Goal: Task Accomplishment & Management: Manage account settings

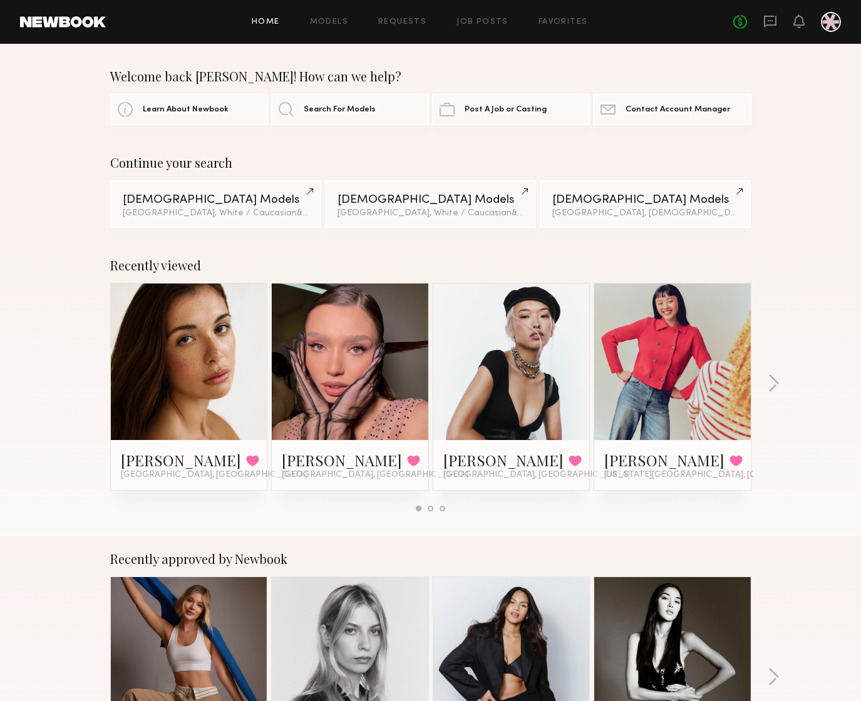
click at [829, 163] on div "Continue your search Female Models Los Angeles, White / Caucasian & 2 other fil…" at bounding box center [430, 191] width 861 height 73
click at [769, 22] on icon at bounding box center [770, 21] width 14 height 14
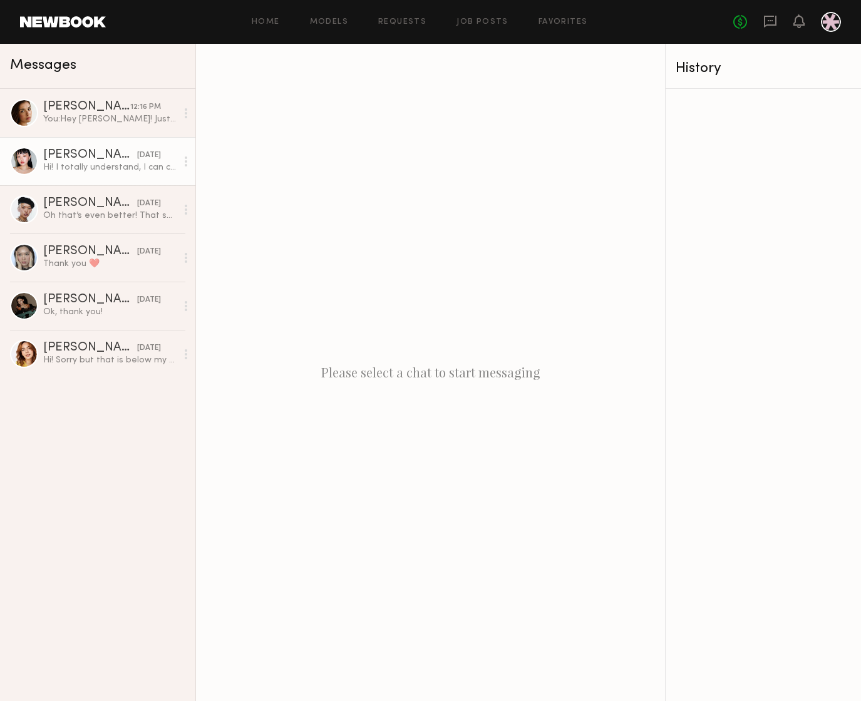
click at [73, 167] on div "Hi! I totally understand, I can cover my flight for this project if you’re stil…" at bounding box center [109, 168] width 133 height 12
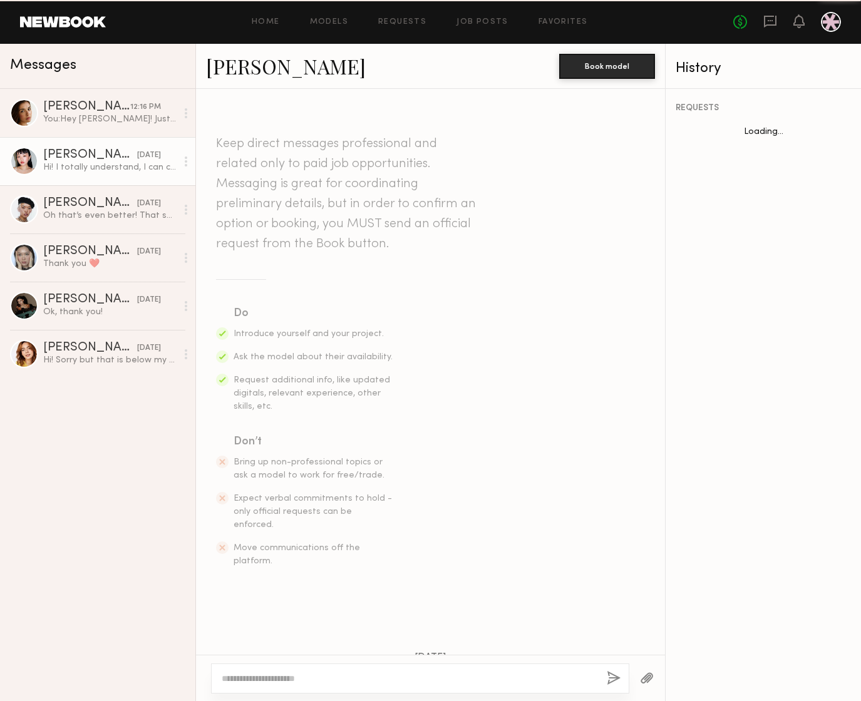
scroll to position [1123, 0]
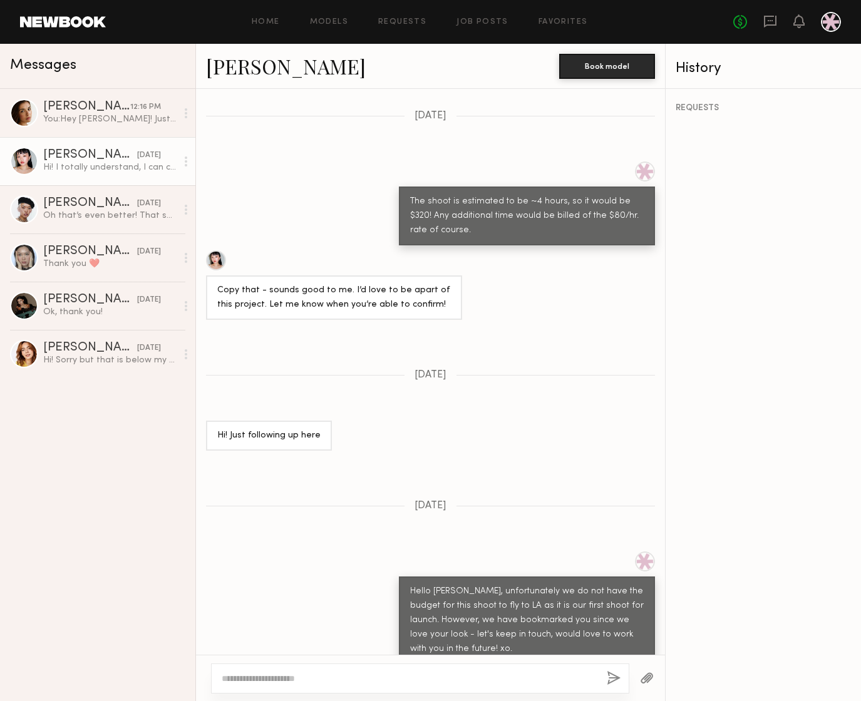
click at [400, 677] on textarea at bounding box center [409, 679] width 375 height 13
click at [582, 16] on div "Home Models Requests Job Posts Favorites Sign Out No fees up to $5,000" at bounding box center [473, 22] width 735 height 20
click at [577, 19] on link "Favorites" at bounding box center [563, 22] width 49 height 8
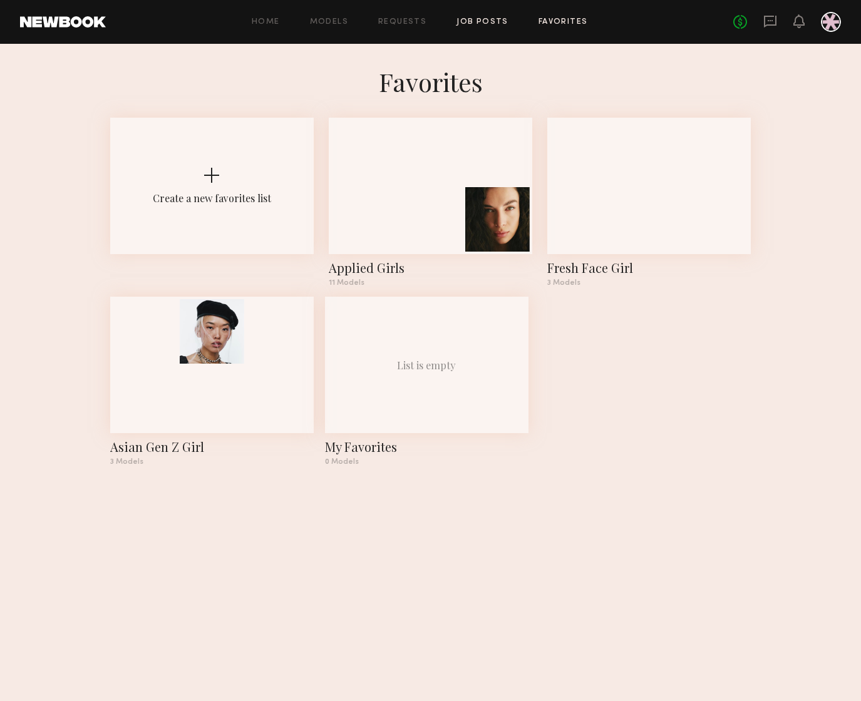
click at [504, 24] on link "Job Posts" at bounding box center [483, 22] width 52 height 8
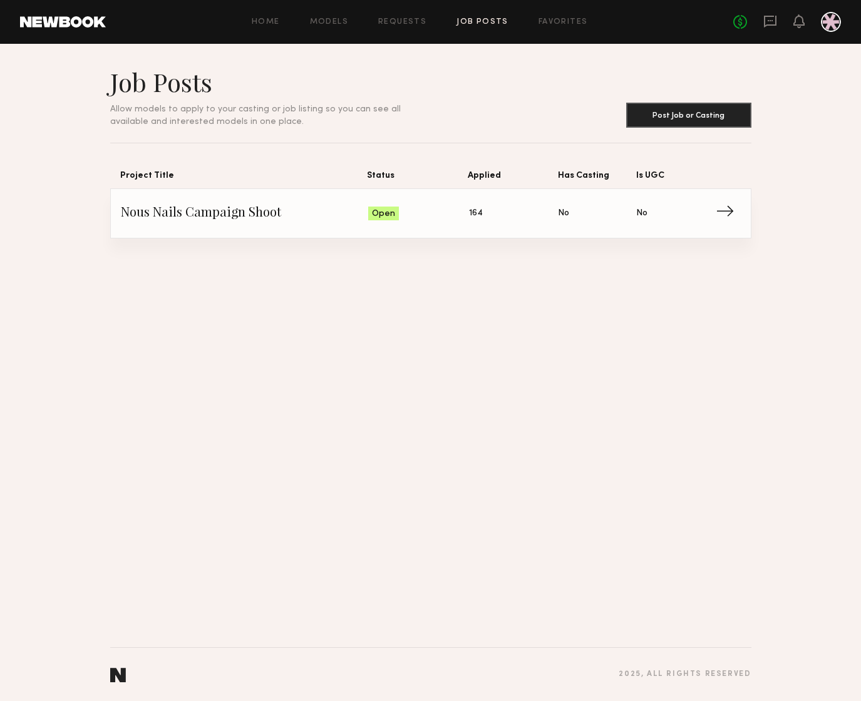
click at [463, 220] on span "Status: Open" at bounding box center [418, 213] width 101 height 19
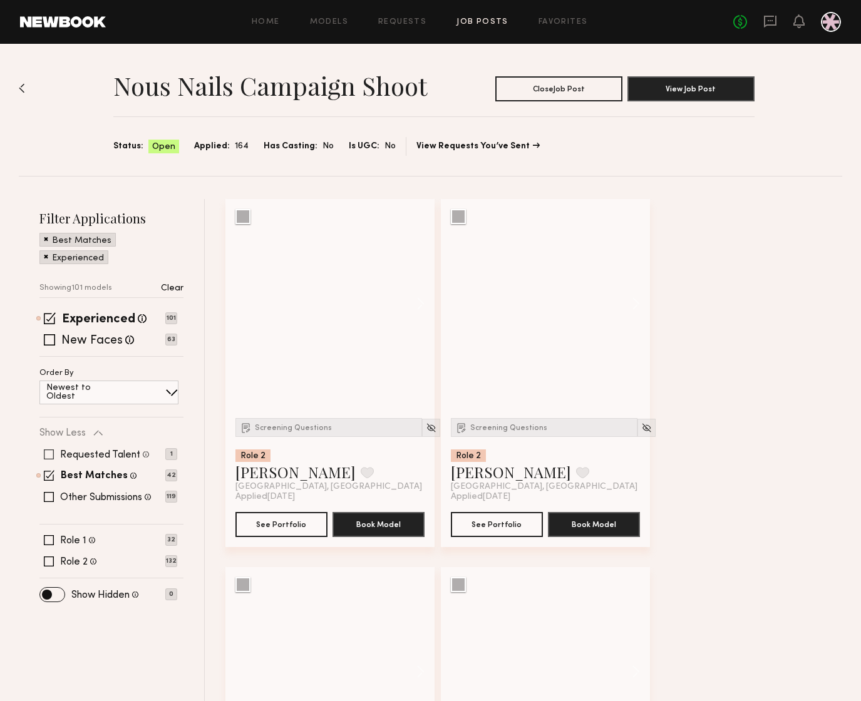
click at [109, 455] on label "Requested Talent" at bounding box center [100, 455] width 80 height 10
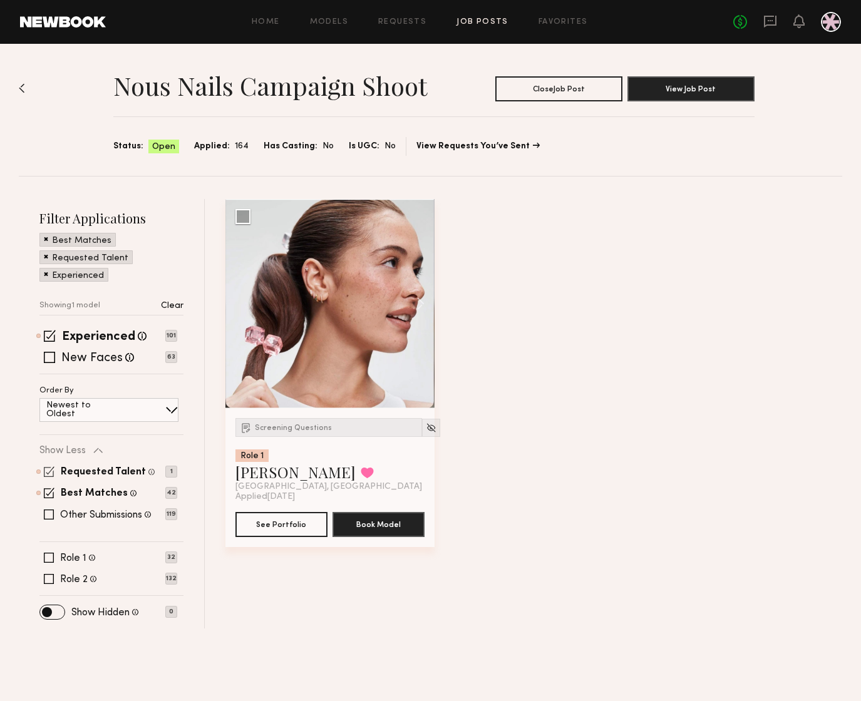
click at [49, 472] on span at bounding box center [49, 472] width 11 height 11
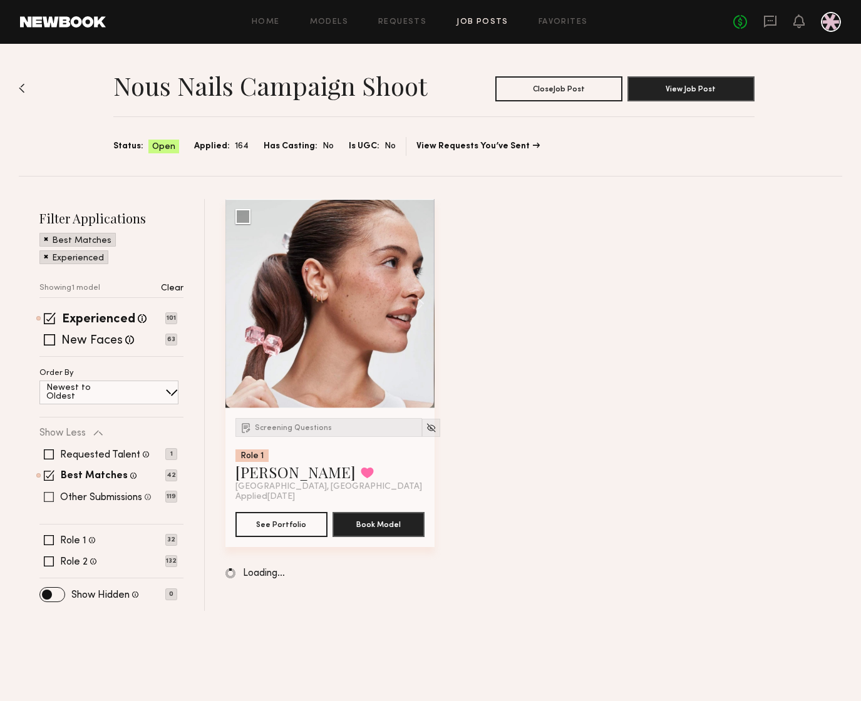
click at [50, 499] on span at bounding box center [49, 497] width 10 height 10
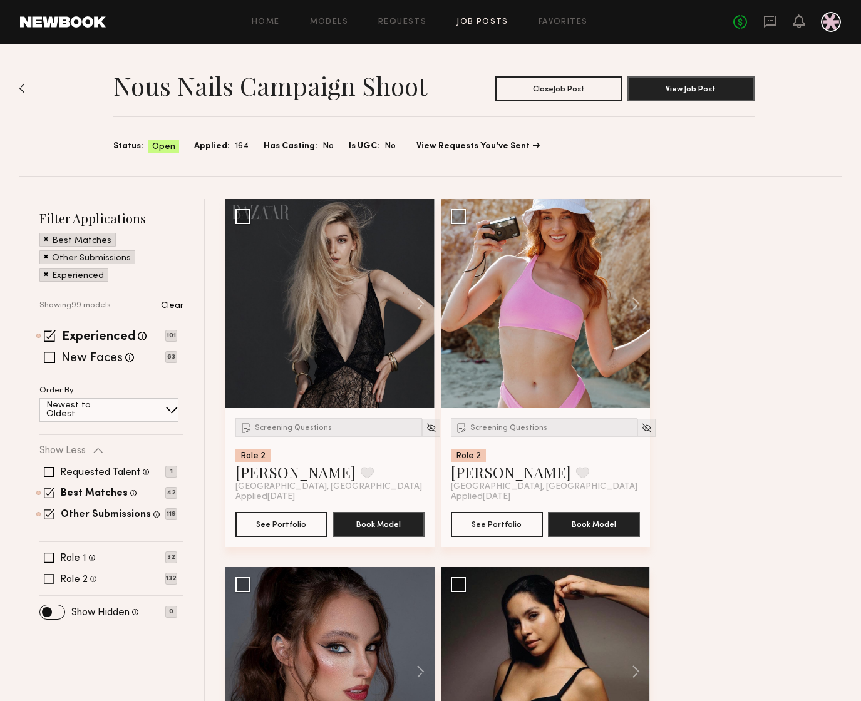
click at [48, 578] on span at bounding box center [49, 579] width 10 height 10
click at [40, 359] on div "New Faces Talent we've deemed to be in the early stages of their professional c…" at bounding box center [108, 358] width 138 height 10
click at [55, 358] on div "New Faces Talent we've deemed to be in the early stages of their professional c…" at bounding box center [108, 358] width 138 height 10
click at [49, 361] on span at bounding box center [49, 357] width 11 height 11
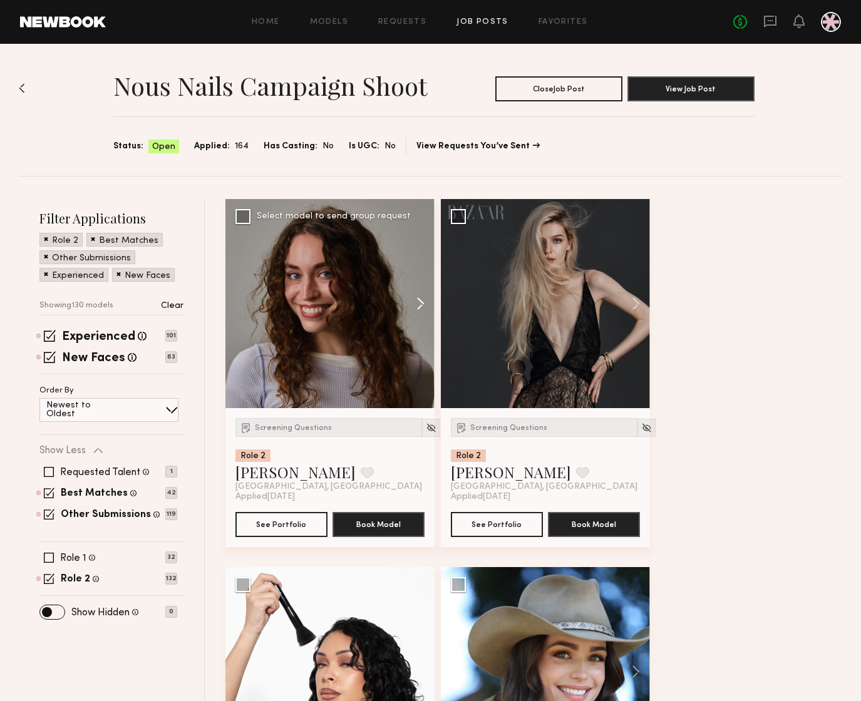
click at [416, 308] on button at bounding box center [415, 303] width 40 height 209
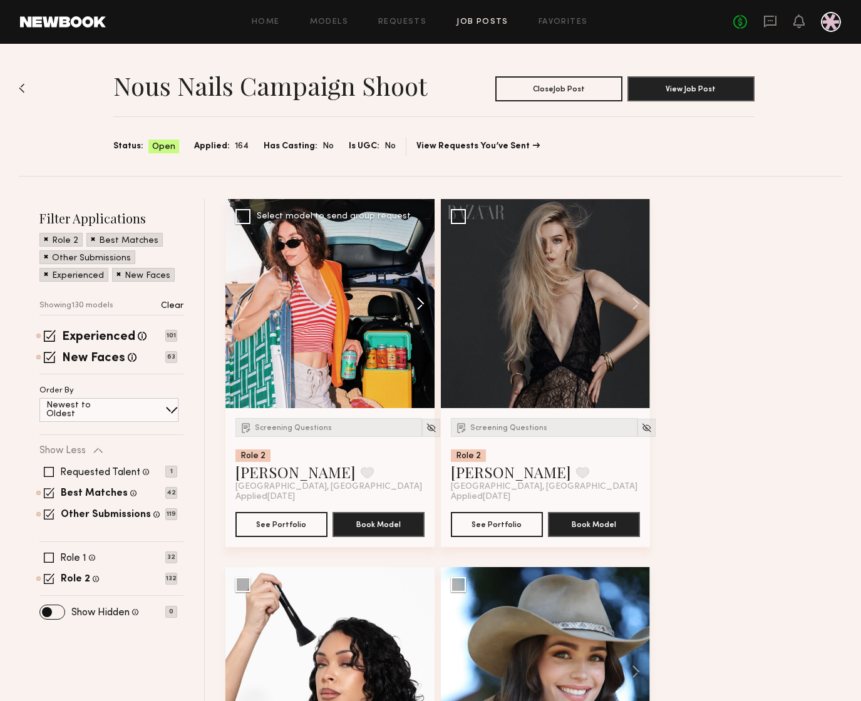
click at [416, 308] on button at bounding box center [415, 303] width 40 height 209
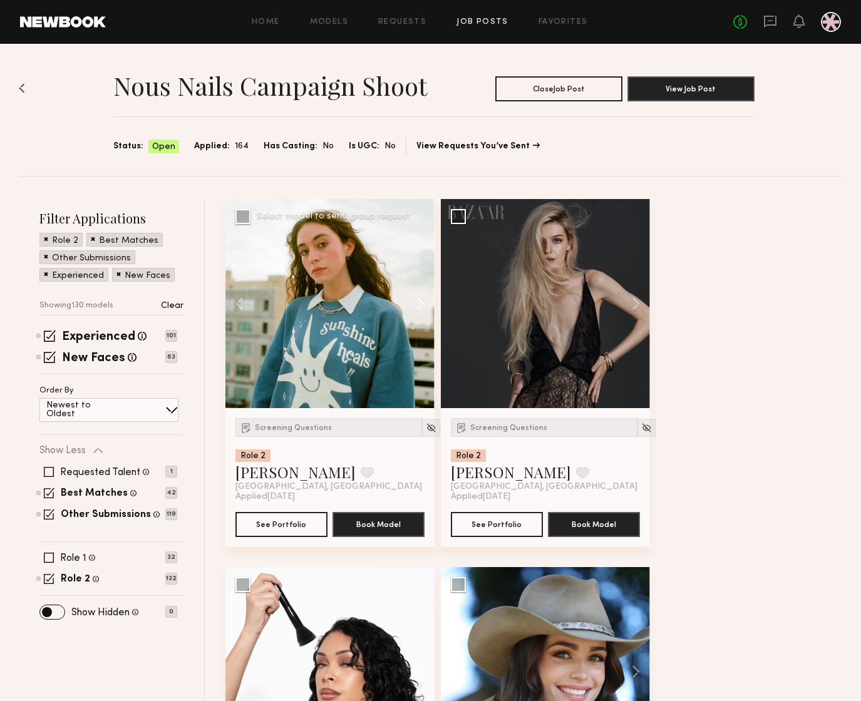
click at [416, 308] on button at bounding box center [415, 303] width 40 height 209
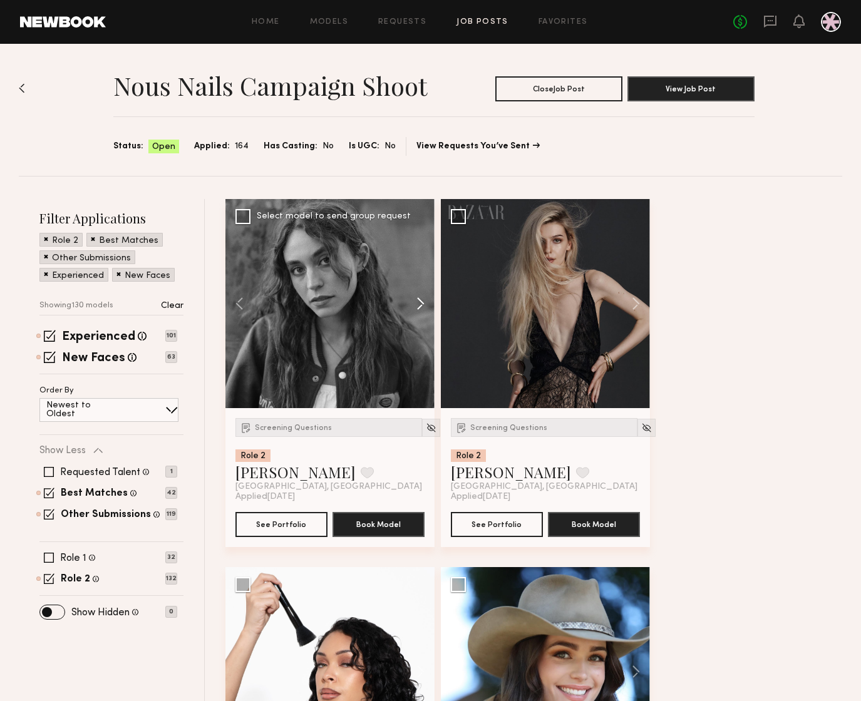
click at [416, 308] on button at bounding box center [415, 303] width 40 height 209
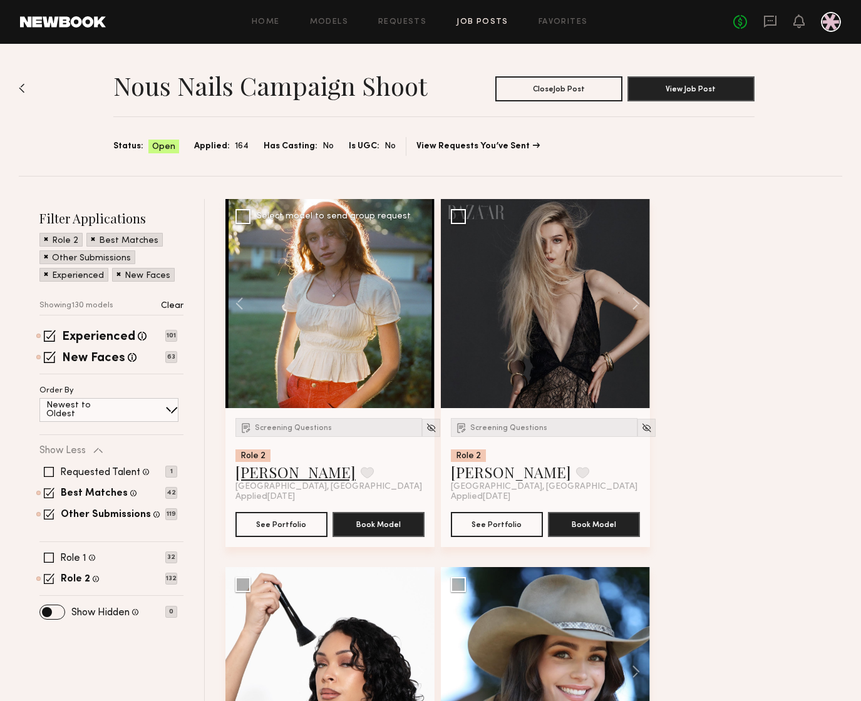
click at [284, 472] on link "Callandra H." at bounding box center [295, 472] width 120 height 20
click at [634, 304] on button at bounding box center [630, 303] width 40 height 209
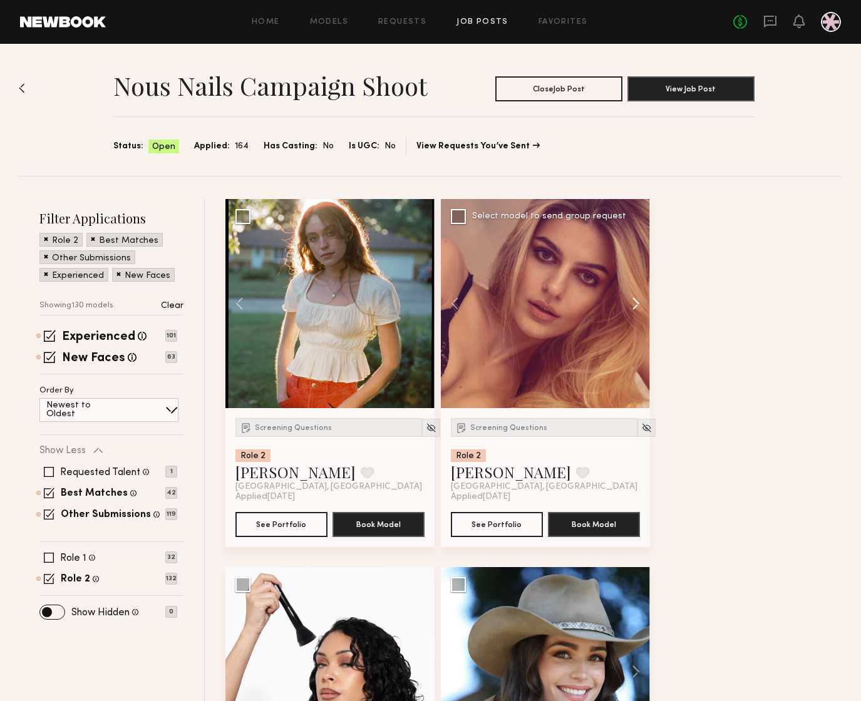
click at [634, 304] on button at bounding box center [630, 303] width 40 height 209
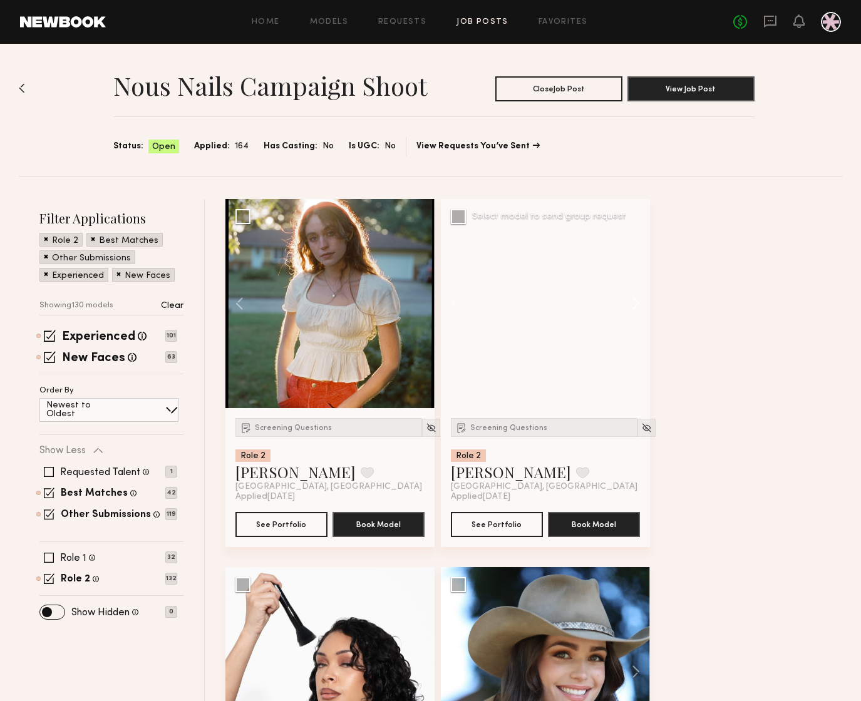
click at [634, 304] on button at bounding box center [630, 303] width 40 height 209
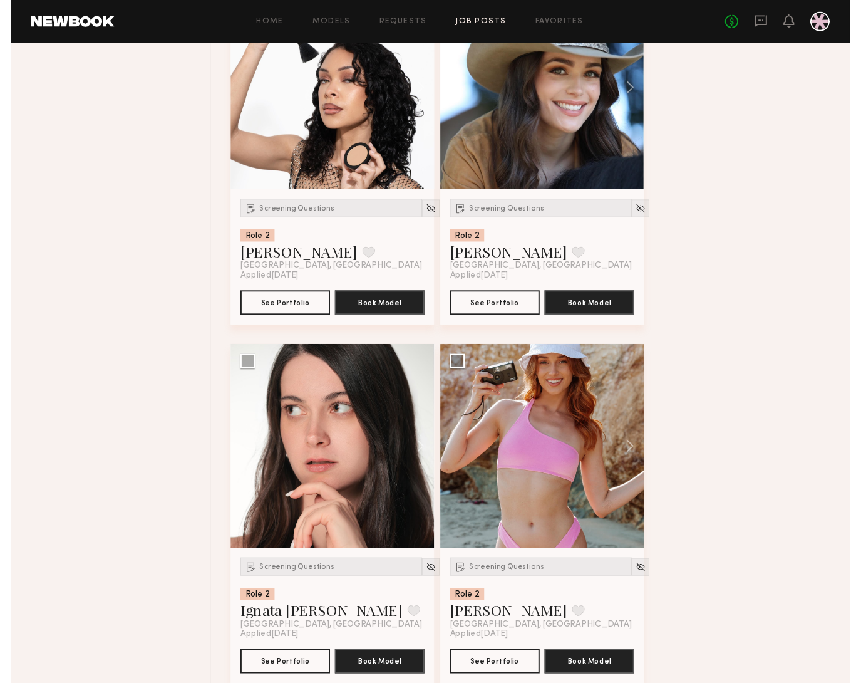
scroll to position [635, 0]
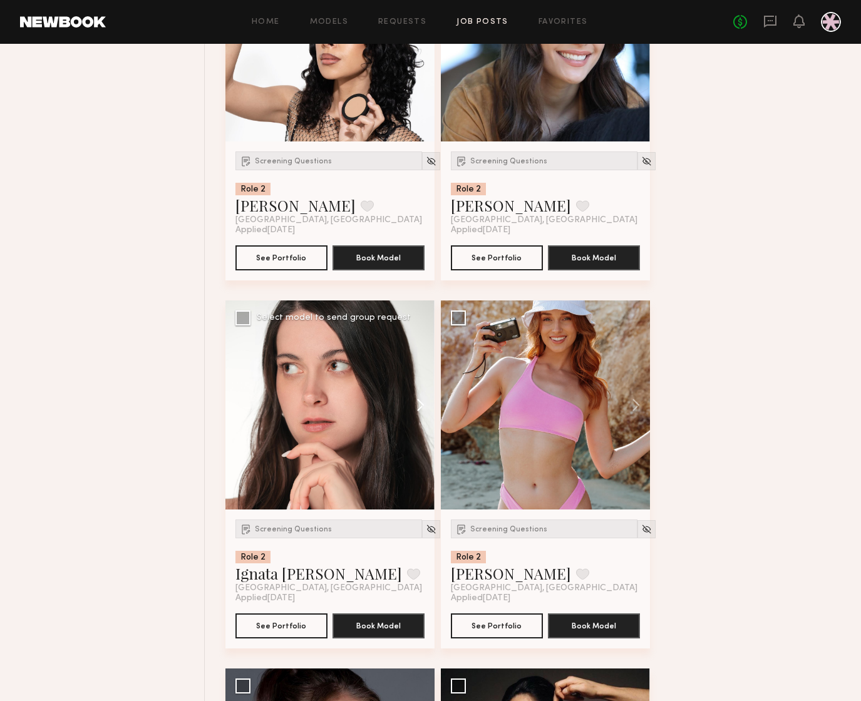
click at [417, 408] on button at bounding box center [415, 405] width 40 height 209
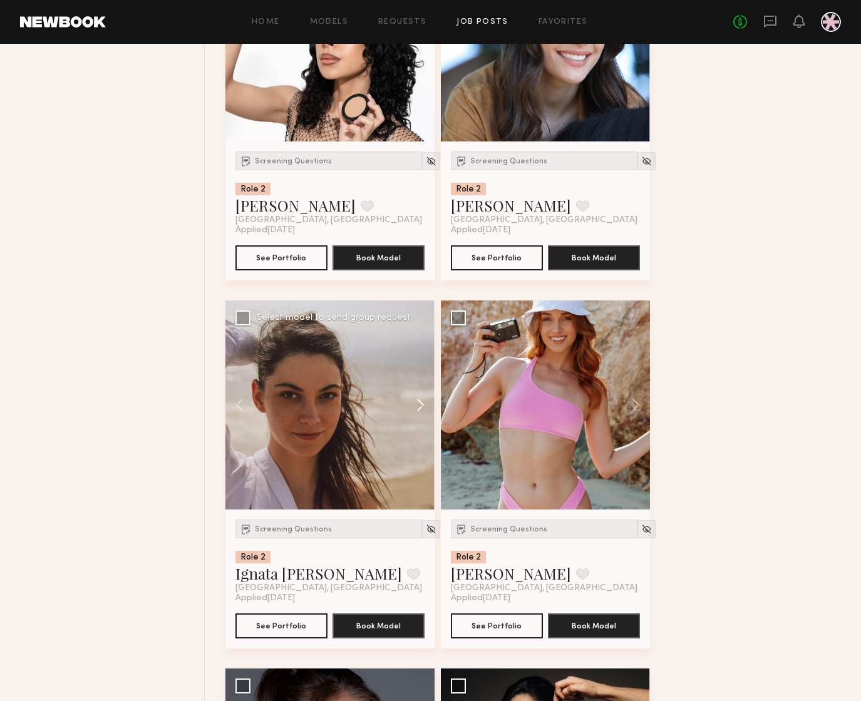
click at [417, 408] on button at bounding box center [415, 405] width 40 height 209
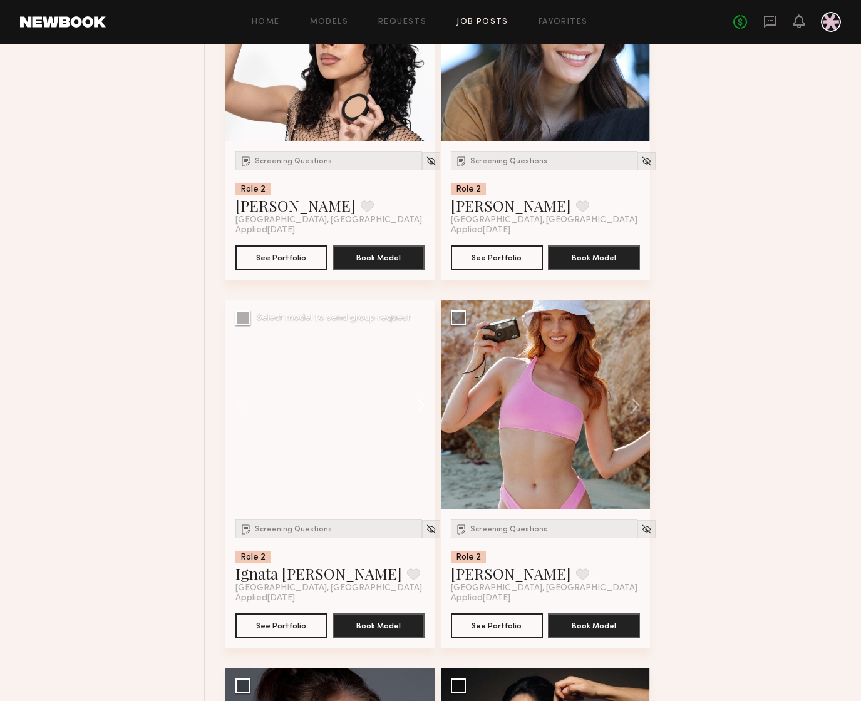
click at [417, 408] on button at bounding box center [415, 405] width 40 height 209
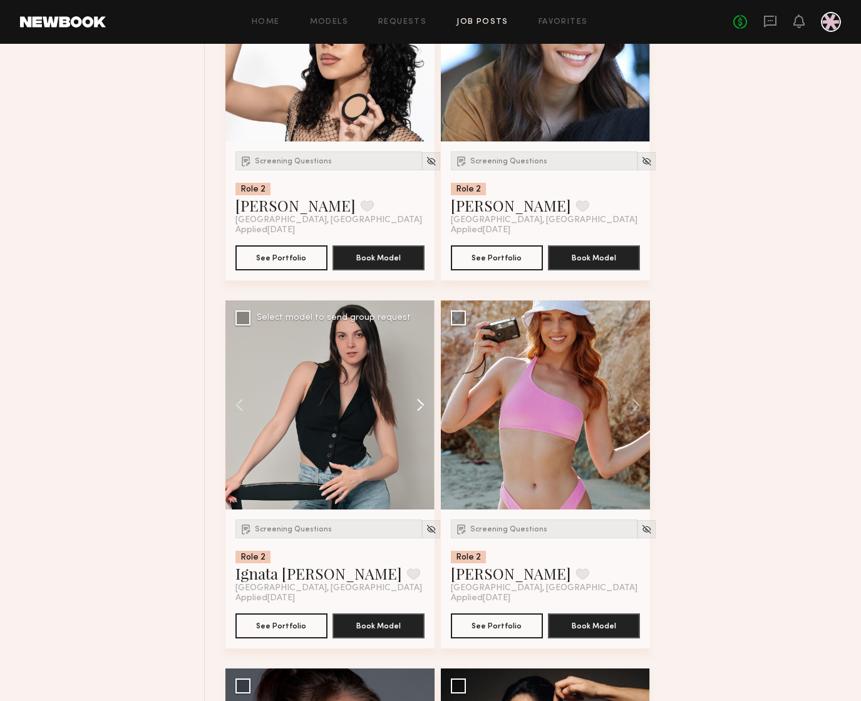
click at [417, 408] on button at bounding box center [415, 405] width 40 height 209
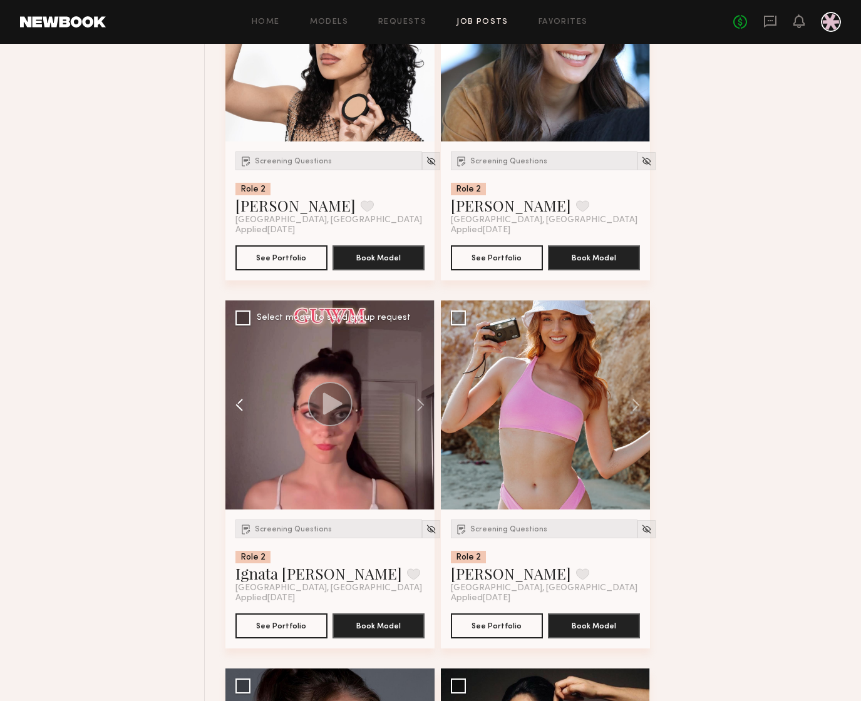
click at [240, 409] on button at bounding box center [245, 405] width 40 height 209
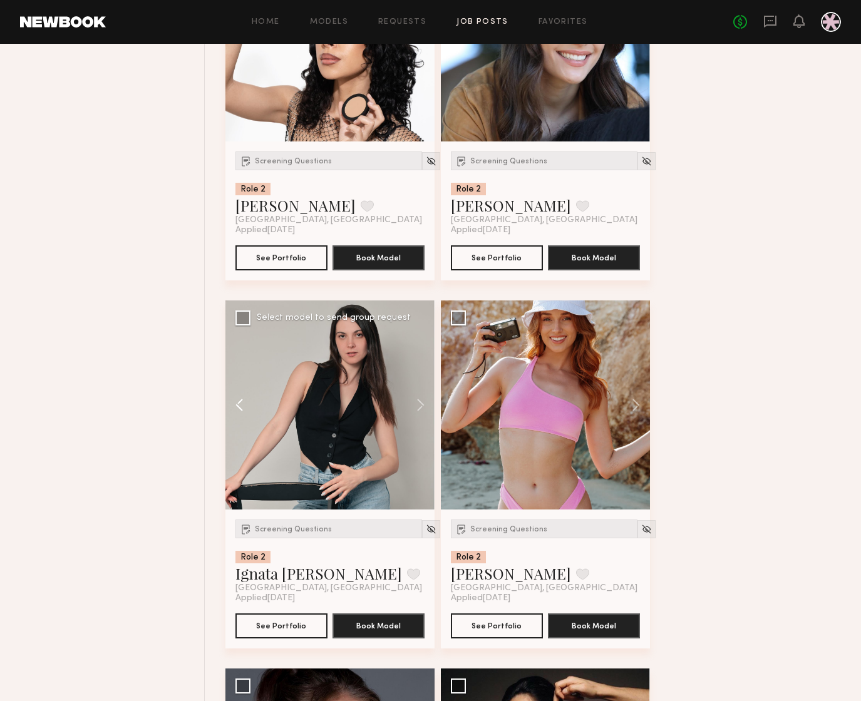
click at [240, 409] on button at bounding box center [245, 405] width 40 height 209
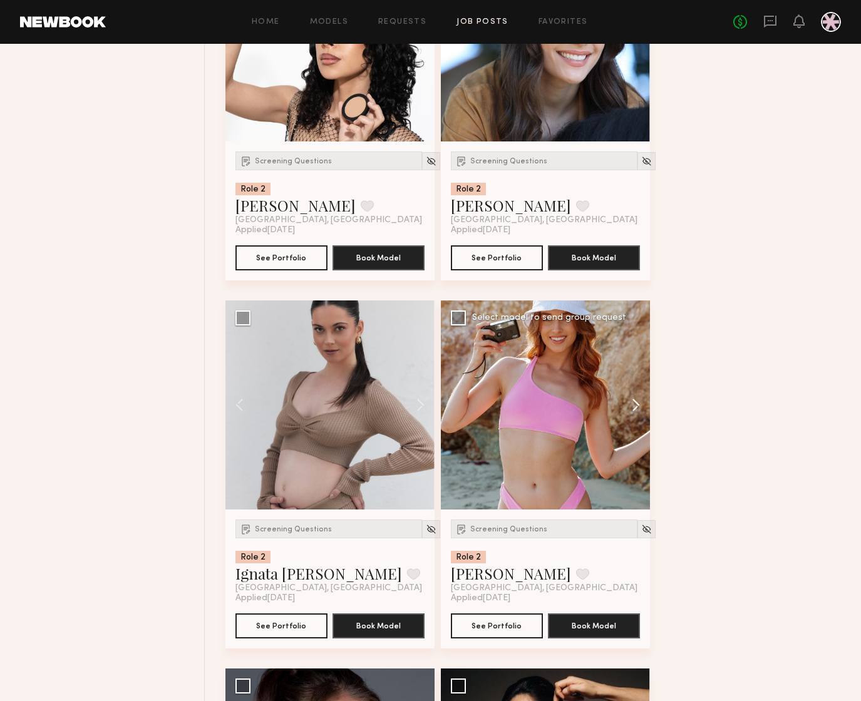
click at [631, 405] on button at bounding box center [630, 405] width 40 height 209
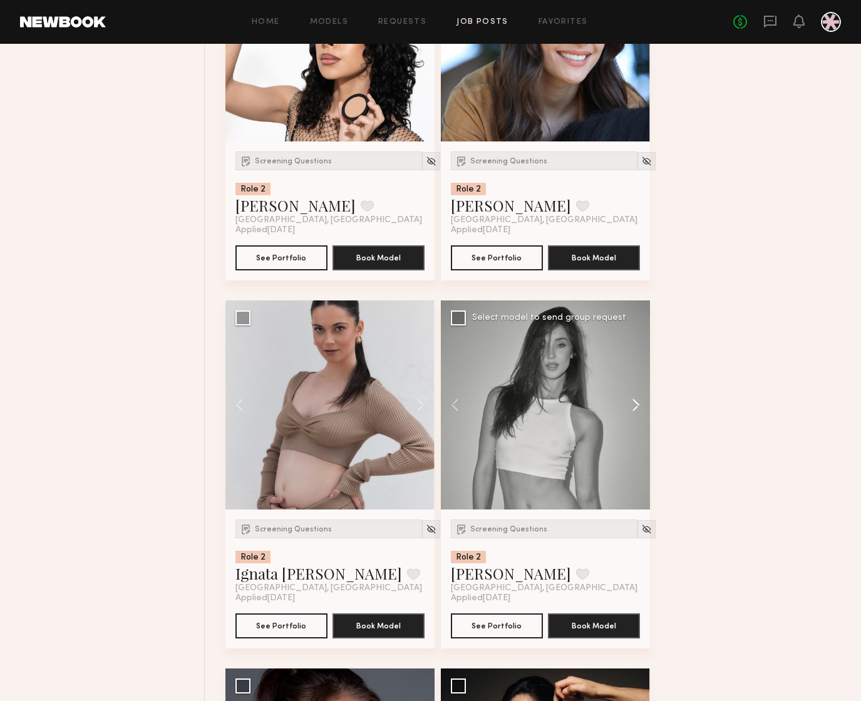
click at [634, 405] on button at bounding box center [630, 405] width 40 height 209
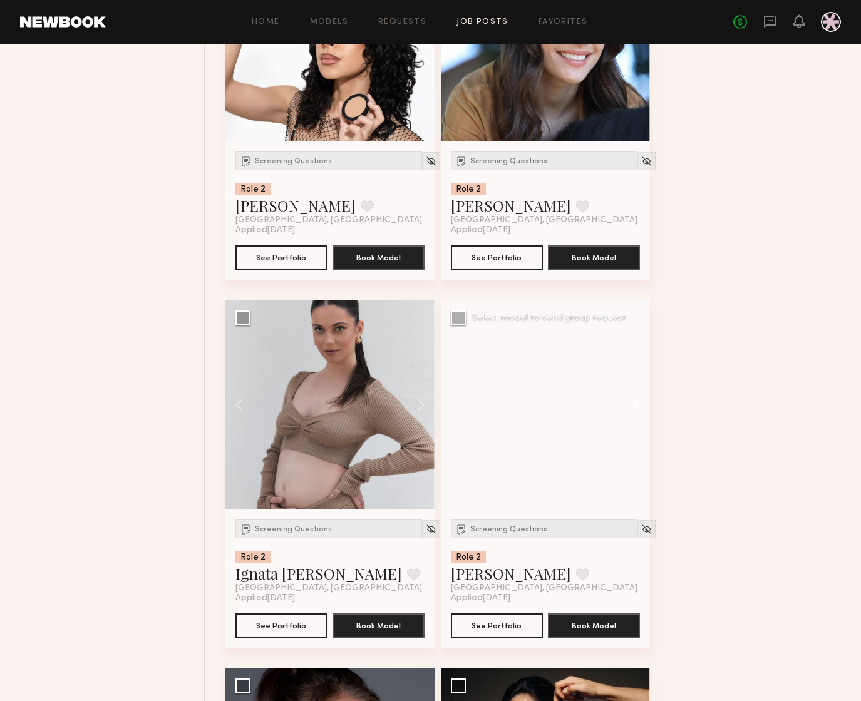
click at [634, 405] on button at bounding box center [630, 405] width 40 height 209
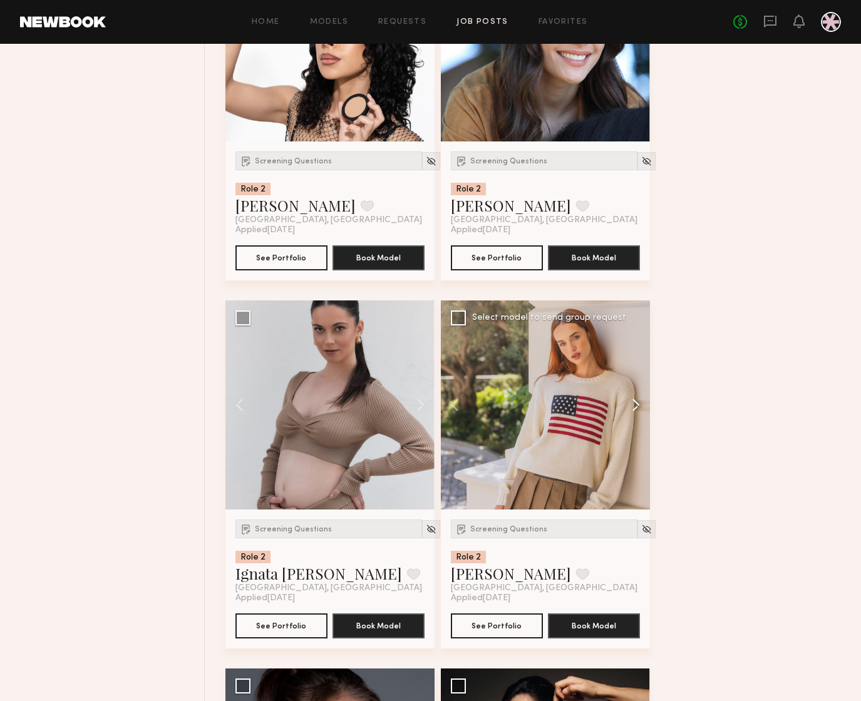
click at [634, 405] on button at bounding box center [630, 405] width 40 height 209
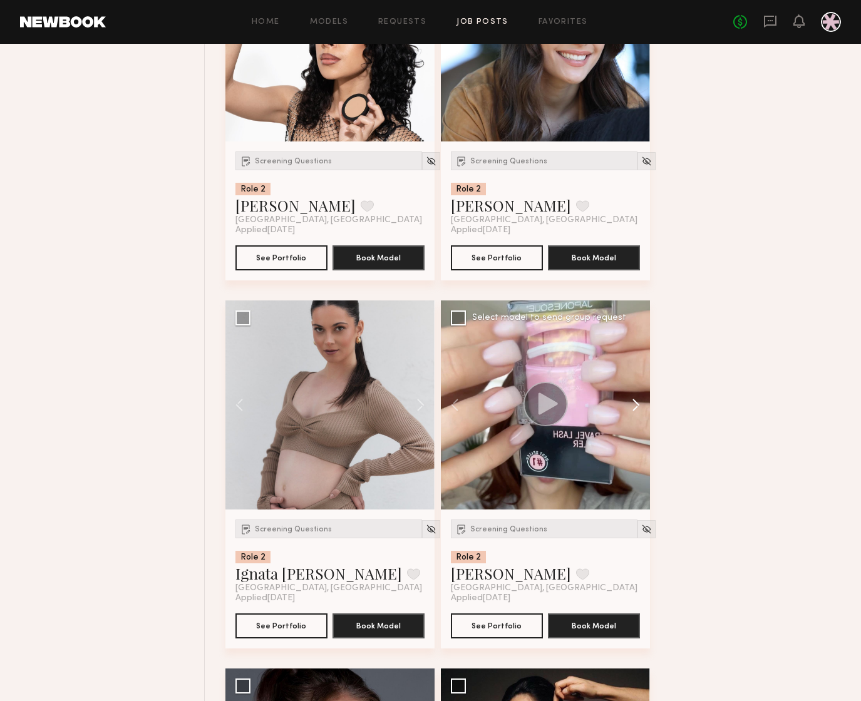
click at [634, 405] on button at bounding box center [630, 405] width 40 height 209
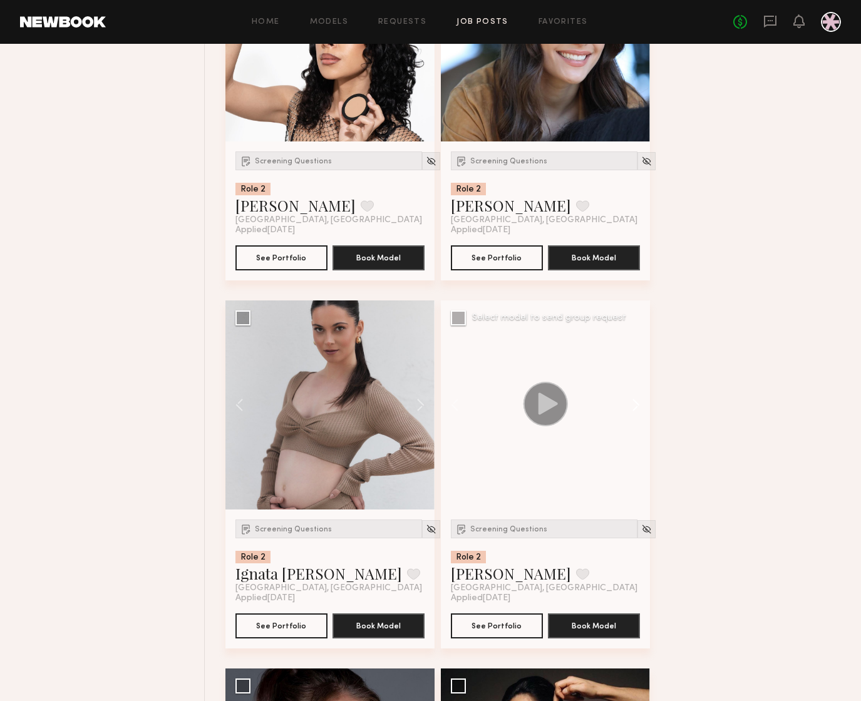
click at [634, 405] on button at bounding box center [630, 405] width 40 height 209
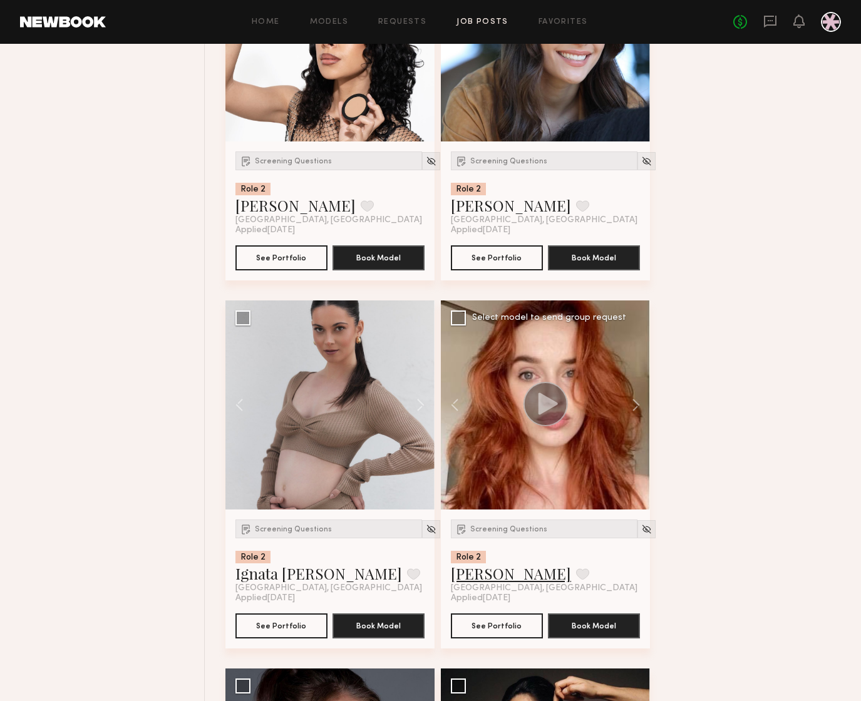
click at [480, 574] on link "Tayler C." at bounding box center [511, 574] width 120 height 20
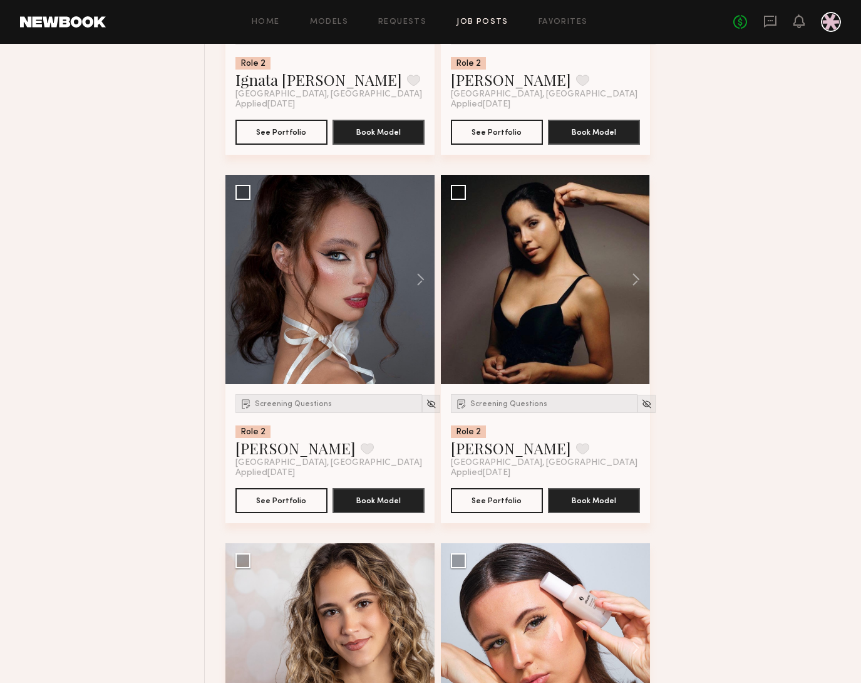
scroll to position [1132, 0]
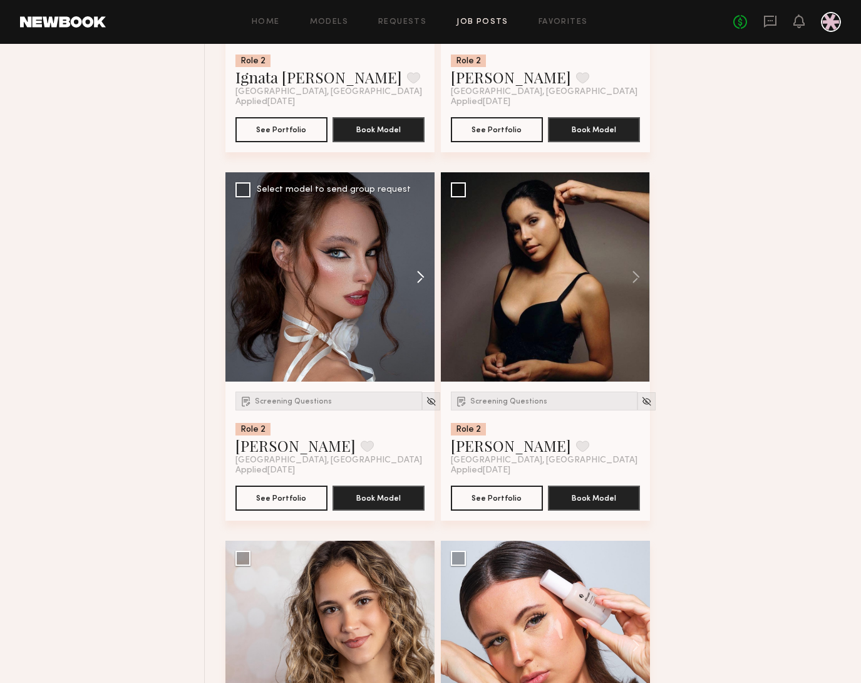
click at [417, 271] on button at bounding box center [415, 276] width 40 height 209
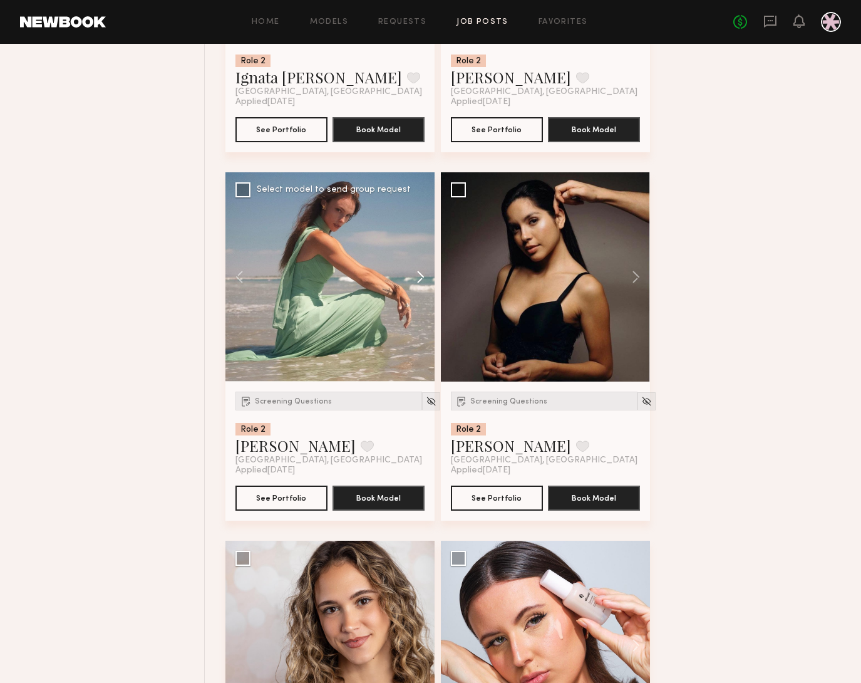
click at [417, 271] on button at bounding box center [415, 276] width 40 height 209
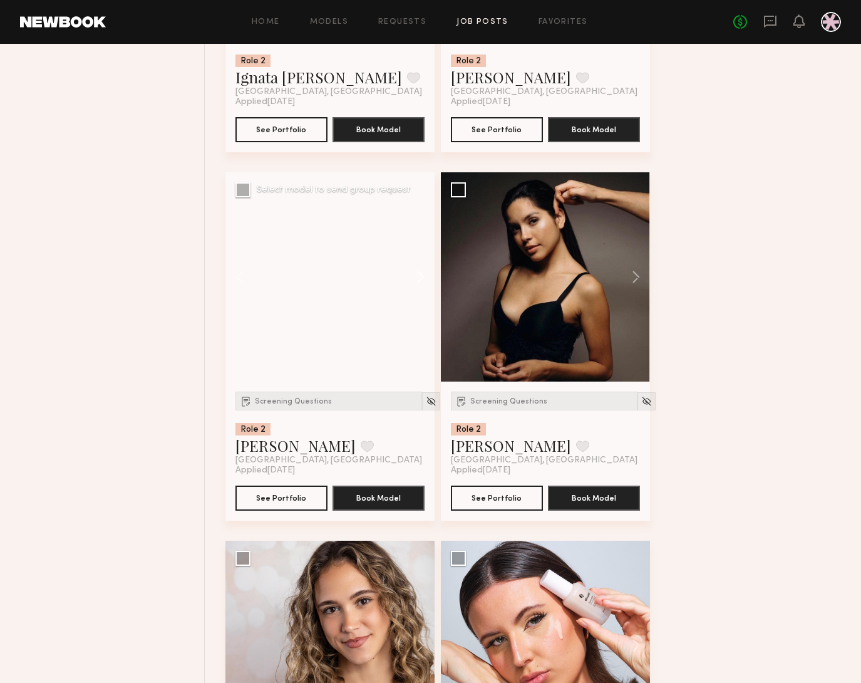
click at [417, 271] on button at bounding box center [415, 276] width 40 height 209
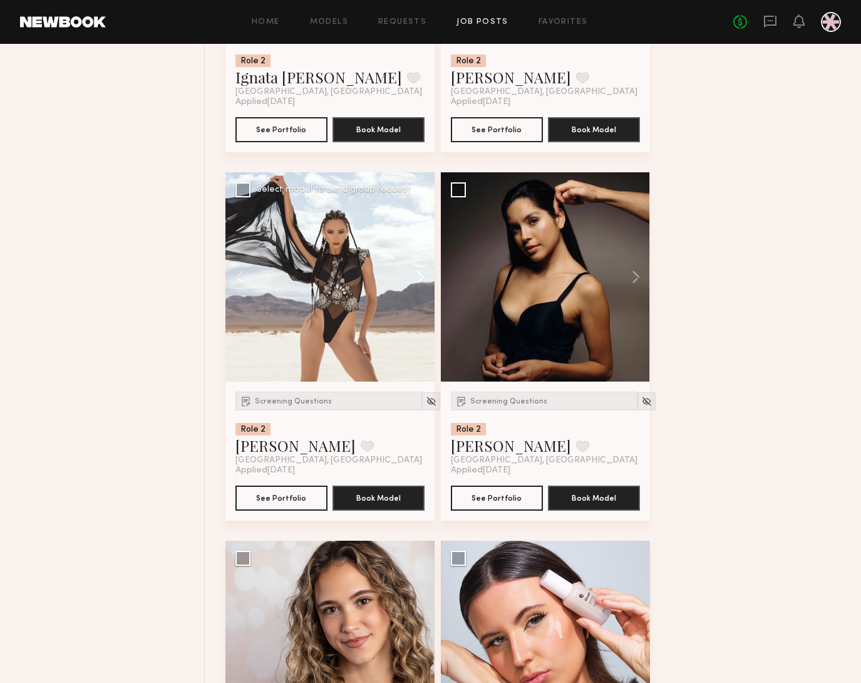
click at [417, 271] on button at bounding box center [415, 276] width 40 height 209
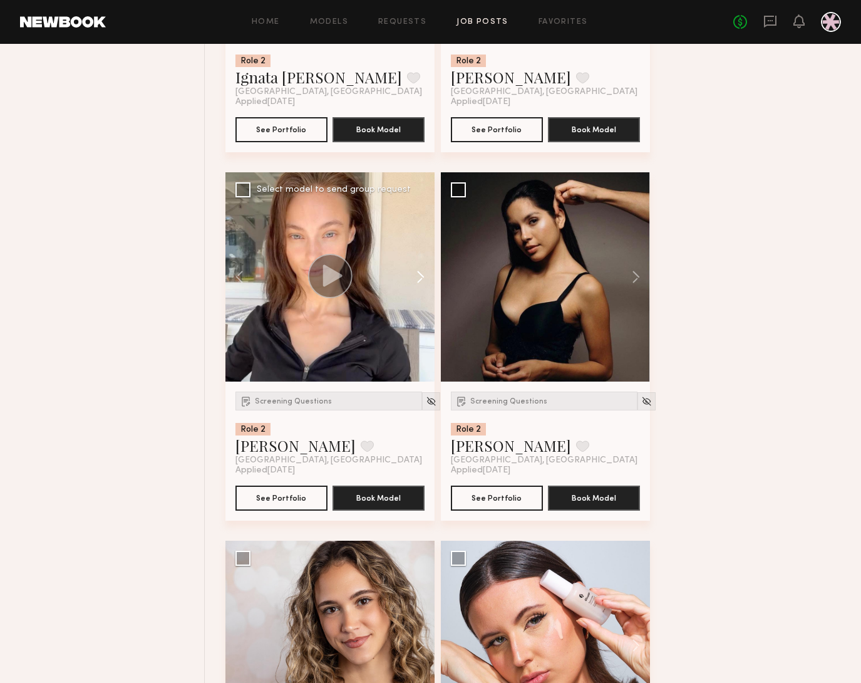
click at [417, 271] on button at bounding box center [415, 276] width 40 height 209
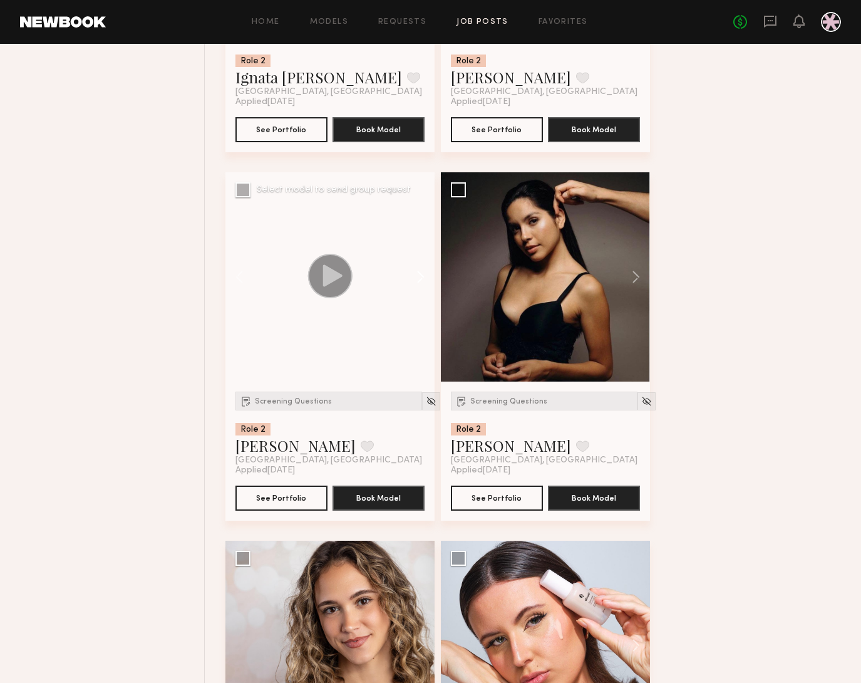
click at [417, 271] on button at bounding box center [415, 276] width 40 height 209
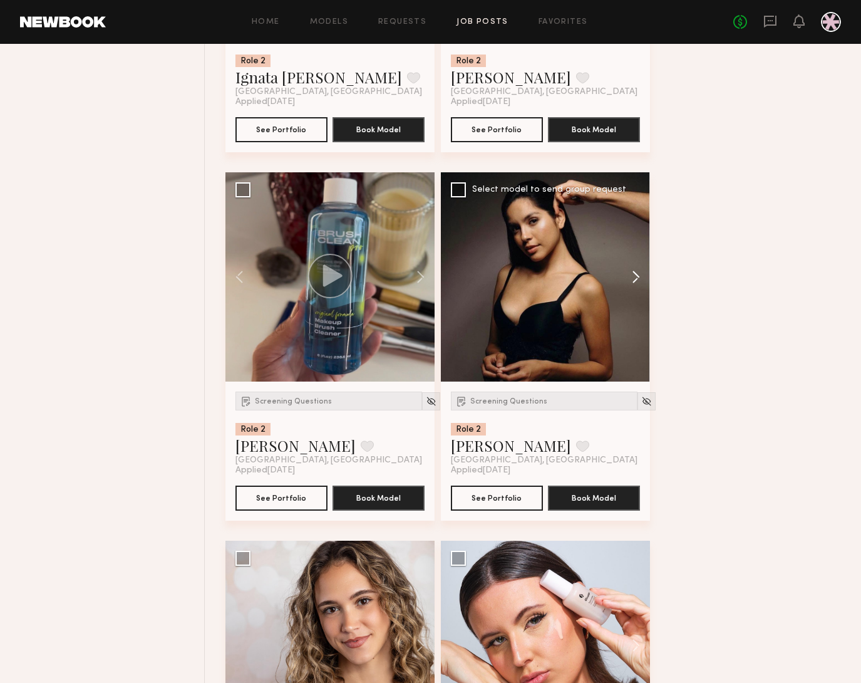
click at [638, 281] on button at bounding box center [630, 276] width 40 height 209
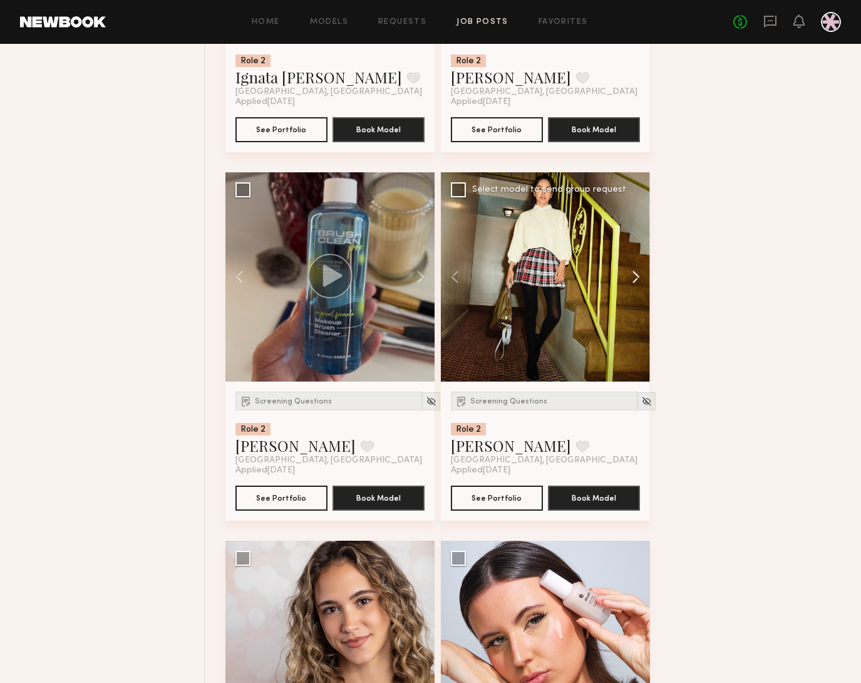
click at [638, 280] on button at bounding box center [630, 276] width 40 height 209
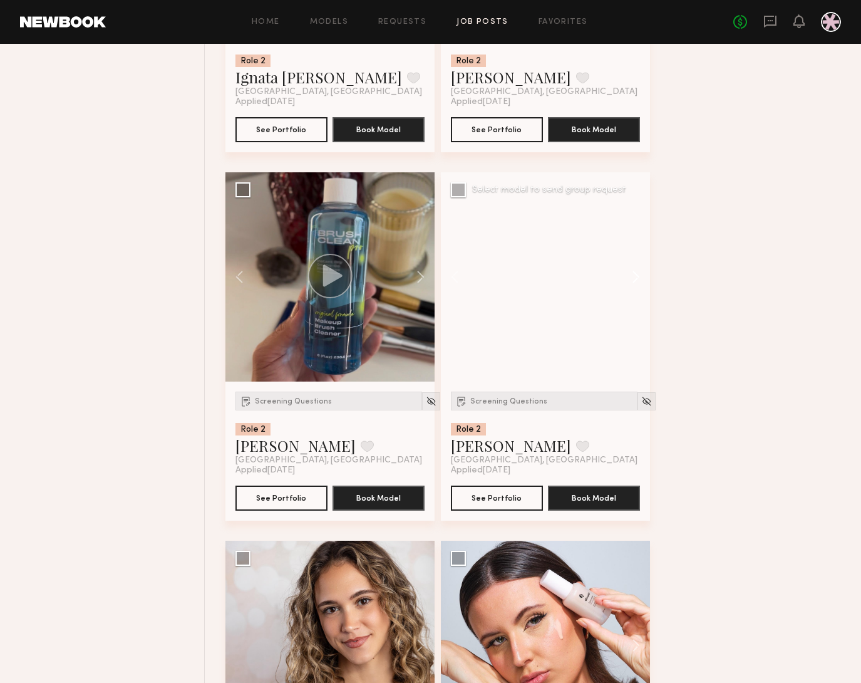
click at [637, 280] on button at bounding box center [630, 276] width 40 height 209
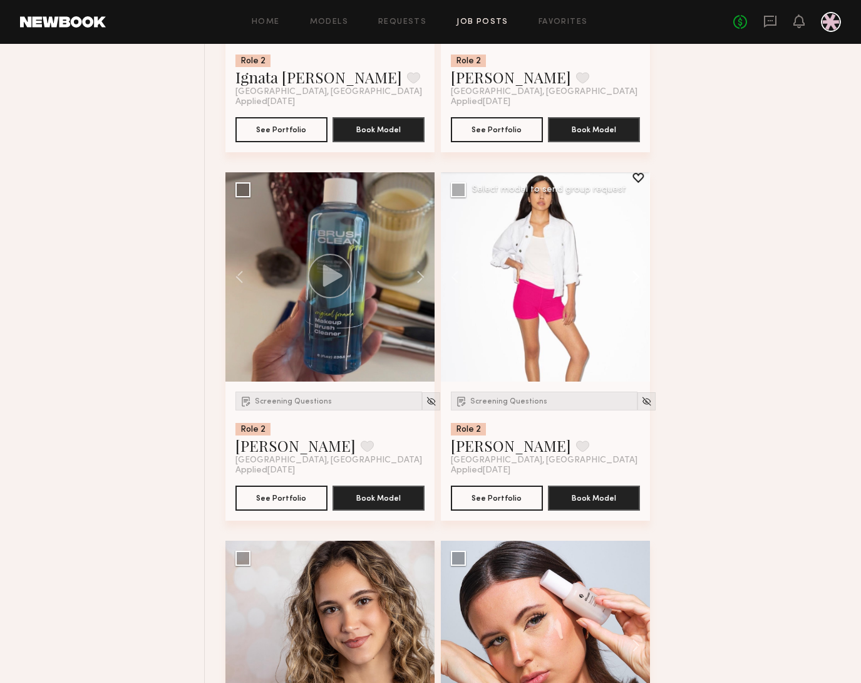
click at [636, 280] on button at bounding box center [630, 276] width 40 height 209
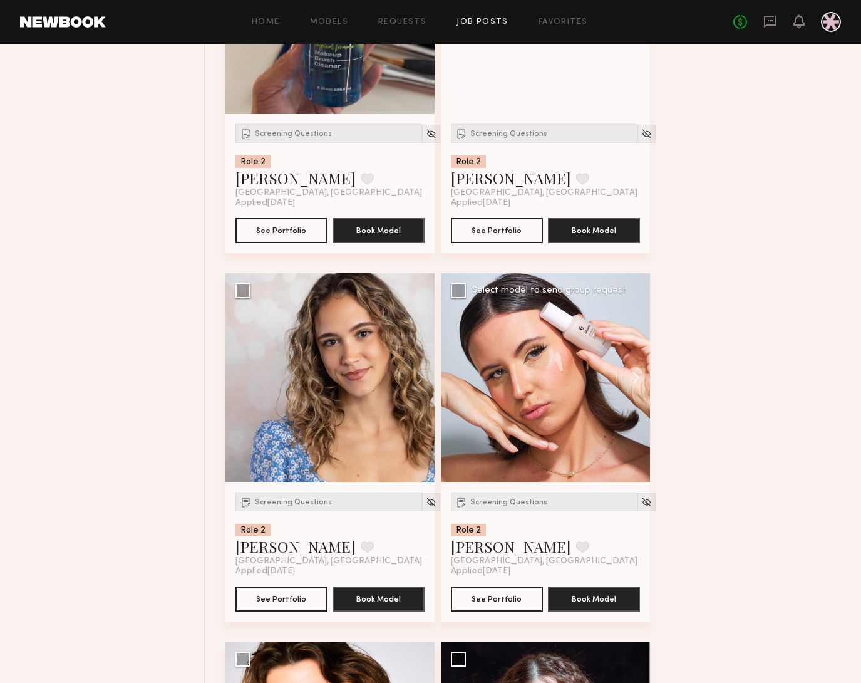
scroll to position [1427, 0]
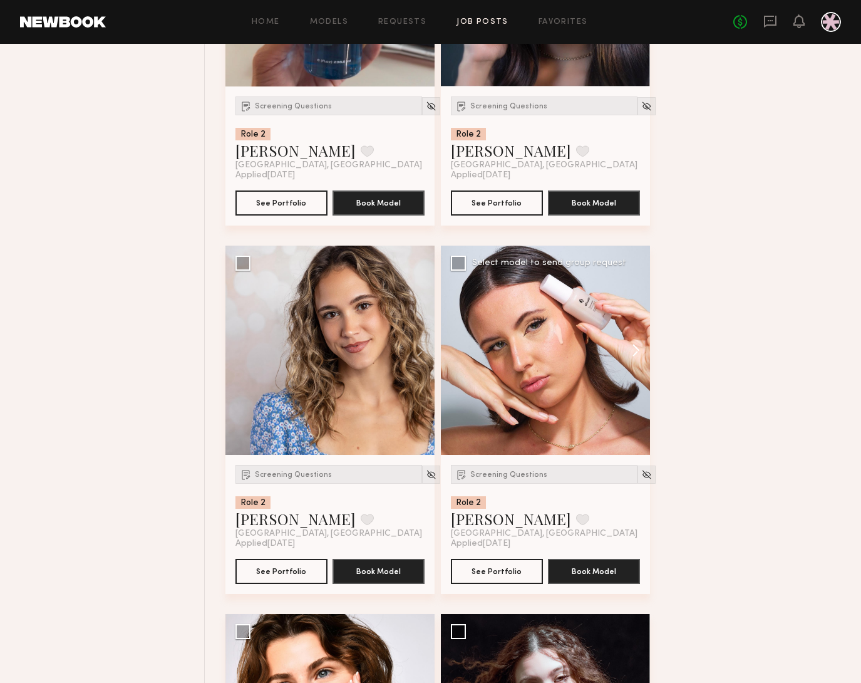
click at [643, 353] on button at bounding box center [630, 350] width 40 height 209
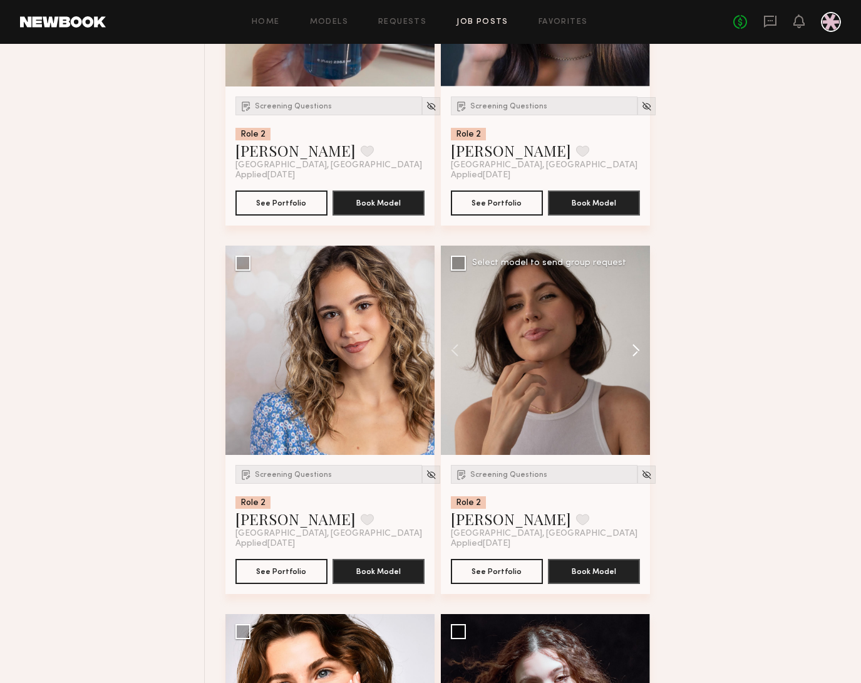
click at [638, 351] on button at bounding box center [630, 350] width 40 height 209
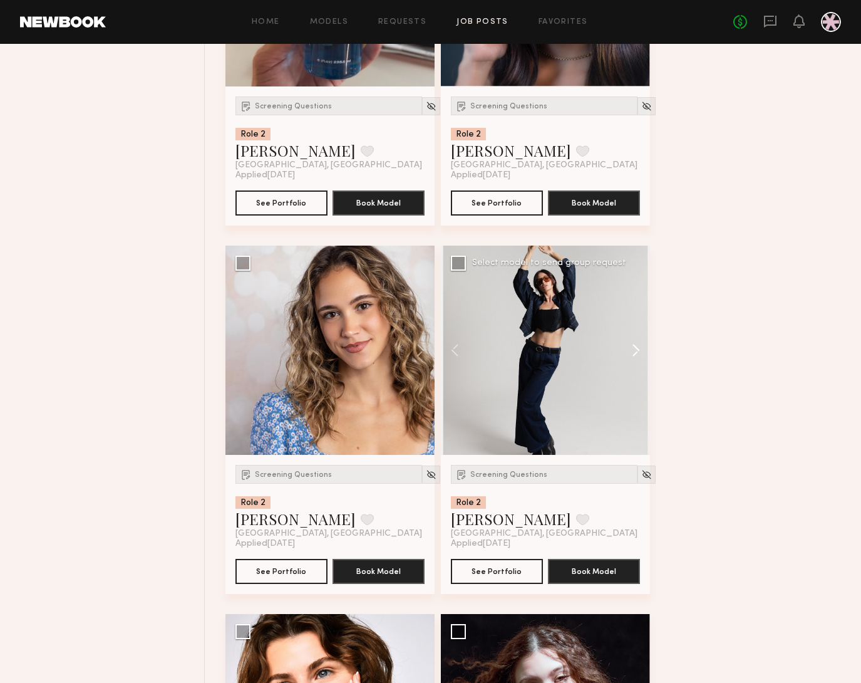
click at [638, 351] on button at bounding box center [630, 350] width 40 height 209
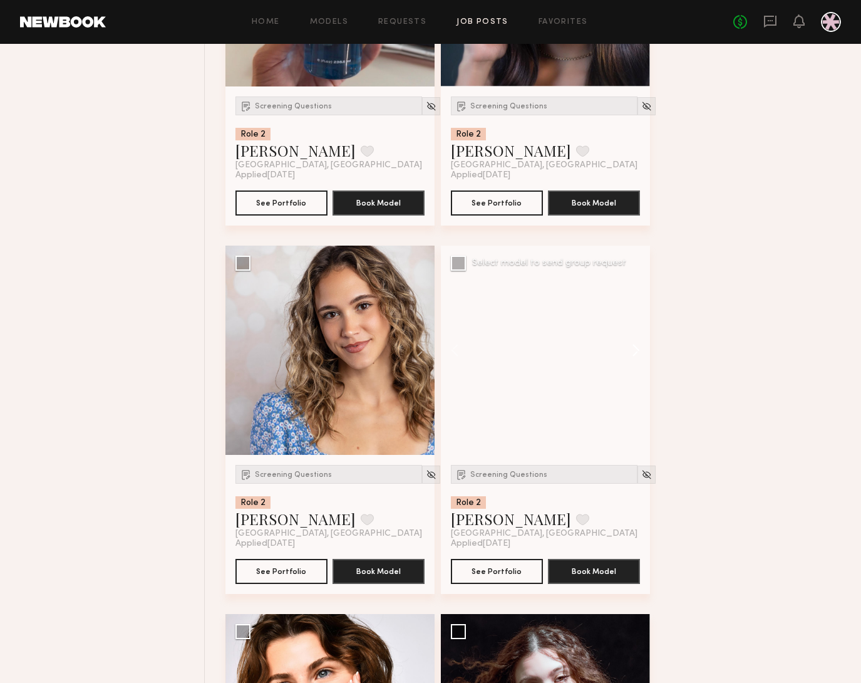
click at [638, 351] on button at bounding box center [630, 350] width 40 height 209
click at [636, 351] on button at bounding box center [630, 350] width 40 height 209
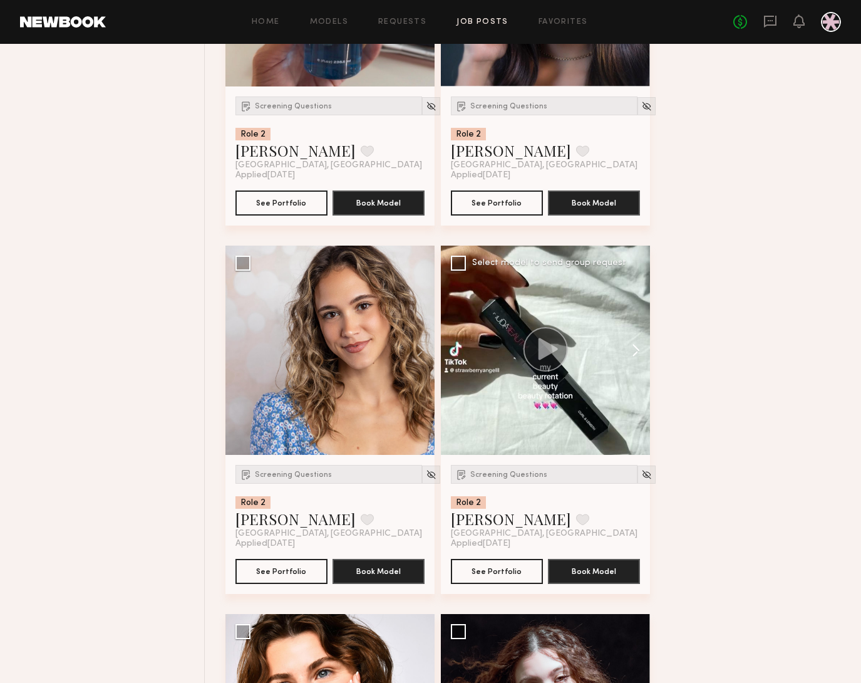
click at [636, 351] on button at bounding box center [630, 350] width 40 height 209
click at [633, 353] on button at bounding box center [630, 350] width 40 height 209
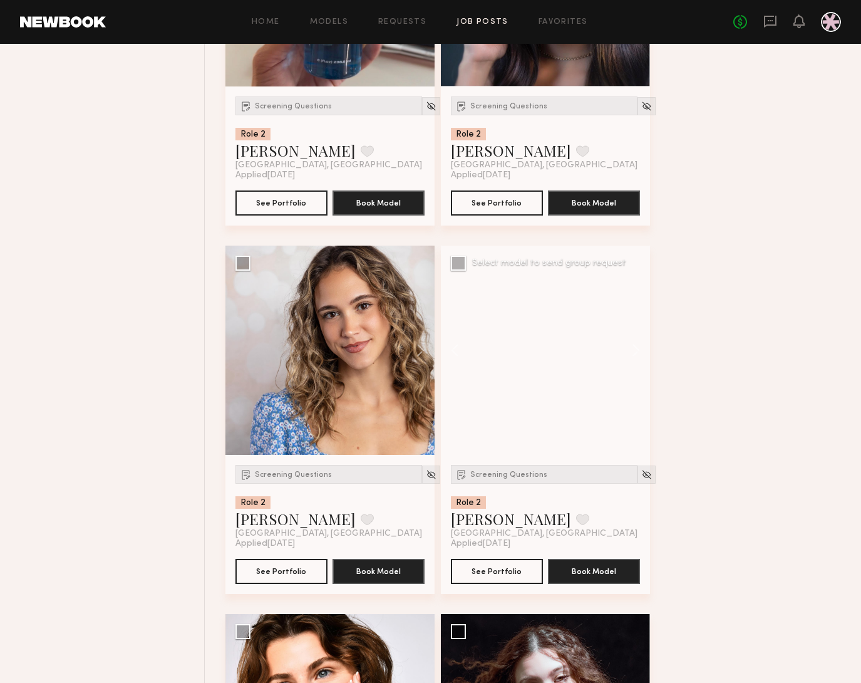
drag, startPoint x: 633, startPoint y: 353, endPoint x: 633, endPoint y: 360, distance: 7.5
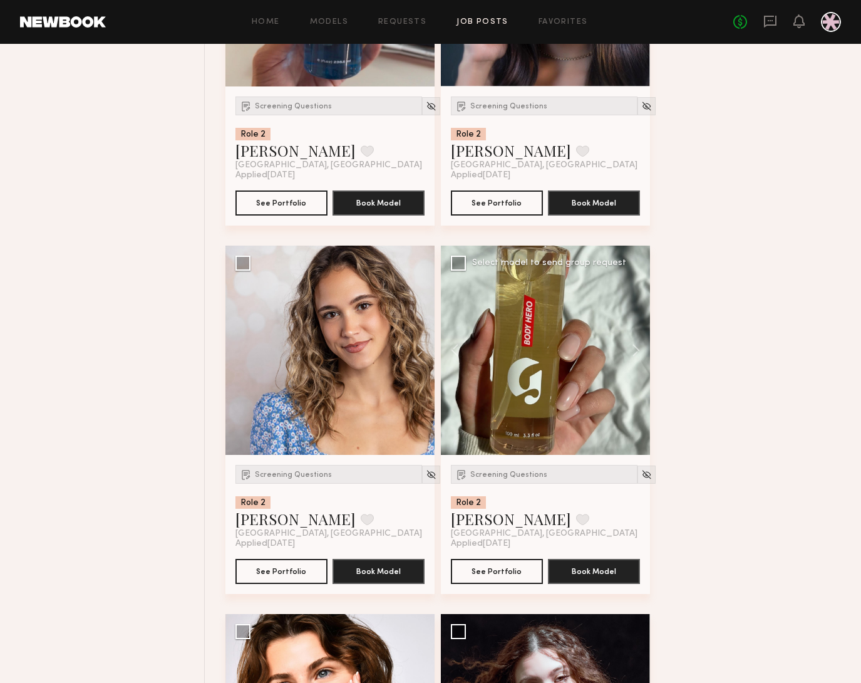
click at [633, 353] on button at bounding box center [630, 350] width 40 height 209
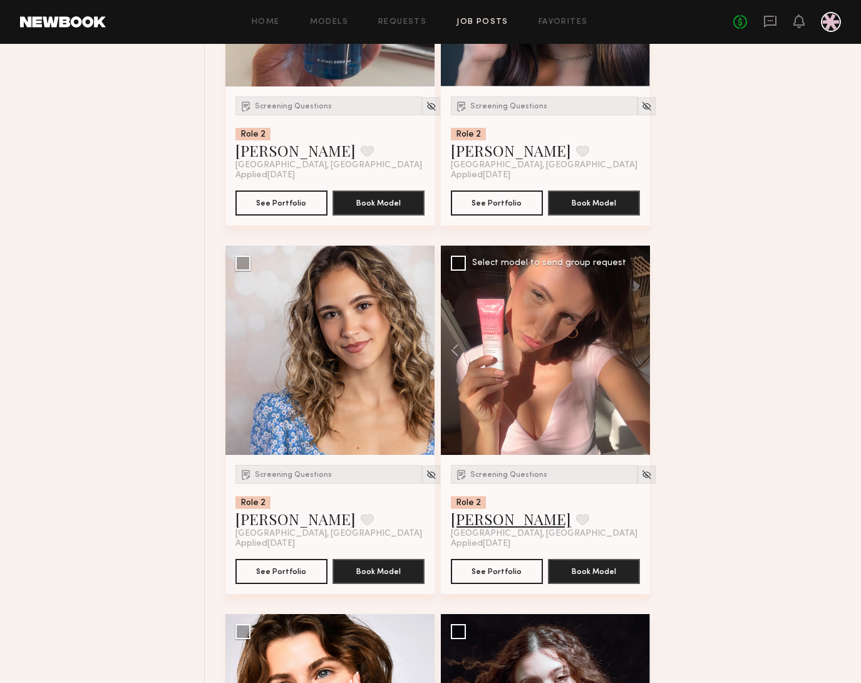
click at [474, 525] on link "Zoya E." at bounding box center [511, 519] width 120 height 20
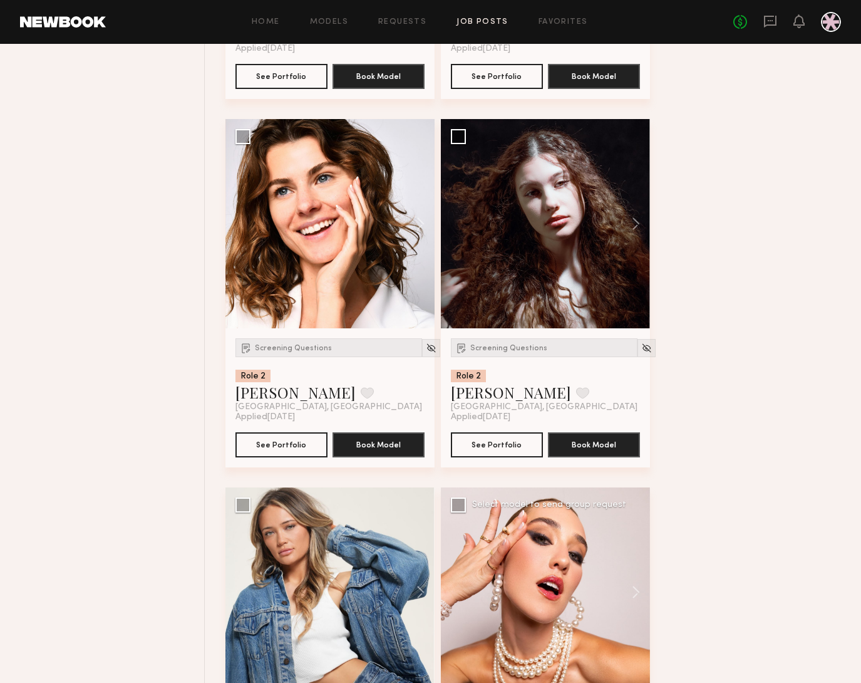
scroll to position [1903, 0]
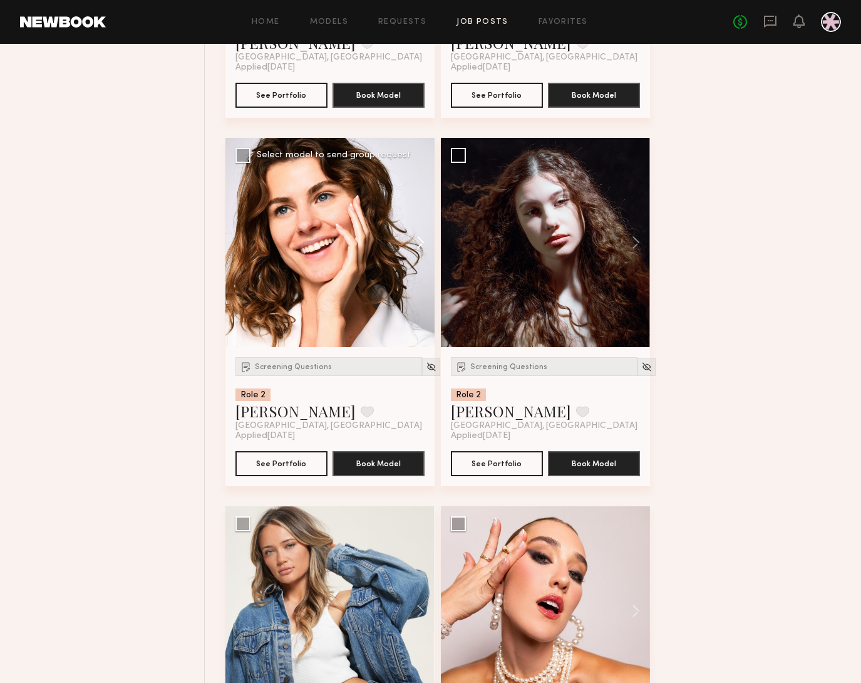
click at [420, 249] on button at bounding box center [415, 242] width 40 height 209
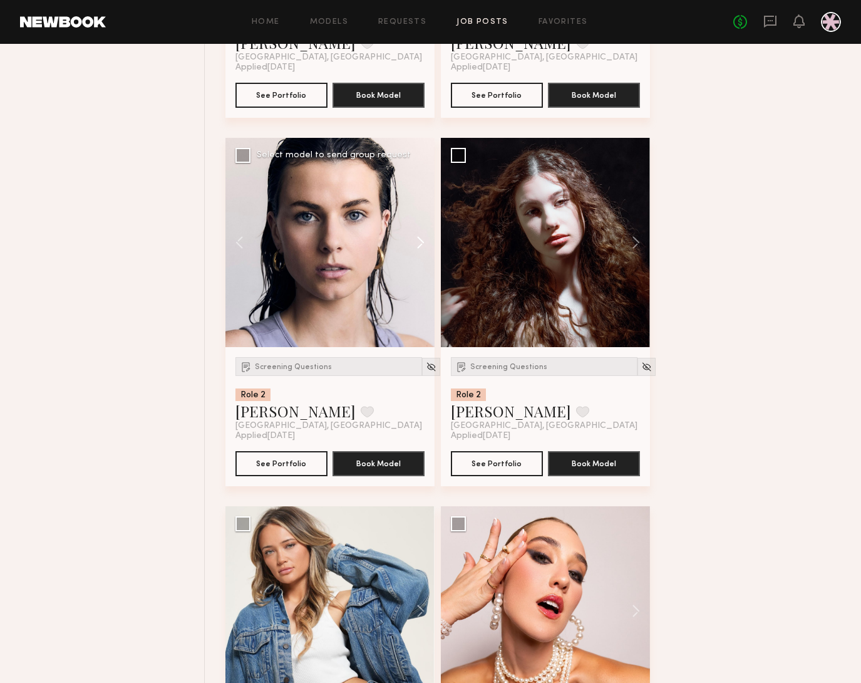
click at [420, 249] on button at bounding box center [415, 242] width 40 height 209
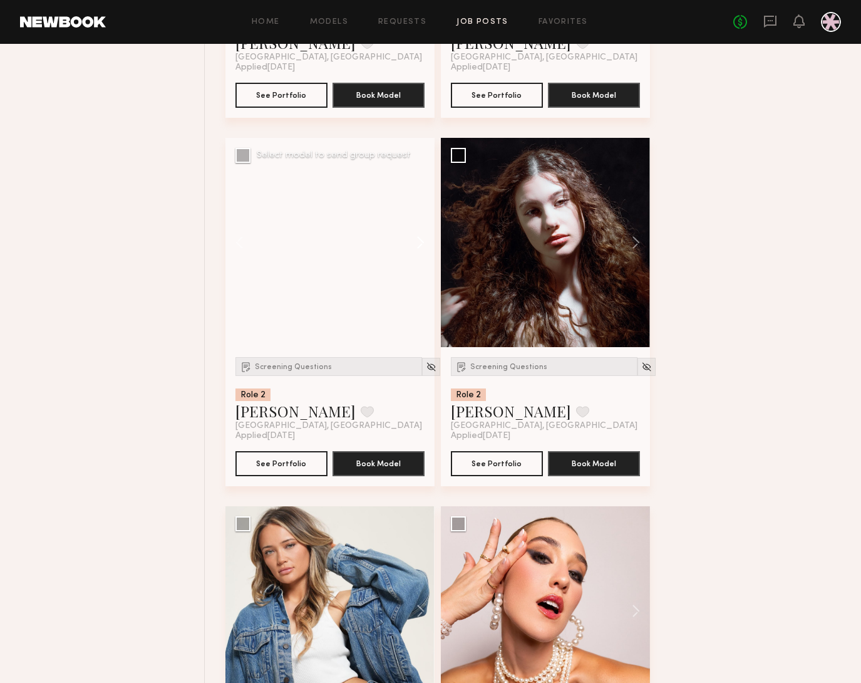
click at [420, 249] on button at bounding box center [415, 242] width 40 height 209
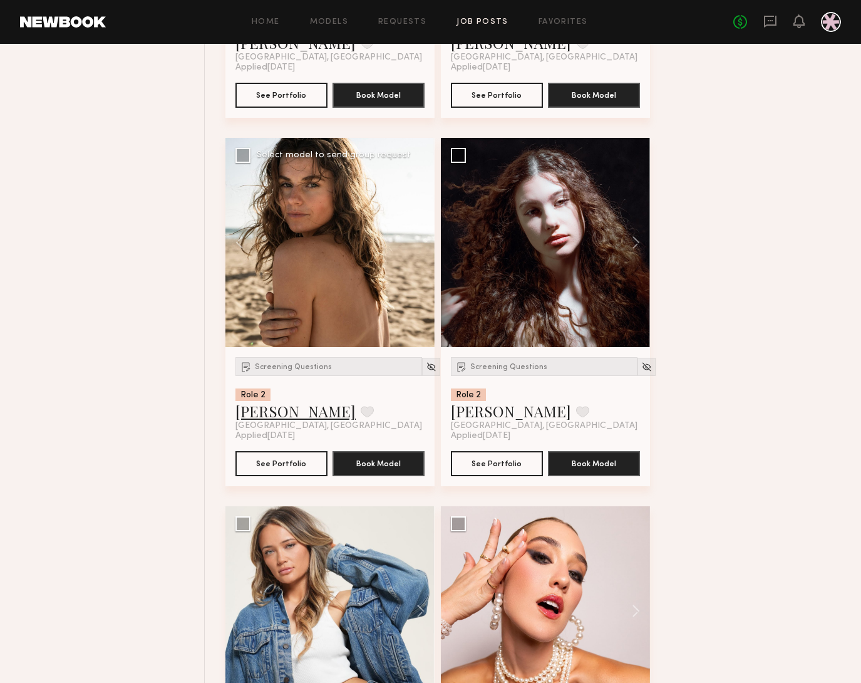
click at [272, 411] on link "Danielle S." at bounding box center [295, 411] width 120 height 20
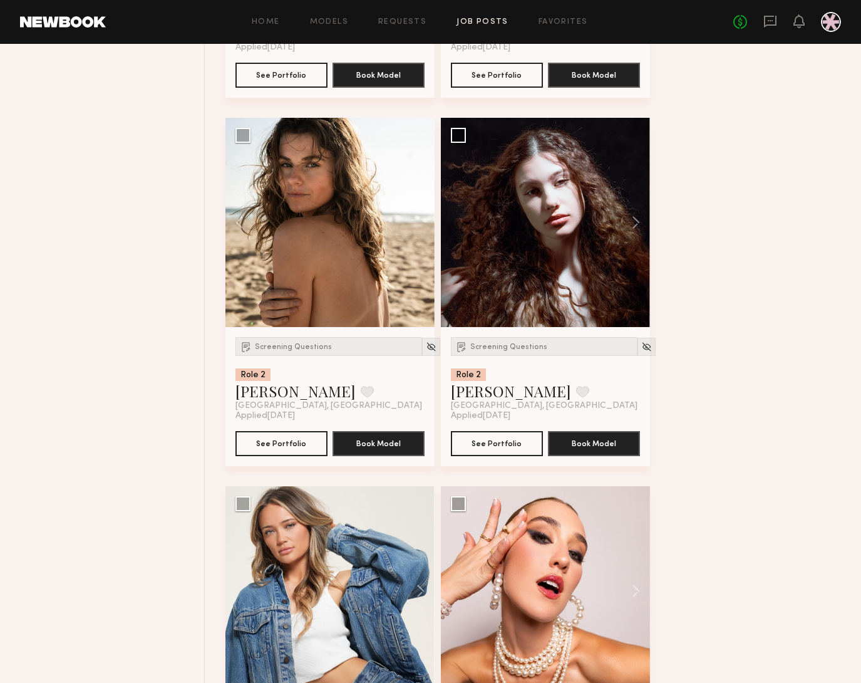
scroll to position [1978, 0]
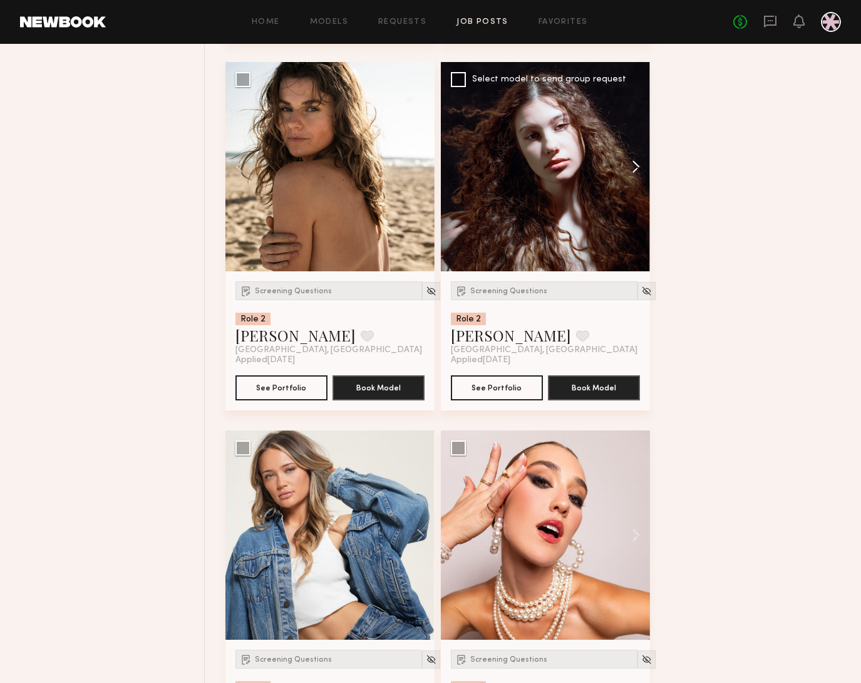
click at [643, 166] on button at bounding box center [630, 166] width 40 height 209
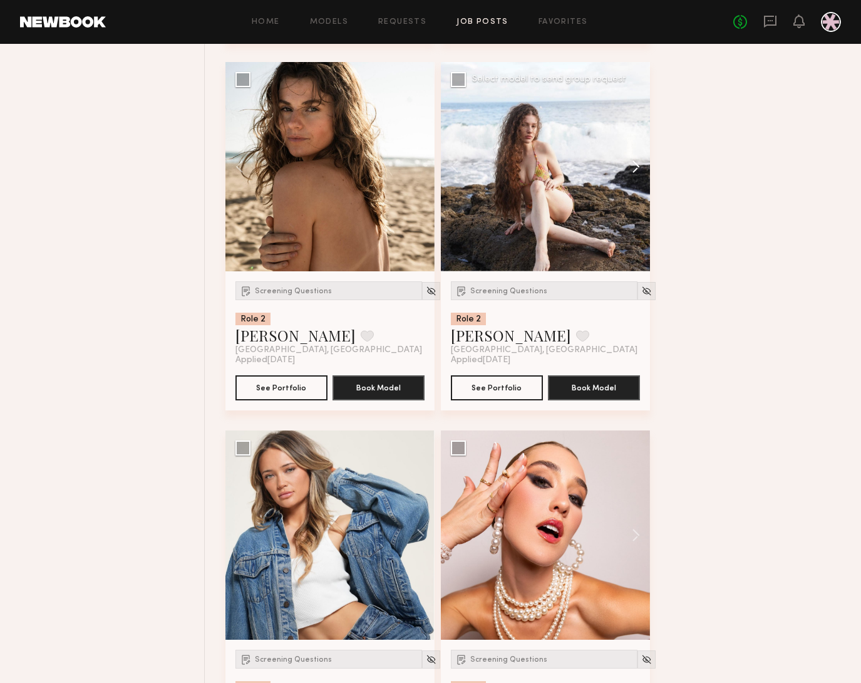
click at [641, 166] on button at bounding box center [630, 166] width 40 height 209
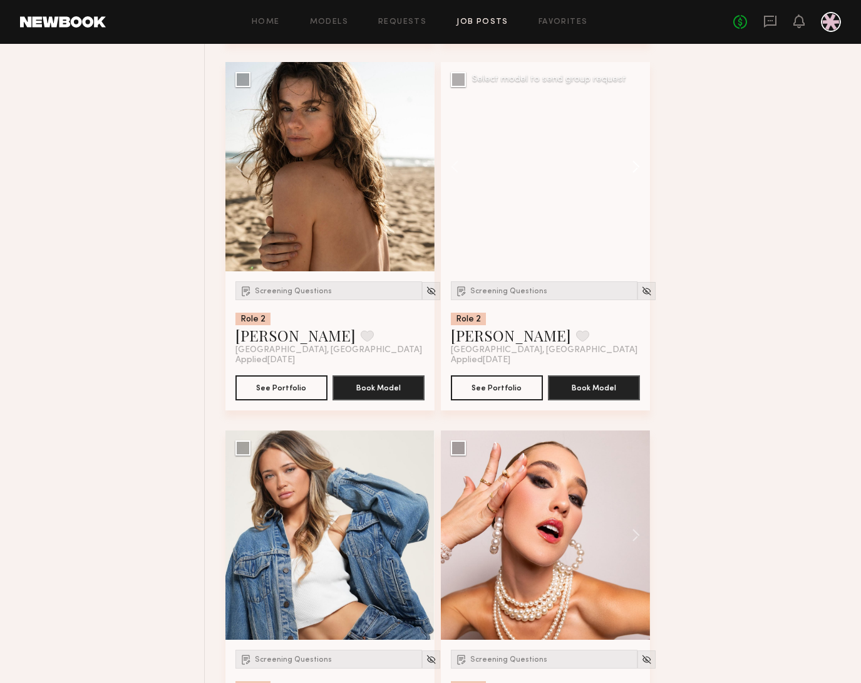
click at [641, 166] on button at bounding box center [630, 166] width 40 height 209
click at [635, 167] on button at bounding box center [630, 166] width 40 height 209
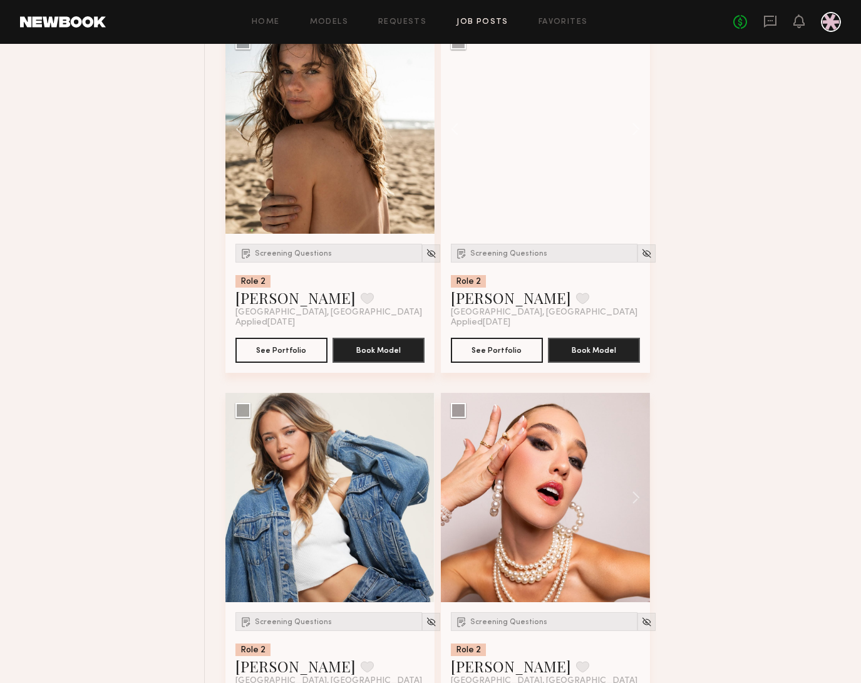
scroll to position [2314, 0]
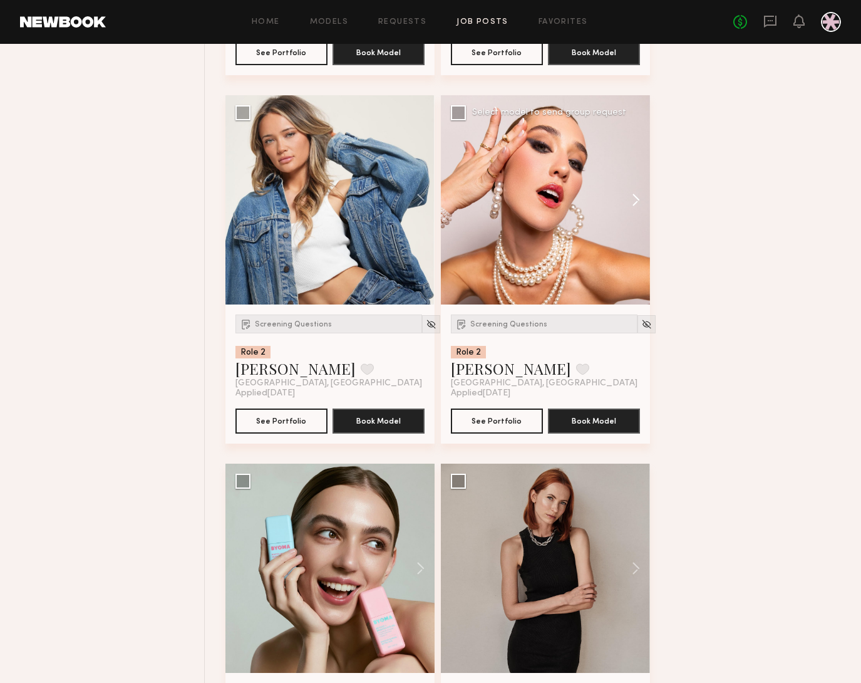
click at [636, 200] on button at bounding box center [630, 199] width 40 height 209
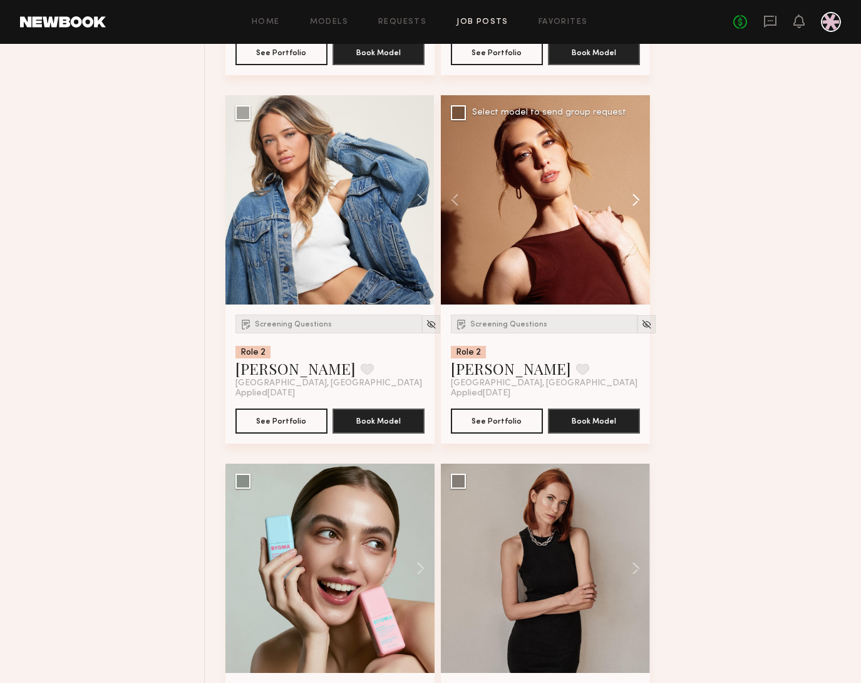
click at [636, 200] on button at bounding box center [630, 199] width 40 height 209
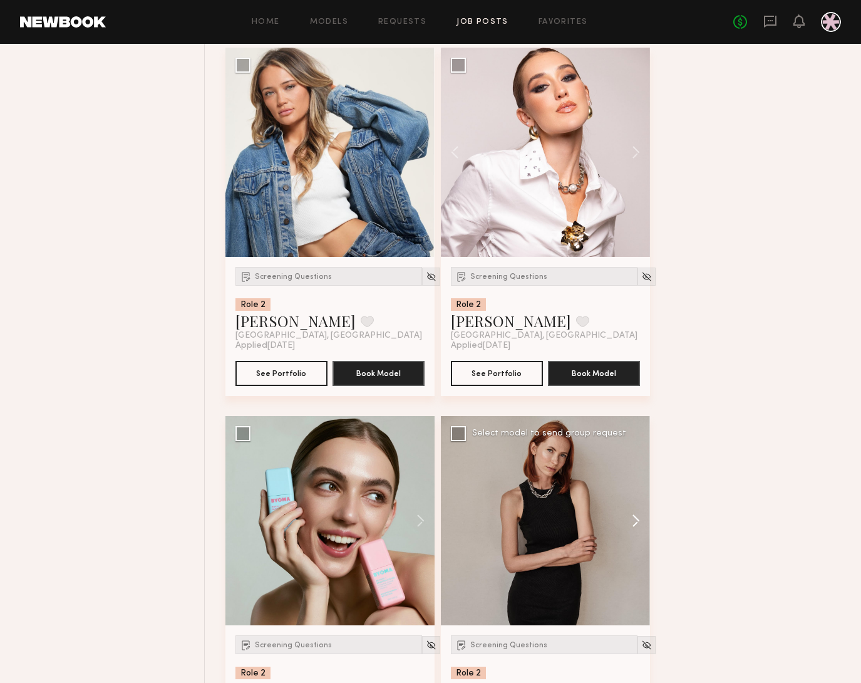
scroll to position [2508, 0]
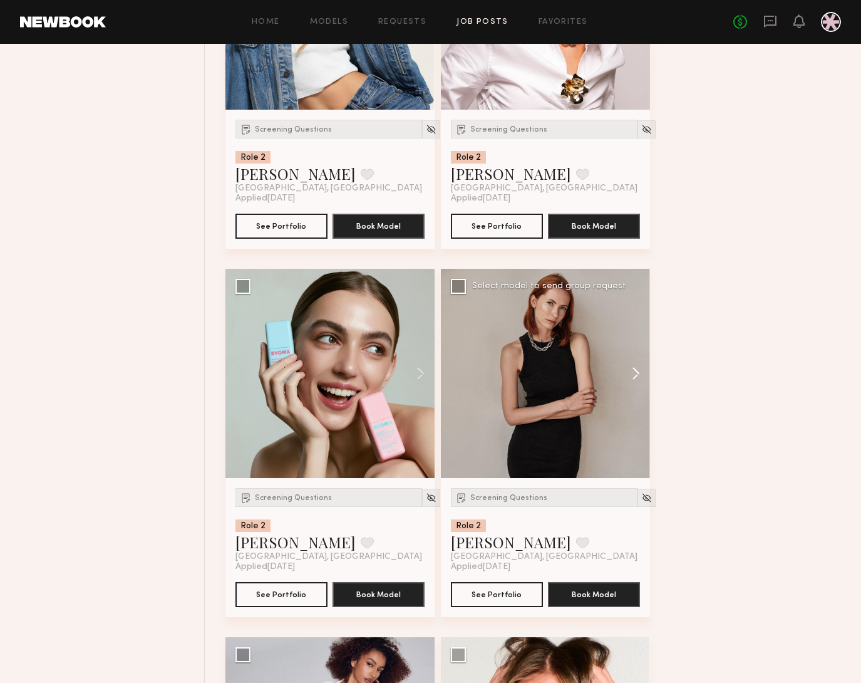
click at [642, 360] on button at bounding box center [630, 373] width 40 height 209
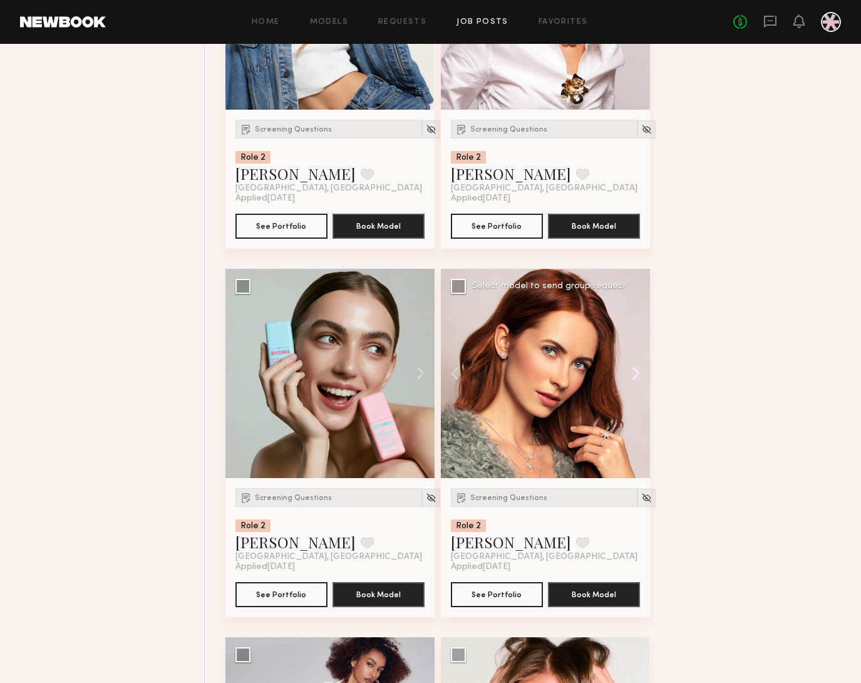
click at [641, 366] on button at bounding box center [630, 373] width 40 height 209
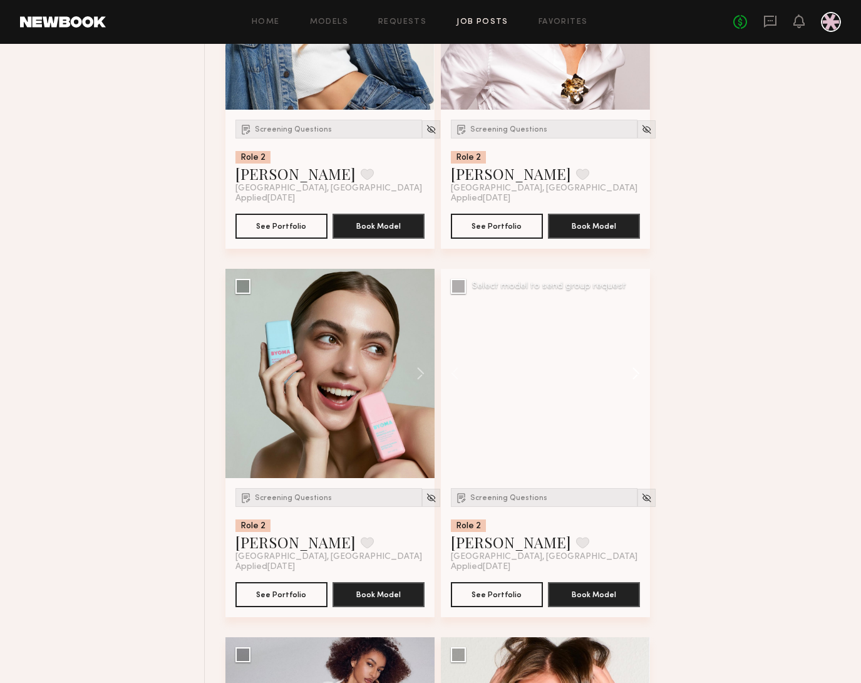
click at [641, 366] on button at bounding box center [630, 373] width 40 height 209
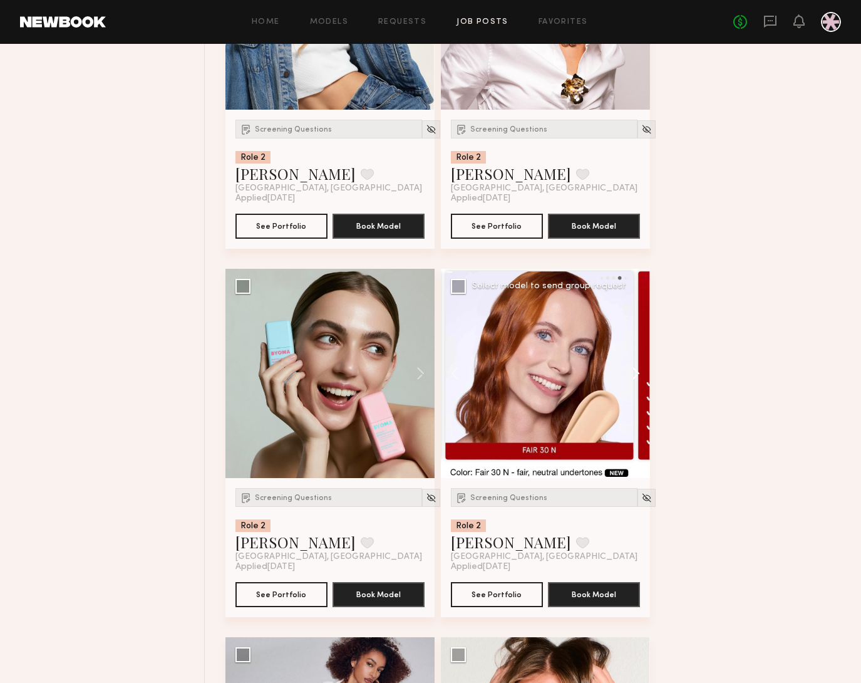
click at [641, 366] on button at bounding box center [630, 373] width 40 height 209
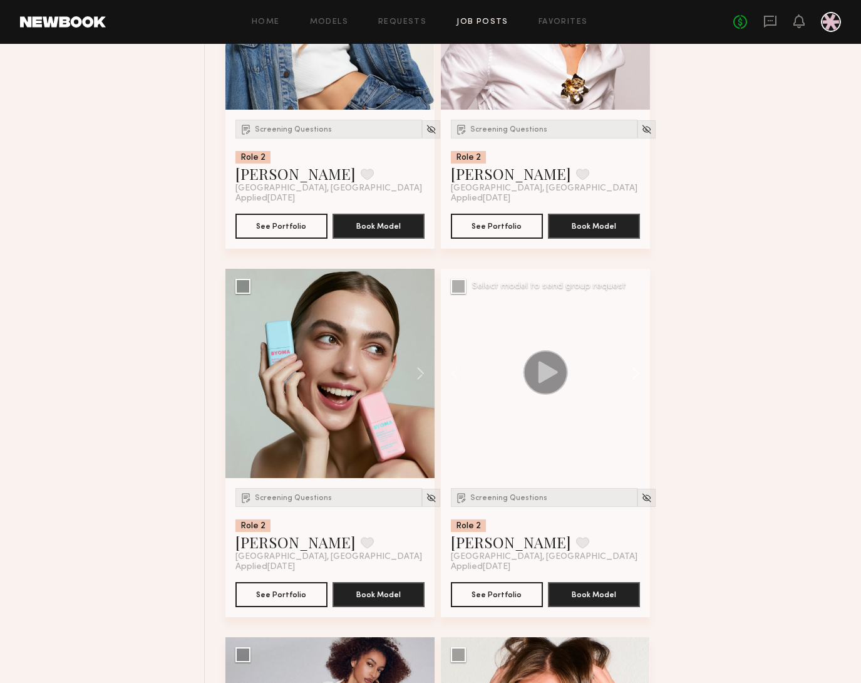
click at [641, 366] on button at bounding box center [630, 373] width 40 height 209
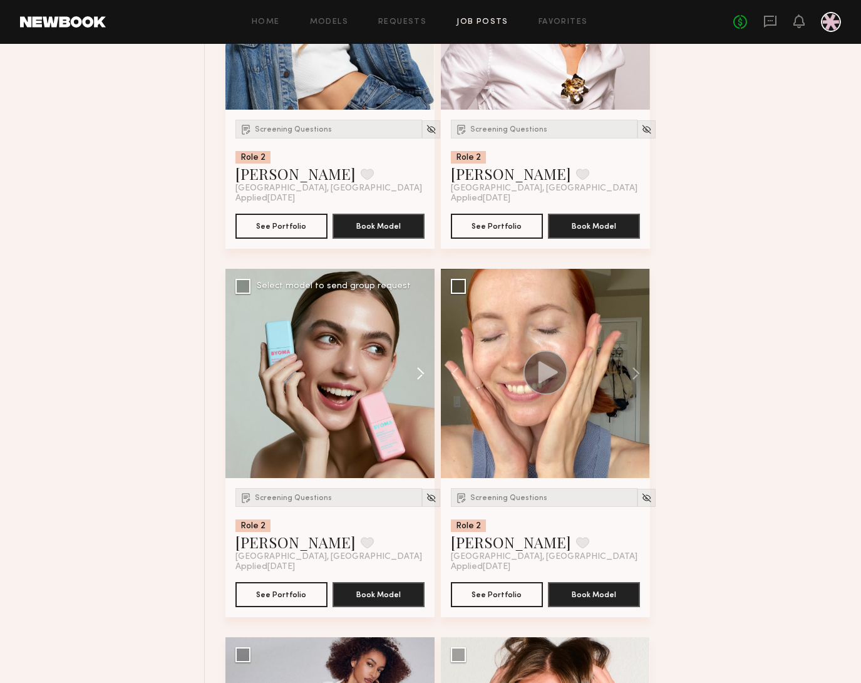
click at [428, 377] on button at bounding box center [415, 373] width 40 height 209
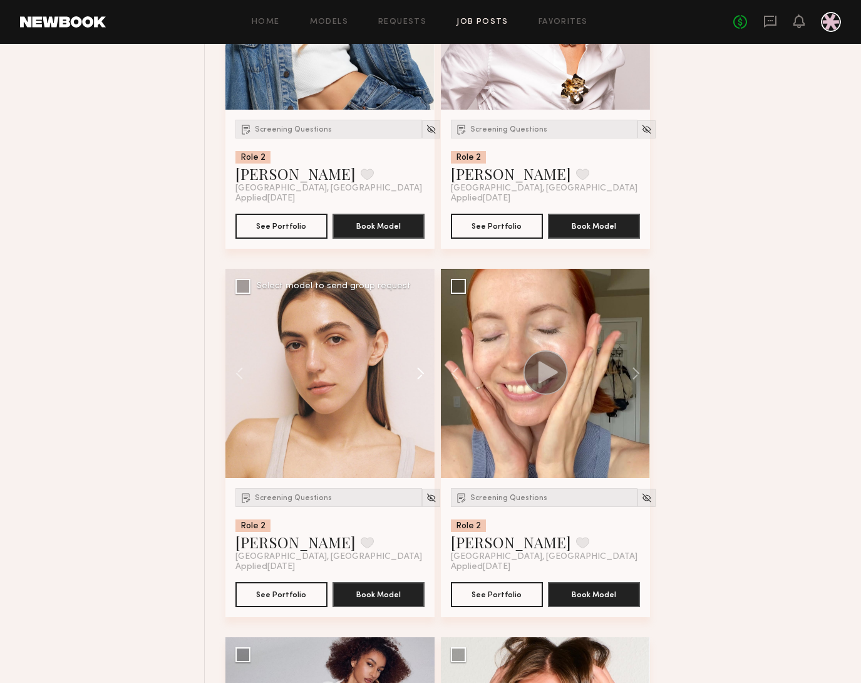
click at [427, 377] on button at bounding box center [415, 373] width 40 height 209
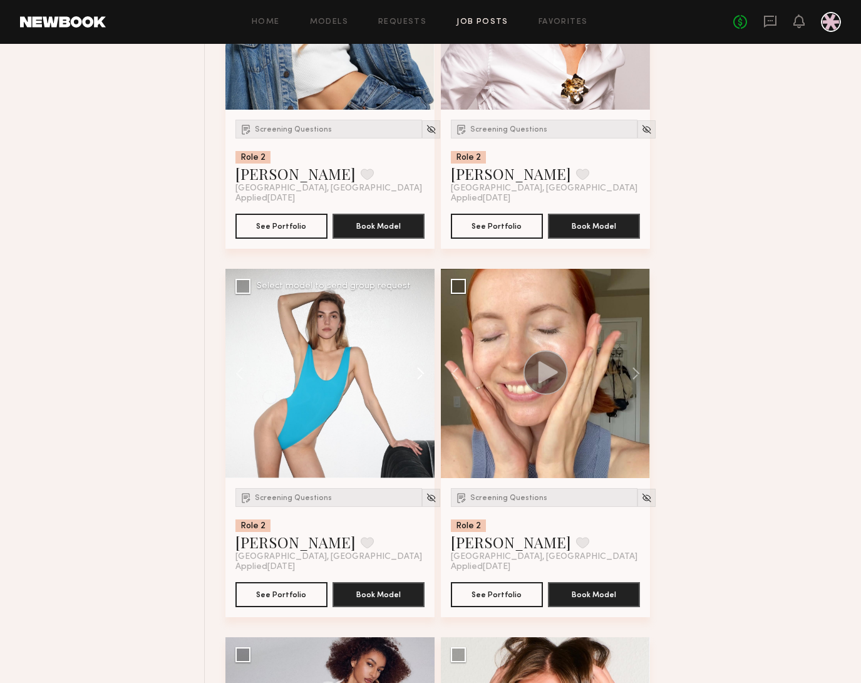
click at [427, 377] on button at bounding box center [415, 373] width 40 height 209
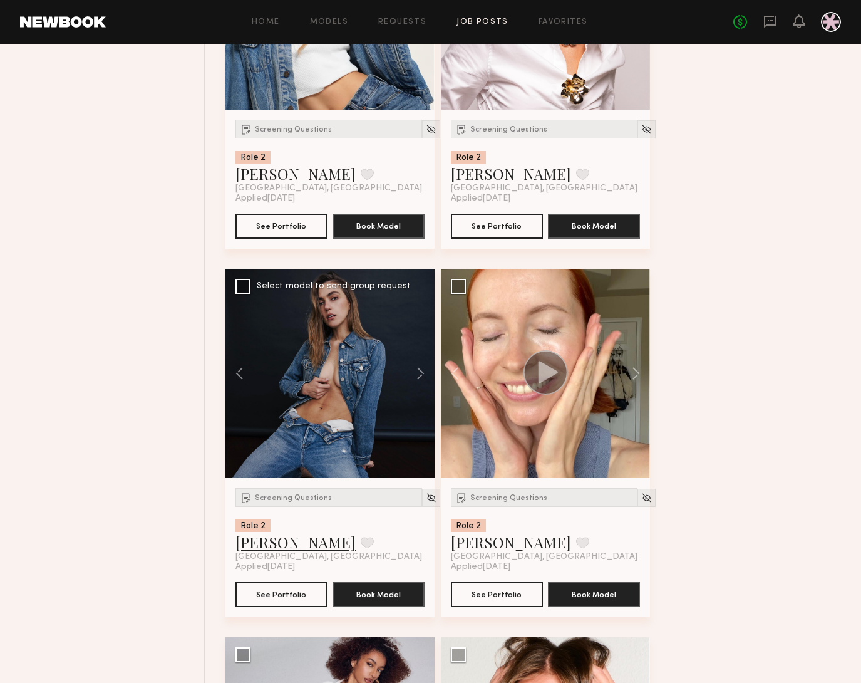
click at [271, 545] on link "Diana Z." at bounding box center [295, 542] width 120 height 20
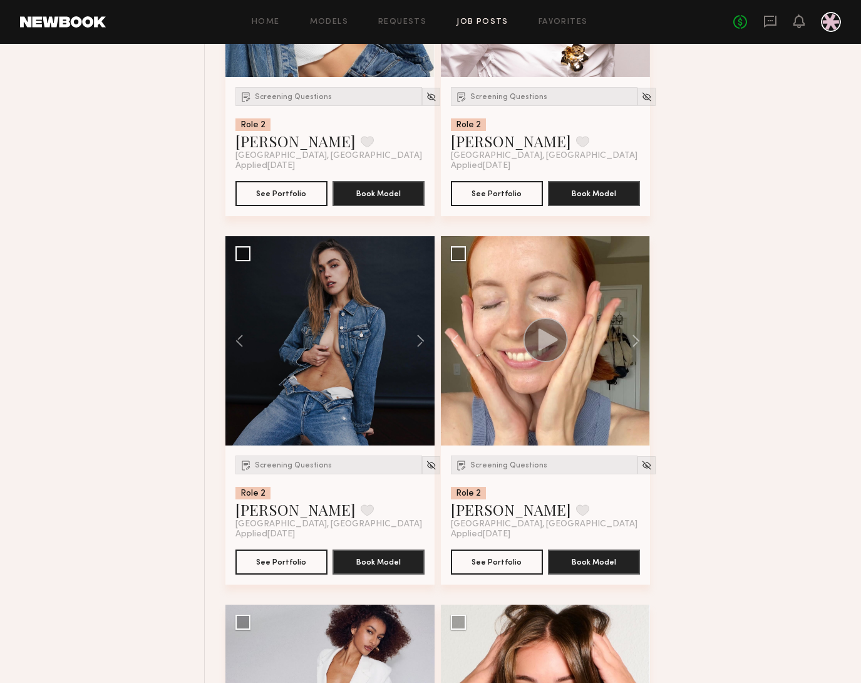
scroll to position [2666, 0]
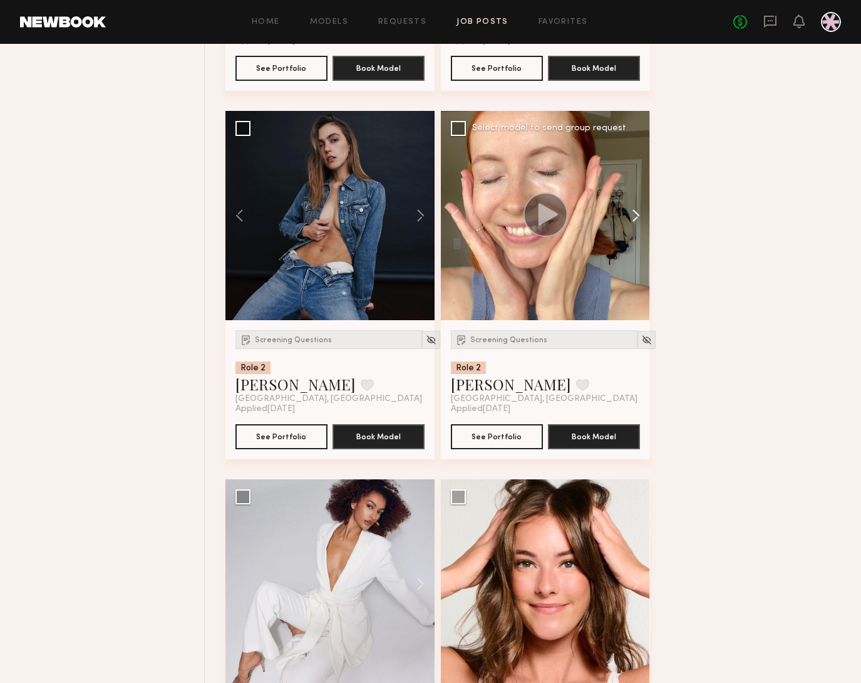
click at [639, 218] on button at bounding box center [630, 215] width 40 height 209
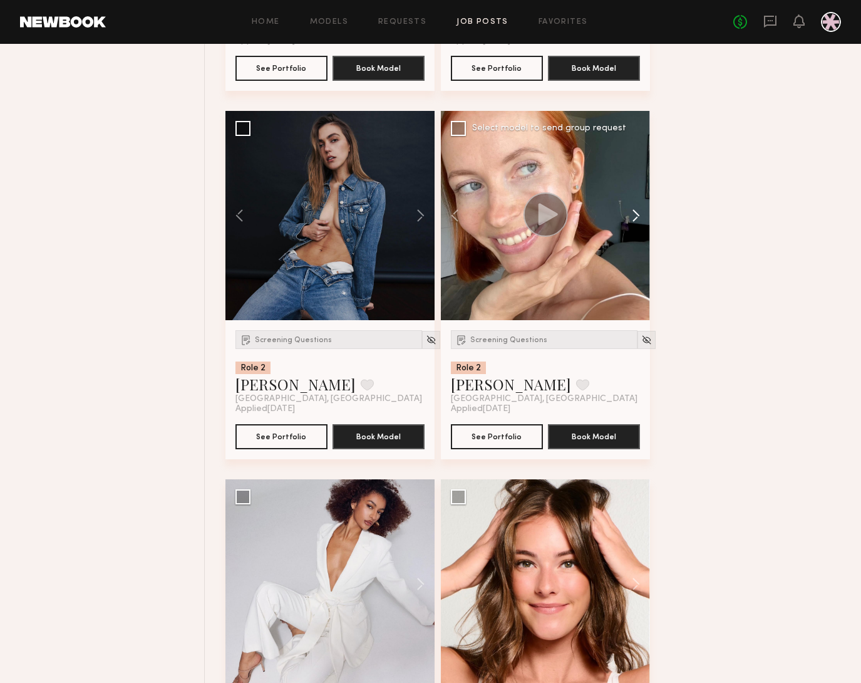
click at [638, 218] on button at bounding box center [630, 215] width 40 height 209
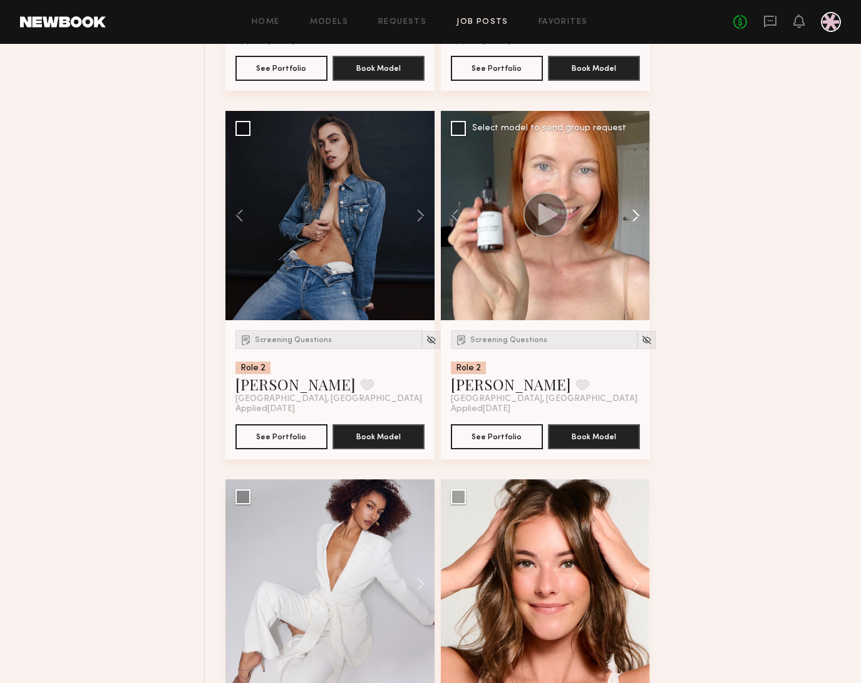
click at [638, 218] on button at bounding box center [630, 215] width 40 height 209
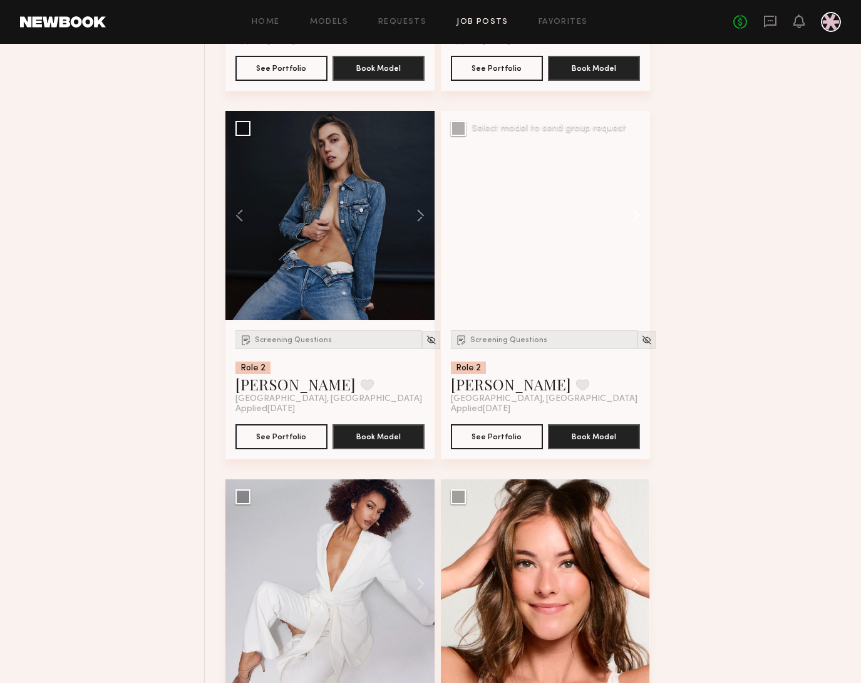
click at [638, 218] on button at bounding box center [630, 215] width 40 height 209
click at [638, 218] on div at bounding box center [545, 215] width 209 height 209
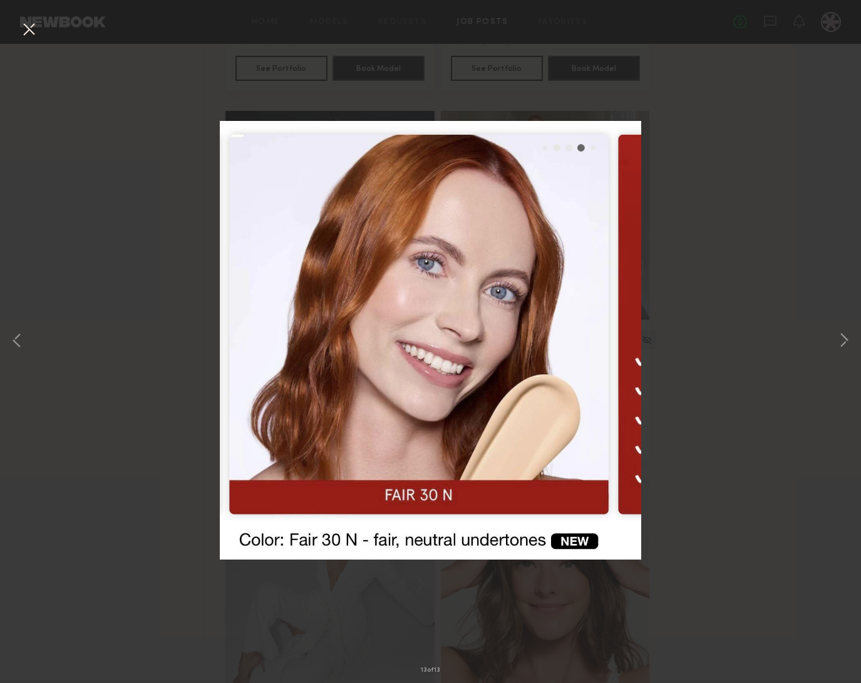
click at [755, 413] on div "13 of 13" at bounding box center [430, 341] width 861 height 683
click at [29, 30] on button at bounding box center [29, 30] width 20 height 23
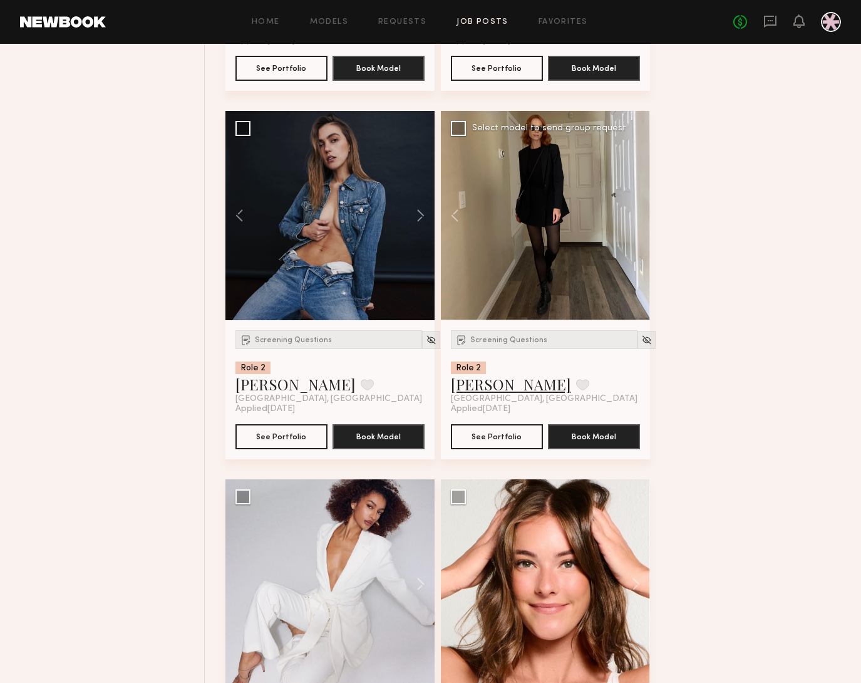
click at [471, 391] on link "Anna A." at bounding box center [511, 384] width 120 height 20
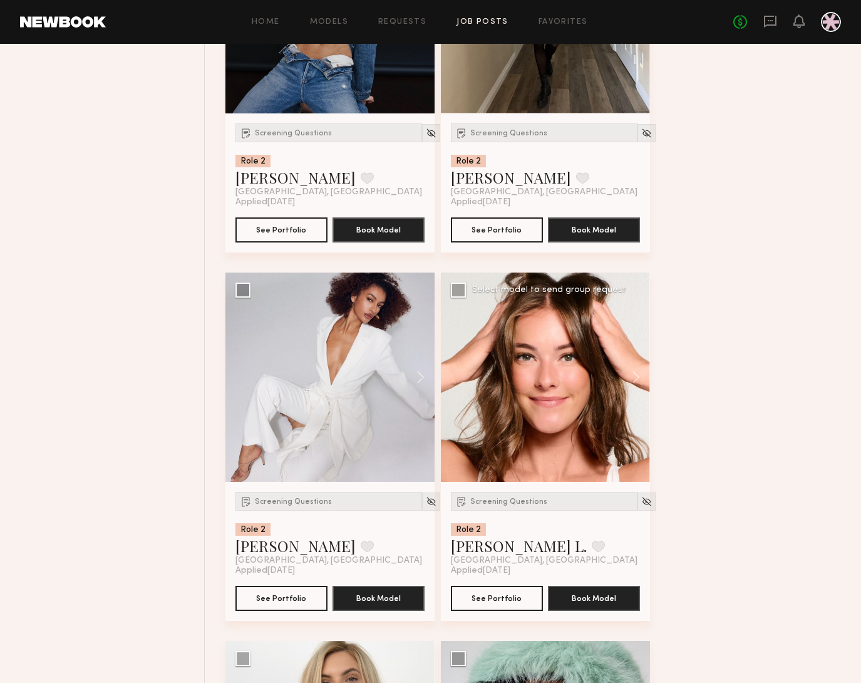
scroll to position [2911, 0]
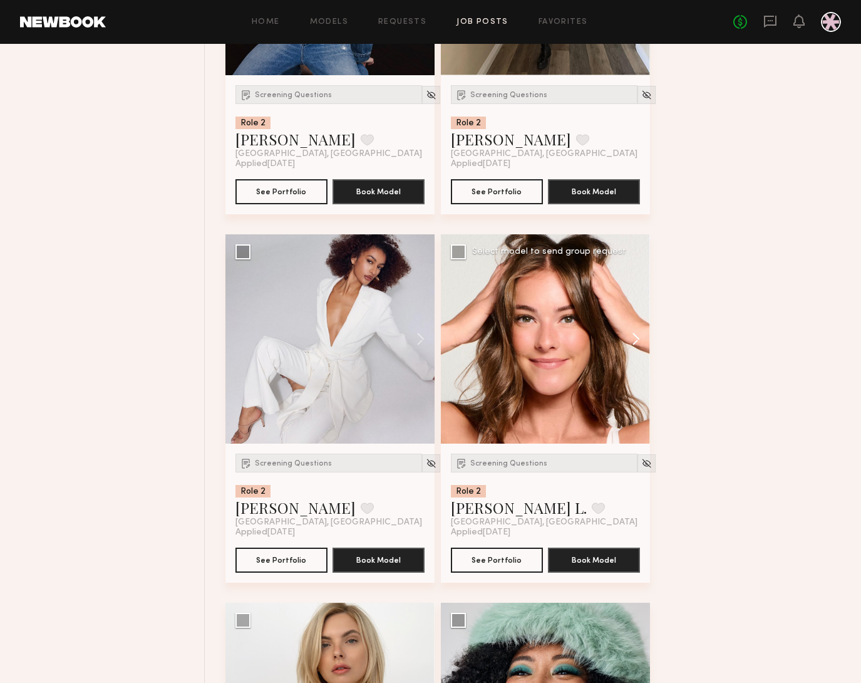
click at [633, 344] on button at bounding box center [630, 338] width 40 height 209
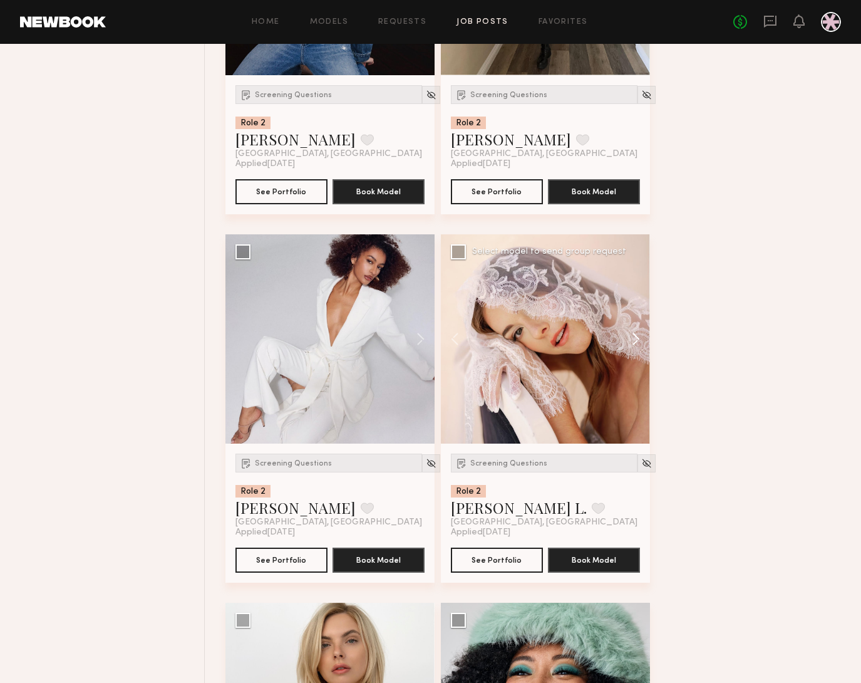
click at [633, 344] on button at bounding box center [630, 338] width 40 height 209
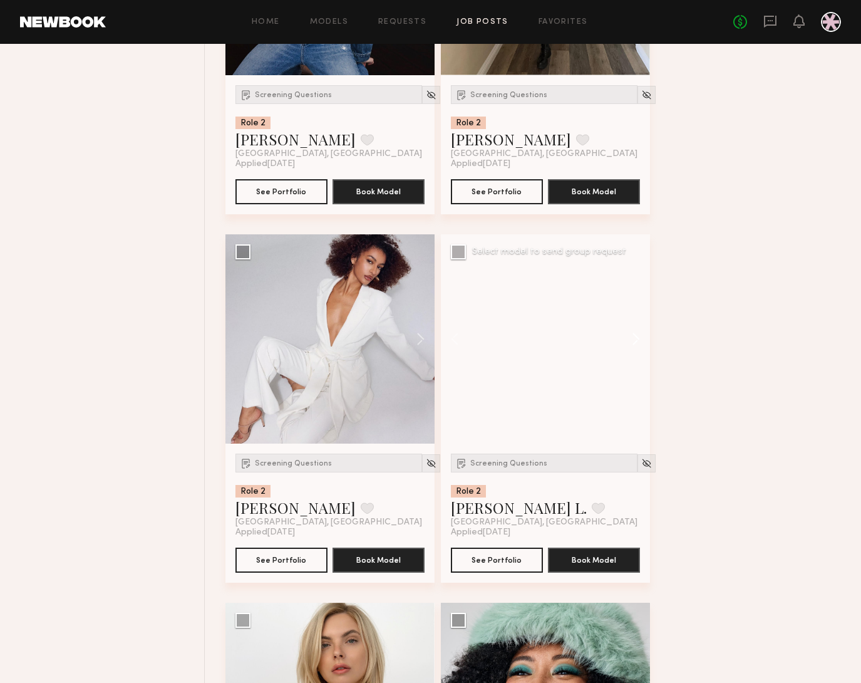
click at [633, 344] on button at bounding box center [630, 338] width 40 height 209
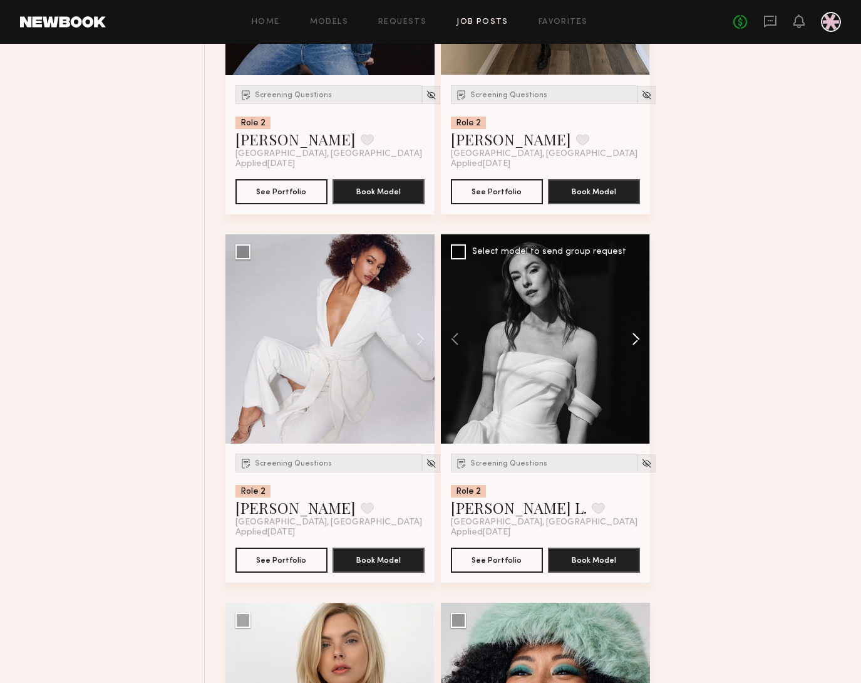
click at [633, 344] on button at bounding box center [630, 338] width 40 height 209
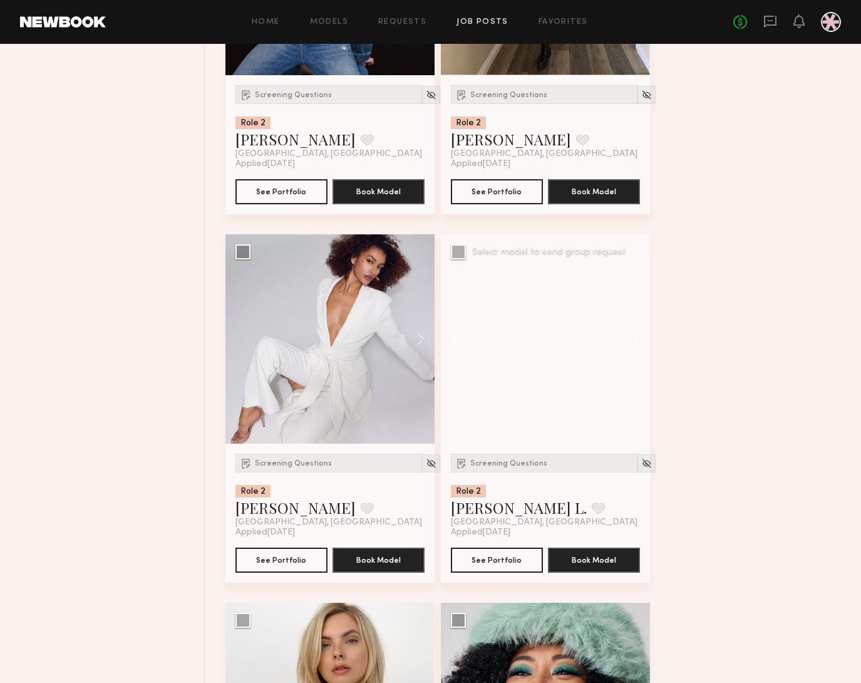
click at [635, 343] on button at bounding box center [630, 338] width 40 height 209
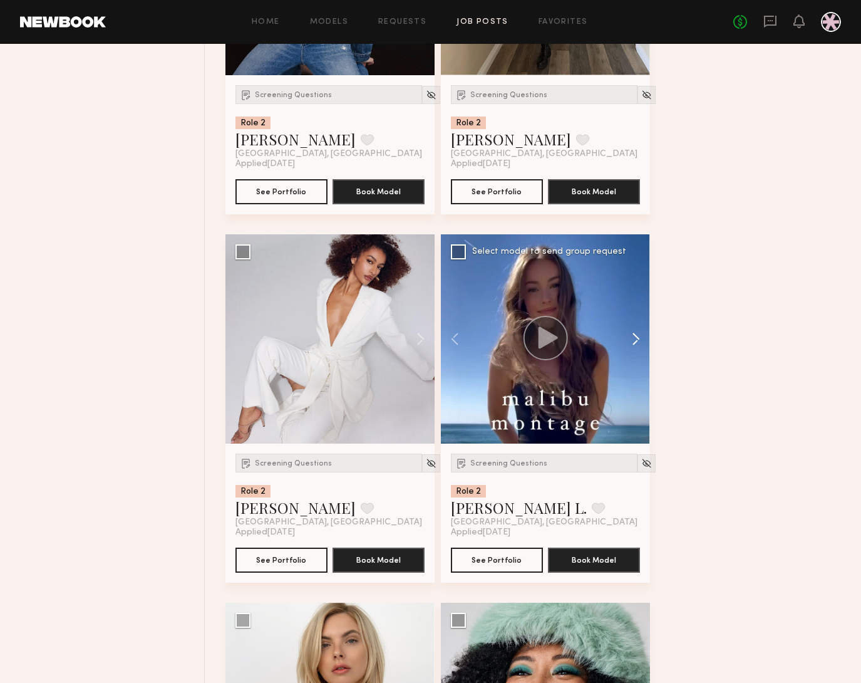
click at [635, 343] on button at bounding box center [630, 338] width 40 height 209
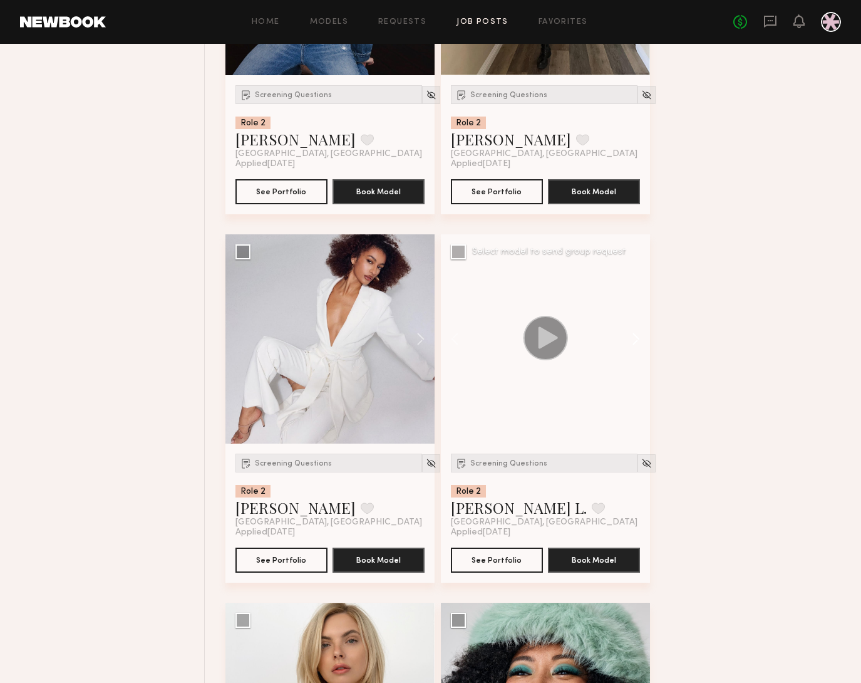
click at [635, 343] on button at bounding box center [630, 338] width 40 height 209
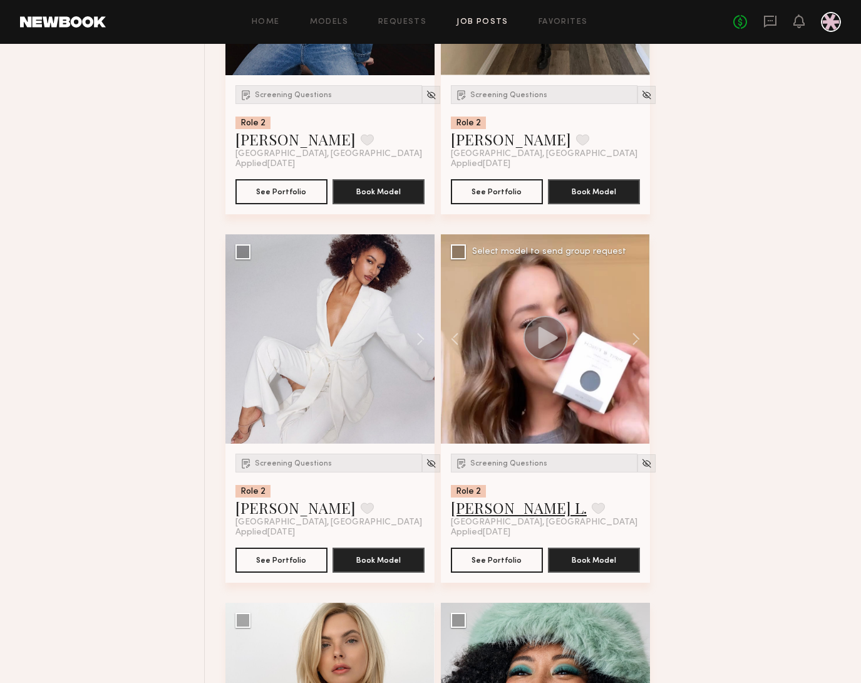
click at [487, 505] on link "Tatum L." at bounding box center [519, 507] width 136 height 20
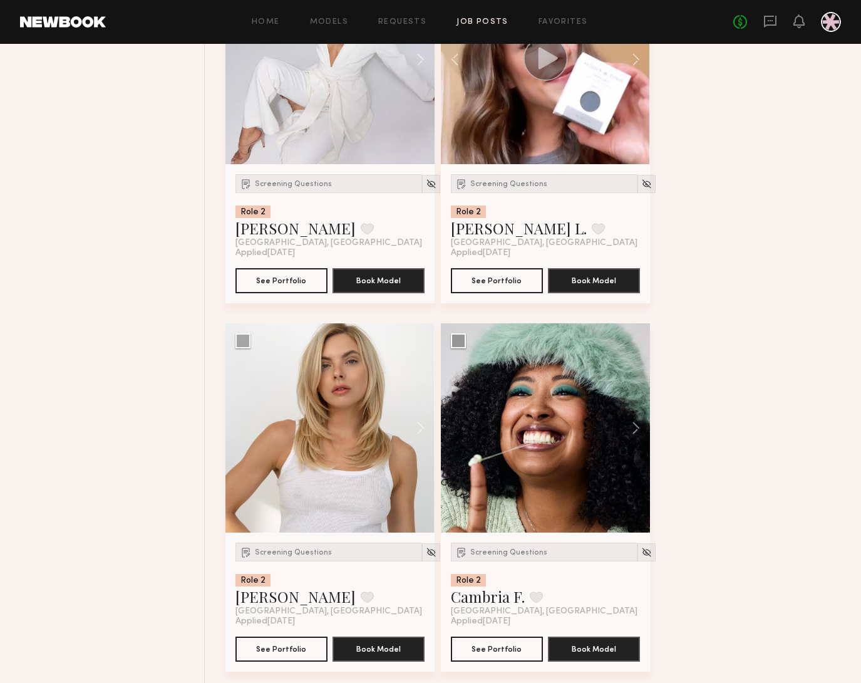
scroll to position [3331, 0]
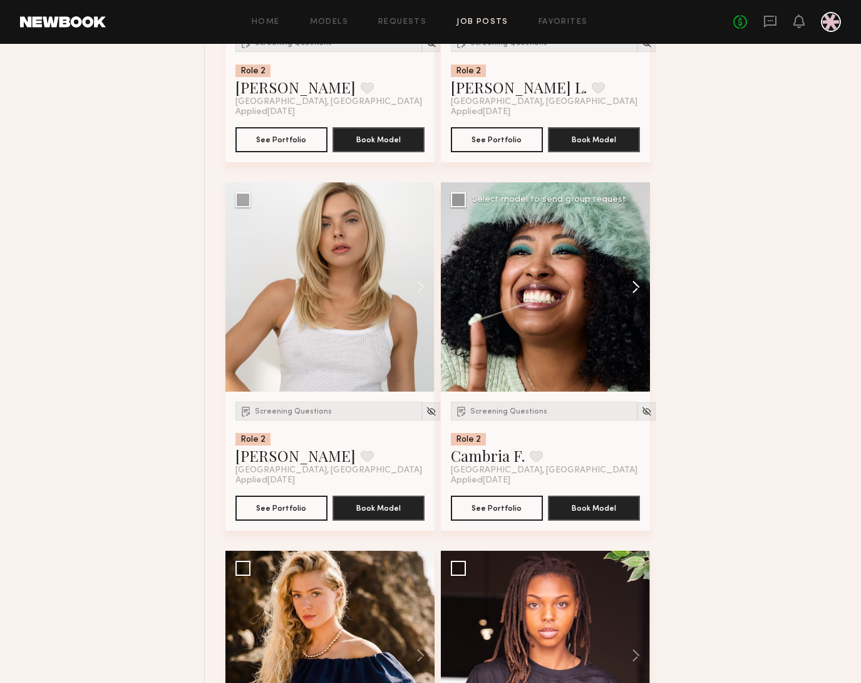
click at [638, 289] on button at bounding box center [630, 286] width 40 height 209
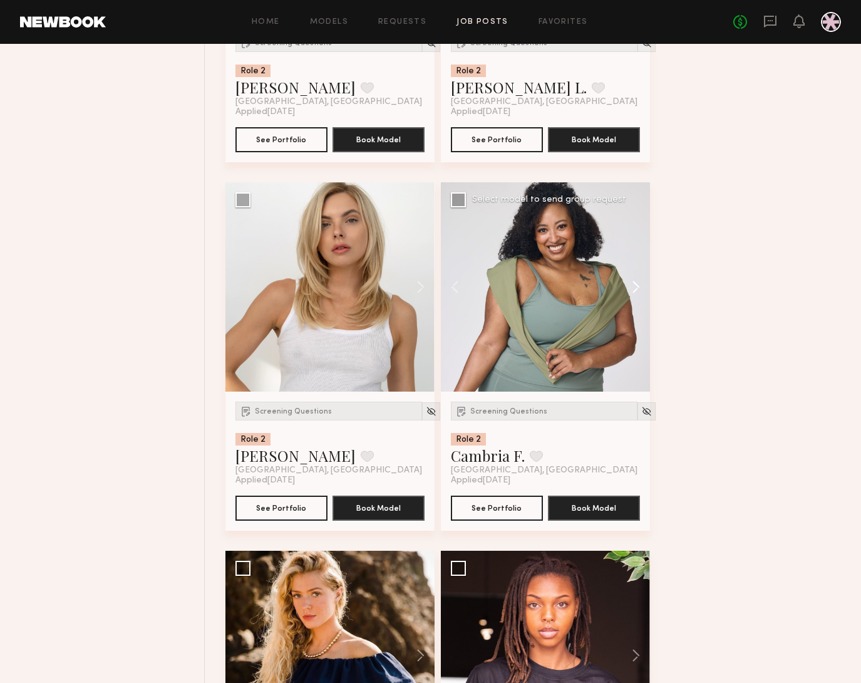
click at [638, 289] on button at bounding box center [630, 286] width 40 height 209
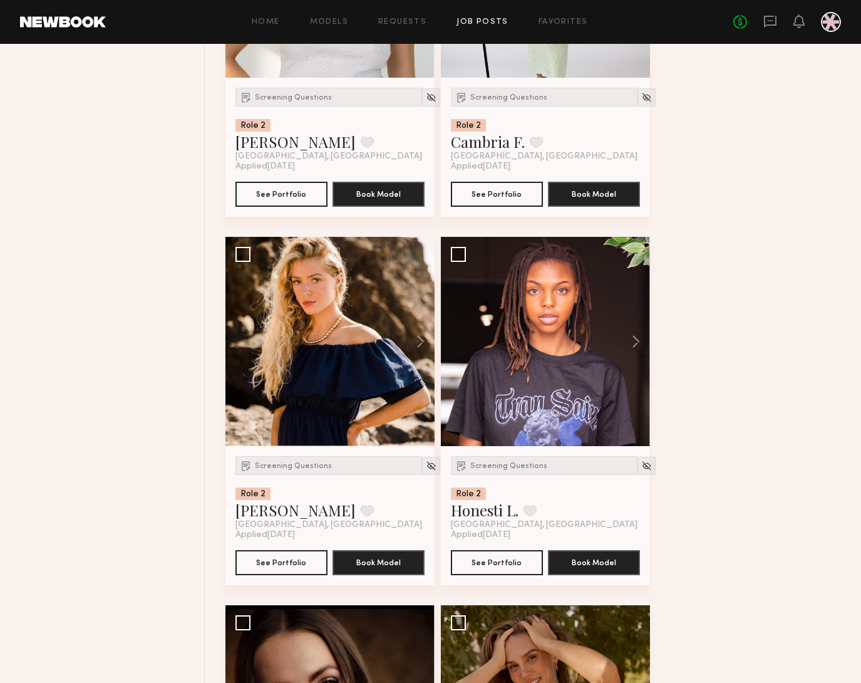
scroll to position [3658, 0]
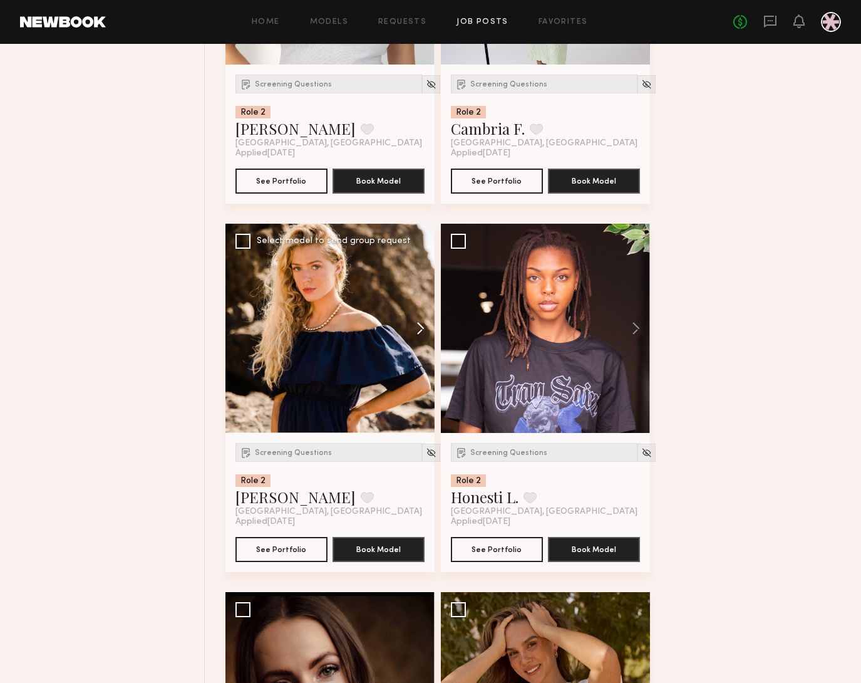
click at [423, 328] on button at bounding box center [415, 328] width 40 height 209
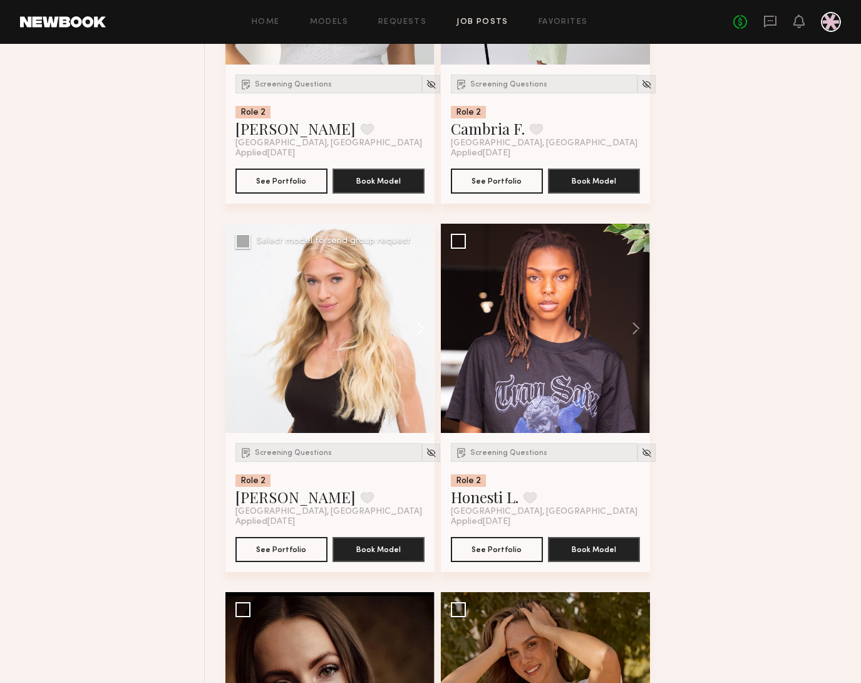
click at [423, 328] on button at bounding box center [415, 328] width 40 height 209
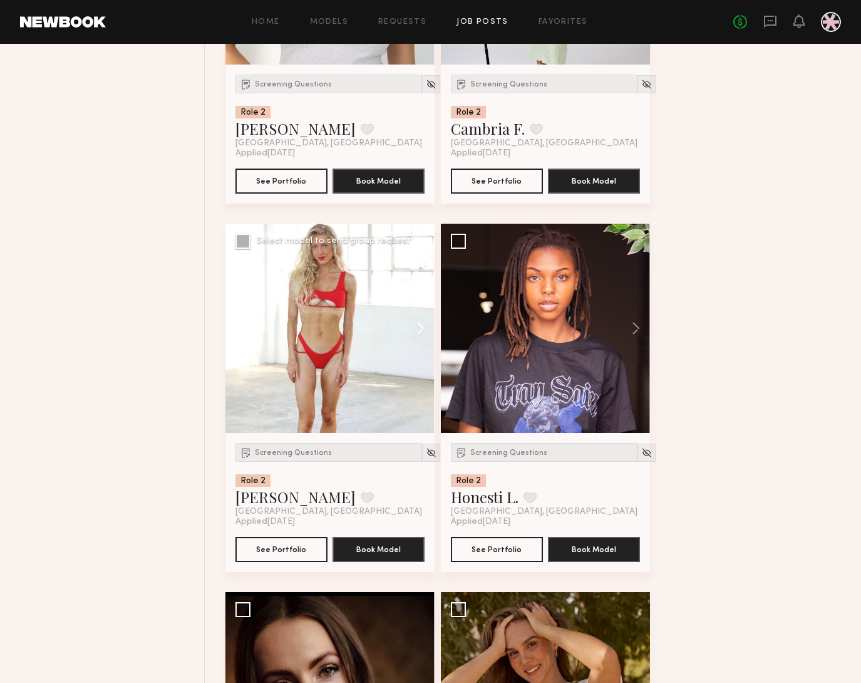
click at [423, 328] on button at bounding box center [415, 328] width 40 height 209
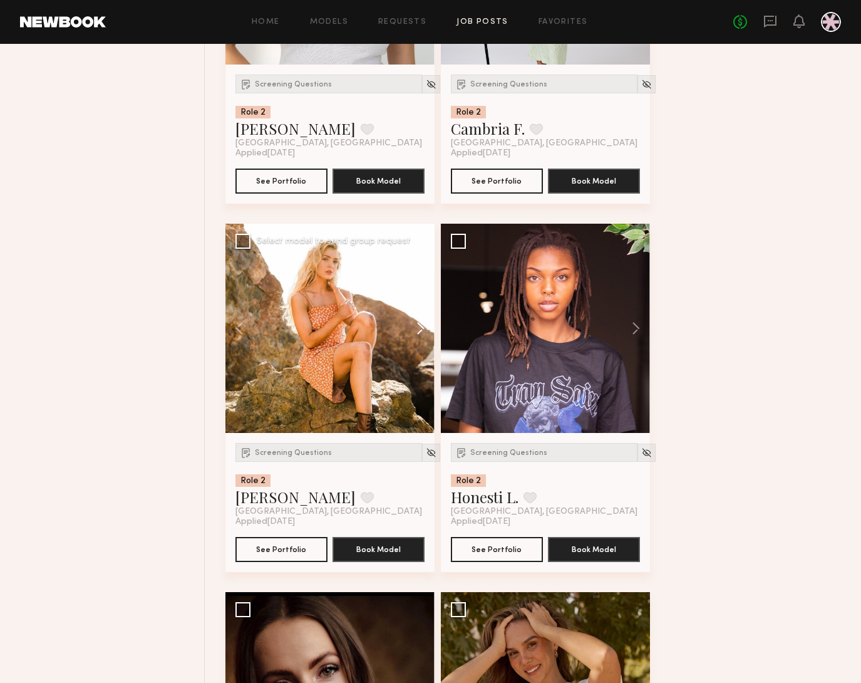
click at [423, 328] on button at bounding box center [415, 328] width 40 height 209
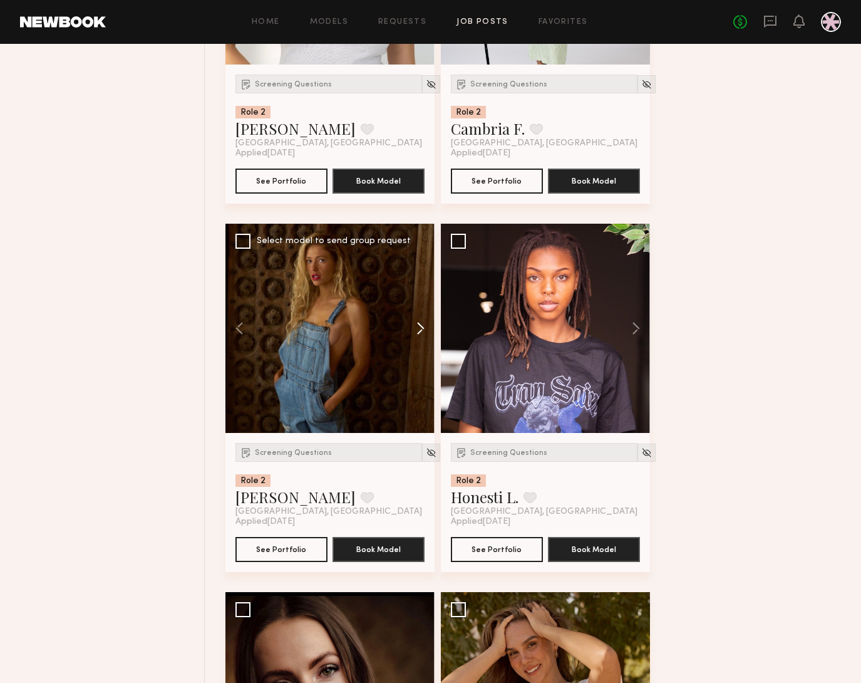
click at [423, 328] on button at bounding box center [415, 328] width 40 height 209
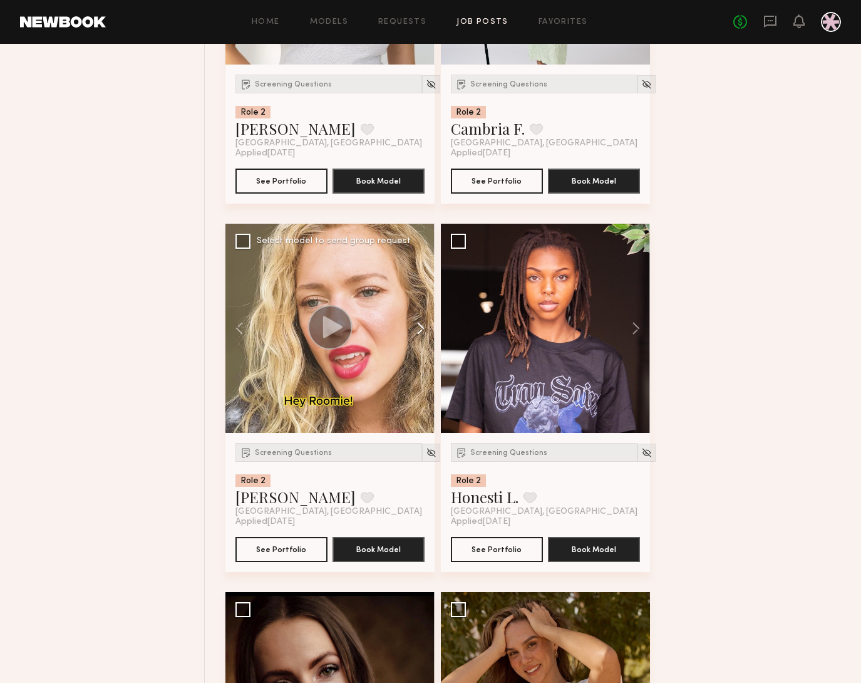
click at [423, 329] on button at bounding box center [415, 328] width 40 height 209
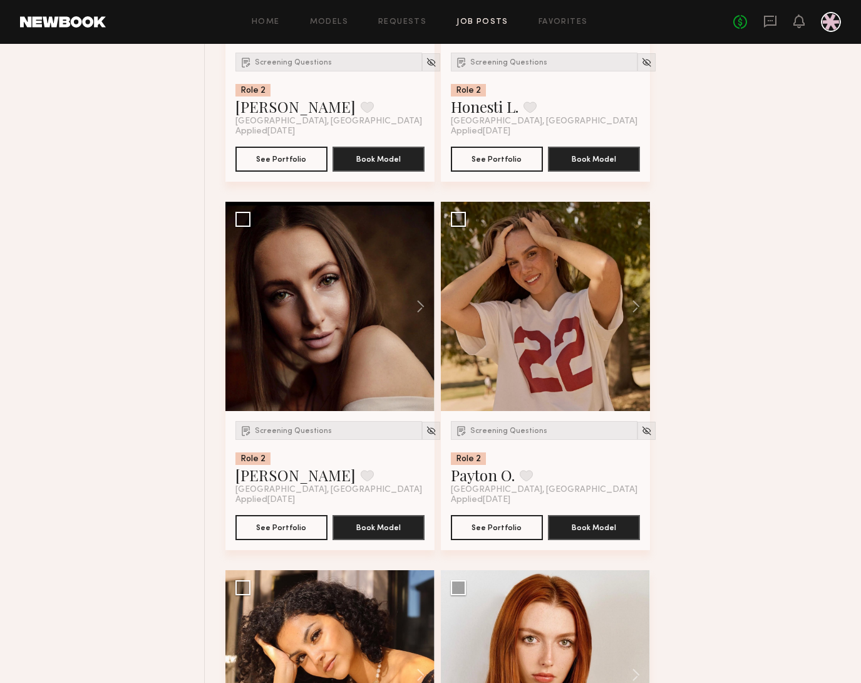
scroll to position [4065, 0]
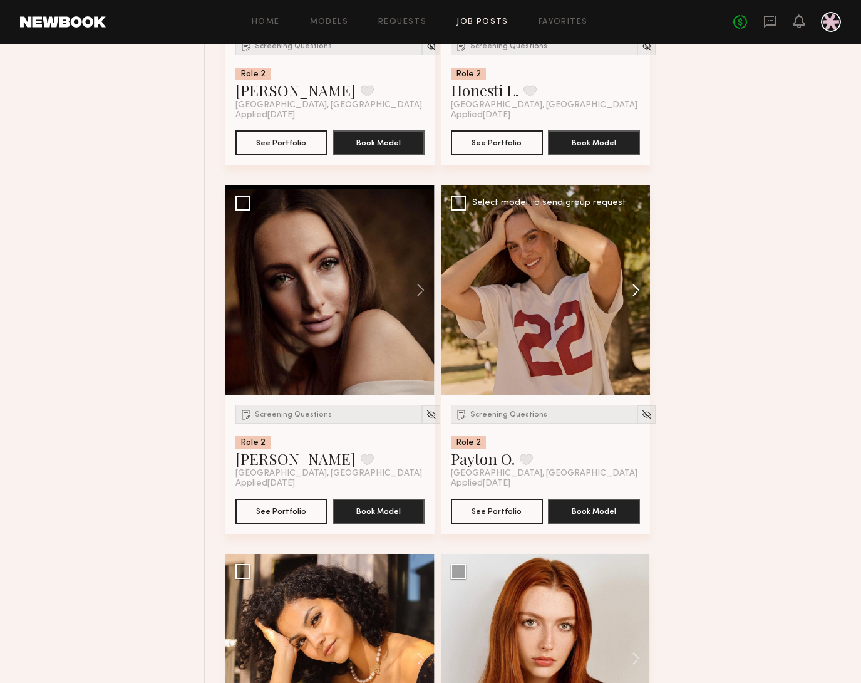
click at [639, 301] on button at bounding box center [630, 289] width 40 height 209
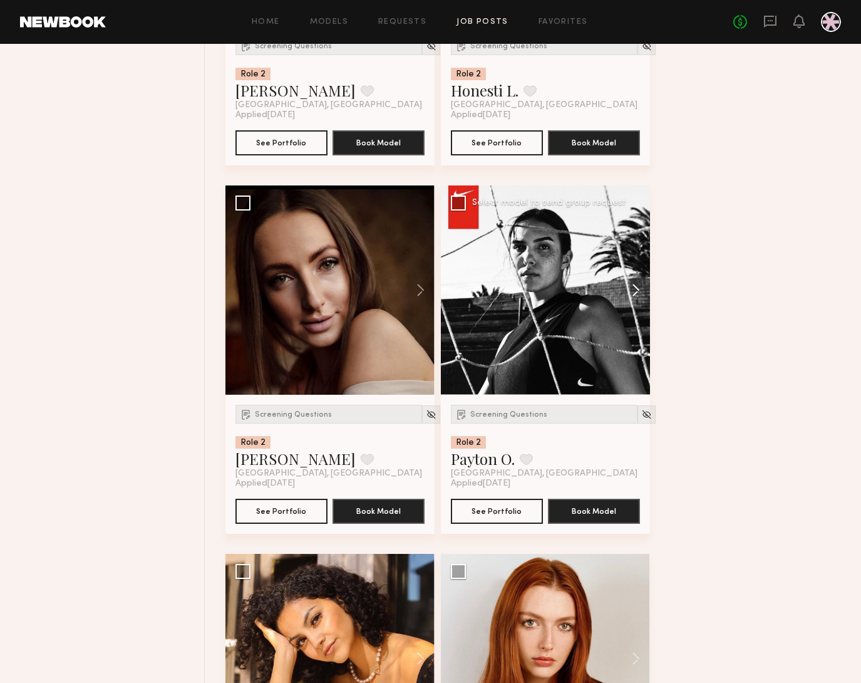
click at [638, 298] on button at bounding box center [630, 289] width 40 height 209
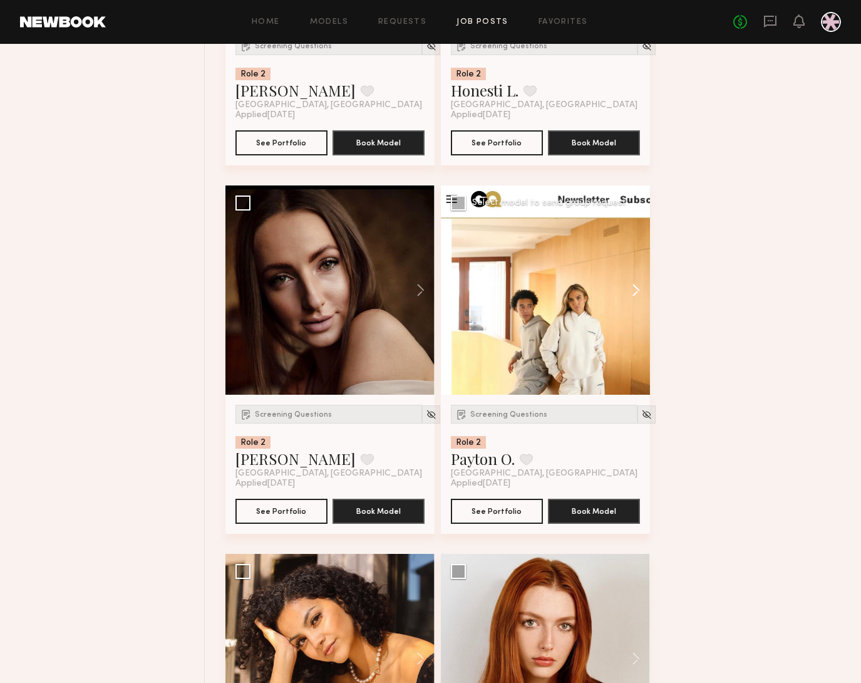
click at [638, 298] on button at bounding box center [630, 289] width 40 height 209
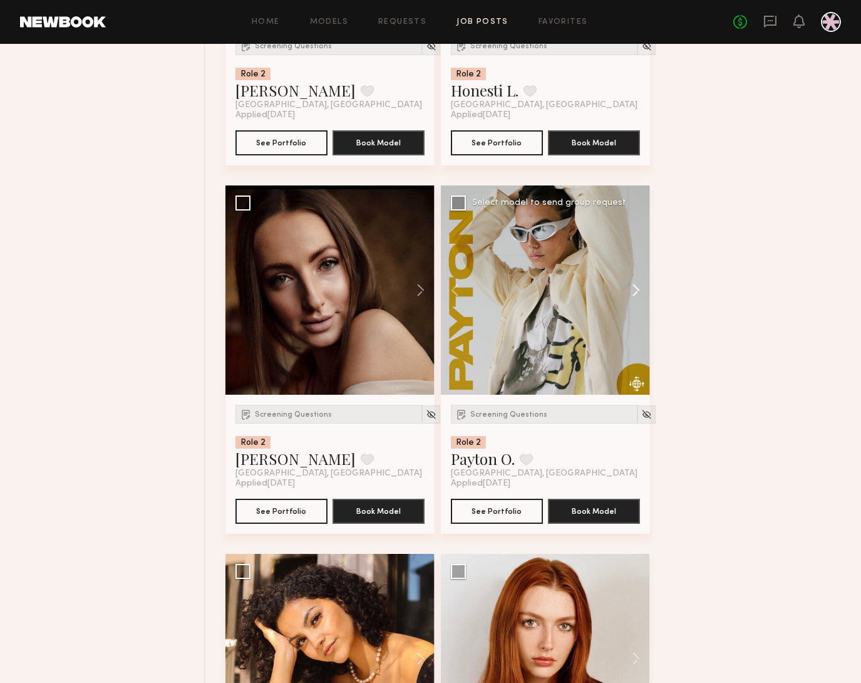
click at [637, 297] on button at bounding box center [630, 289] width 40 height 209
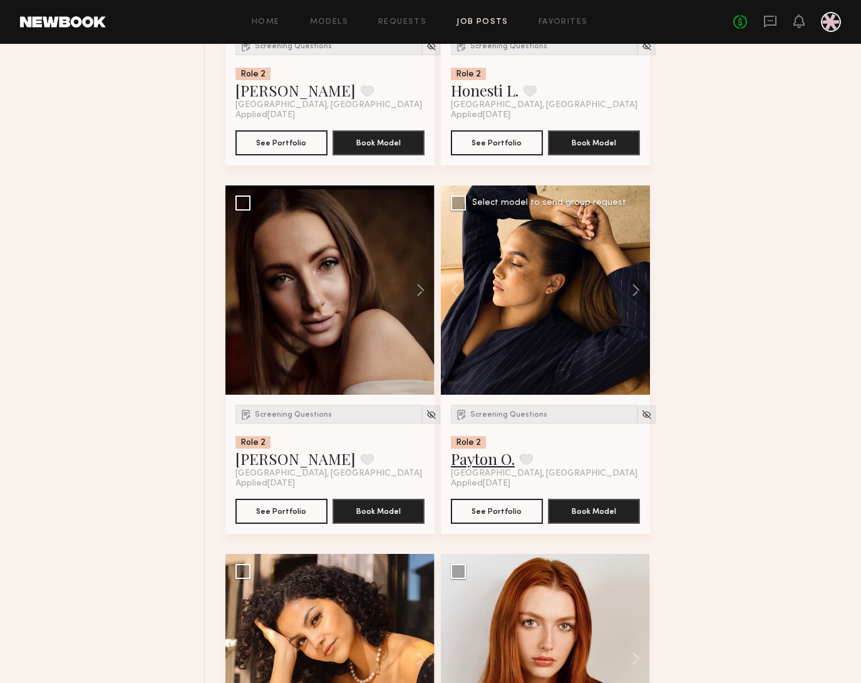
click at [490, 467] on link "Payton O." at bounding box center [483, 458] width 64 height 20
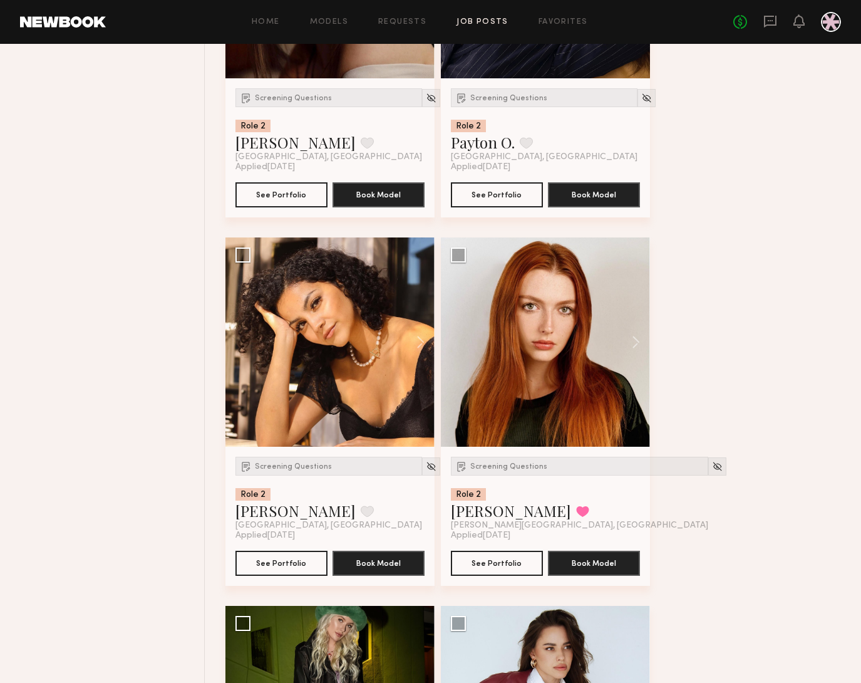
scroll to position [4397, 0]
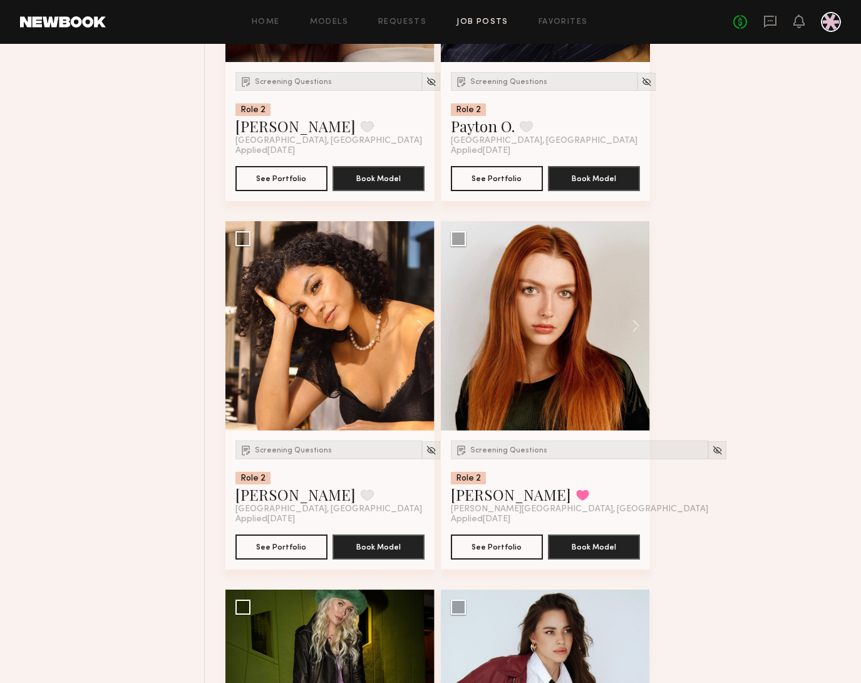
click at [644, 334] on button at bounding box center [630, 325] width 40 height 209
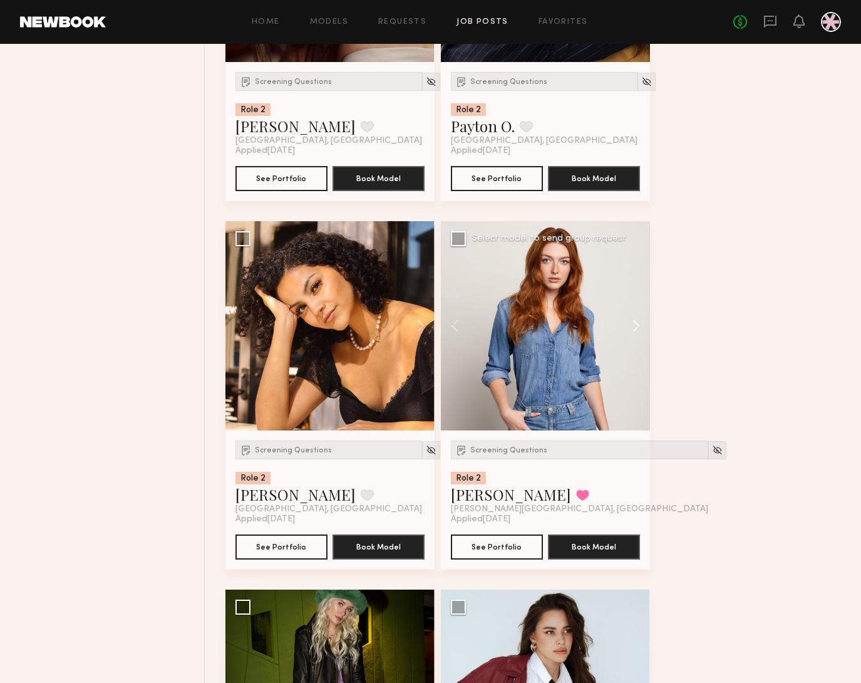
click at [638, 330] on button at bounding box center [630, 325] width 40 height 209
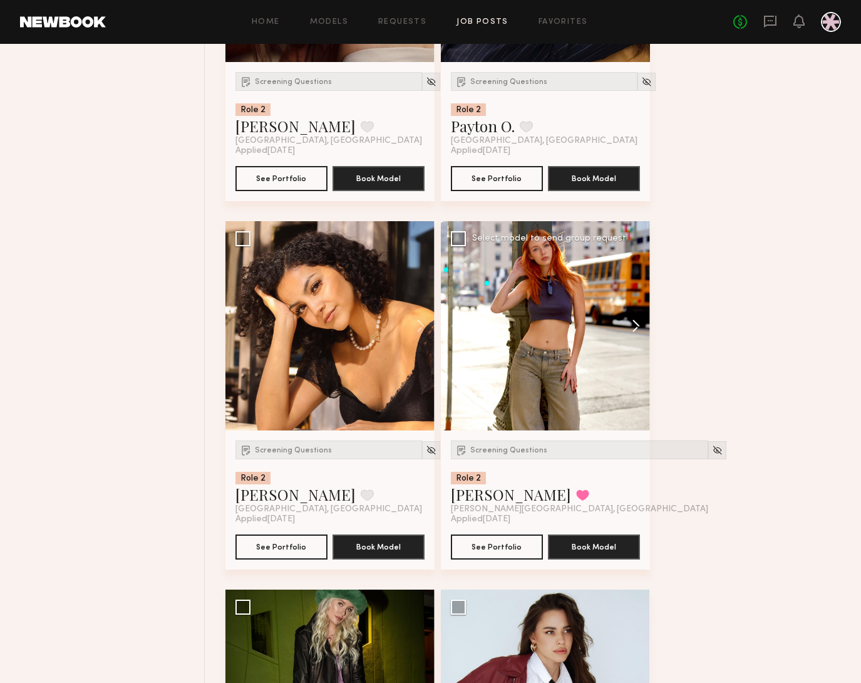
click at [638, 330] on button at bounding box center [630, 325] width 40 height 209
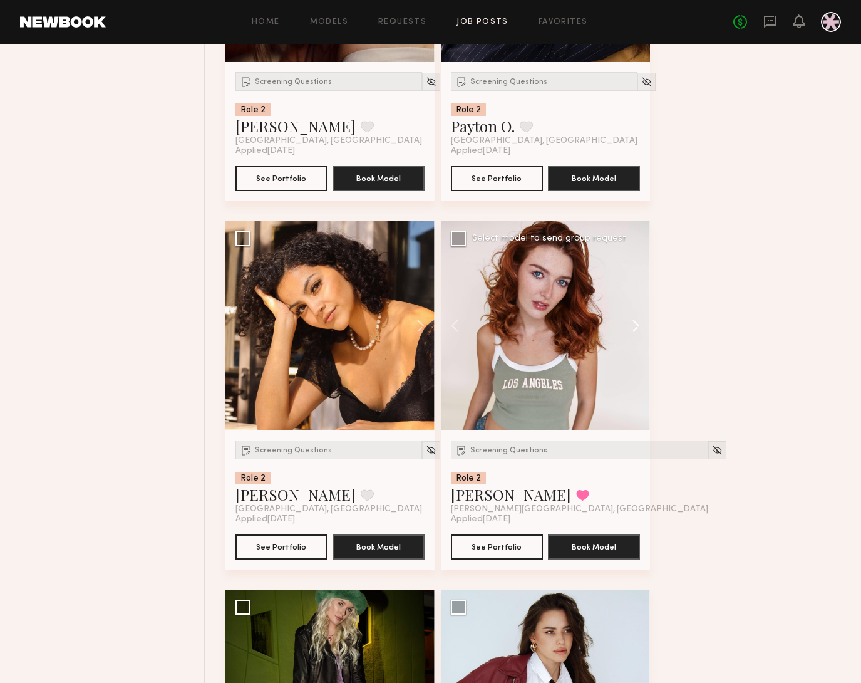
click at [638, 330] on button at bounding box center [630, 325] width 40 height 209
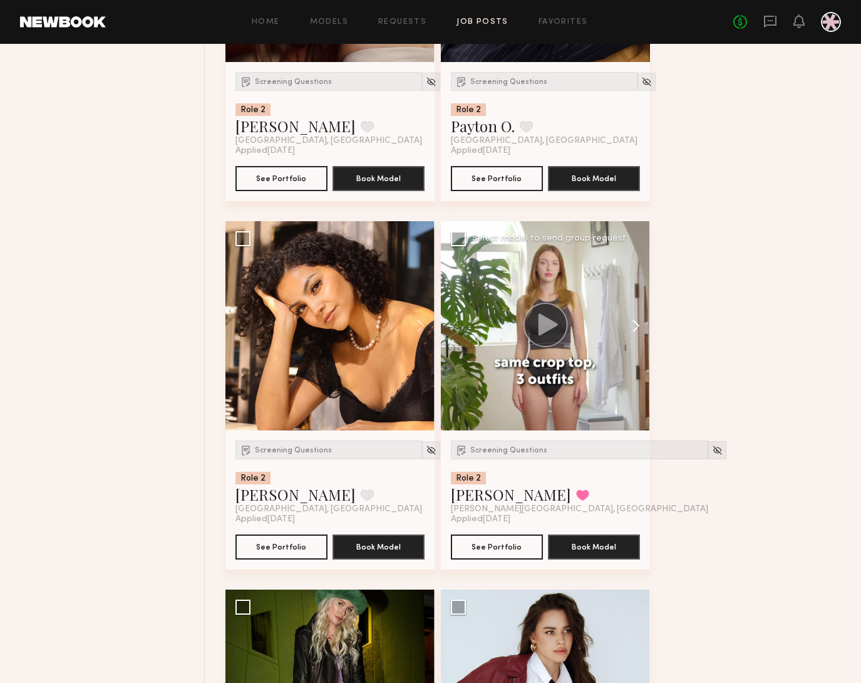
click at [638, 330] on button at bounding box center [630, 325] width 40 height 209
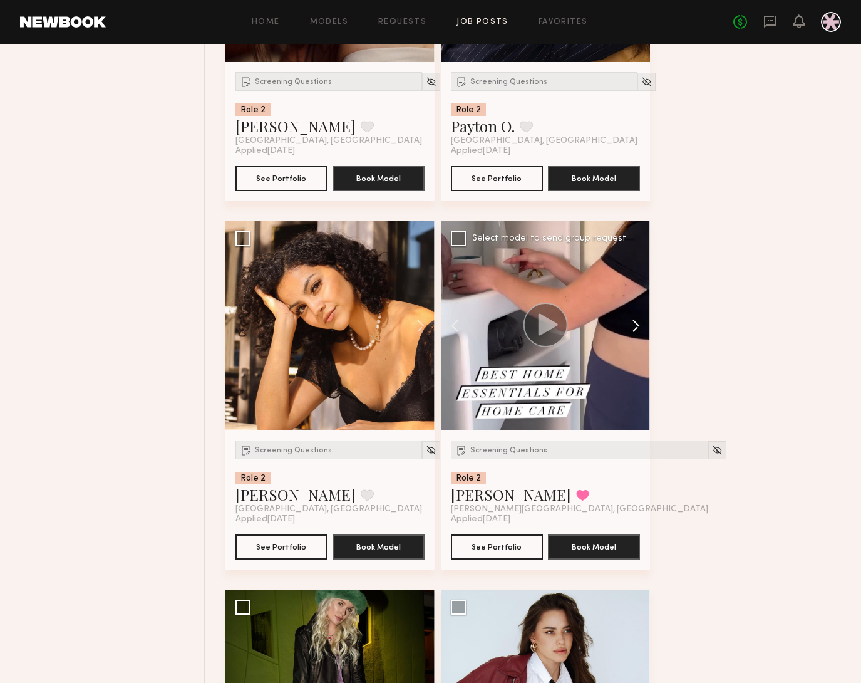
click at [638, 330] on button at bounding box center [630, 325] width 40 height 209
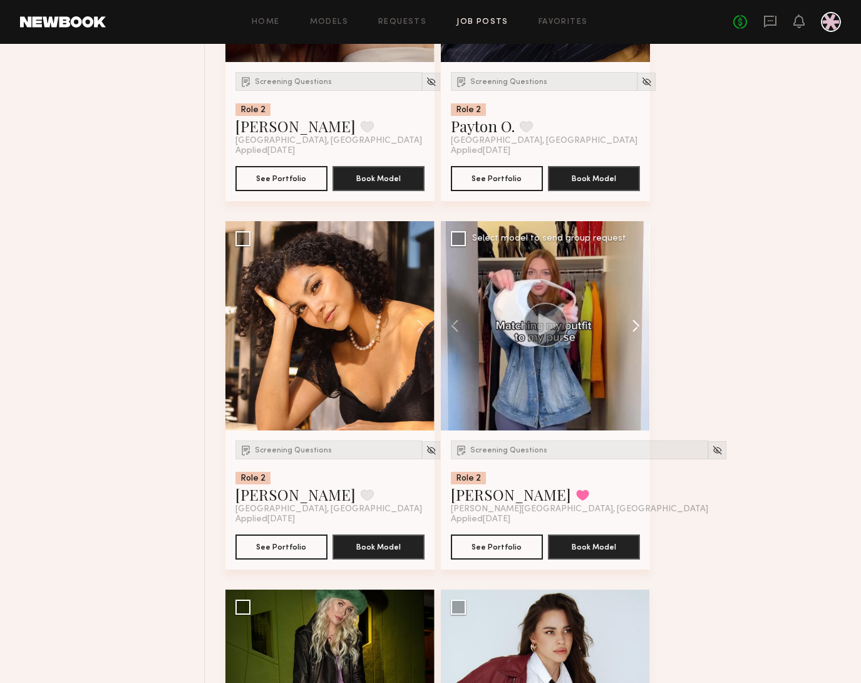
click at [638, 330] on button at bounding box center [630, 325] width 40 height 209
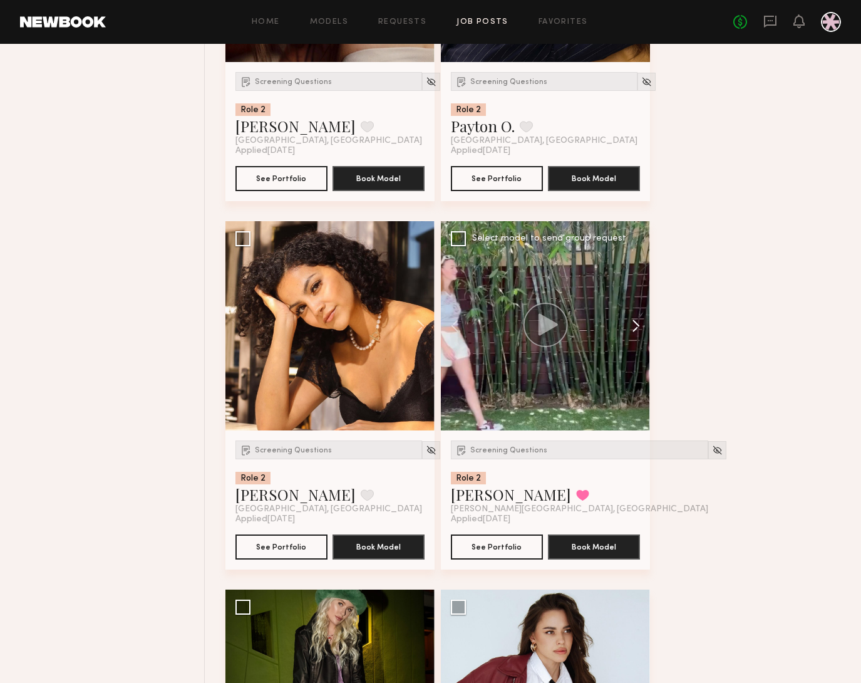
click at [638, 330] on button at bounding box center [630, 325] width 40 height 209
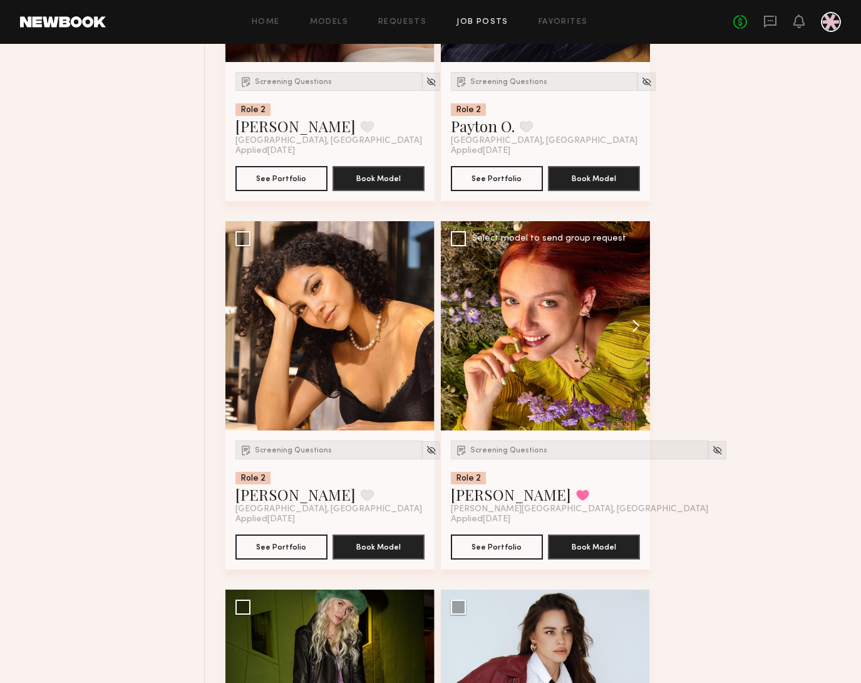
click at [638, 330] on button at bounding box center [630, 325] width 40 height 209
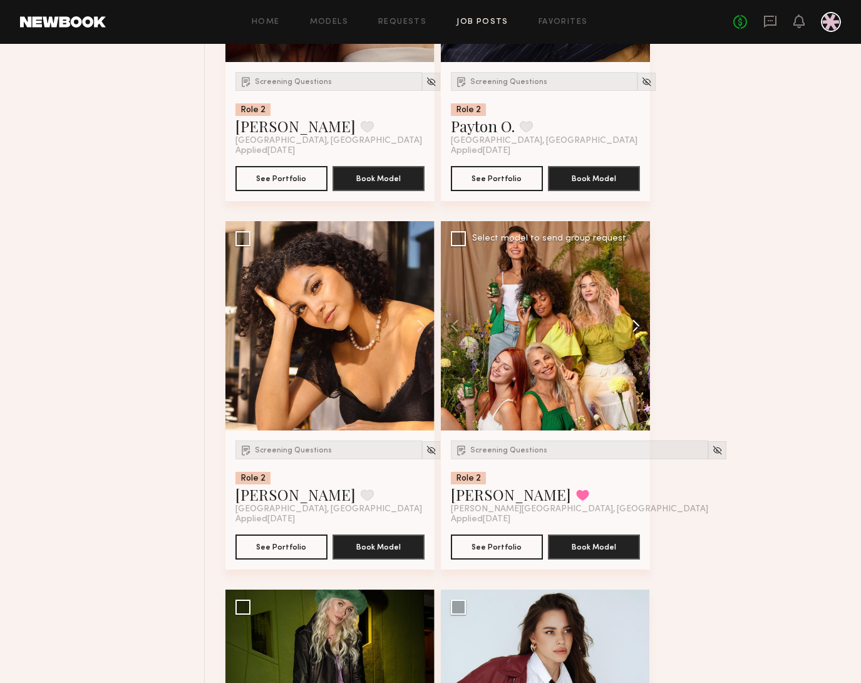
click at [638, 330] on button at bounding box center [630, 325] width 40 height 209
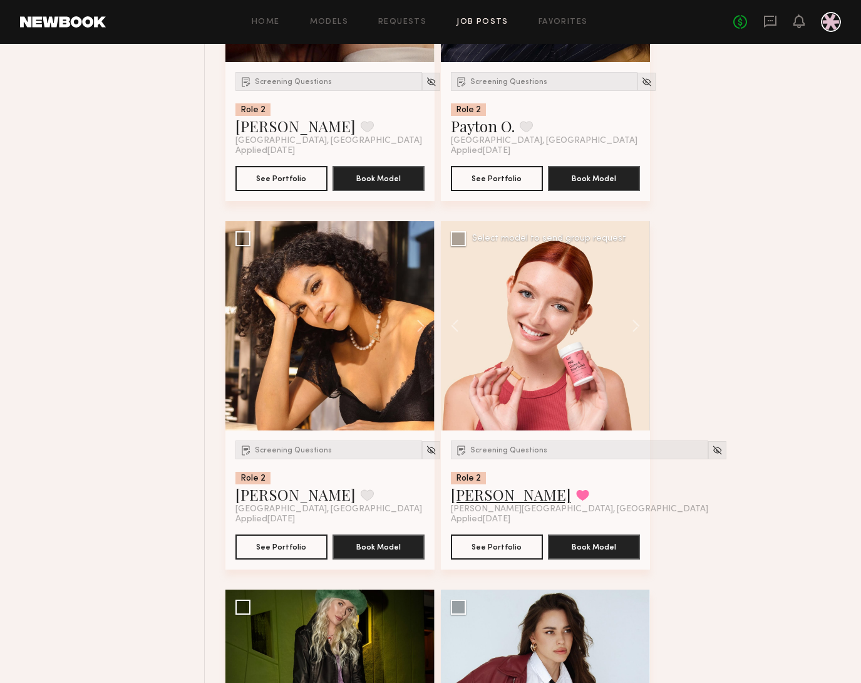
click at [489, 501] on link "Annika R." at bounding box center [511, 494] width 120 height 20
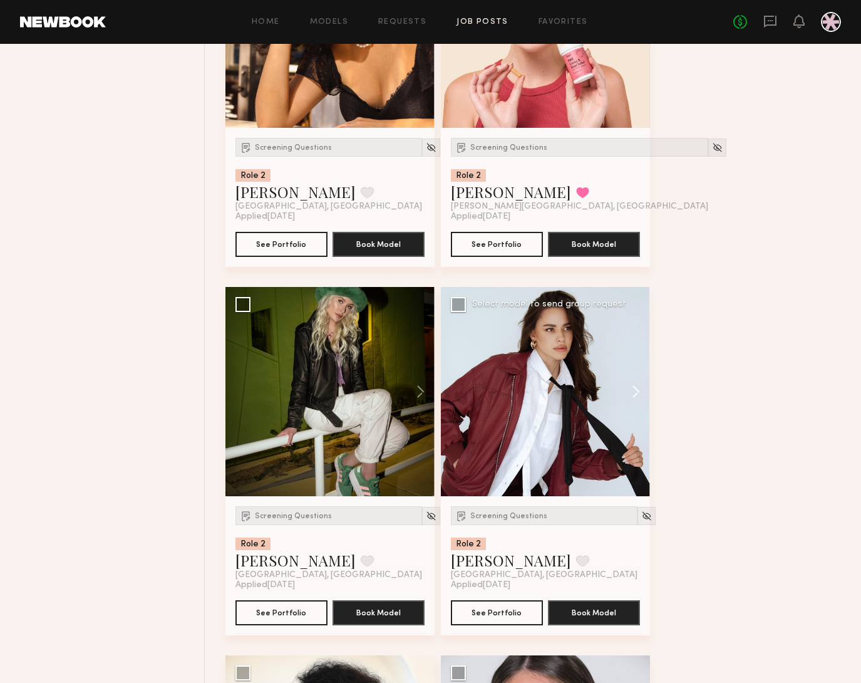
scroll to position [4700, 0]
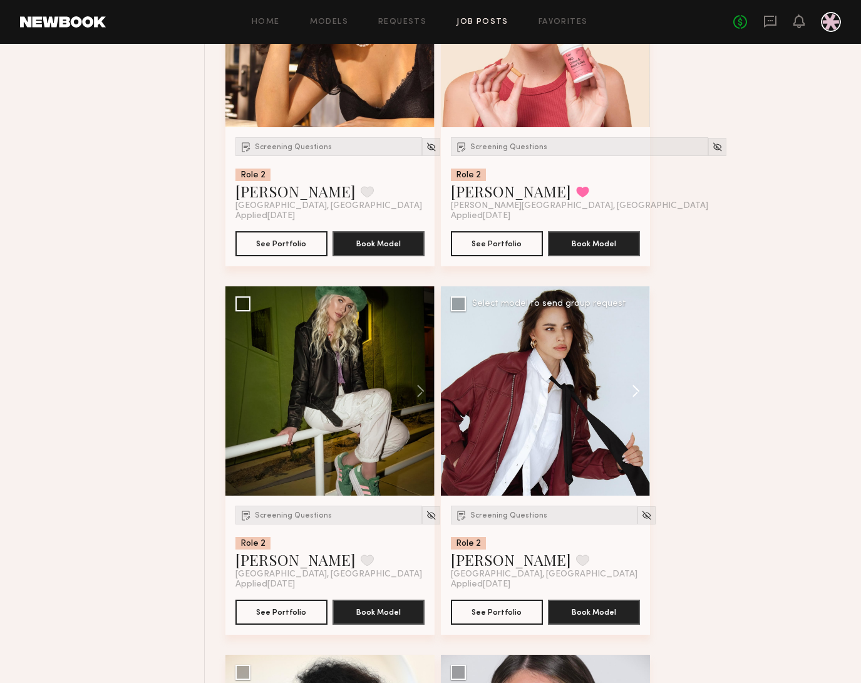
click at [633, 391] on button at bounding box center [630, 390] width 40 height 209
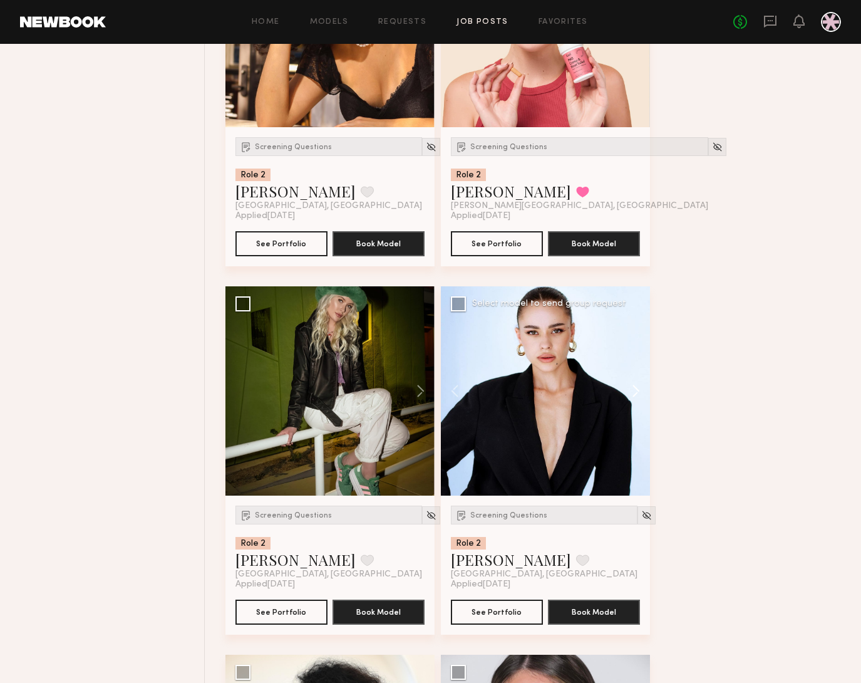
click at [633, 391] on button at bounding box center [630, 390] width 40 height 209
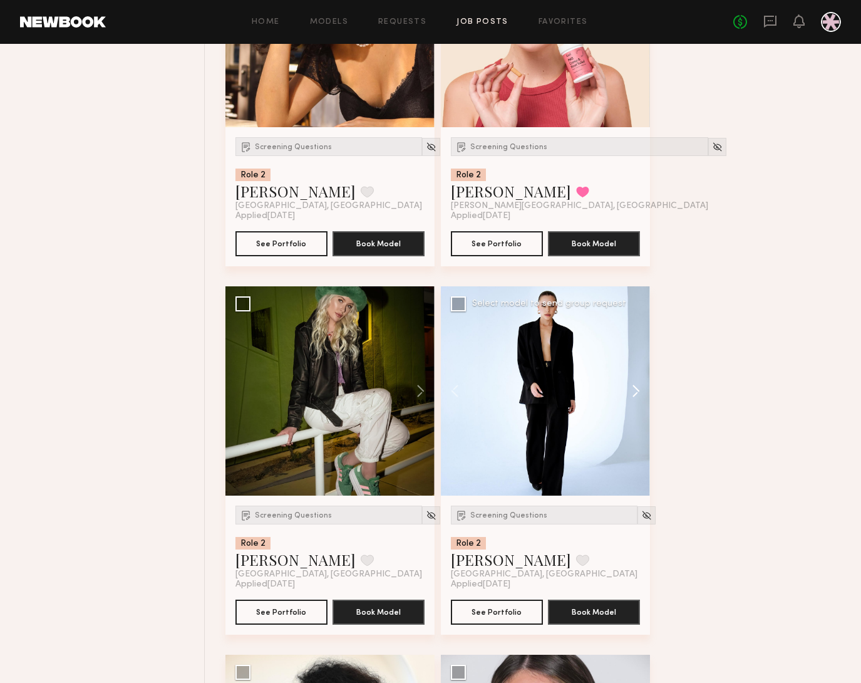
click at [633, 391] on button at bounding box center [630, 390] width 40 height 209
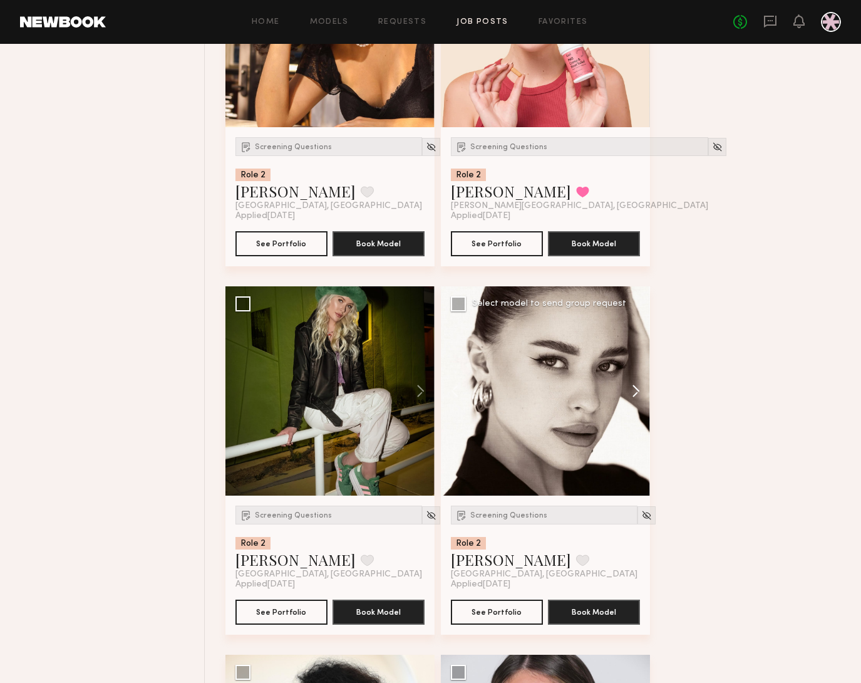
click at [636, 392] on button at bounding box center [630, 390] width 40 height 209
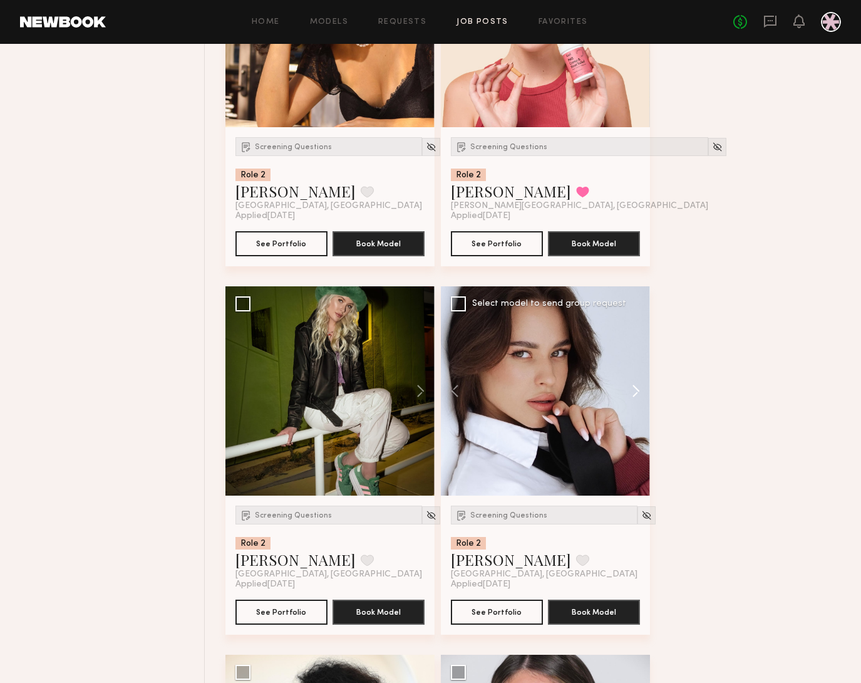
click at [636, 392] on button at bounding box center [630, 390] width 40 height 209
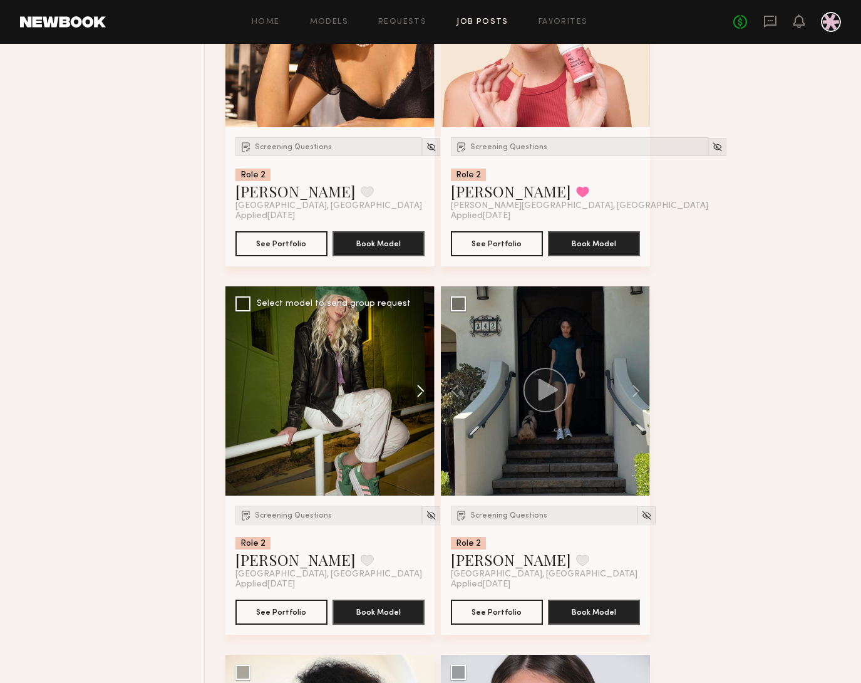
click at [420, 386] on button at bounding box center [415, 390] width 40 height 209
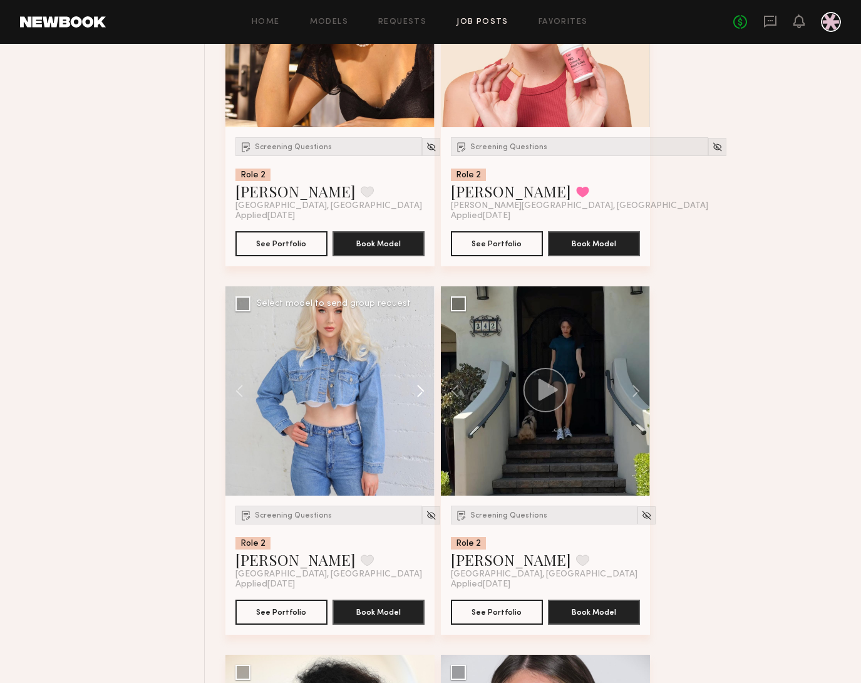
click at [421, 403] on button at bounding box center [415, 390] width 40 height 209
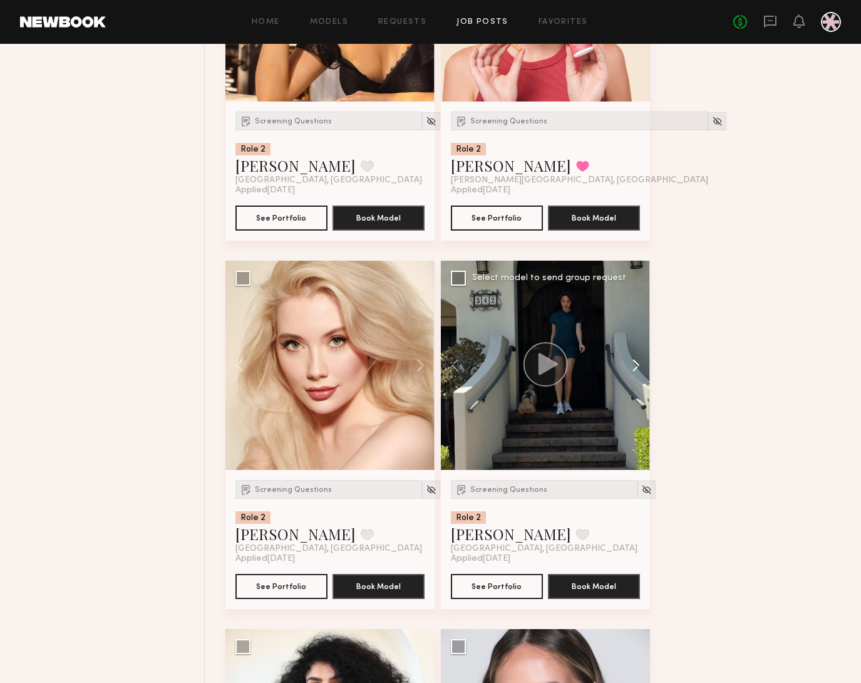
scroll to position [4792, 0]
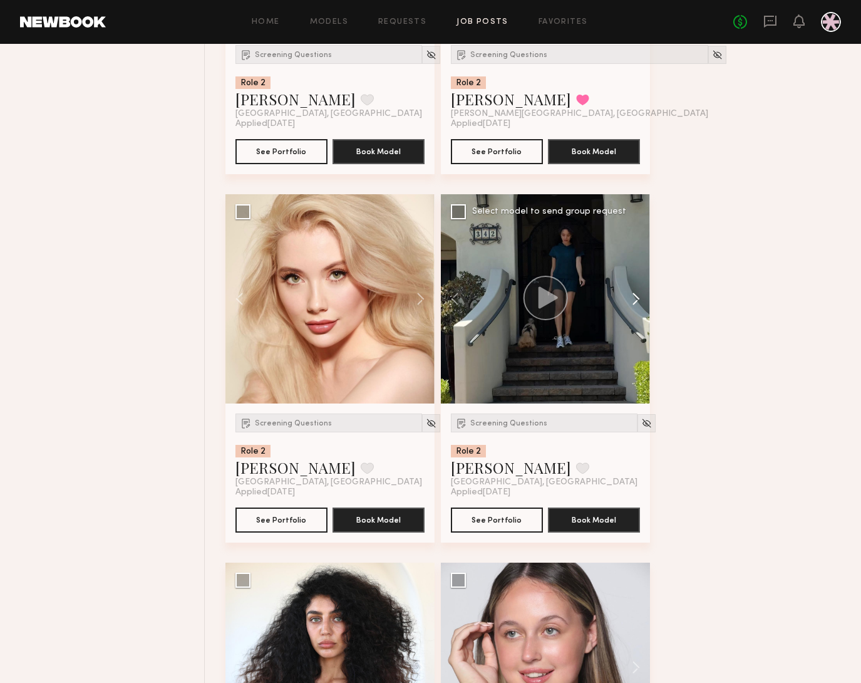
click at [643, 278] on button at bounding box center [630, 298] width 40 height 209
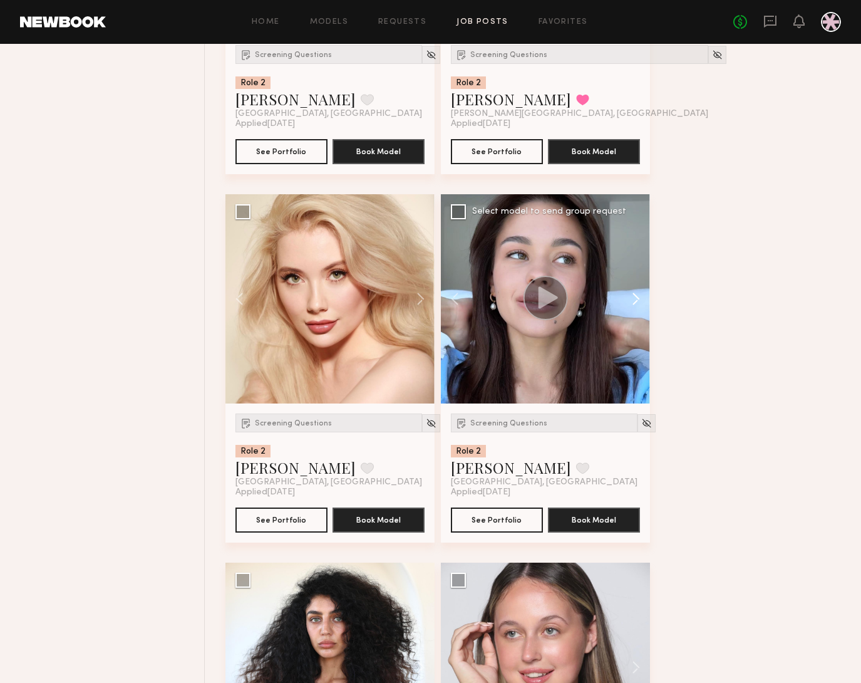
click at [642, 318] on button at bounding box center [630, 298] width 40 height 209
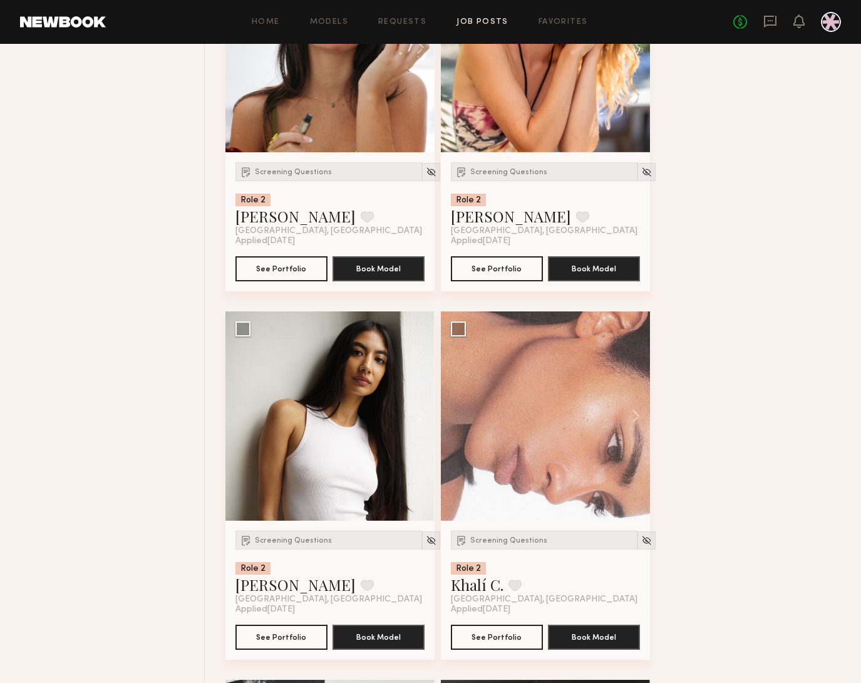
scroll to position [7455, 0]
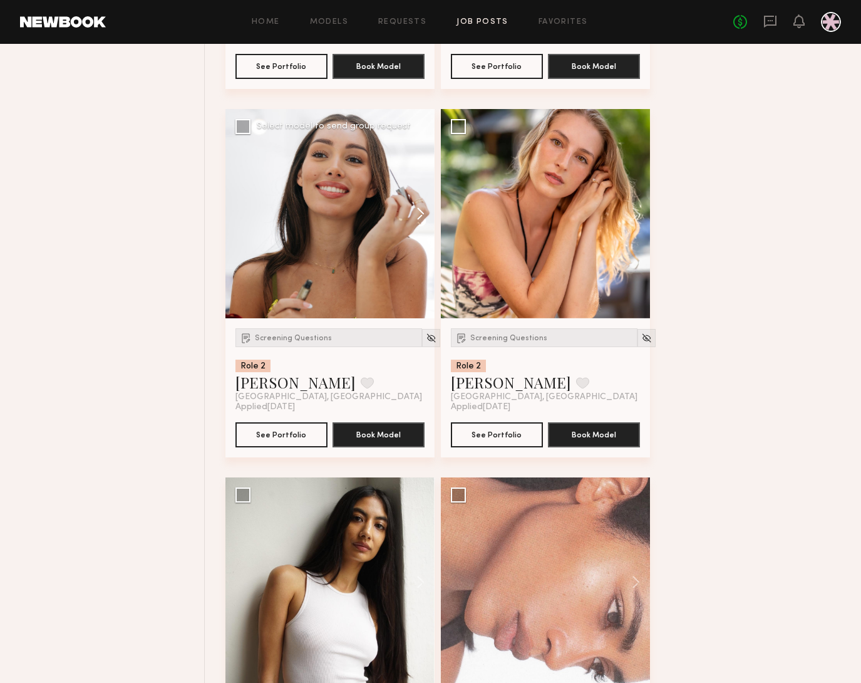
click at [422, 207] on button at bounding box center [415, 213] width 40 height 209
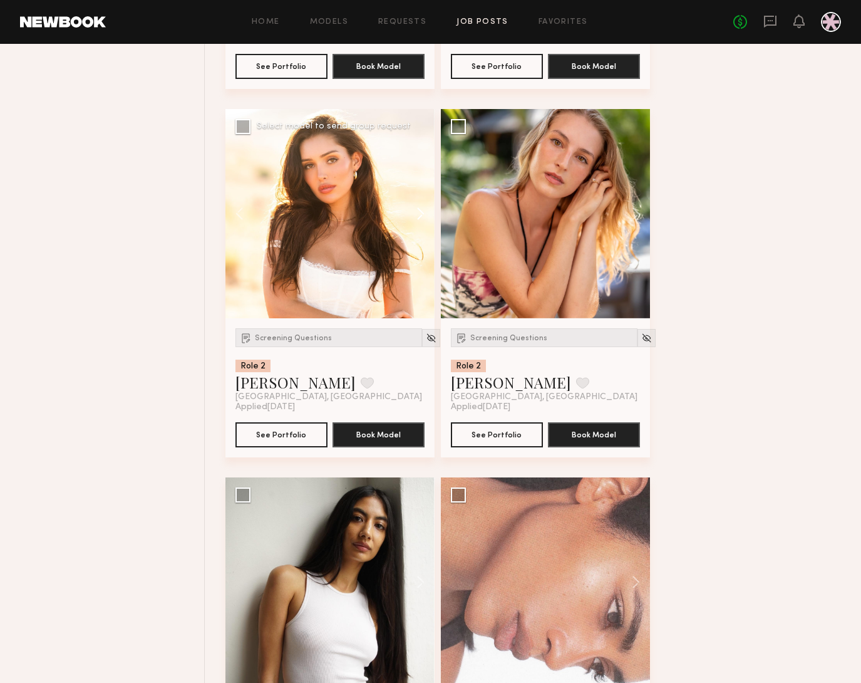
click at [415, 211] on button at bounding box center [415, 213] width 40 height 209
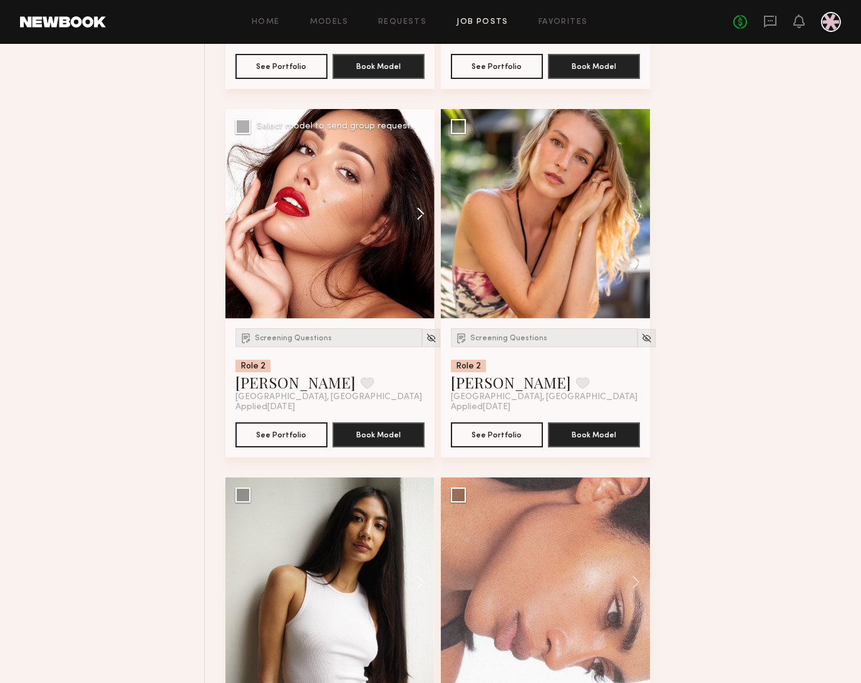
click at [415, 211] on button at bounding box center [415, 213] width 40 height 209
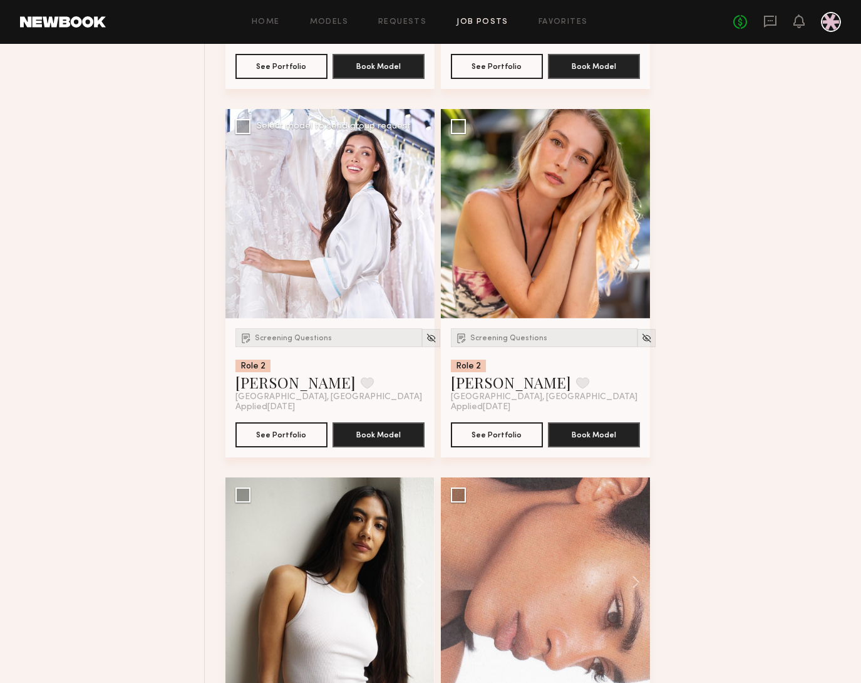
click at [415, 211] on button at bounding box center [415, 213] width 40 height 209
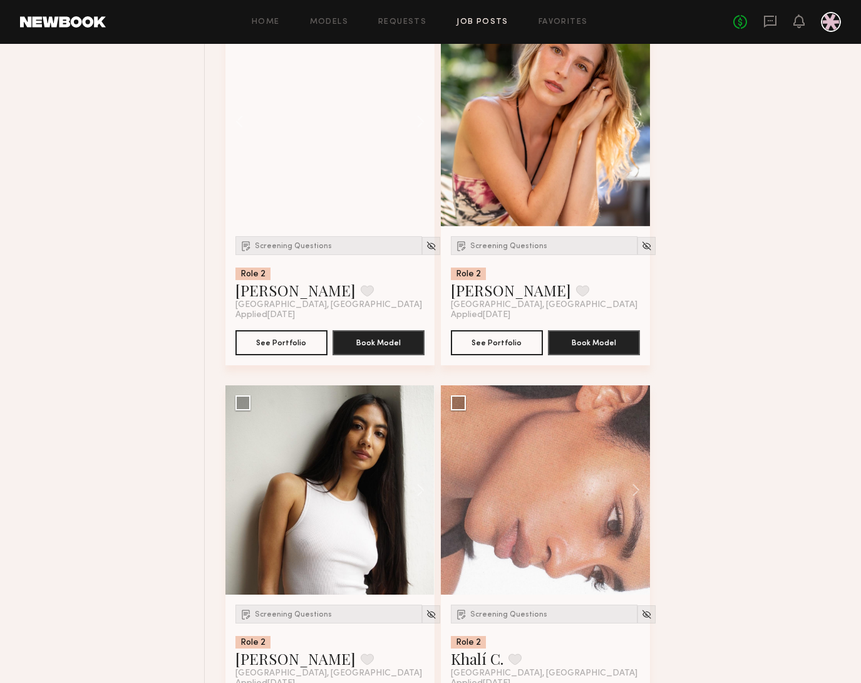
scroll to position [7686, 0]
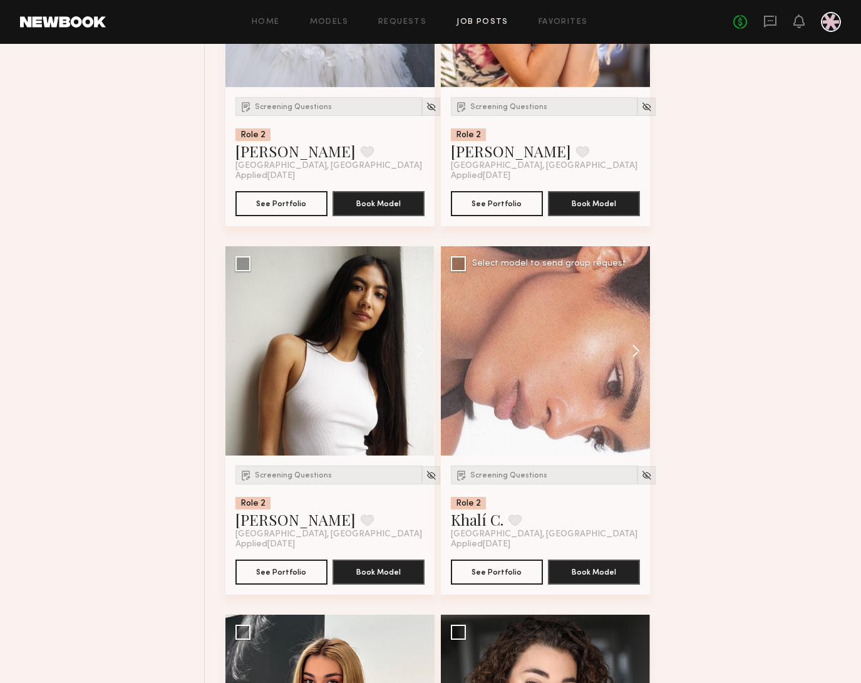
click at [629, 368] on button at bounding box center [630, 350] width 40 height 209
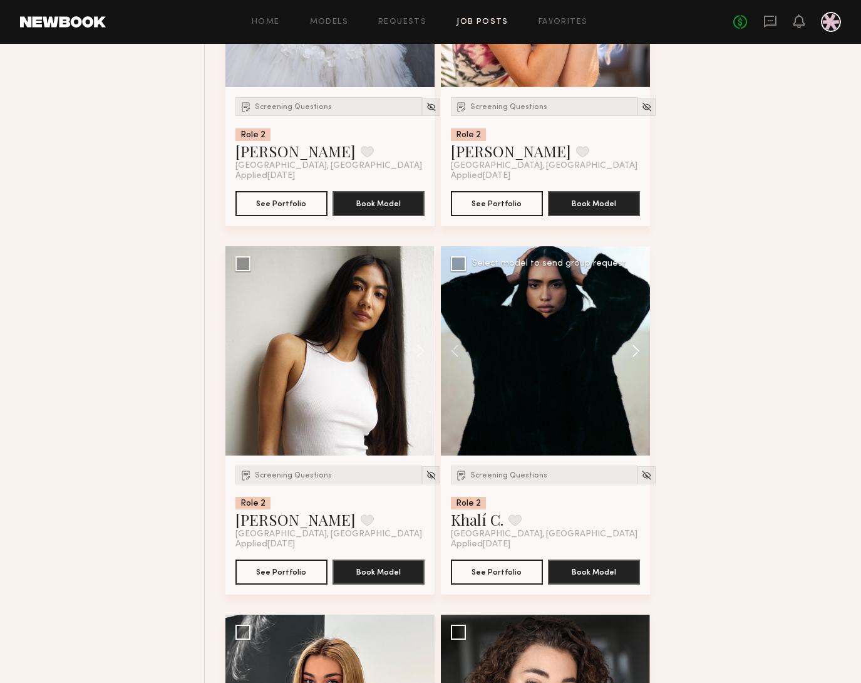
click at [633, 363] on button at bounding box center [630, 350] width 40 height 209
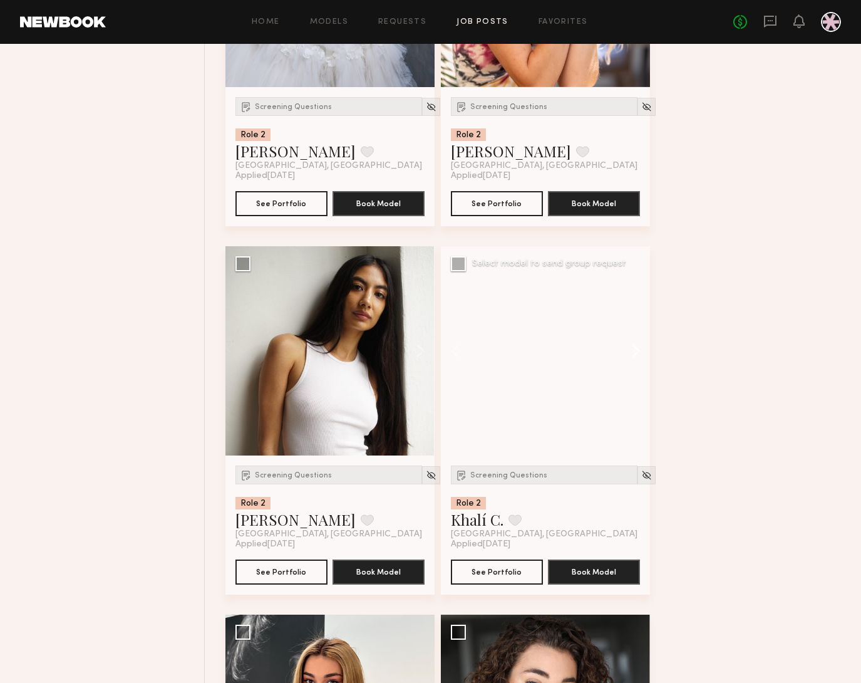
click at [633, 363] on button at bounding box center [630, 350] width 40 height 209
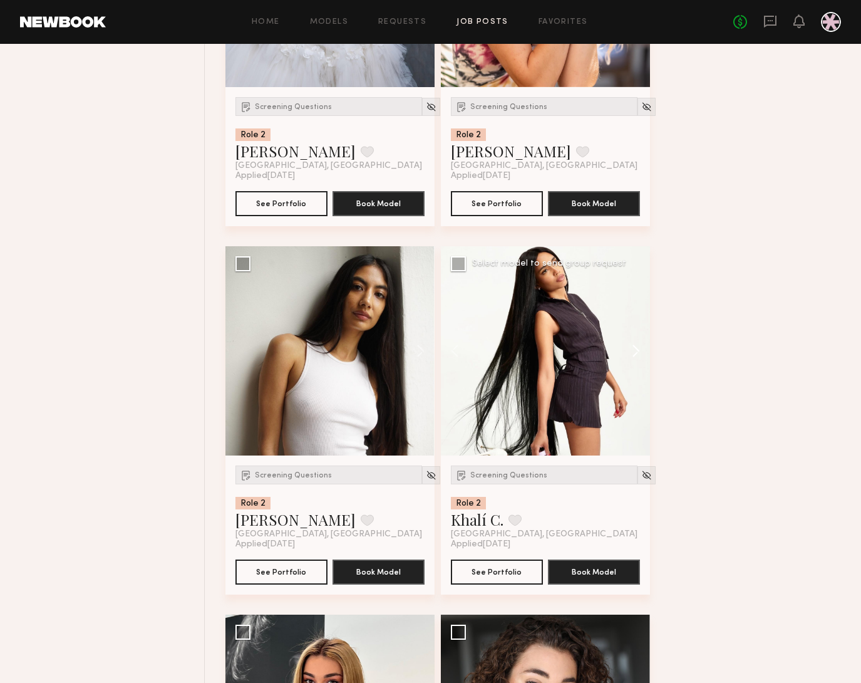
click at [633, 363] on button at bounding box center [630, 350] width 40 height 209
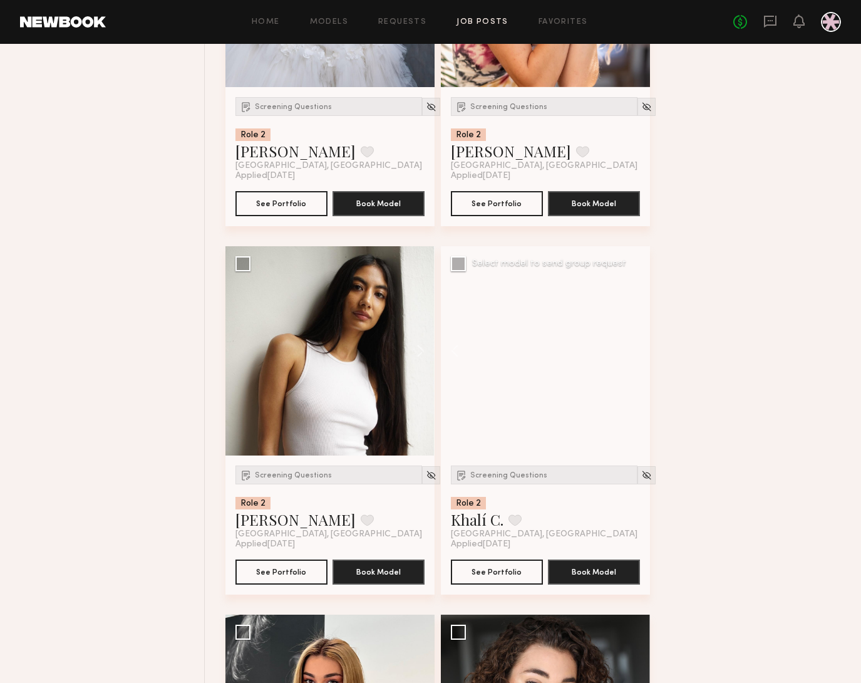
click at [633, 363] on div at bounding box center [545, 350] width 209 height 209
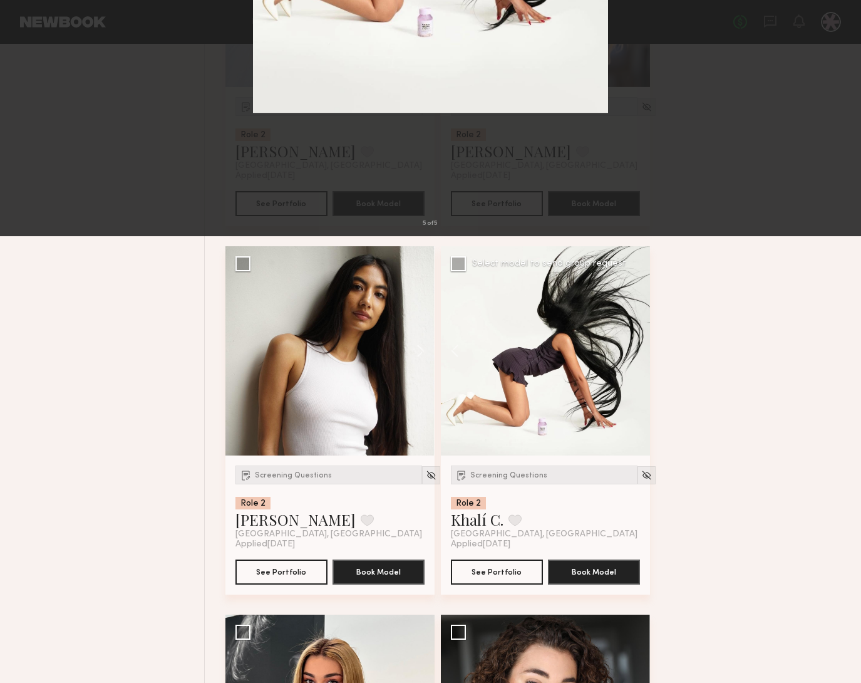
click at [775, 362] on div "5 of 5" at bounding box center [430, 341] width 861 height 683
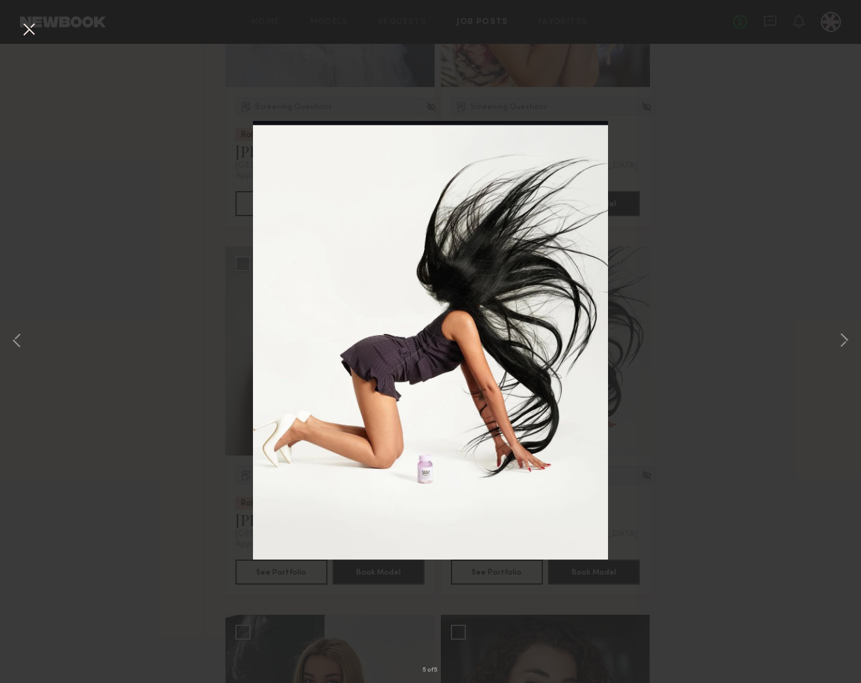
click at [31, 29] on button at bounding box center [29, 30] width 20 height 23
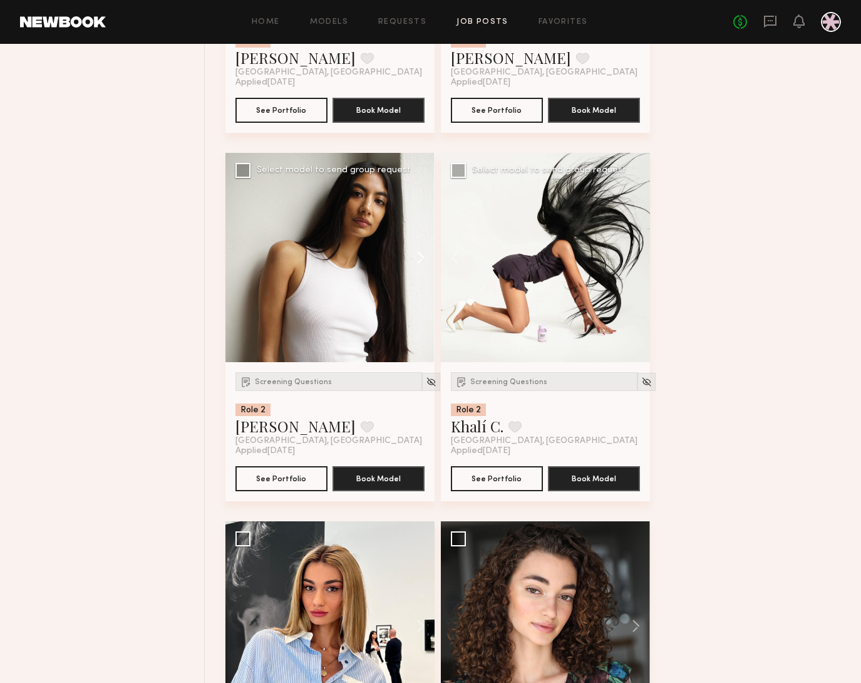
scroll to position [7780, 0]
click at [410, 259] on button at bounding box center [415, 256] width 40 height 209
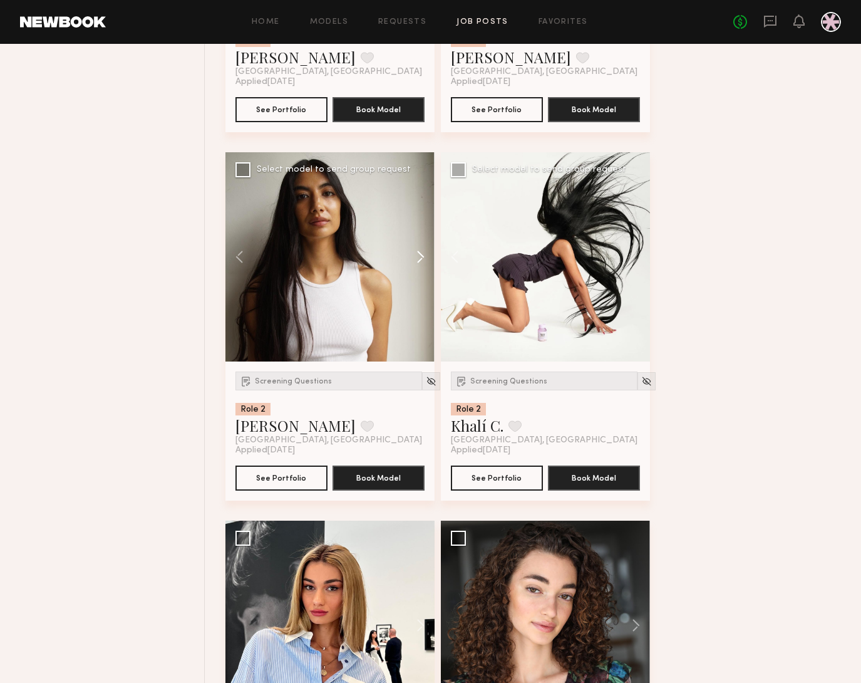
click at [409, 260] on button at bounding box center [415, 256] width 40 height 209
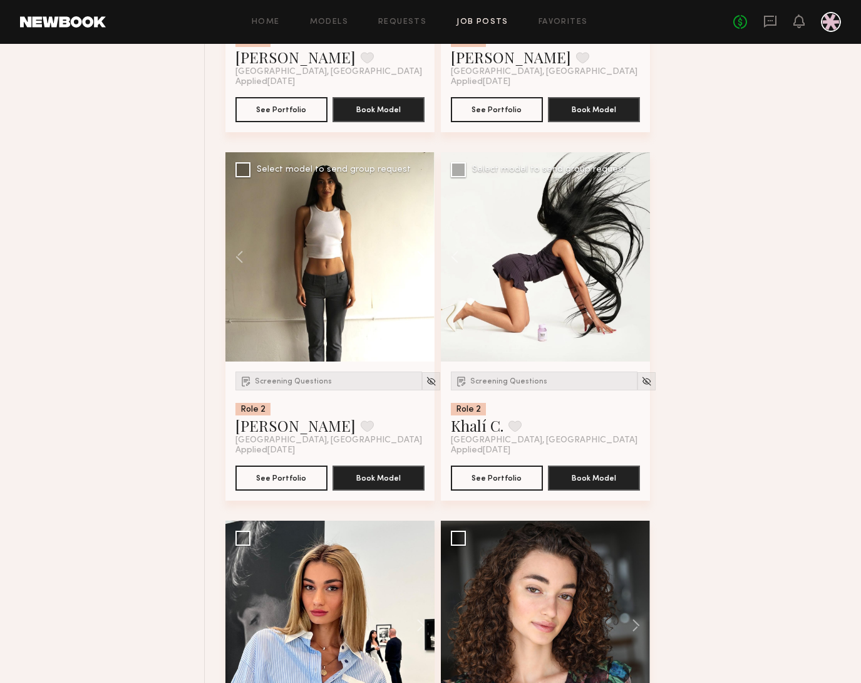
click at [417, 261] on button at bounding box center [415, 256] width 40 height 209
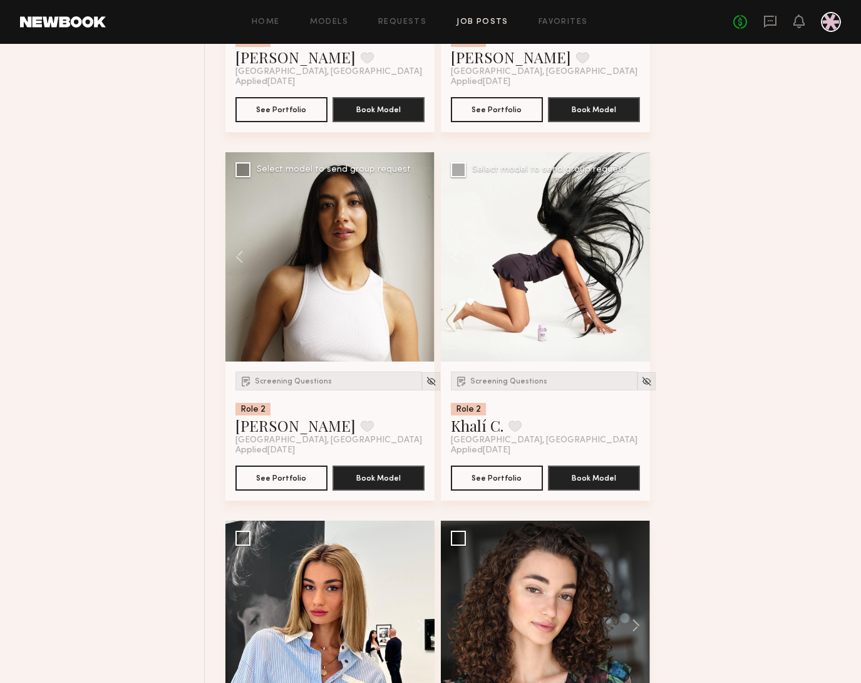
click at [417, 261] on div at bounding box center [329, 256] width 209 height 209
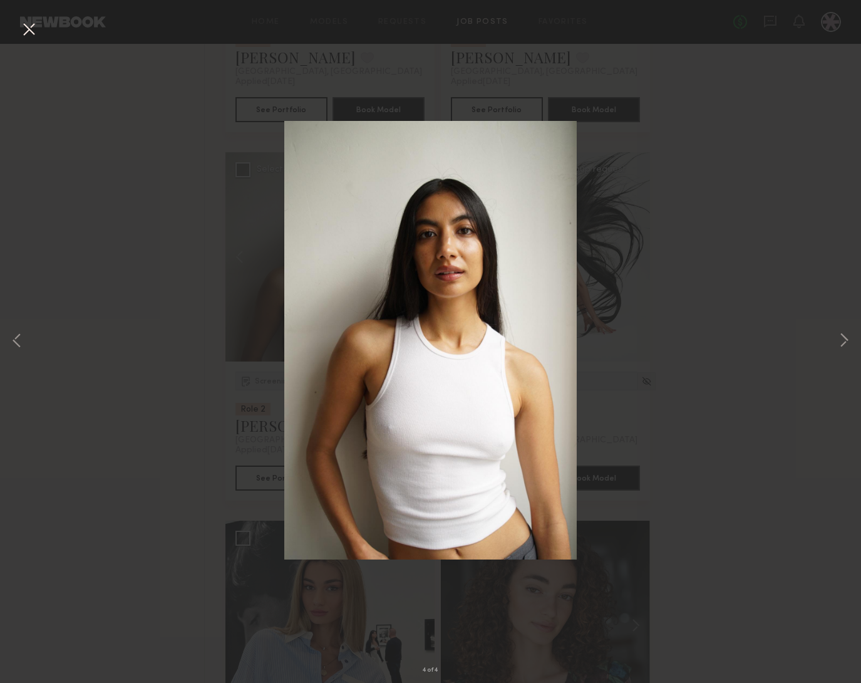
click at [682, 272] on div "4 of 4" at bounding box center [430, 341] width 861 height 683
click at [38, 36] on button at bounding box center [29, 30] width 20 height 23
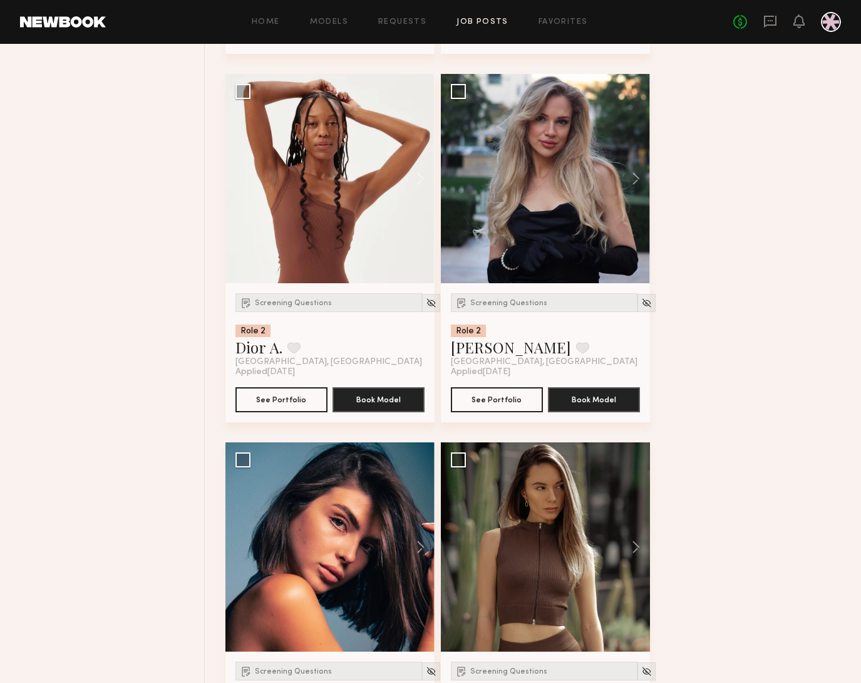
scroll to position [8966, 0]
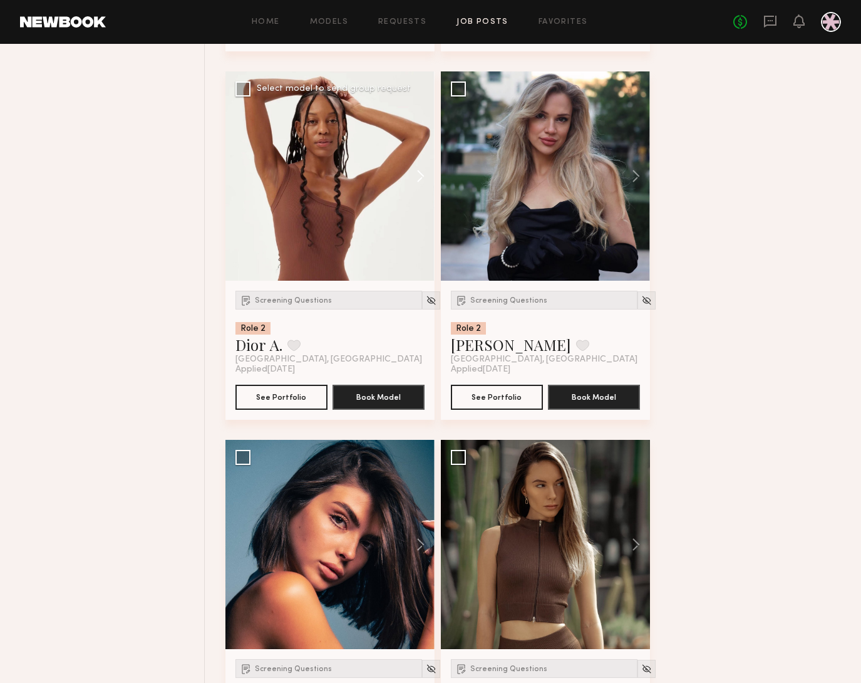
click at [423, 179] on button at bounding box center [415, 175] width 40 height 209
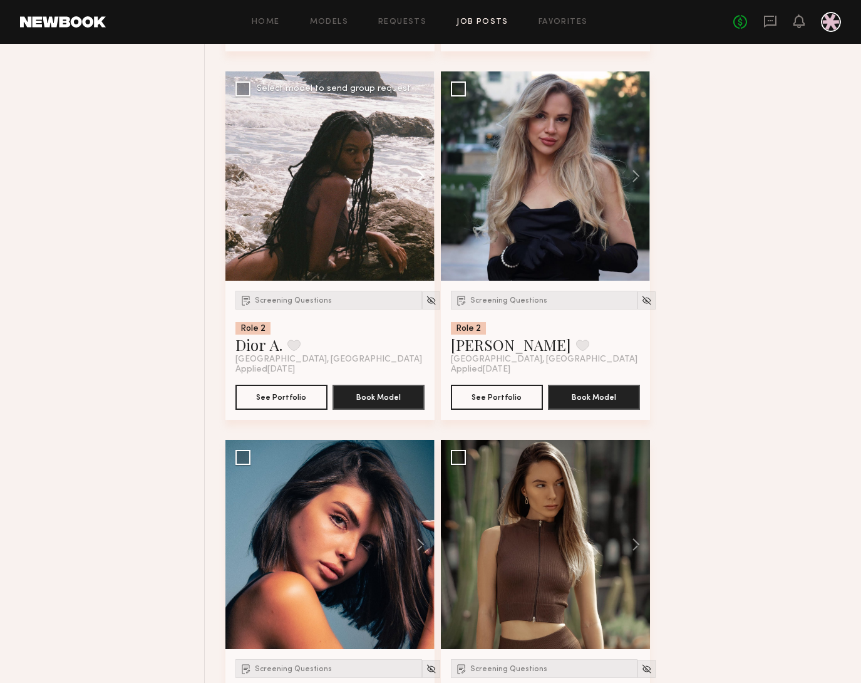
click at [423, 179] on button at bounding box center [415, 175] width 40 height 209
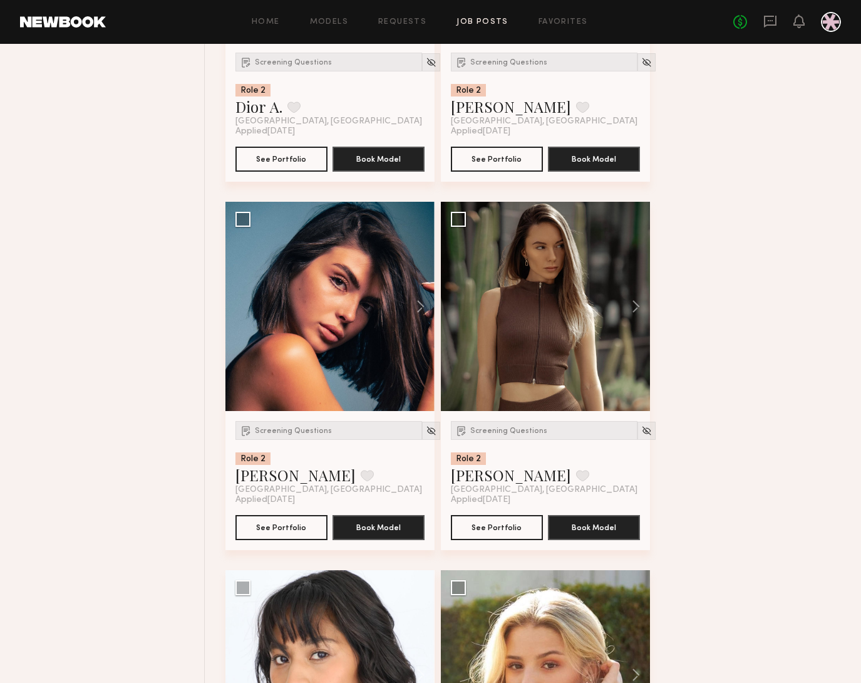
scroll to position [9262, 0]
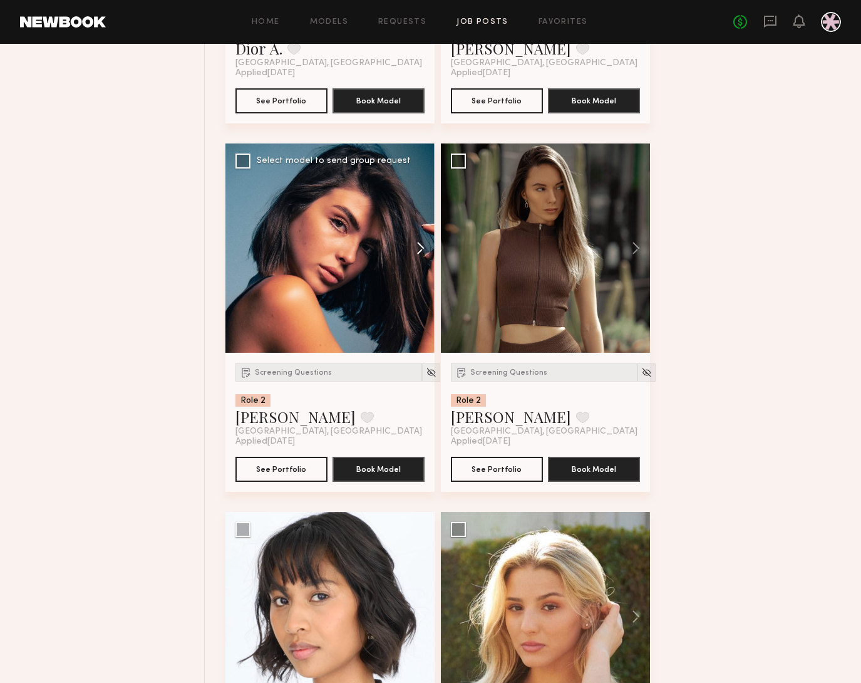
click at [418, 252] on button at bounding box center [415, 247] width 40 height 209
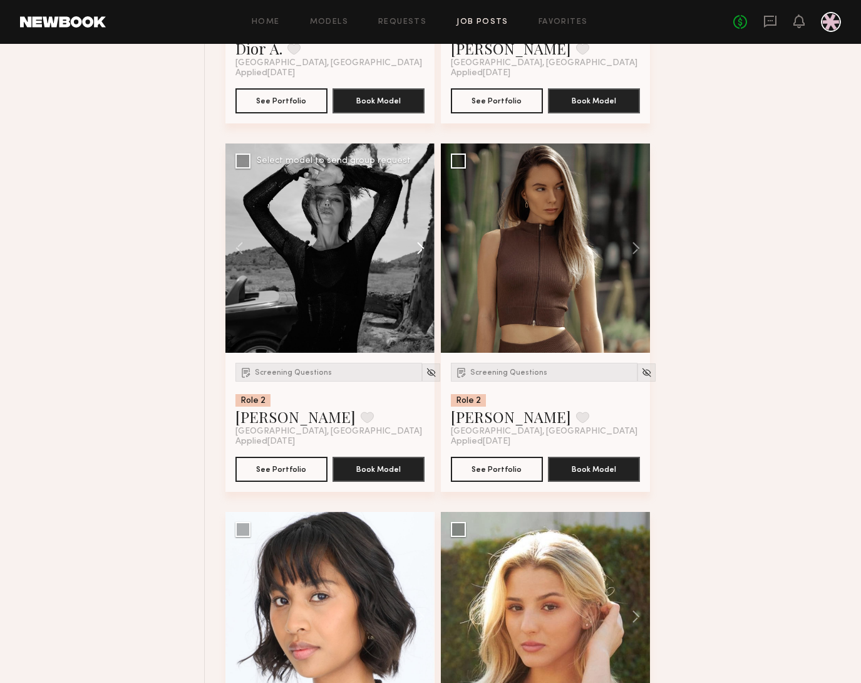
click at [418, 252] on button at bounding box center [415, 247] width 40 height 209
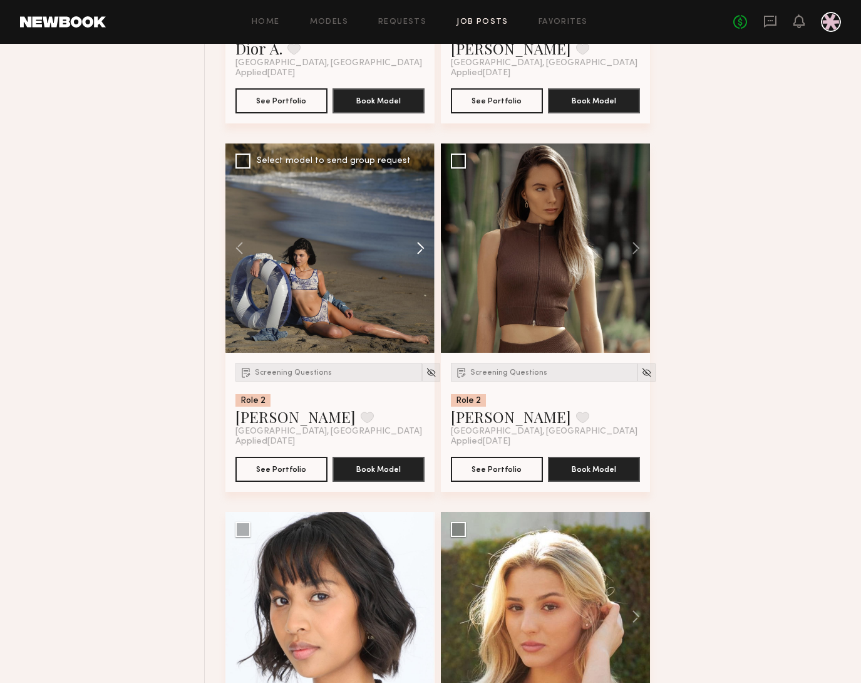
click at [418, 252] on button at bounding box center [415, 247] width 40 height 209
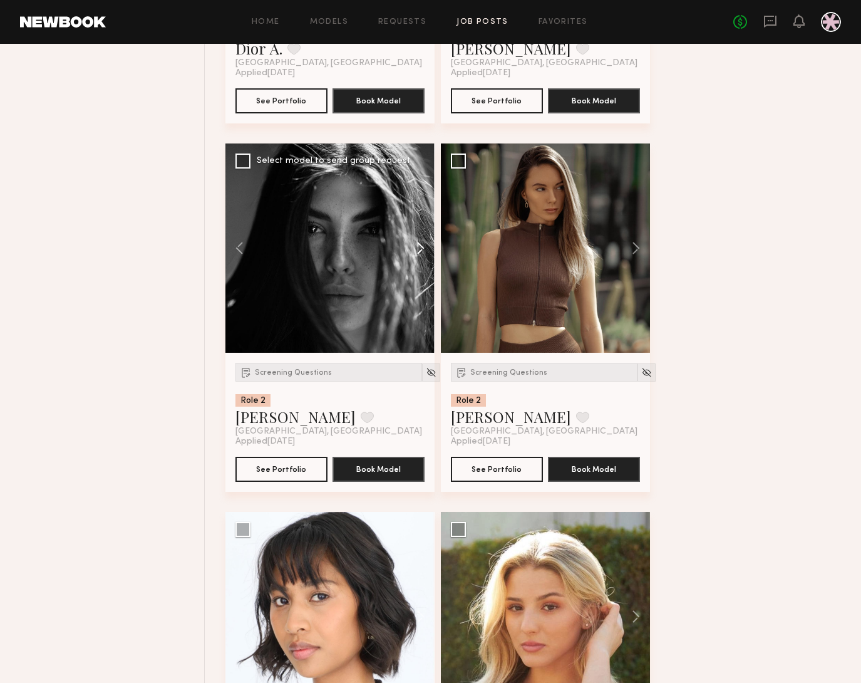
click at [418, 252] on button at bounding box center [415, 247] width 40 height 209
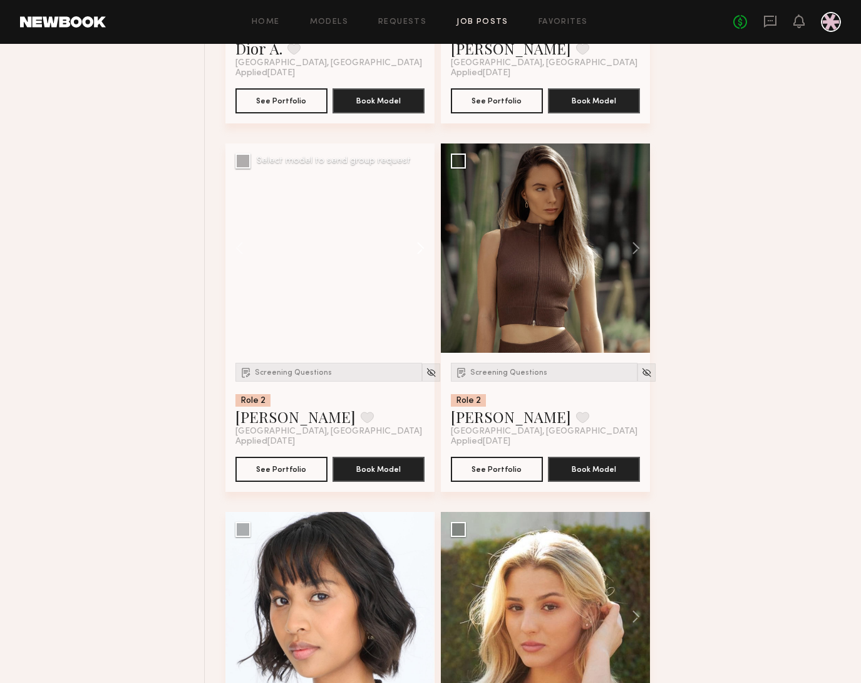
click at [418, 252] on button at bounding box center [415, 247] width 40 height 209
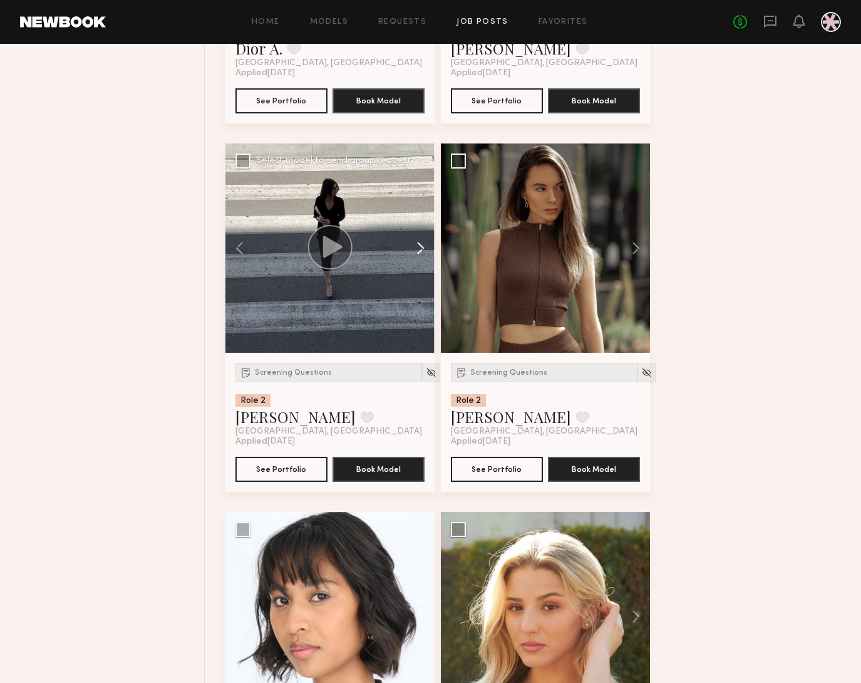
click at [418, 252] on button at bounding box center [415, 247] width 40 height 209
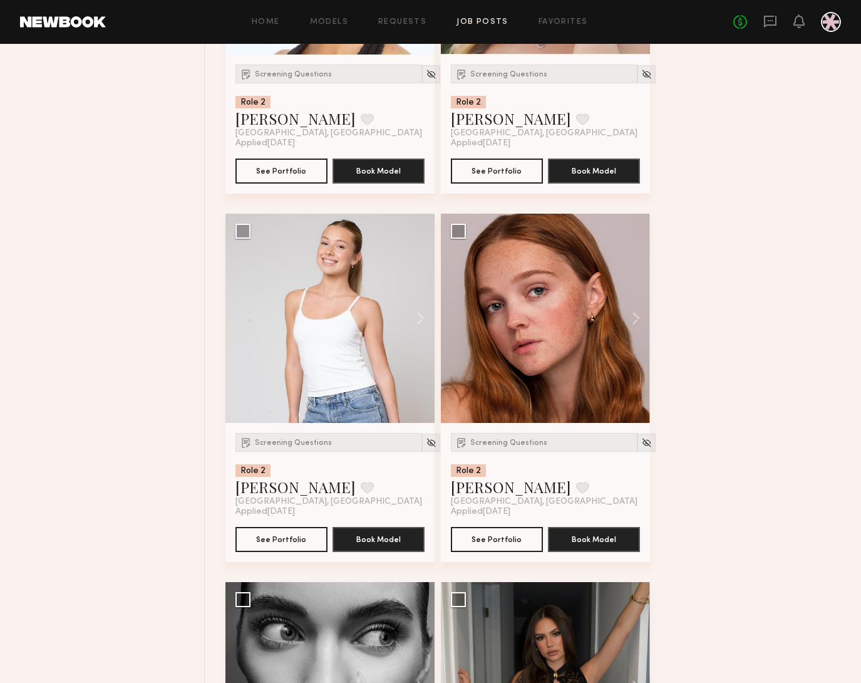
scroll to position [10021, 0]
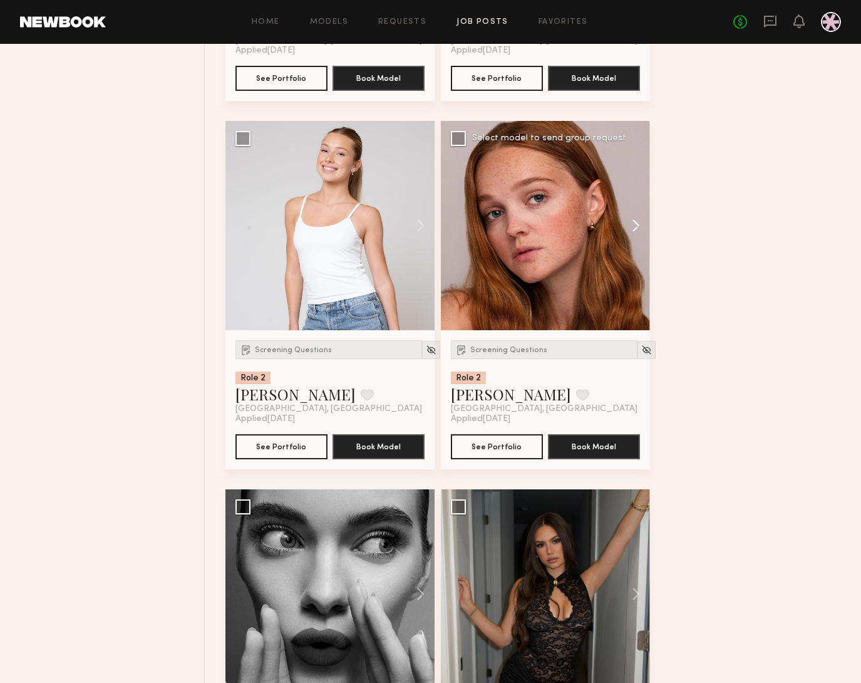
click at [628, 237] on button at bounding box center [630, 225] width 40 height 209
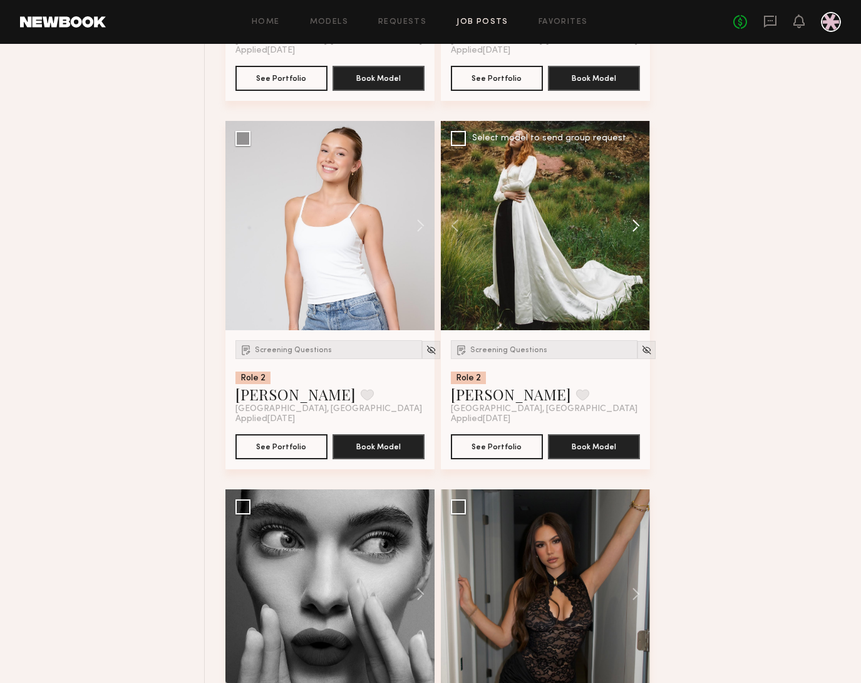
click at [628, 237] on button at bounding box center [630, 225] width 40 height 209
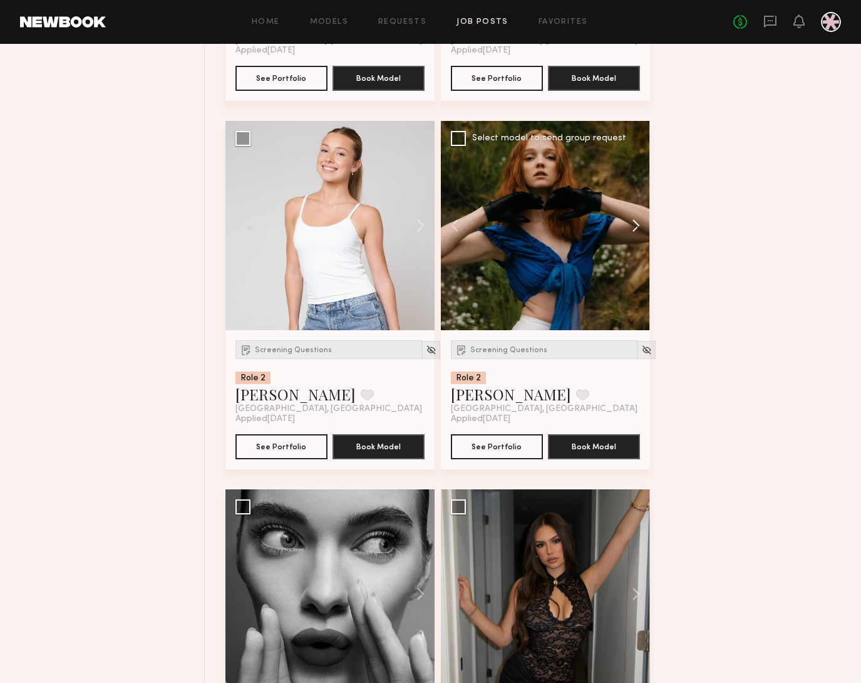
click at [628, 237] on button at bounding box center [630, 225] width 40 height 209
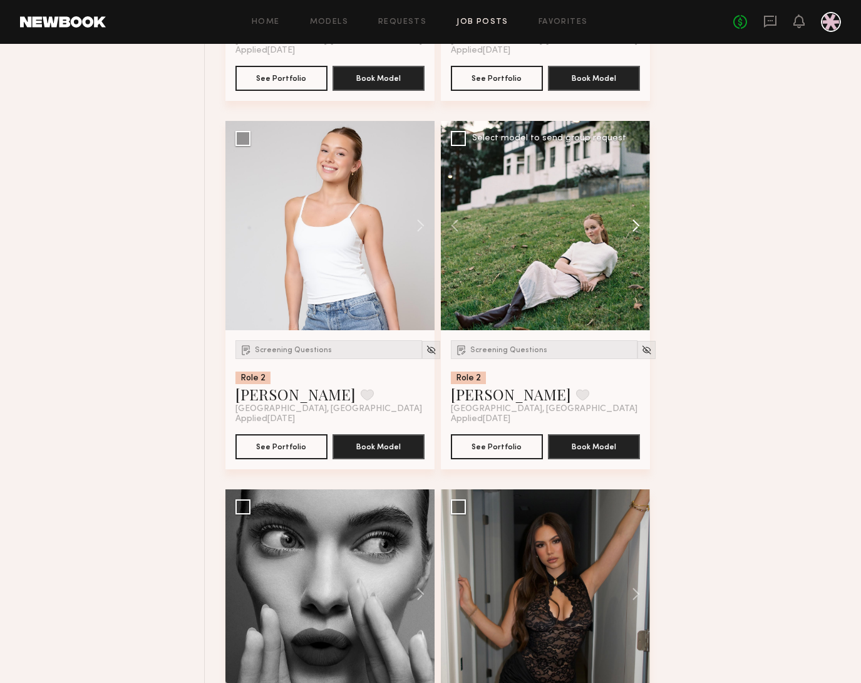
click at [628, 237] on button at bounding box center [630, 225] width 40 height 209
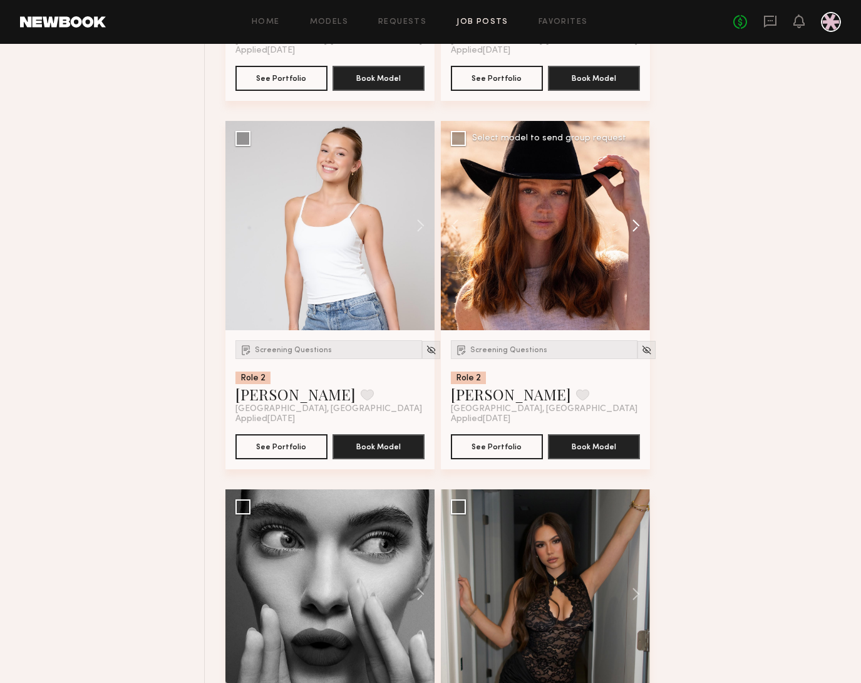
click at [628, 237] on button at bounding box center [630, 225] width 40 height 209
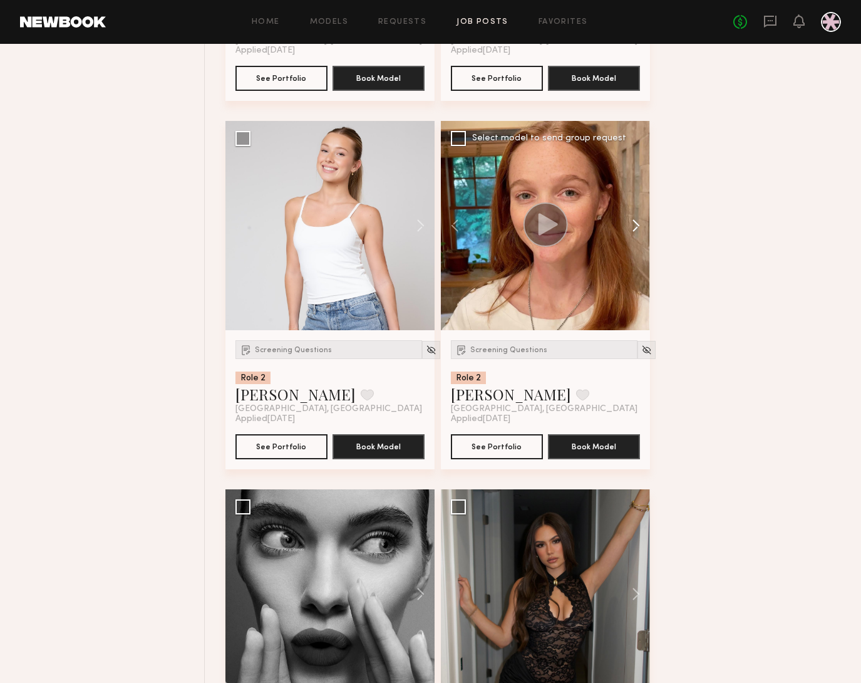
click at [628, 237] on button at bounding box center [630, 225] width 40 height 209
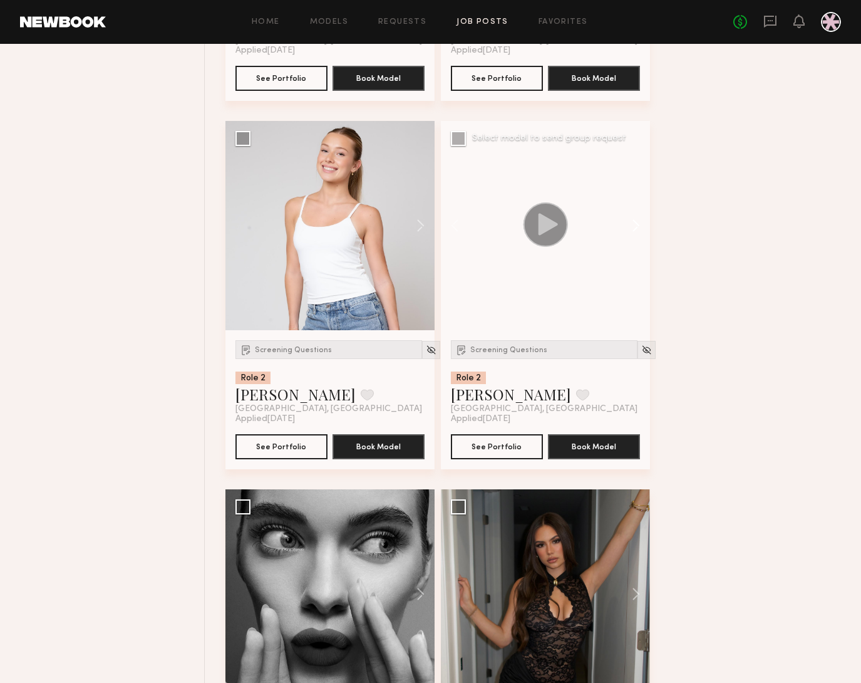
click at [628, 237] on button at bounding box center [630, 225] width 40 height 209
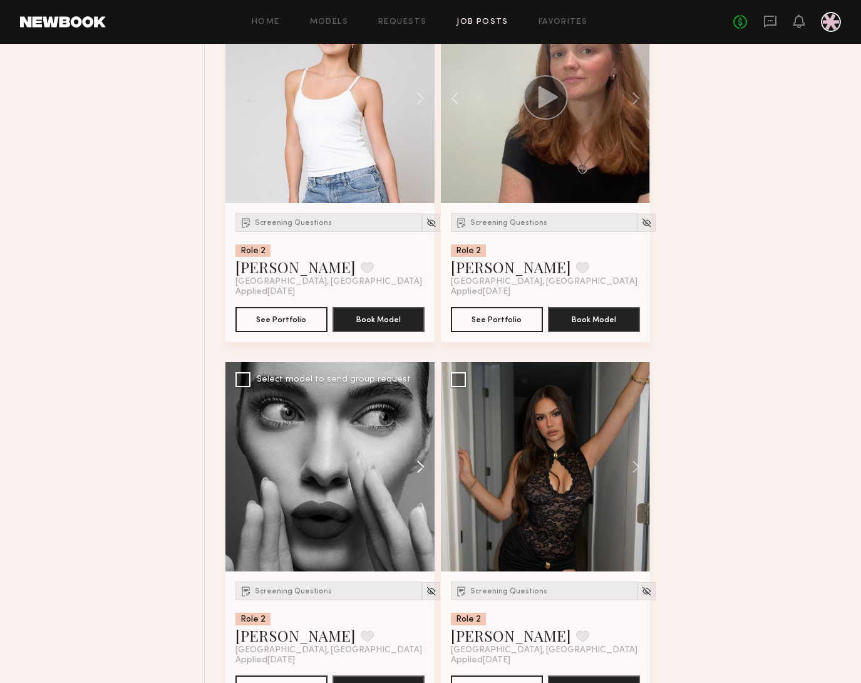
scroll to position [10149, 0]
click at [416, 468] on button at bounding box center [415, 465] width 40 height 209
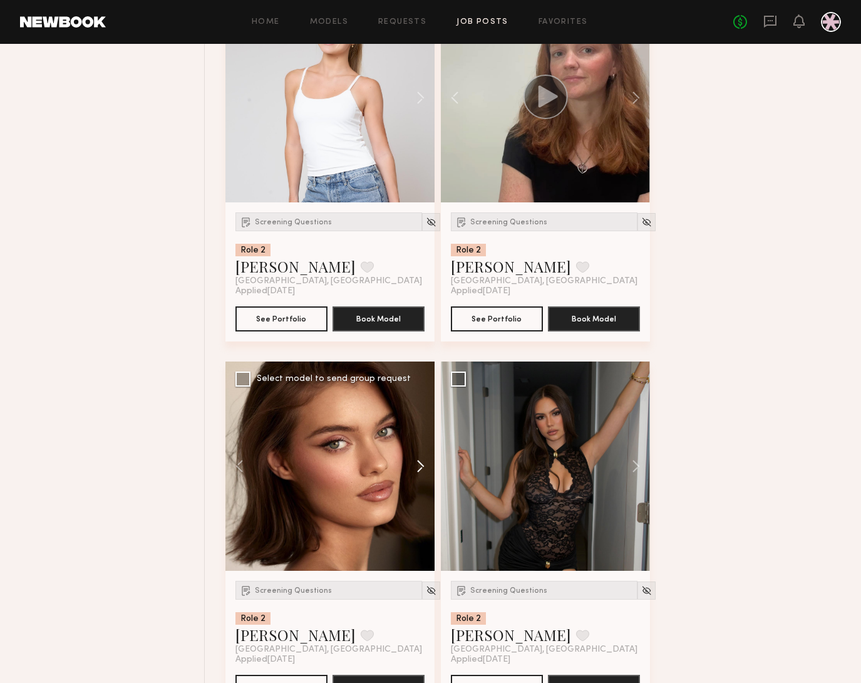
click at [416, 468] on button at bounding box center [415, 465] width 40 height 209
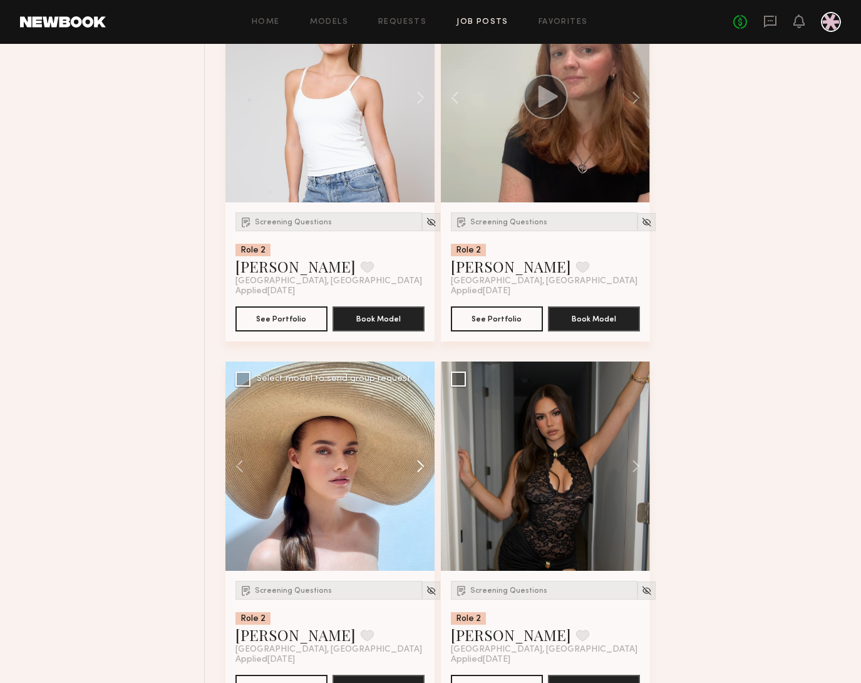
click at [416, 468] on button at bounding box center [415, 465] width 40 height 209
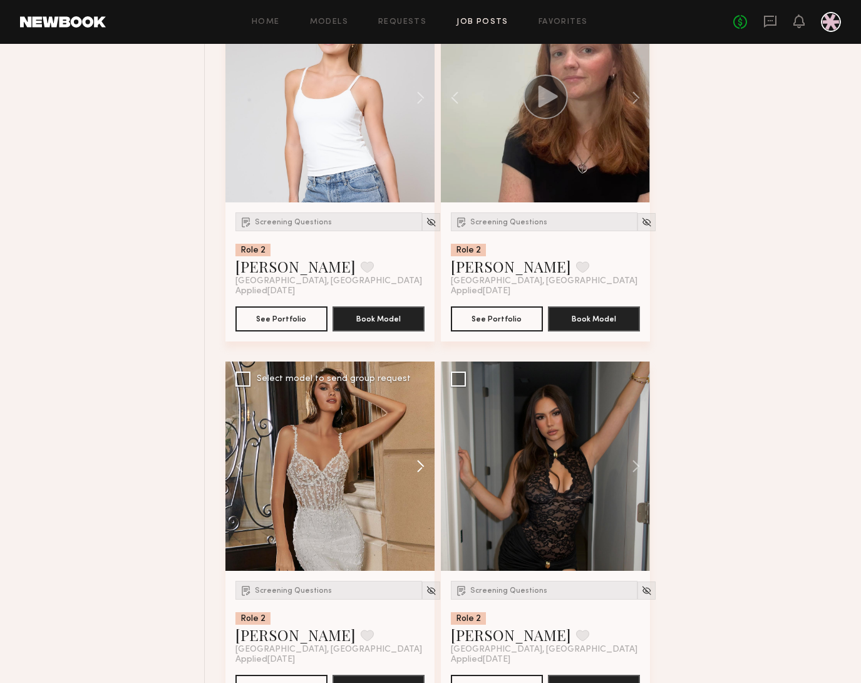
click at [416, 468] on button at bounding box center [415, 465] width 40 height 209
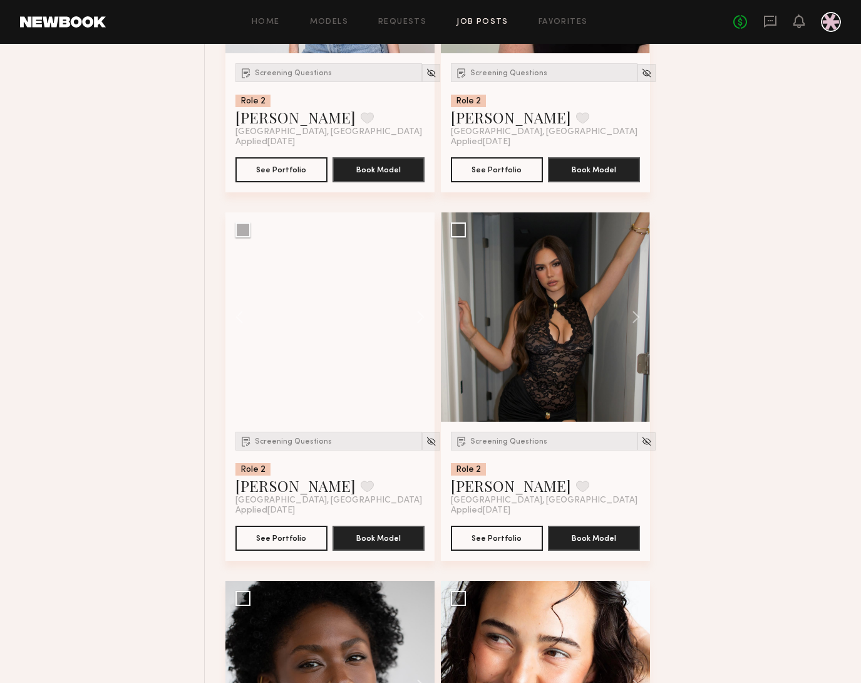
scroll to position [10395, 0]
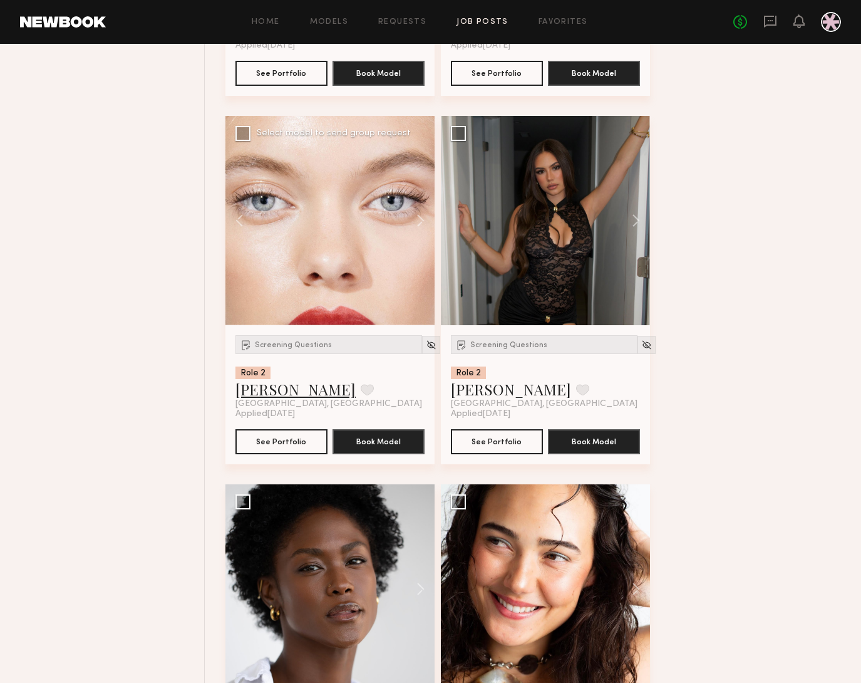
click at [297, 399] on link "Oleksandra K." at bounding box center [295, 389] width 120 height 20
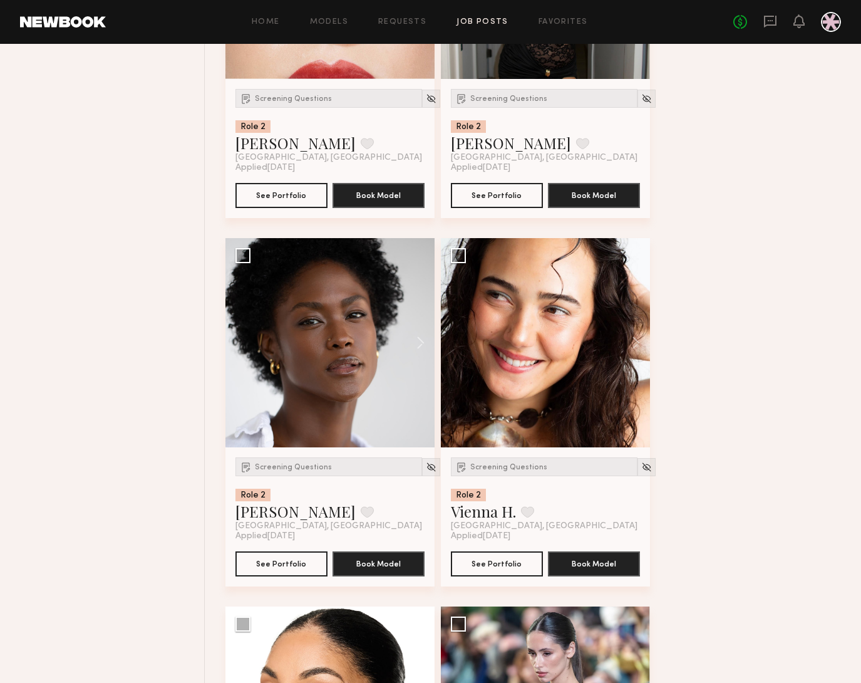
scroll to position [10735, 0]
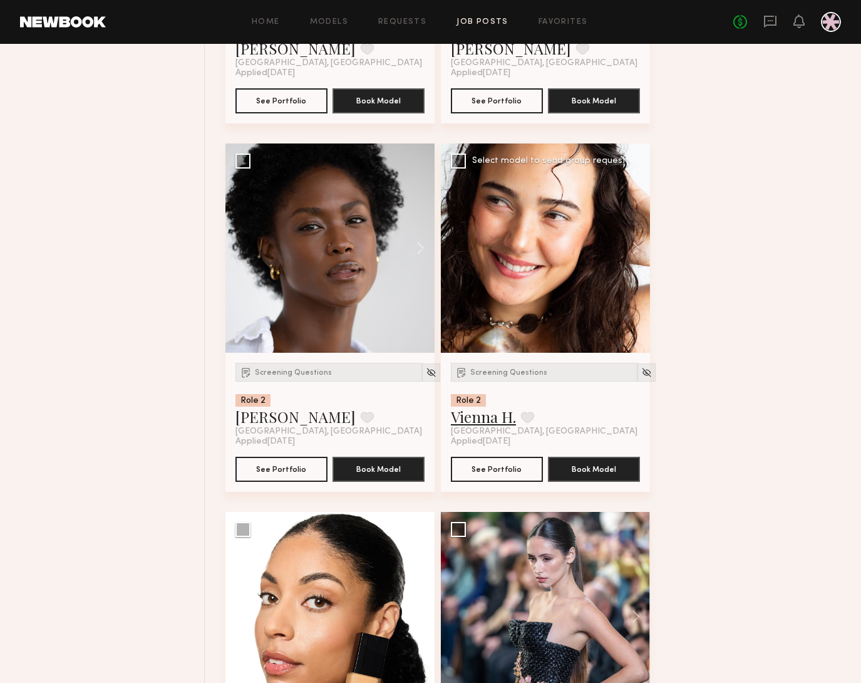
click at [491, 427] on link "Vienna H." at bounding box center [483, 416] width 65 height 20
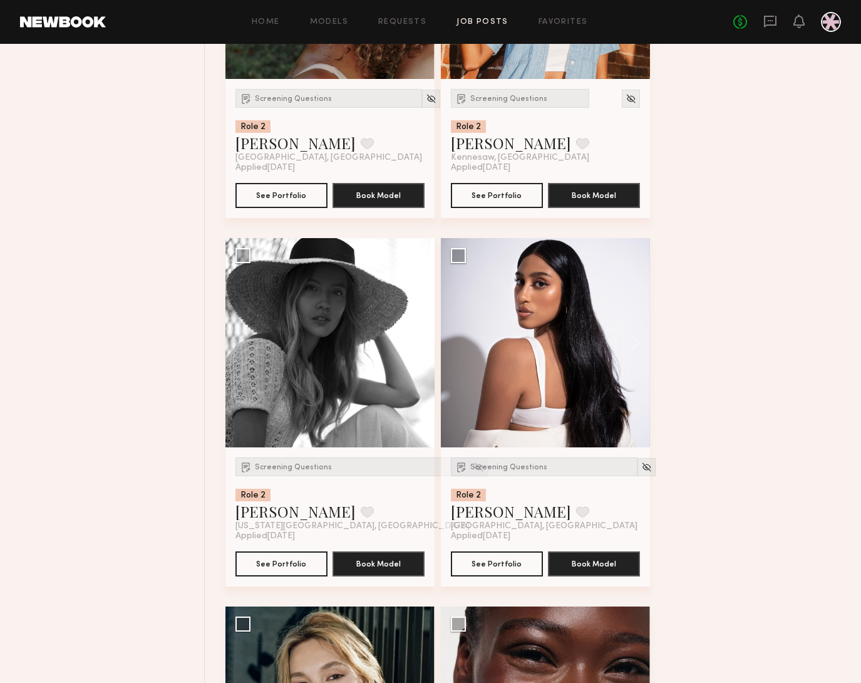
scroll to position [12158, 0]
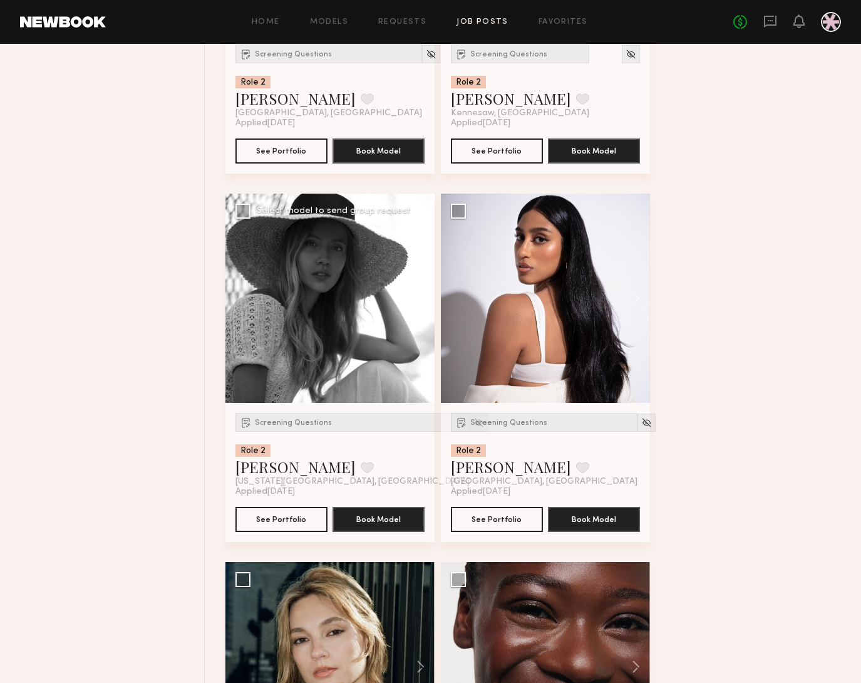
click at [415, 309] on button at bounding box center [415, 298] width 40 height 209
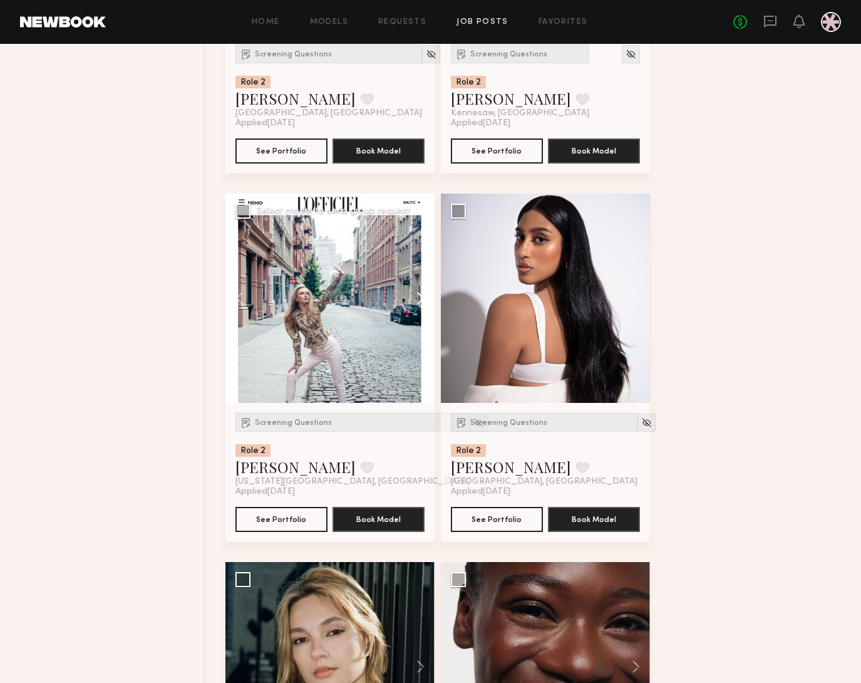
click at [415, 309] on button at bounding box center [415, 298] width 40 height 209
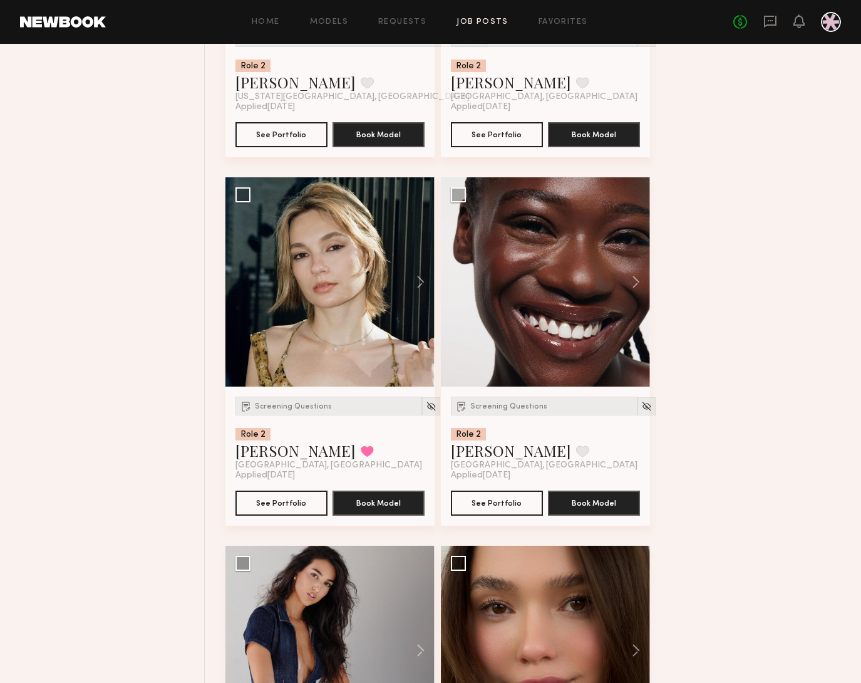
scroll to position [12543, 0]
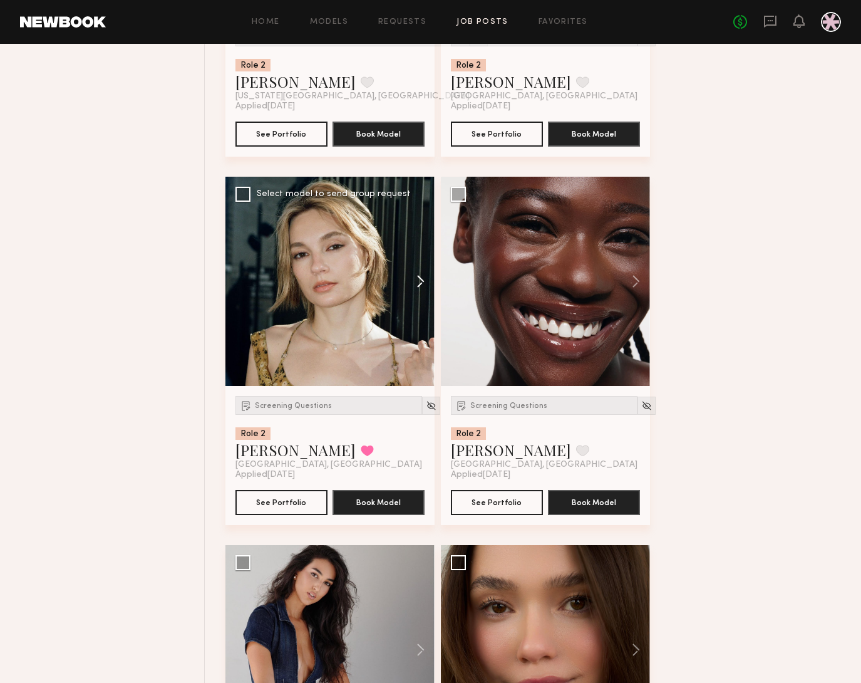
click at [418, 291] on button at bounding box center [415, 281] width 40 height 209
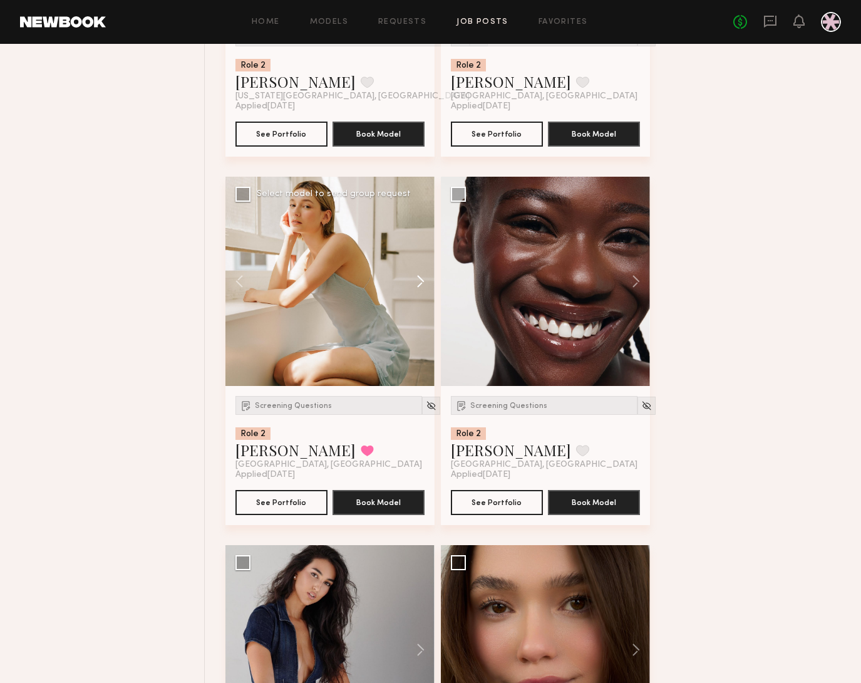
click at [418, 291] on button at bounding box center [415, 281] width 40 height 209
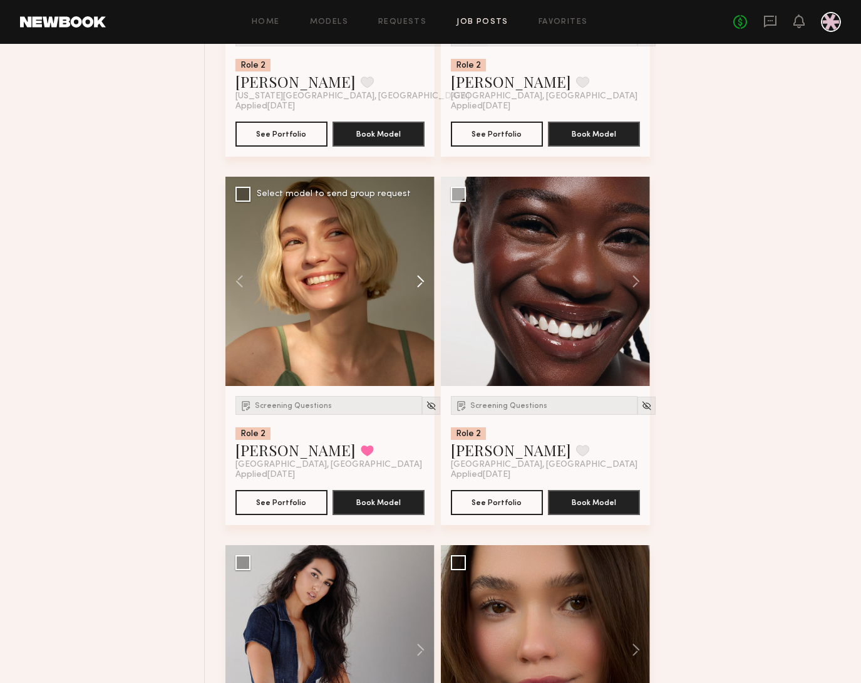
click at [418, 291] on button at bounding box center [415, 281] width 40 height 209
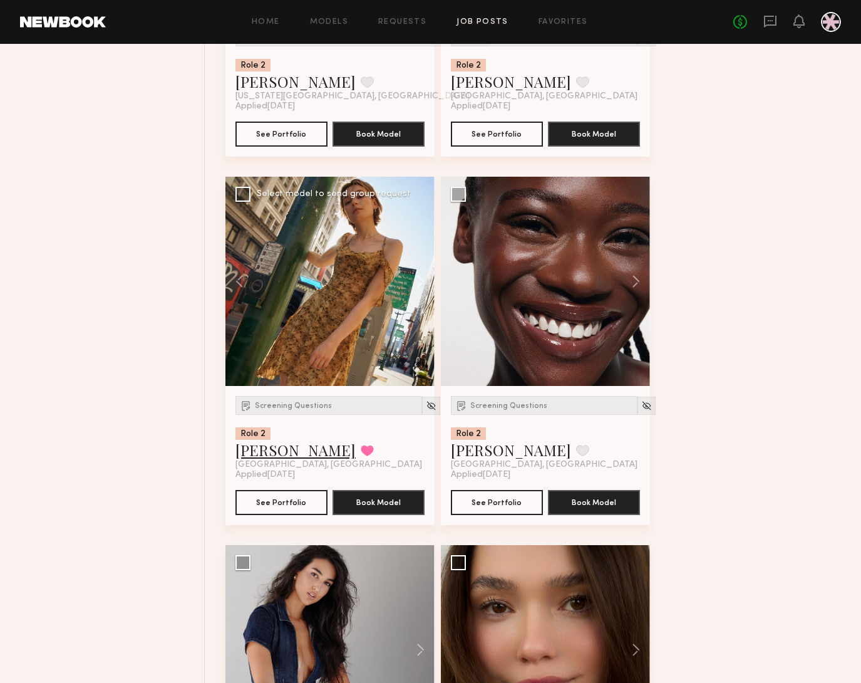
click at [258, 460] on link "Yuliia K." at bounding box center [295, 450] width 120 height 20
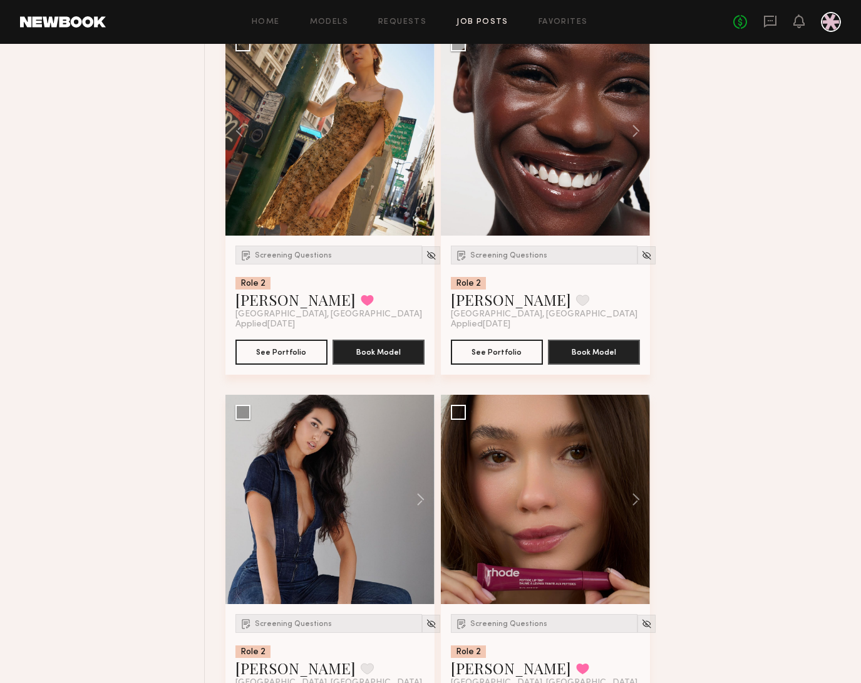
scroll to position [12791, 0]
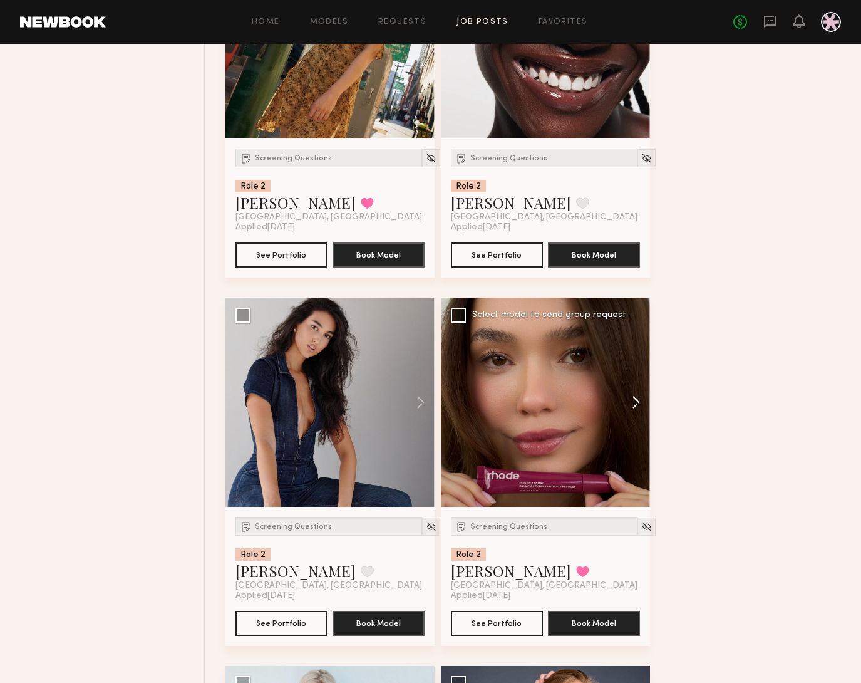
click at [636, 411] on button at bounding box center [630, 401] width 40 height 209
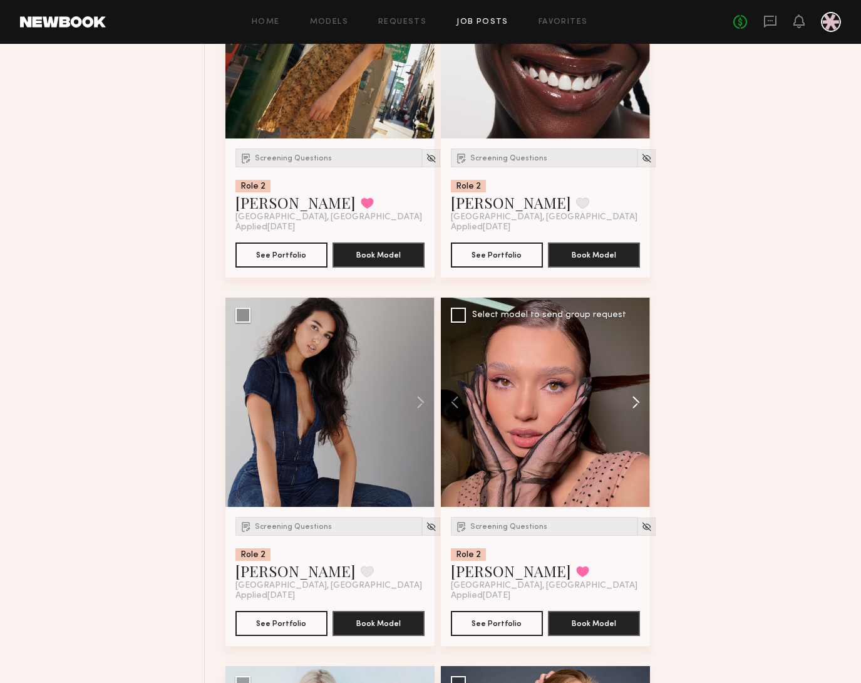
click at [639, 414] on button at bounding box center [630, 401] width 40 height 209
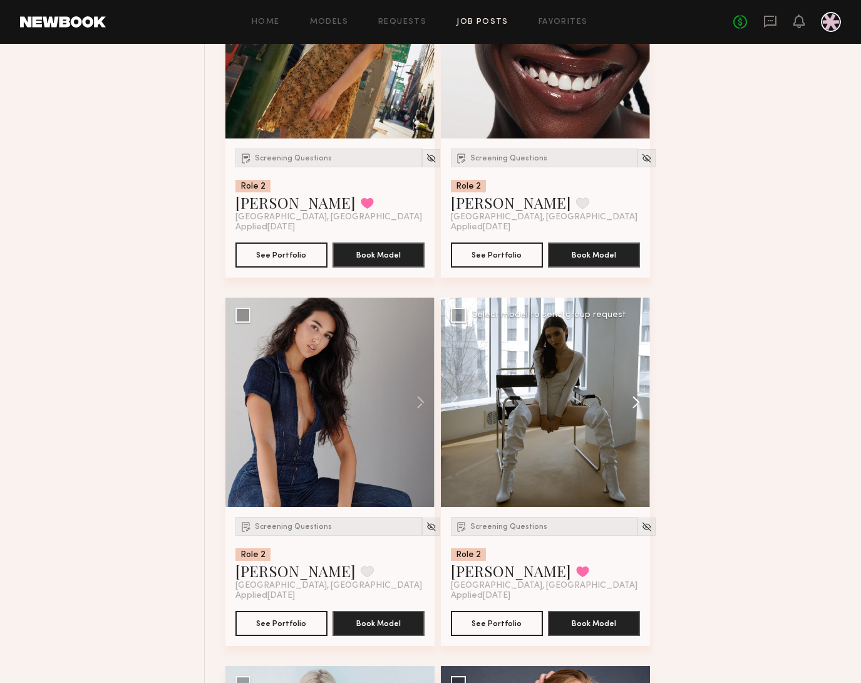
click at [639, 415] on button at bounding box center [630, 401] width 40 height 209
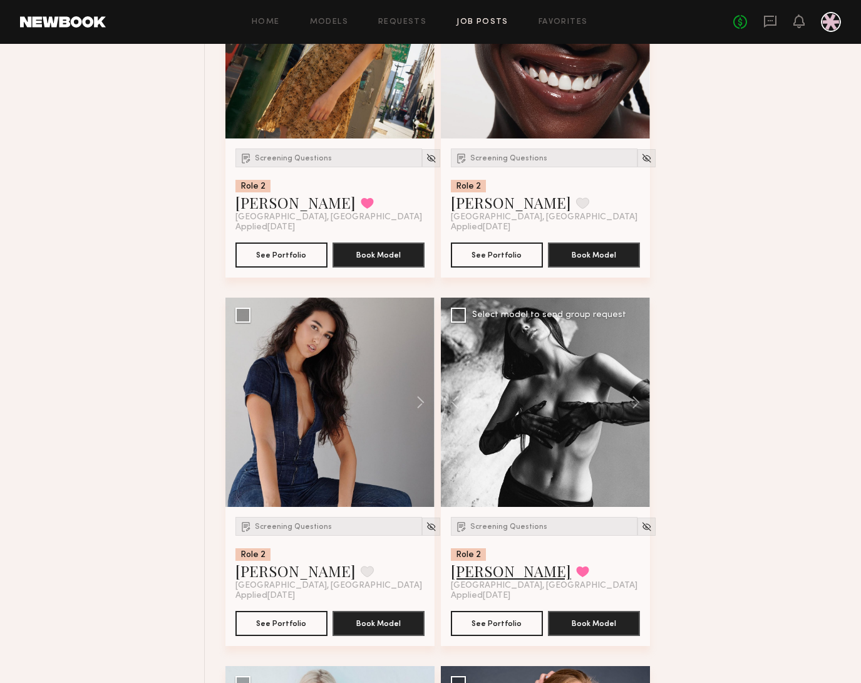
click at [509, 581] on link "Ekaterina N." at bounding box center [511, 571] width 120 height 20
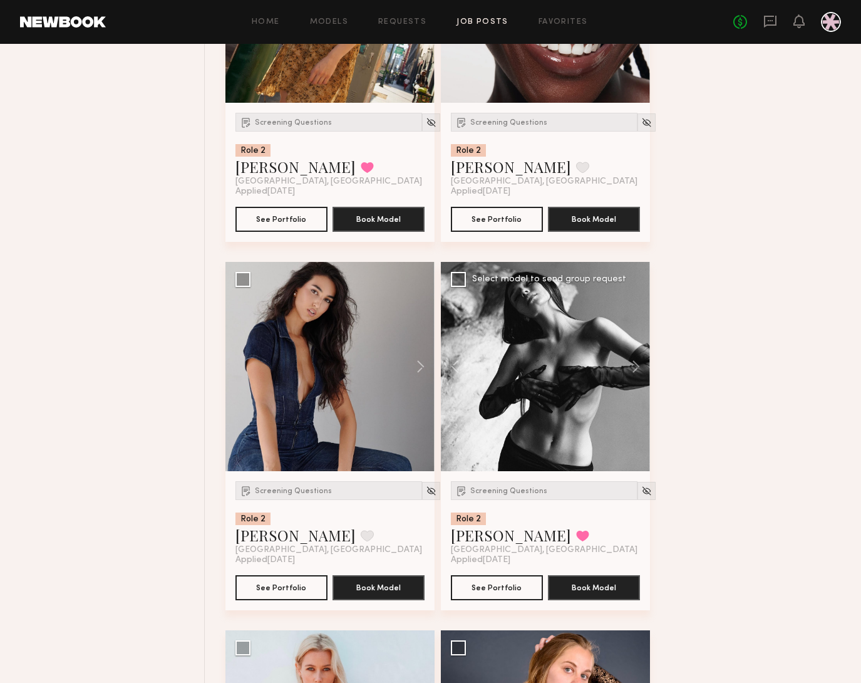
scroll to position [12854, 0]
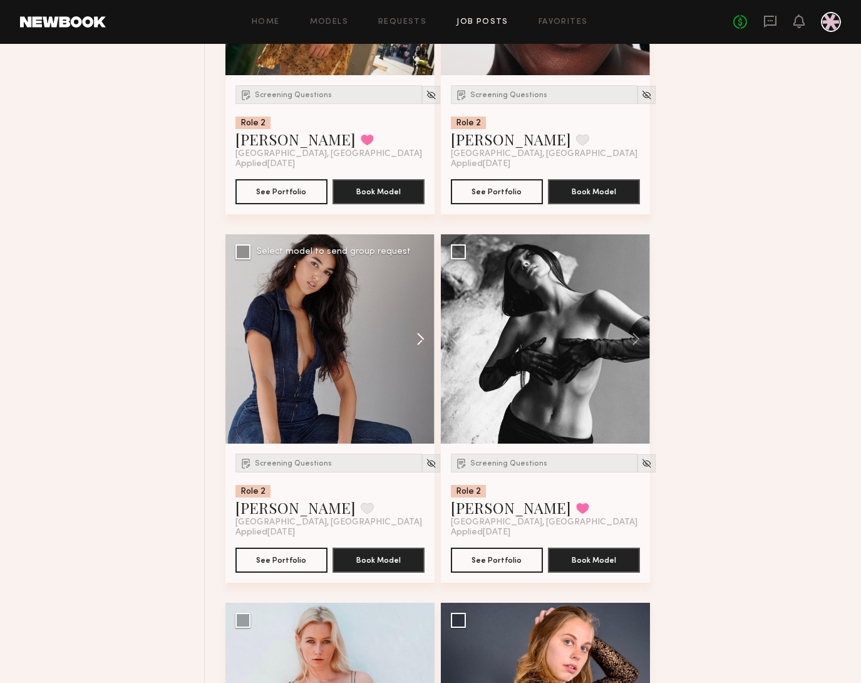
click at [420, 354] on button at bounding box center [415, 338] width 40 height 209
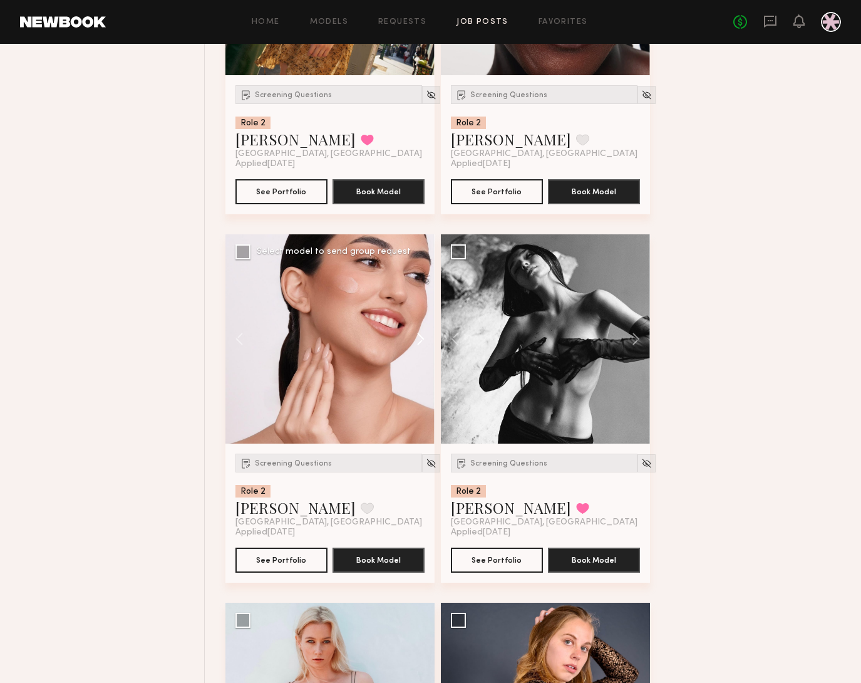
click at [420, 354] on button at bounding box center [415, 338] width 40 height 209
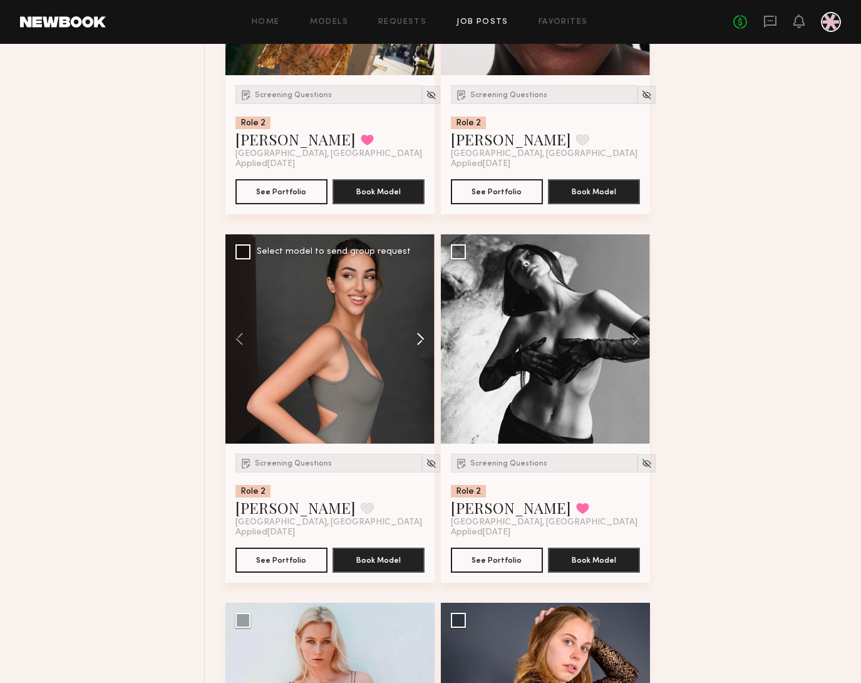
click at [420, 354] on button at bounding box center [415, 338] width 40 height 209
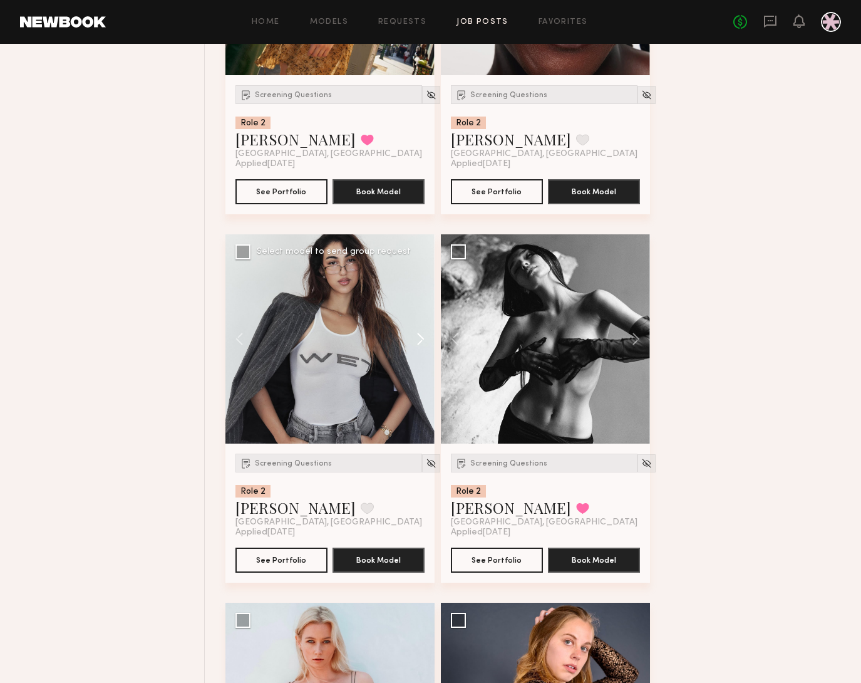
click at [420, 354] on button at bounding box center [415, 338] width 40 height 209
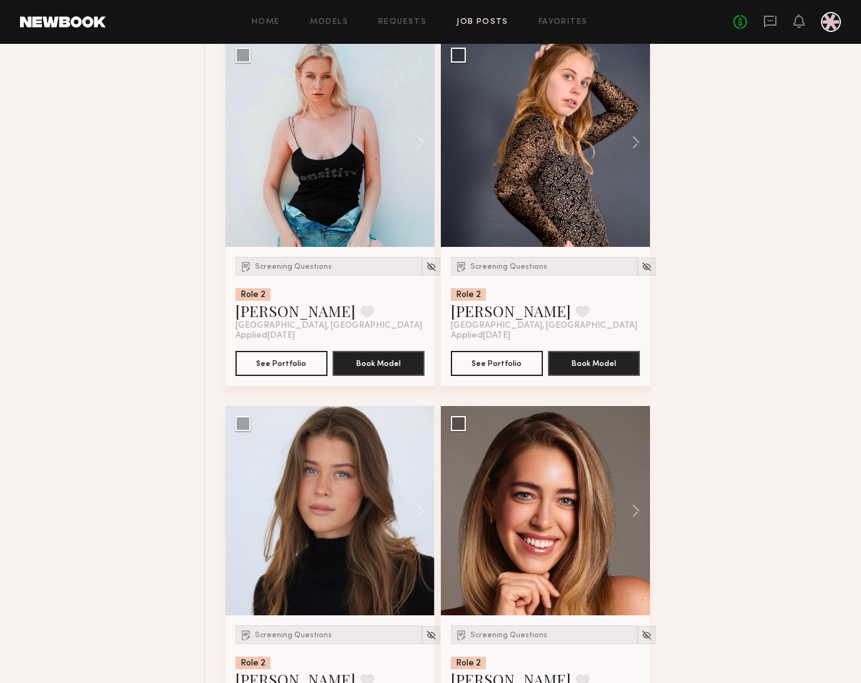
scroll to position [13745, 0]
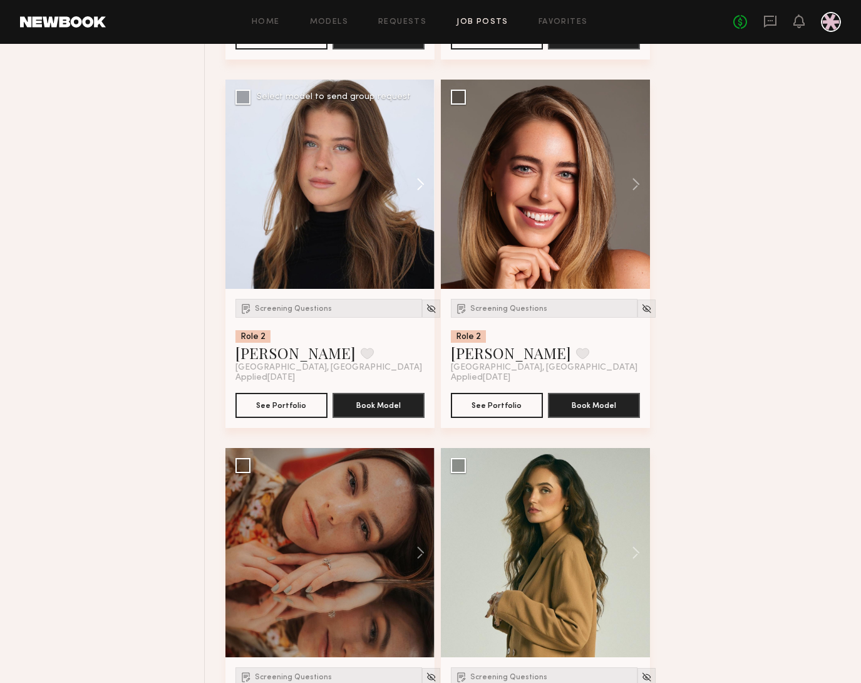
click at [425, 197] on button at bounding box center [415, 184] width 40 height 209
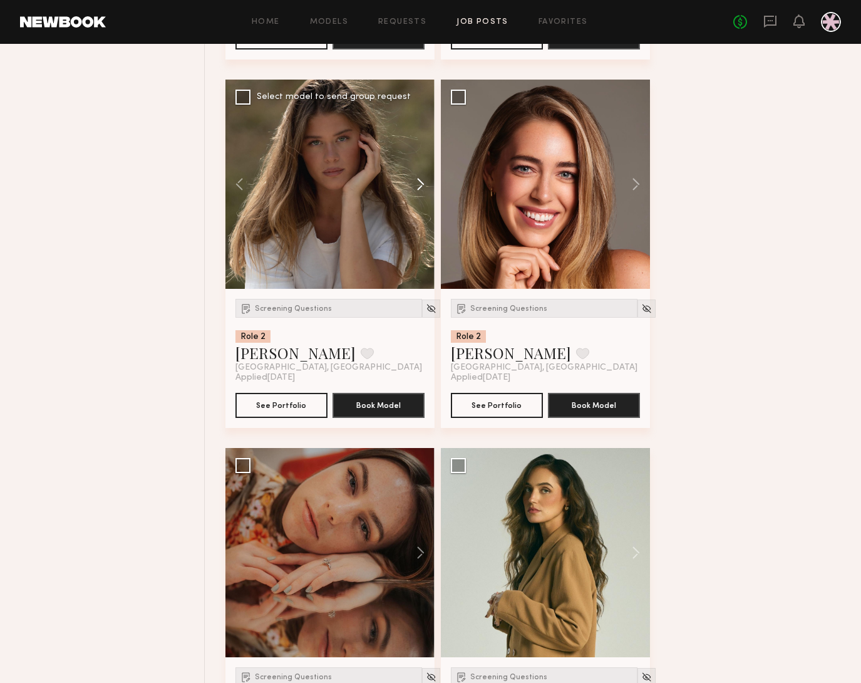
click at [426, 197] on button at bounding box center [415, 184] width 40 height 209
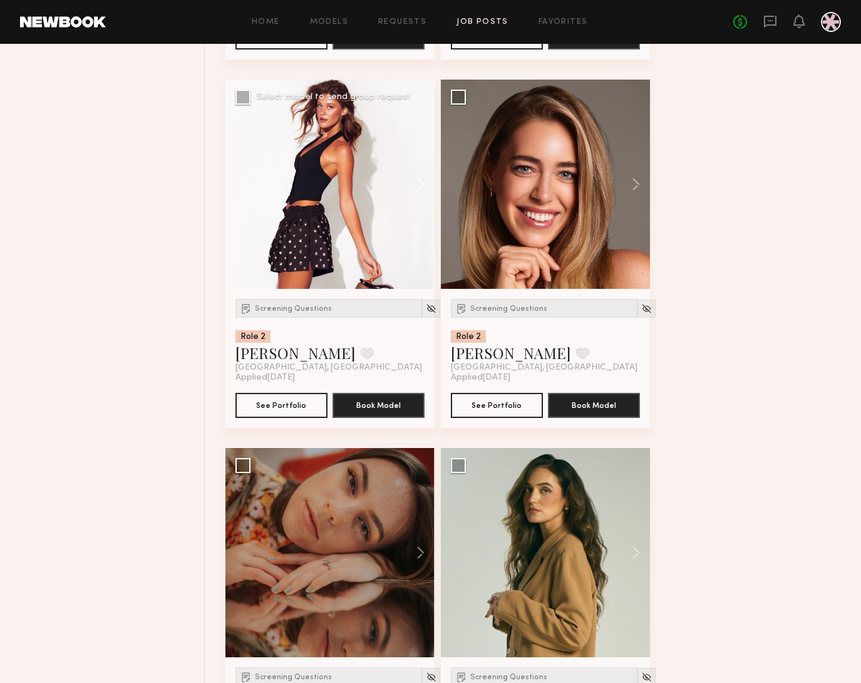
click at [426, 197] on button at bounding box center [415, 184] width 40 height 209
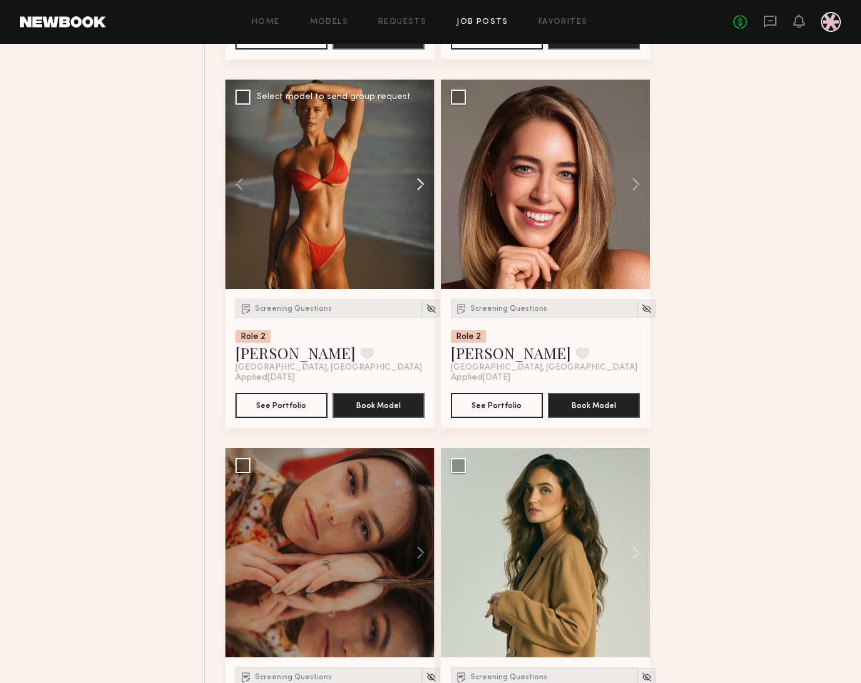
click at [426, 197] on button at bounding box center [415, 184] width 40 height 209
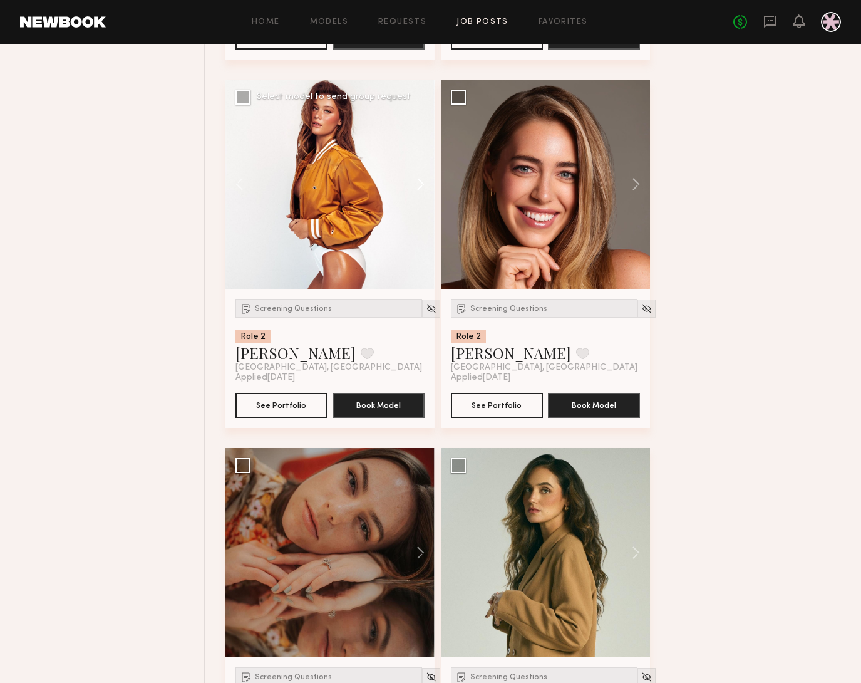
click at [426, 197] on button at bounding box center [415, 184] width 40 height 209
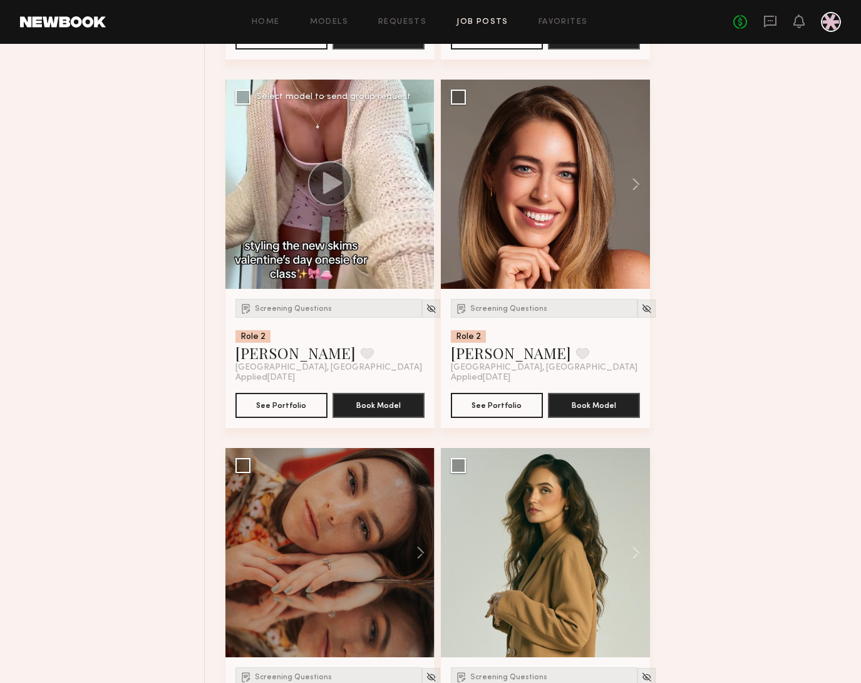
click at [426, 197] on button at bounding box center [415, 184] width 40 height 209
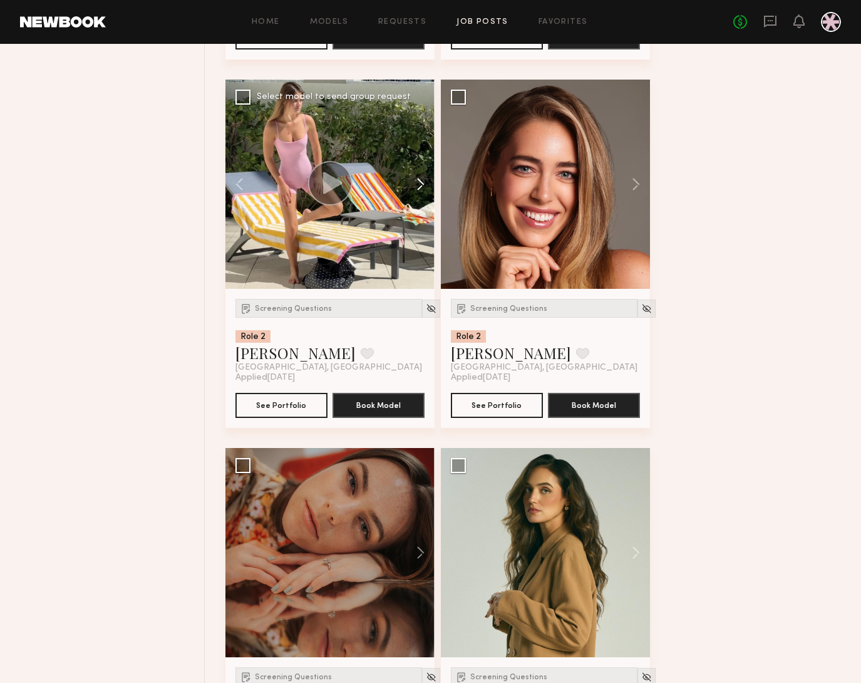
click at [426, 197] on button at bounding box center [415, 184] width 40 height 209
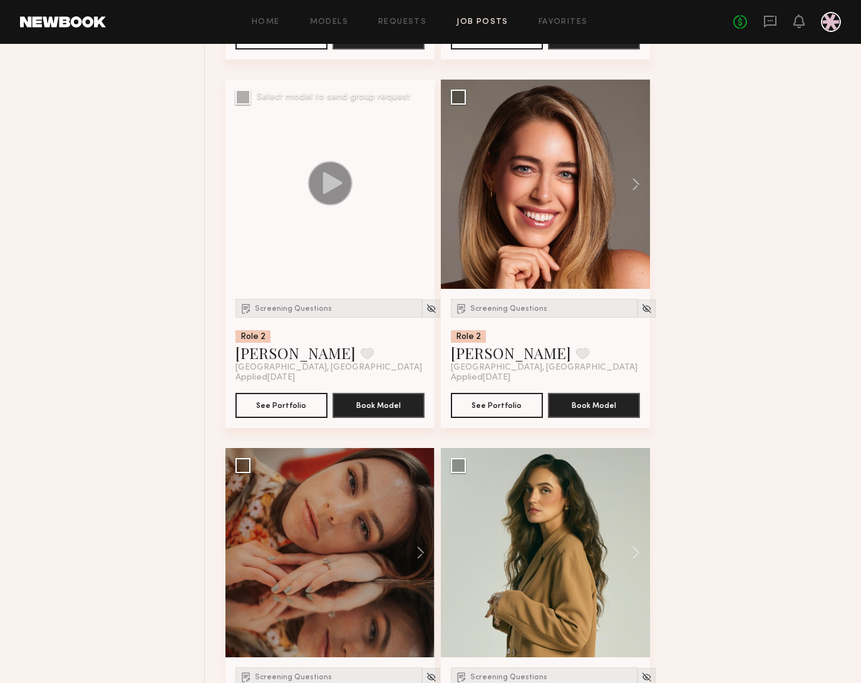
click at [426, 197] on button at bounding box center [415, 184] width 40 height 209
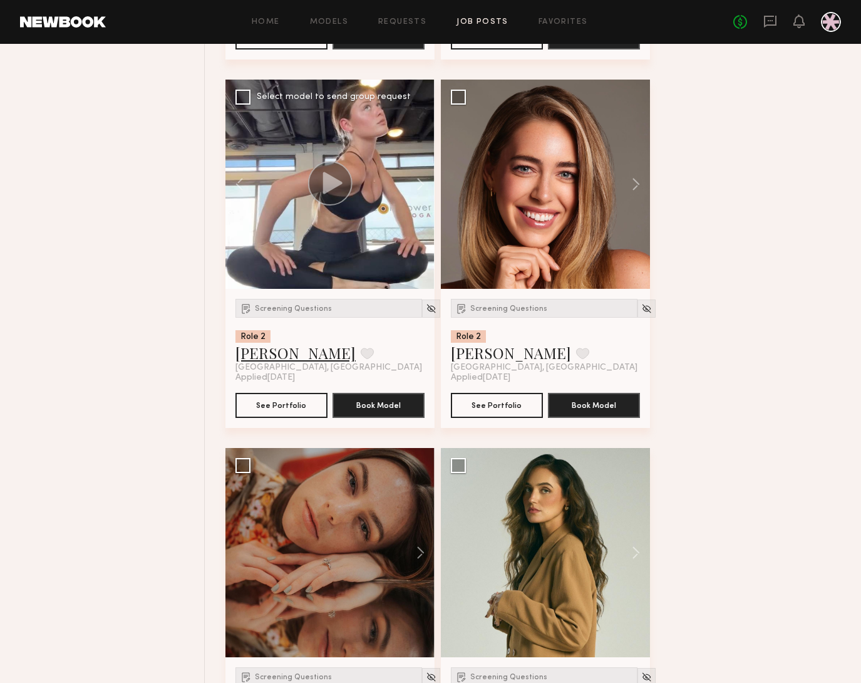
click at [271, 363] on link "Nicole B." at bounding box center [295, 353] width 120 height 20
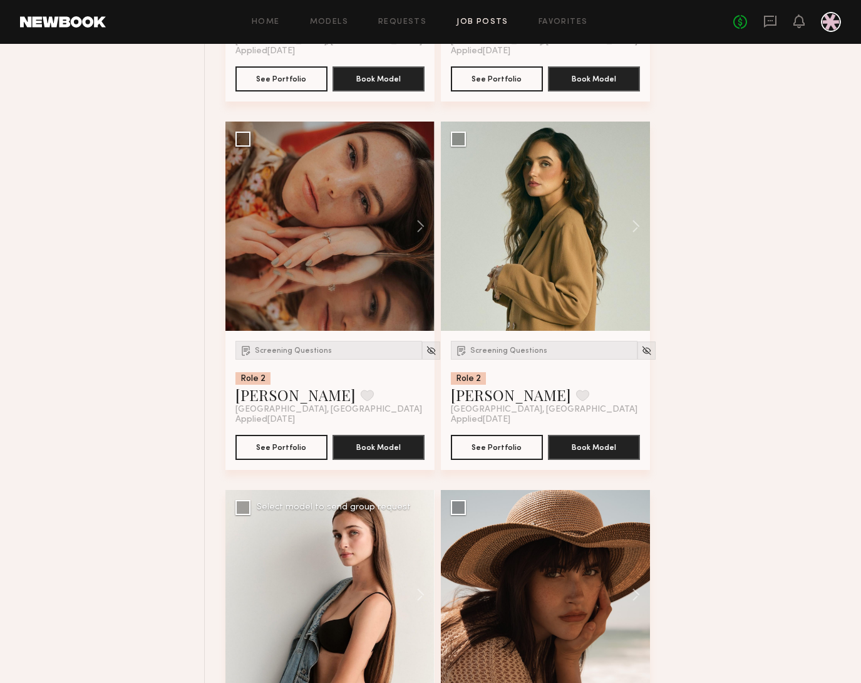
scroll to position [14103, 0]
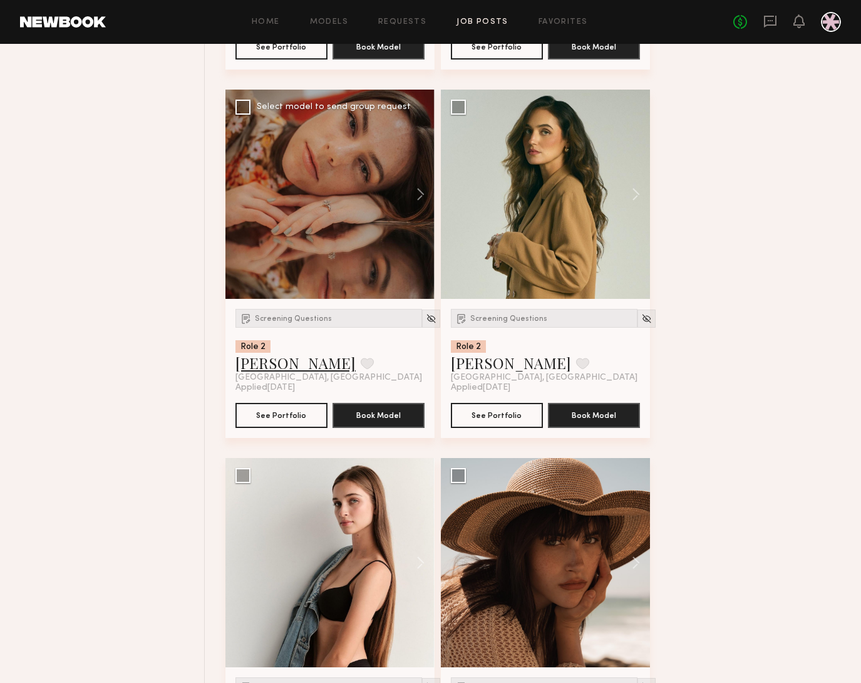
click at [267, 373] on link "Maggie V." at bounding box center [295, 363] width 120 height 20
click at [637, 207] on button at bounding box center [630, 194] width 40 height 209
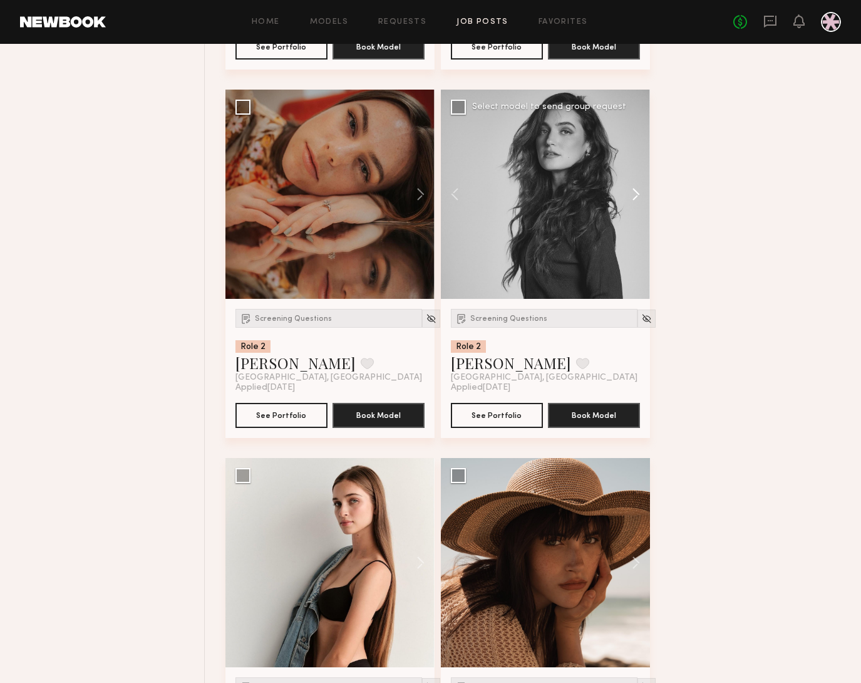
click at [637, 207] on button at bounding box center [630, 194] width 40 height 209
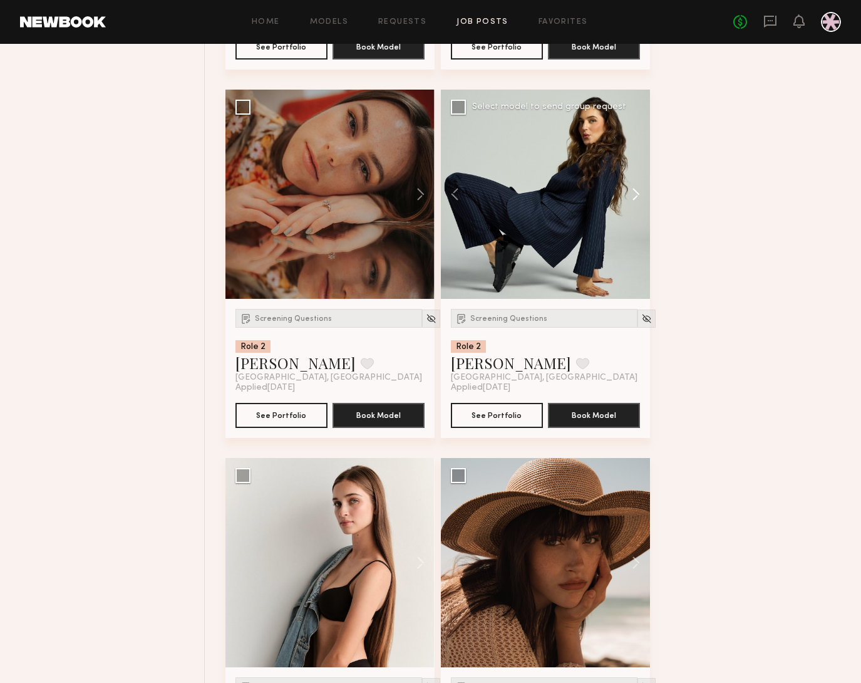
click at [638, 207] on button at bounding box center [630, 194] width 40 height 209
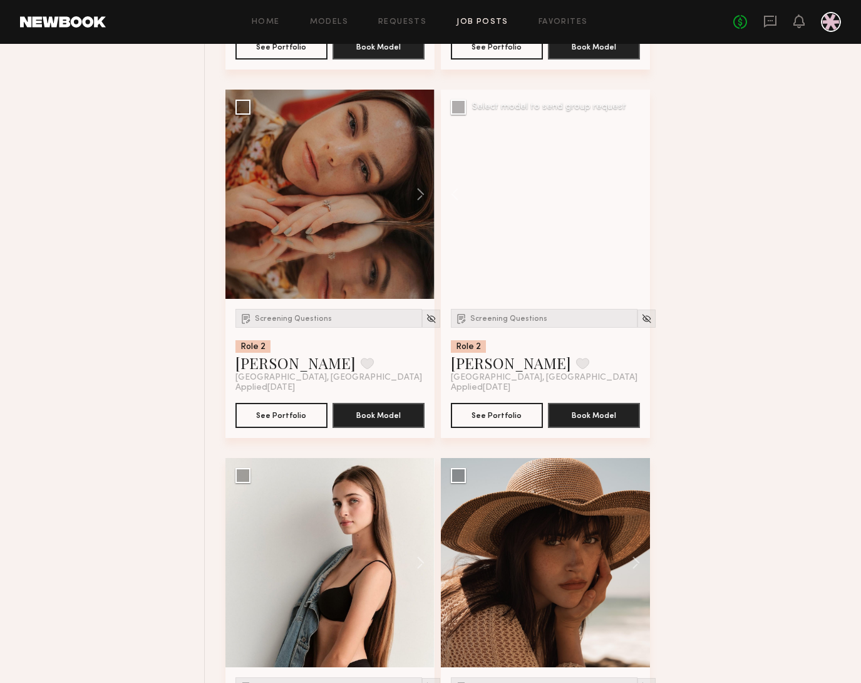
click at [638, 207] on div at bounding box center [545, 194] width 209 height 209
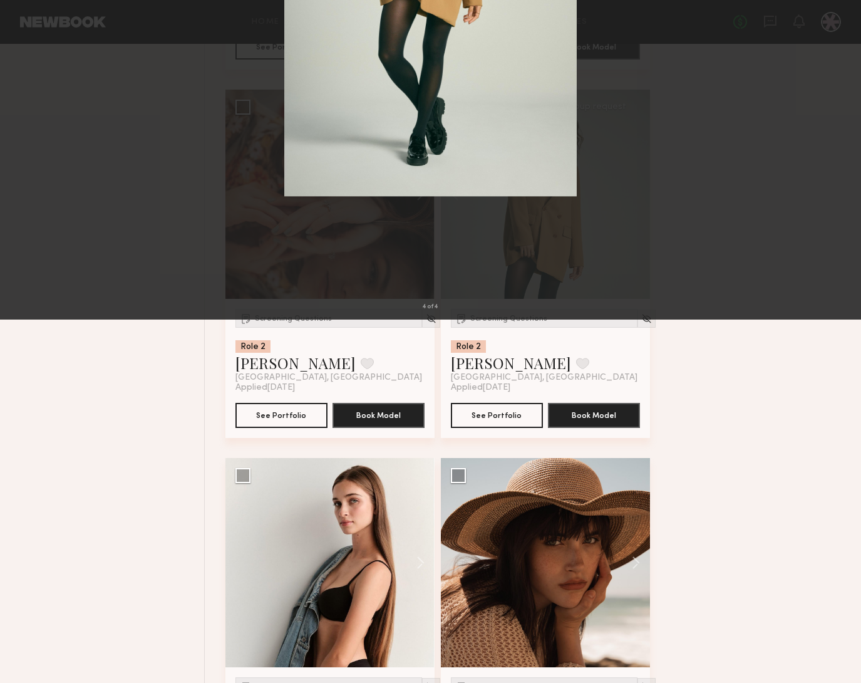
click at [97, 162] on div "4 of 4" at bounding box center [430, 341] width 861 height 683
click at [24, 24] on button at bounding box center [29, 30] width 20 height 23
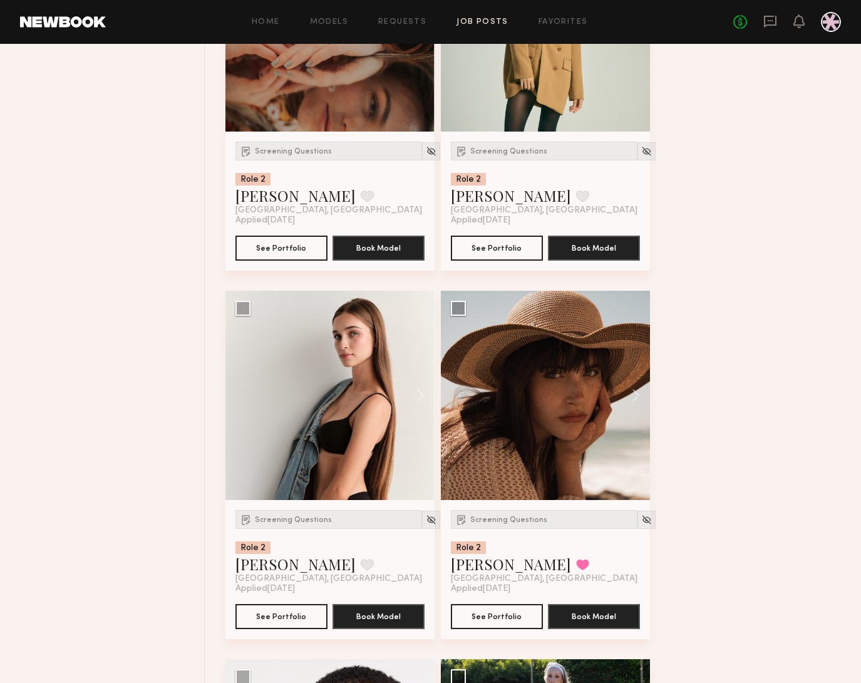
scroll to position [14334, 0]
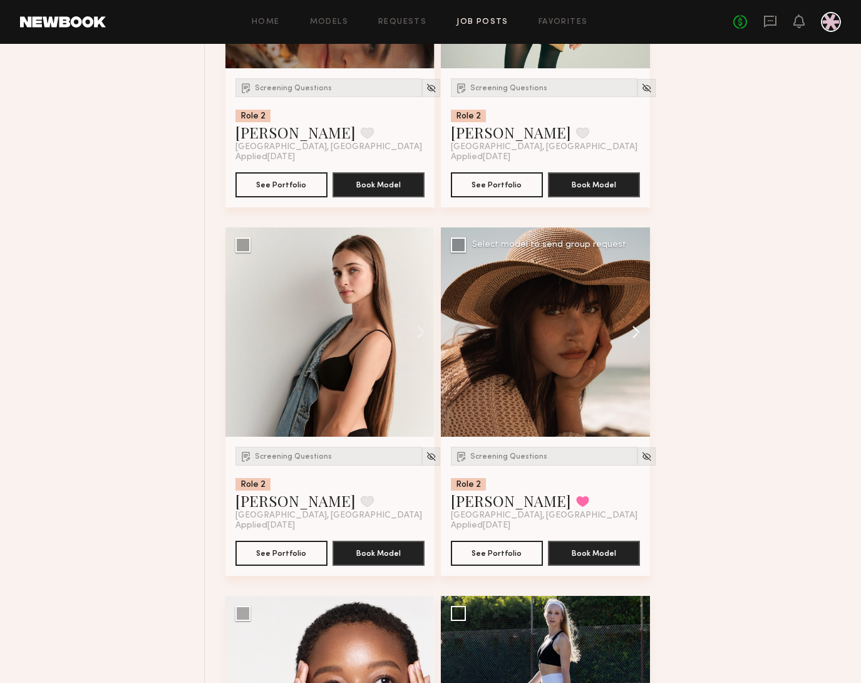
click at [637, 344] on button at bounding box center [630, 331] width 40 height 209
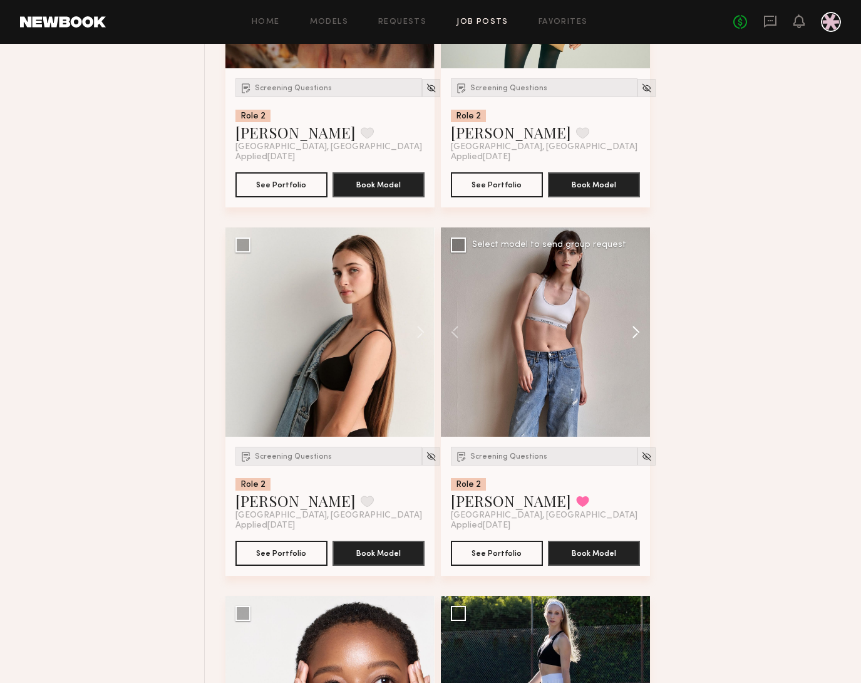
click at [638, 344] on button at bounding box center [630, 331] width 40 height 209
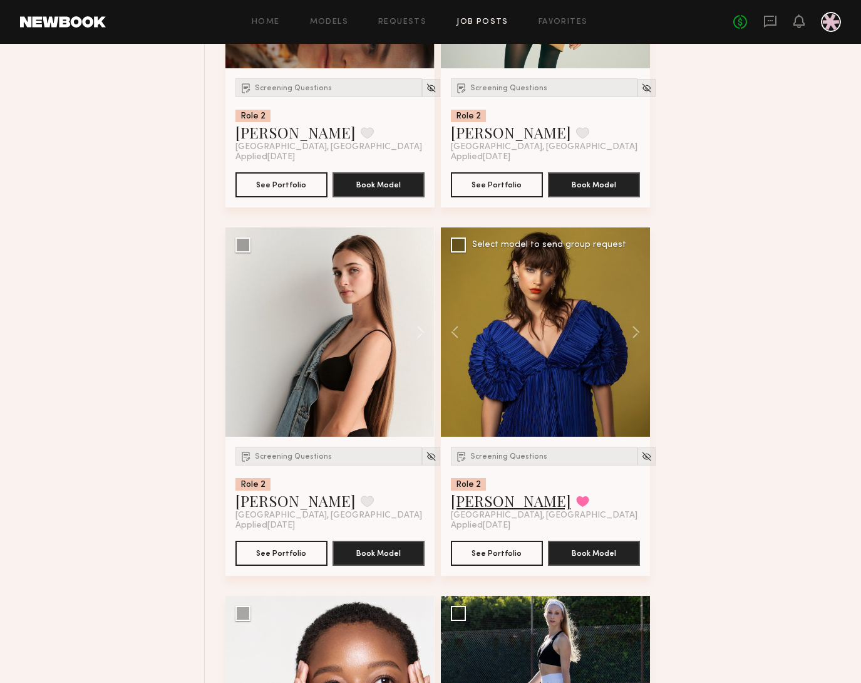
click at [476, 510] on link "Mae B." at bounding box center [511, 500] width 120 height 20
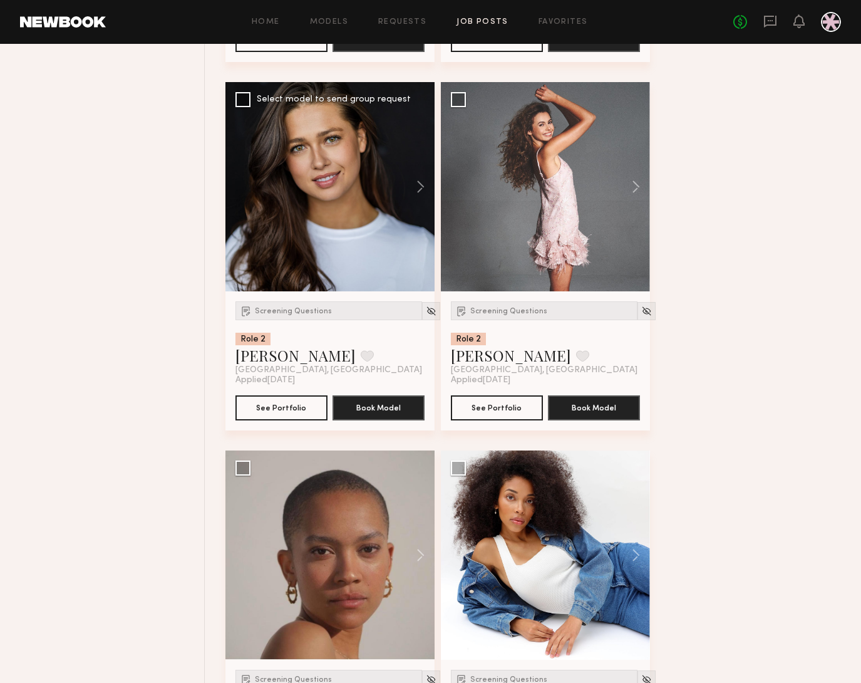
scroll to position [15092, 0]
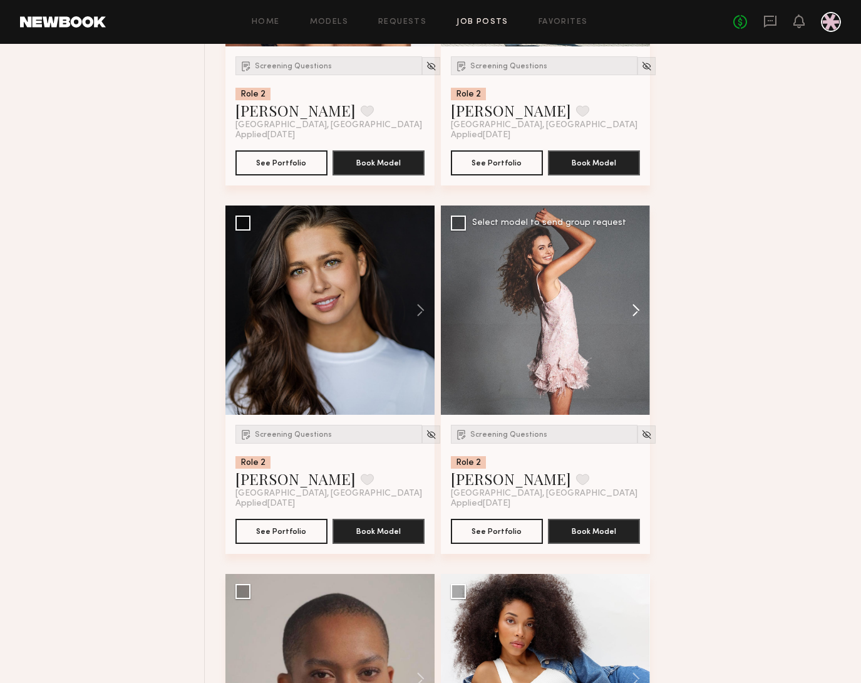
click at [641, 320] on button at bounding box center [630, 309] width 40 height 209
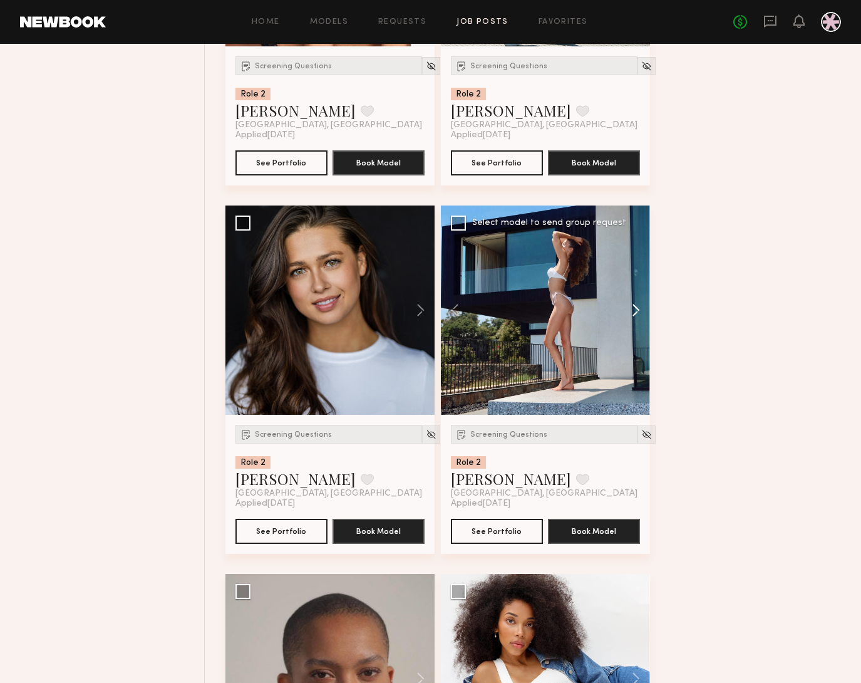
click at [637, 321] on button at bounding box center [630, 309] width 40 height 209
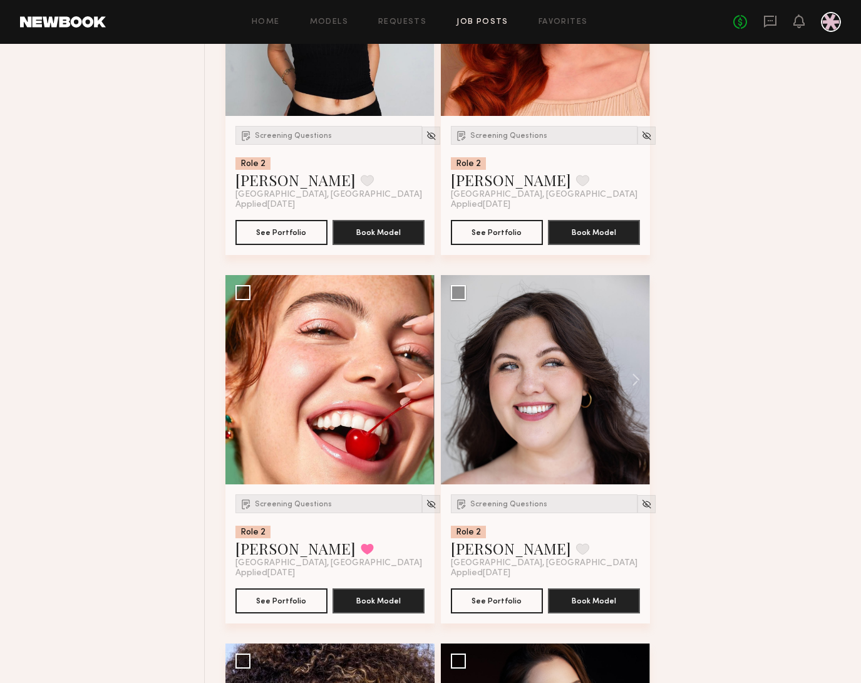
scroll to position [18042, 0]
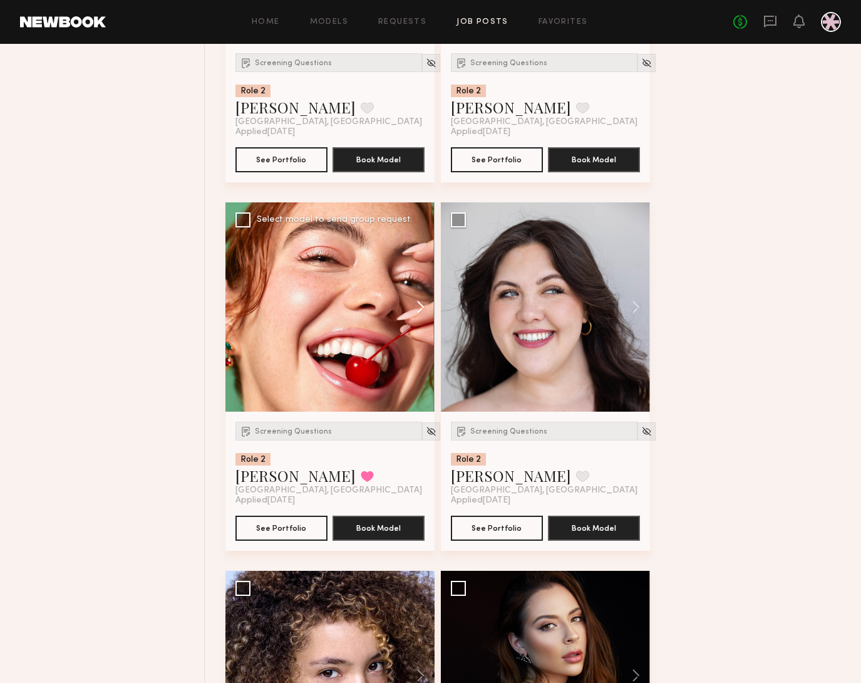
click at [425, 330] on button at bounding box center [415, 306] width 40 height 209
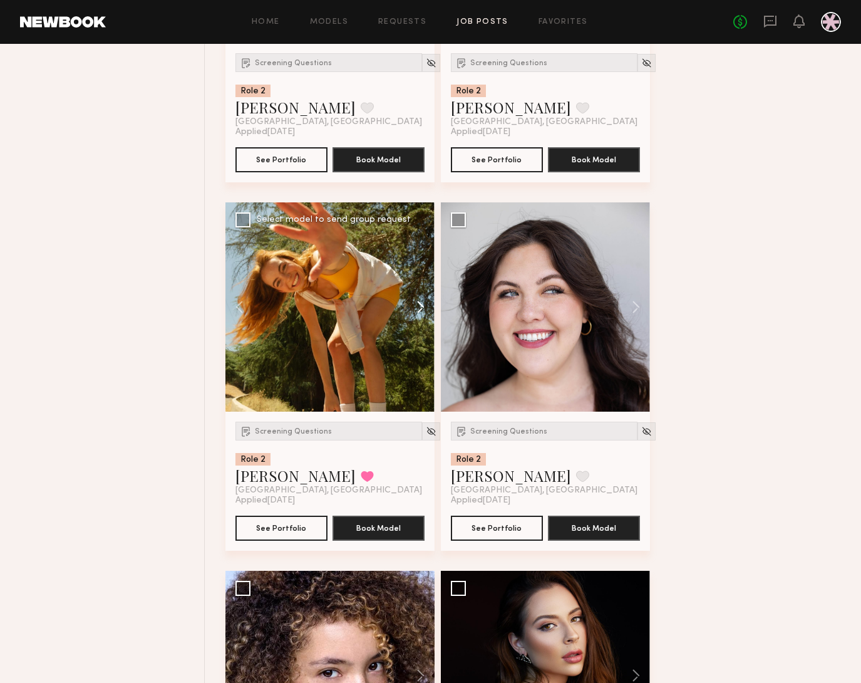
click at [421, 330] on button at bounding box center [415, 306] width 40 height 209
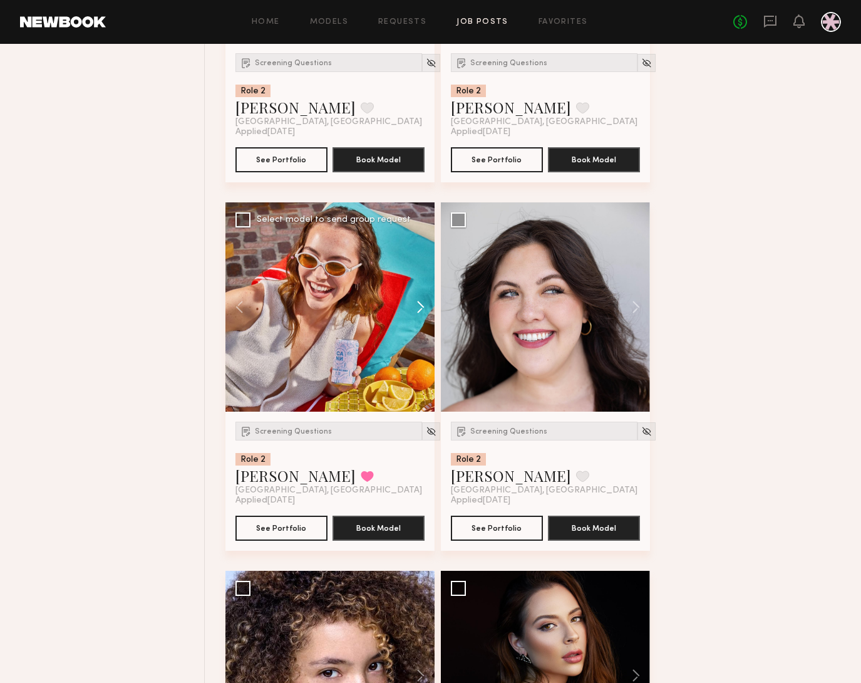
click at [421, 329] on button at bounding box center [415, 306] width 40 height 209
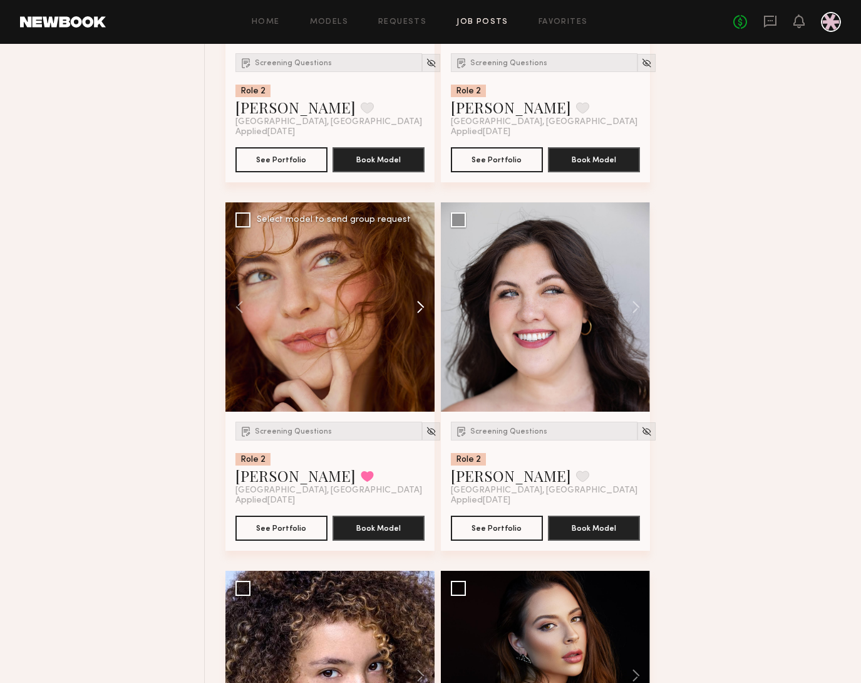
click at [421, 329] on button at bounding box center [415, 306] width 40 height 209
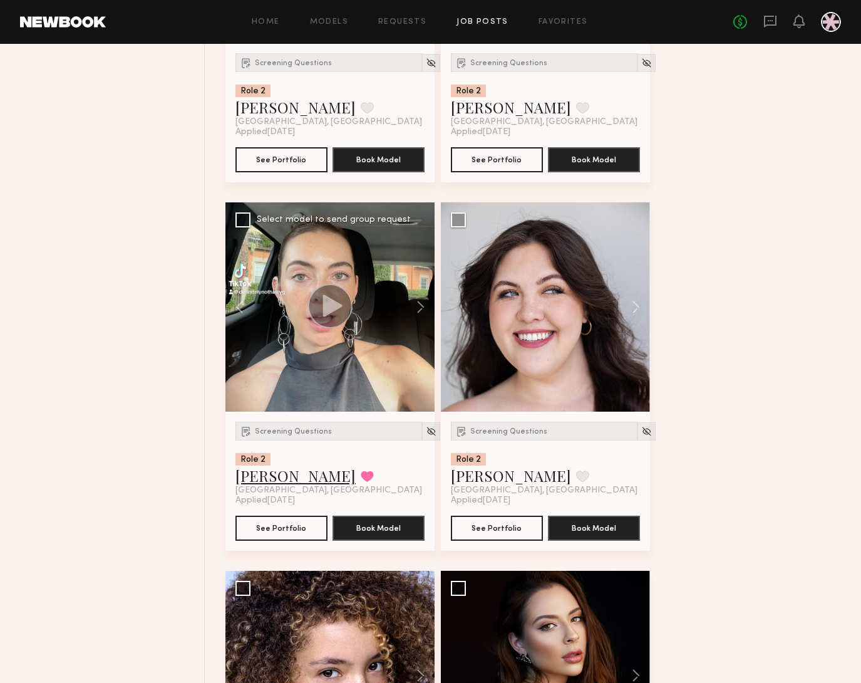
click at [265, 485] on link "Haley G." at bounding box center [295, 475] width 120 height 20
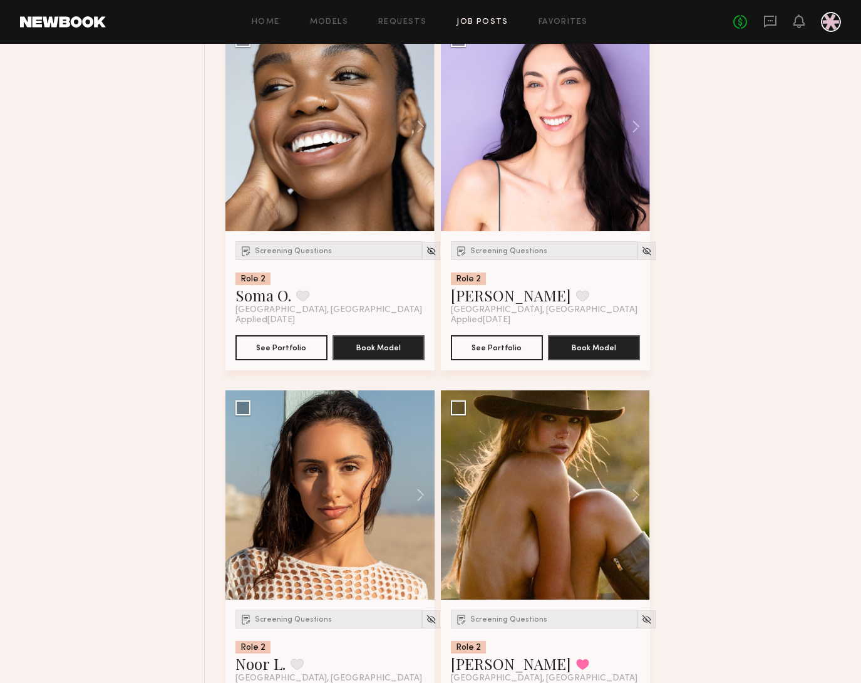
scroll to position [19375, 0]
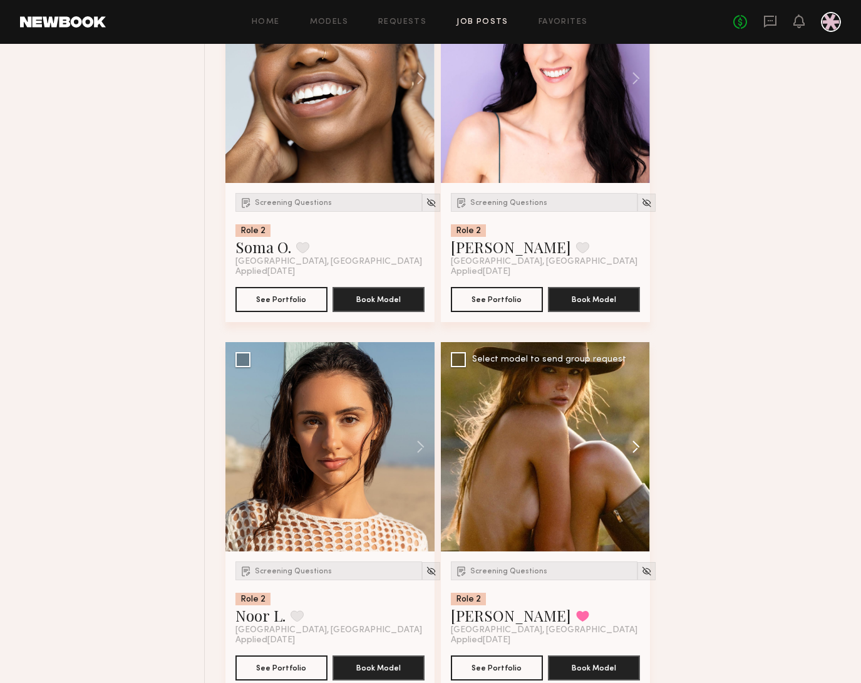
click at [634, 457] on button at bounding box center [630, 446] width 40 height 209
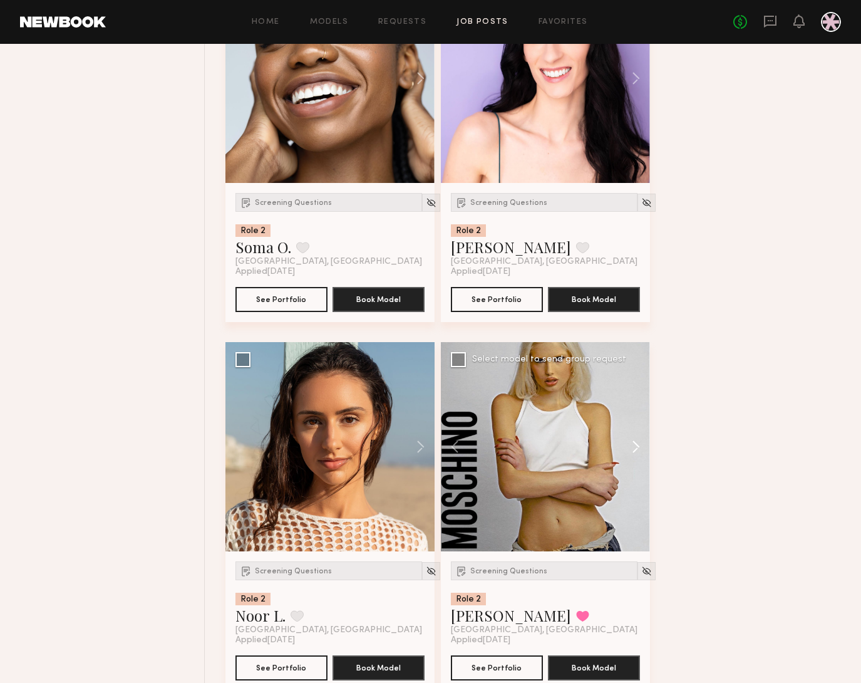
click at [634, 459] on button at bounding box center [630, 446] width 40 height 209
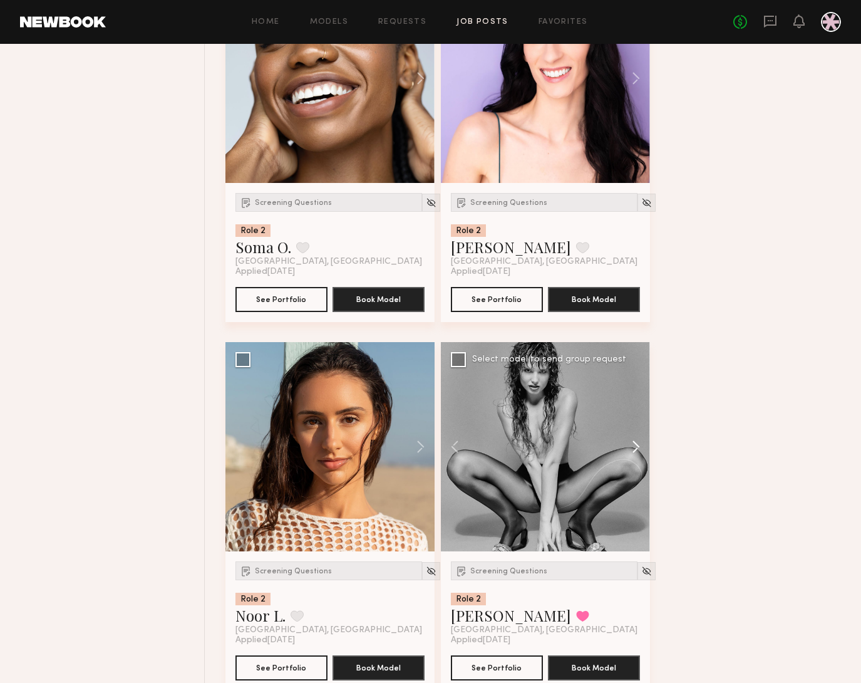
click at [639, 458] on button at bounding box center [630, 446] width 40 height 209
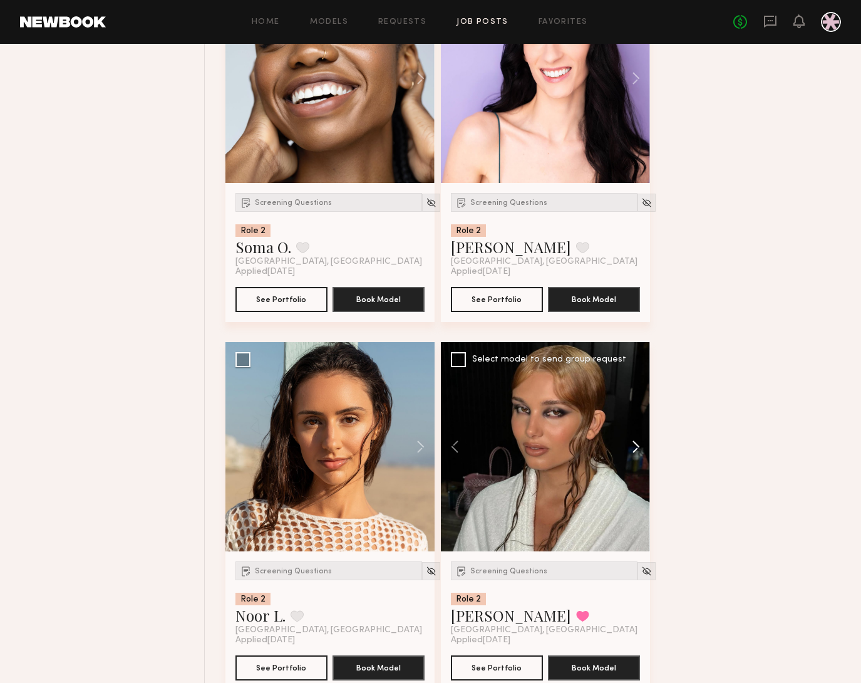
click at [638, 458] on button at bounding box center [630, 446] width 40 height 209
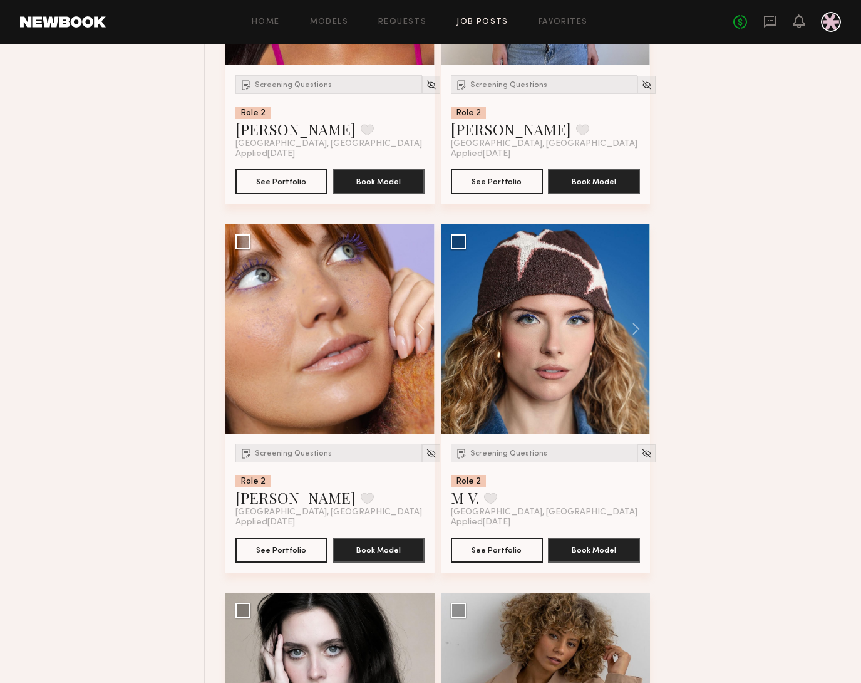
scroll to position [20306, 0]
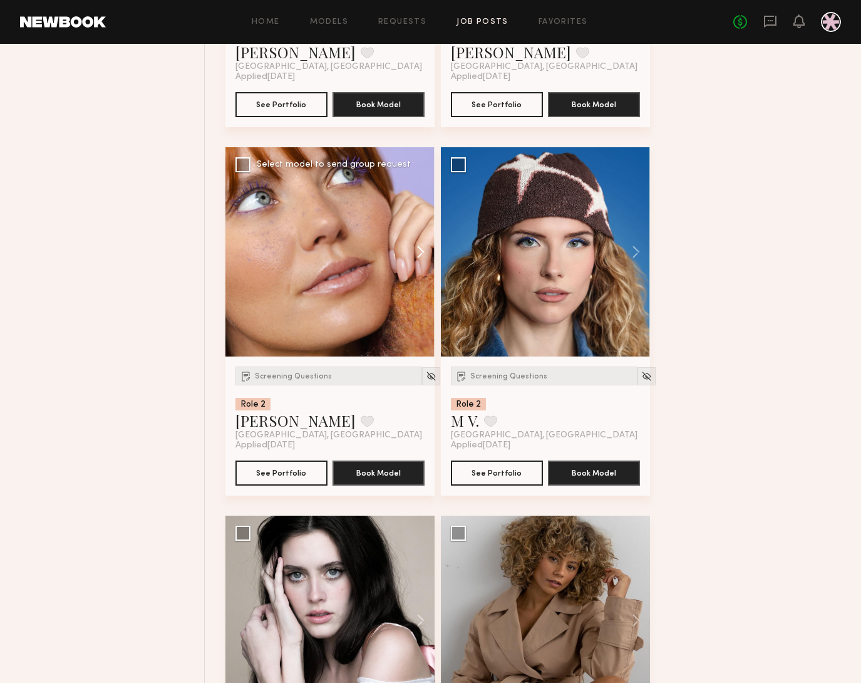
click at [419, 269] on button at bounding box center [415, 251] width 40 height 209
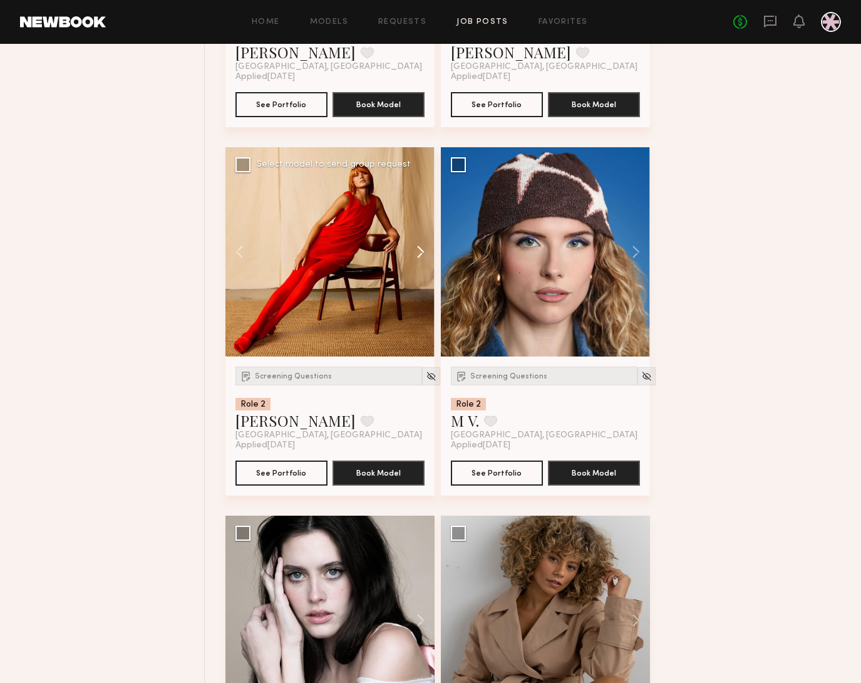
click at [420, 268] on button at bounding box center [415, 251] width 40 height 209
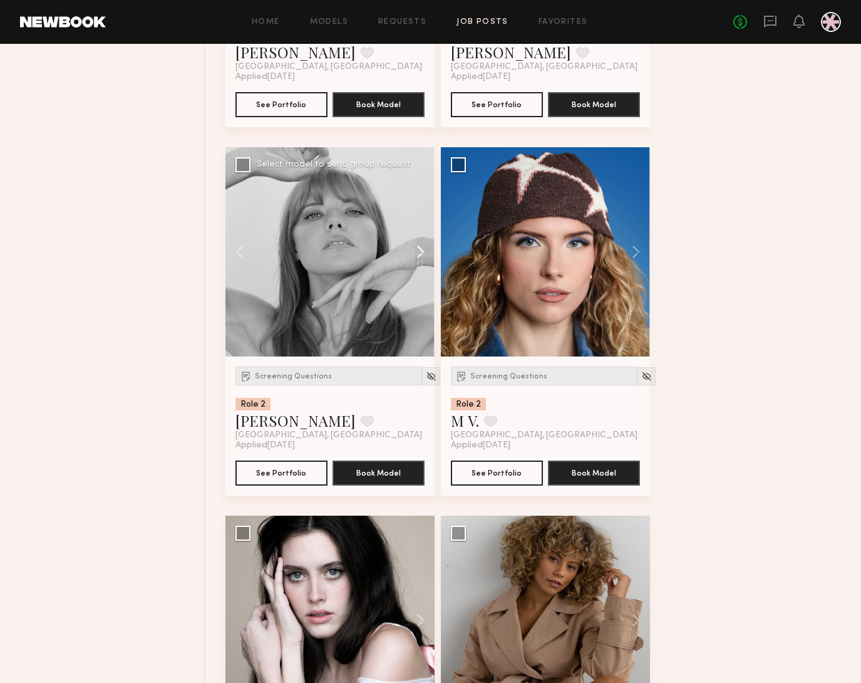
click at [422, 267] on button at bounding box center [415, 251] width 40 height 209
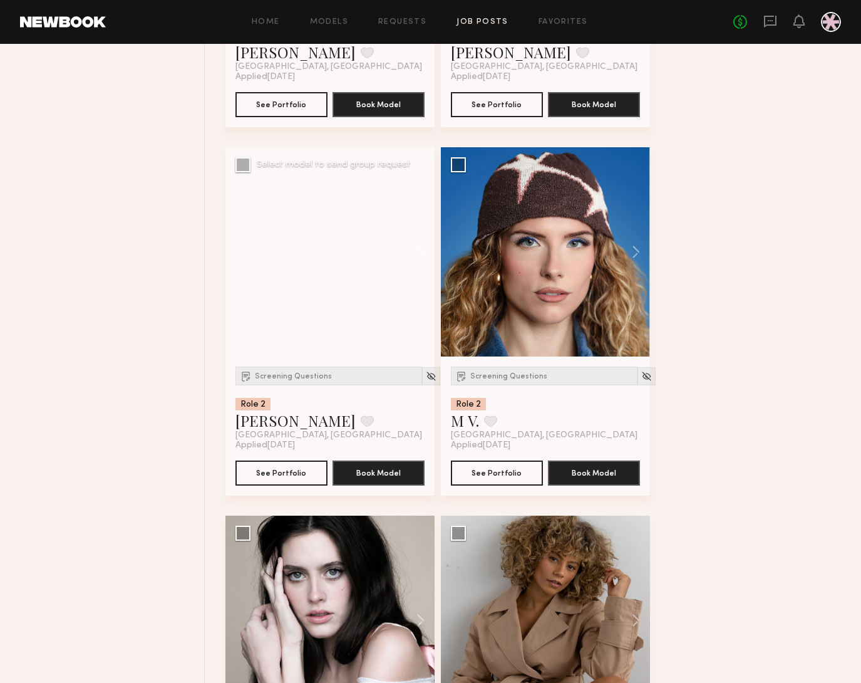
click at [422, 267] on button at bounding box center [415, 251] width 40 height 209
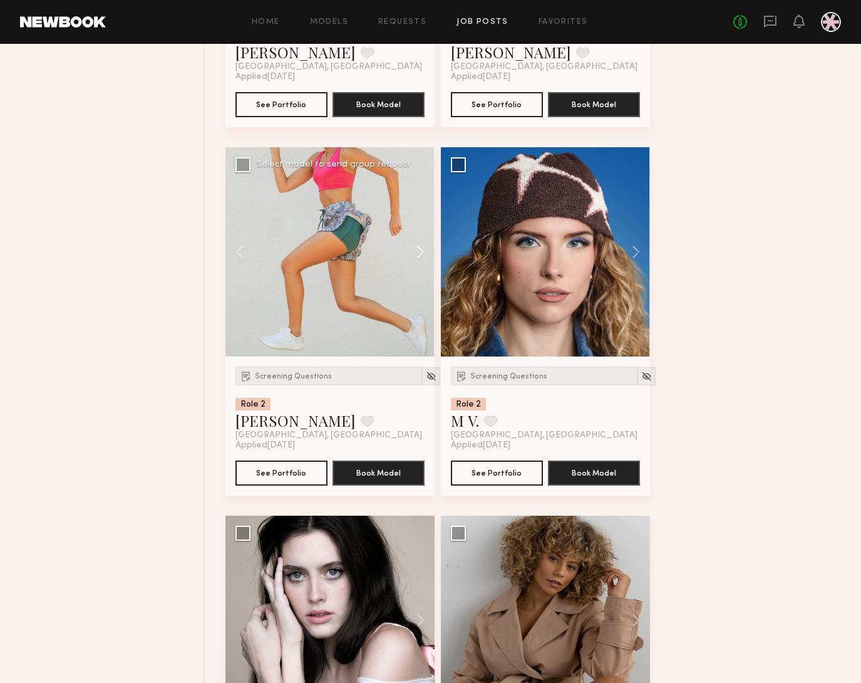
click at [422, 267] on button at bounding box center [415, 251] width 40 height 209
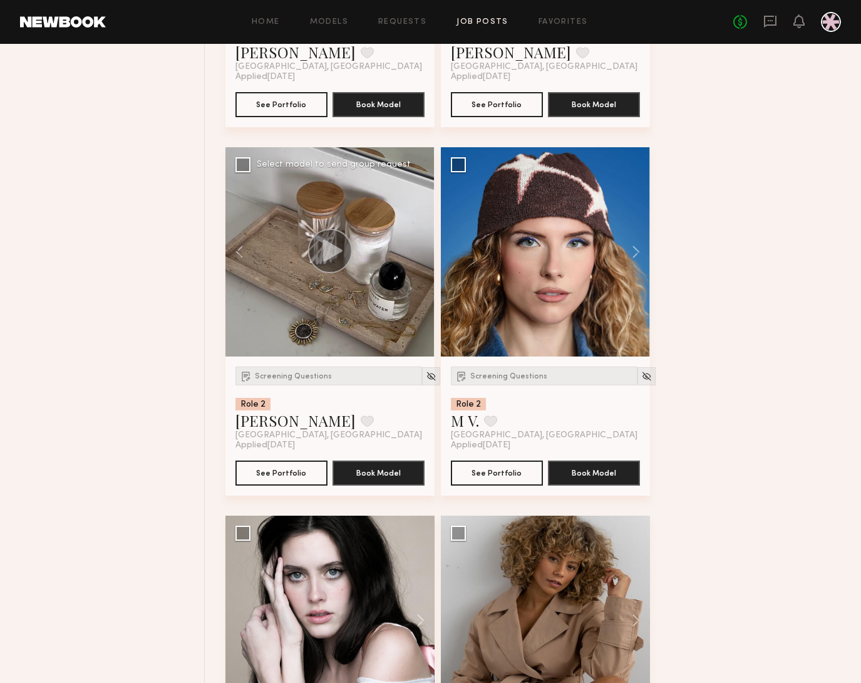
click at [422, 267] on div at bounding box center [329, 251] width 209 height 209
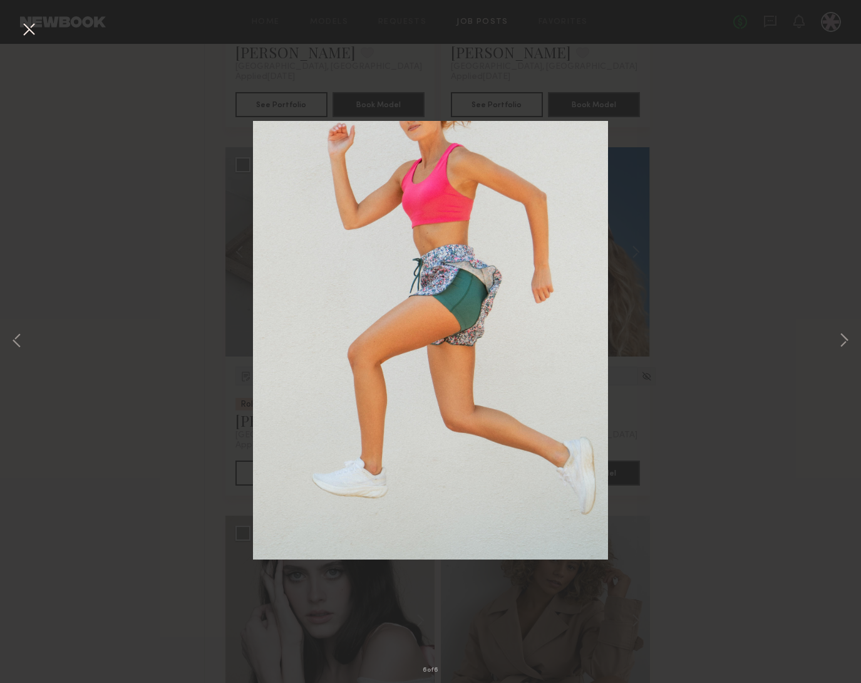
click at [731, 408] on div "6 of 6" at bounding box center [430, 341] width 861 height 683
click at [16, 29] on div "6 of 6" at bounding box center [430, 341] width 861 height 683
click at [26, 33] on button at bounding box center [29, 30] width 20 height 23
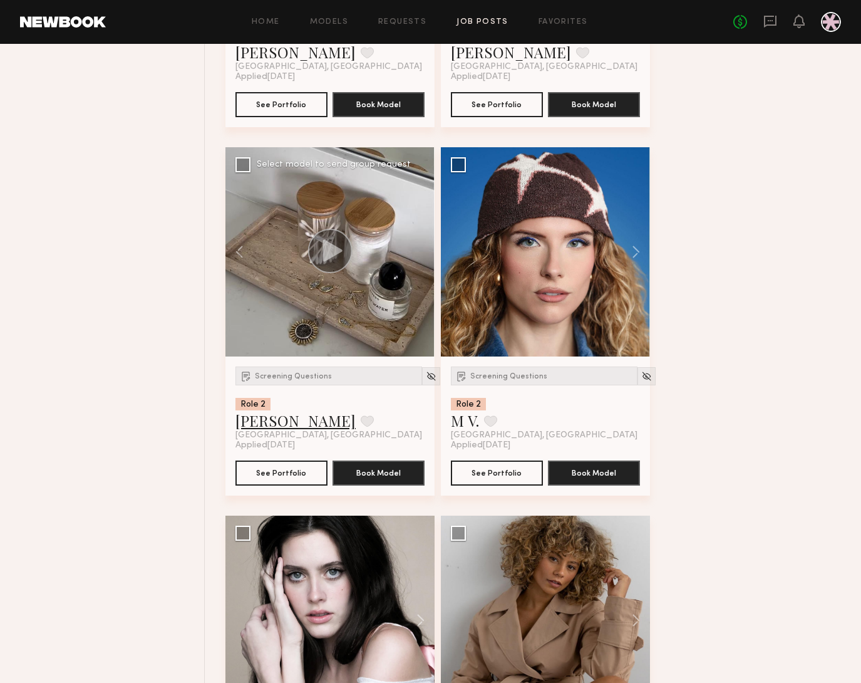
click at [269, 430] on link "Emily S." at bounding box center [295, 420] width 120 height 20
click at [641, 263] on button at bounding box center [630, 251] width 40 height 209
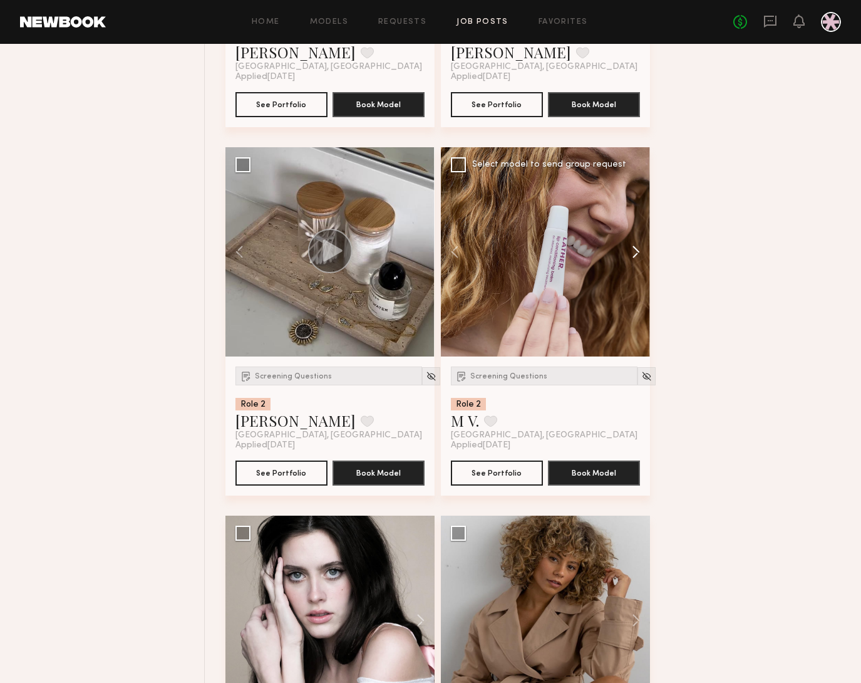
click at [638, 265] on button at bounding box center [630, 251] width 40 height 209
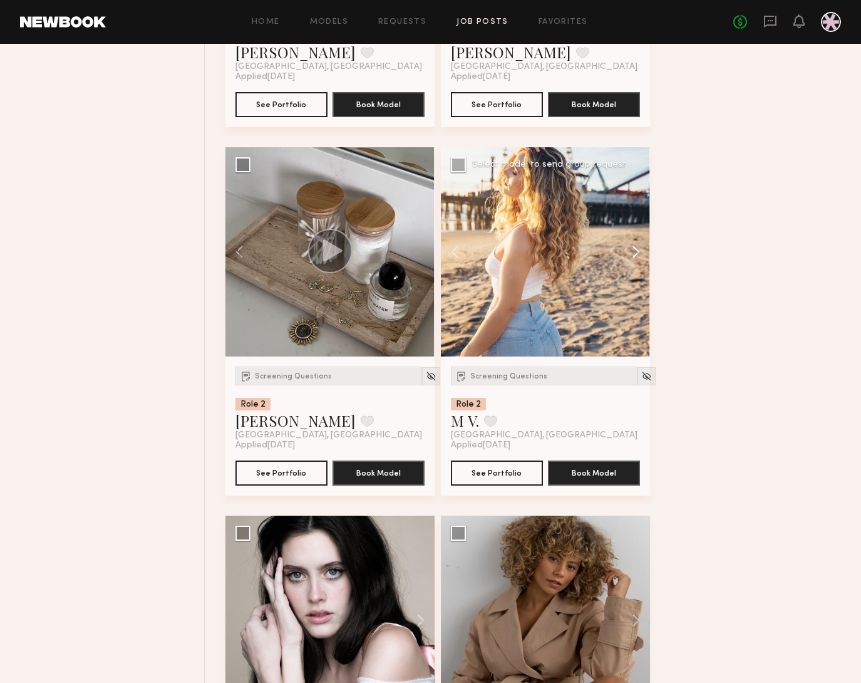
click at [638, 265] on button at bounding box center [630, 251] width 40 height 209
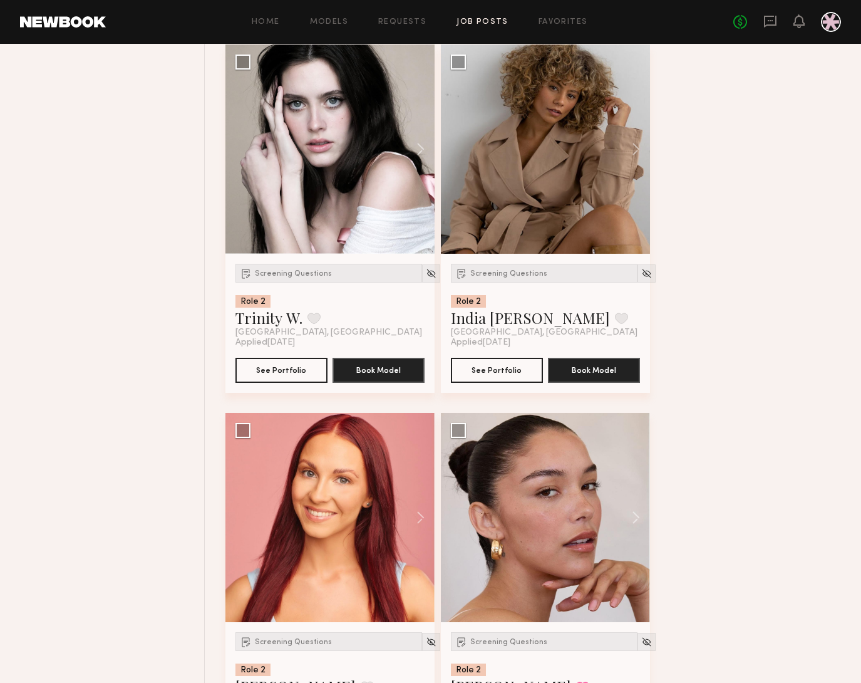
scroll to position [20748, 0]
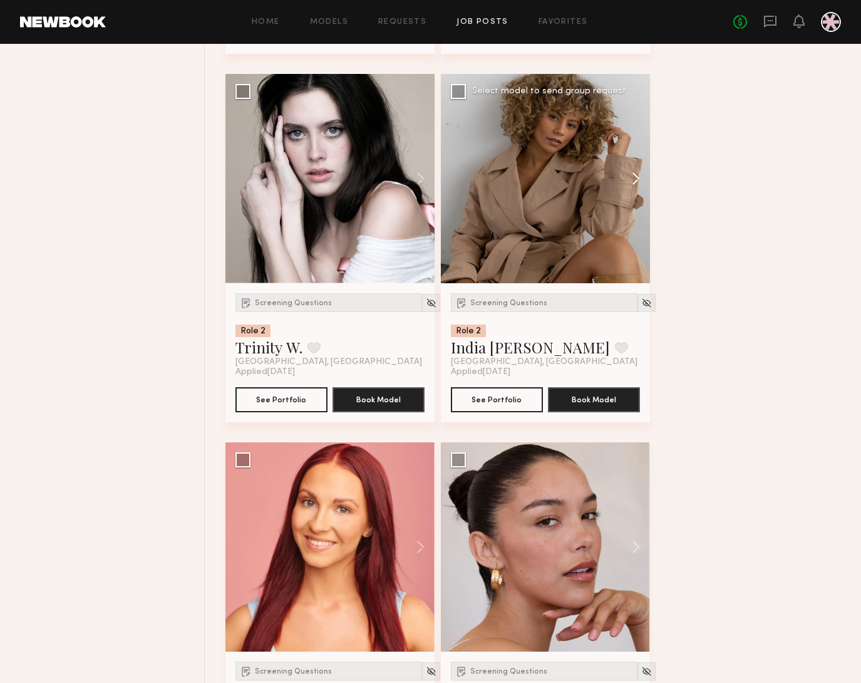
click at [634, 200] on button at bounding box center [630, 178] width 40 height 209
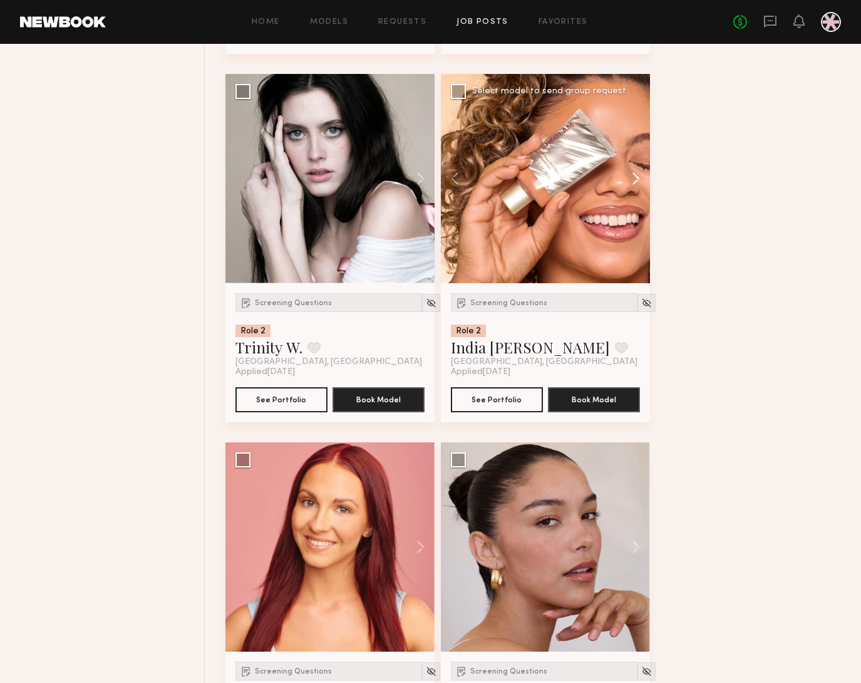
click at [634, 199] on button at bounding box center [630, 178] width 40 height 209
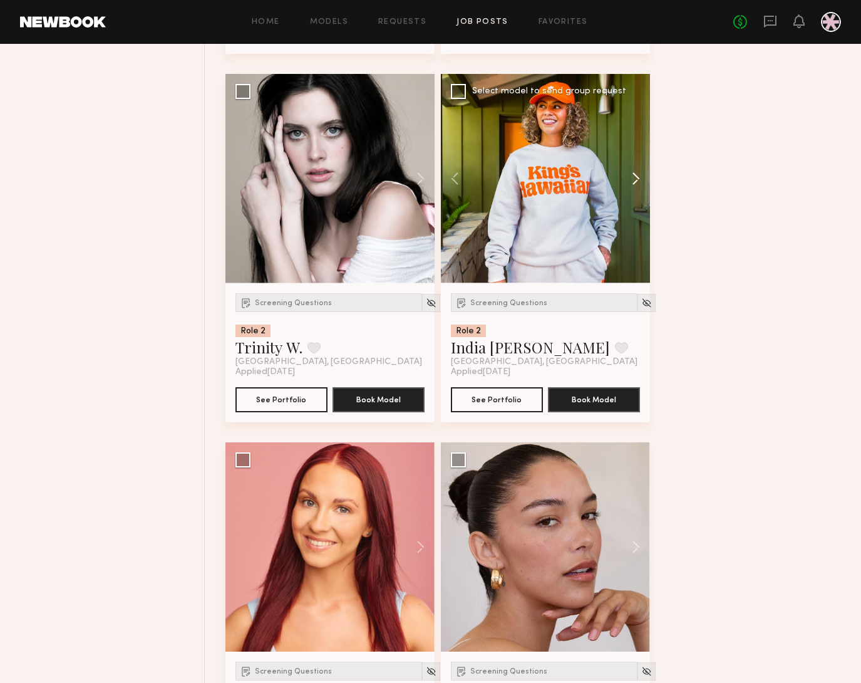
click at [634, 197] on button at bounding box center [630, 178] width 40 height 209
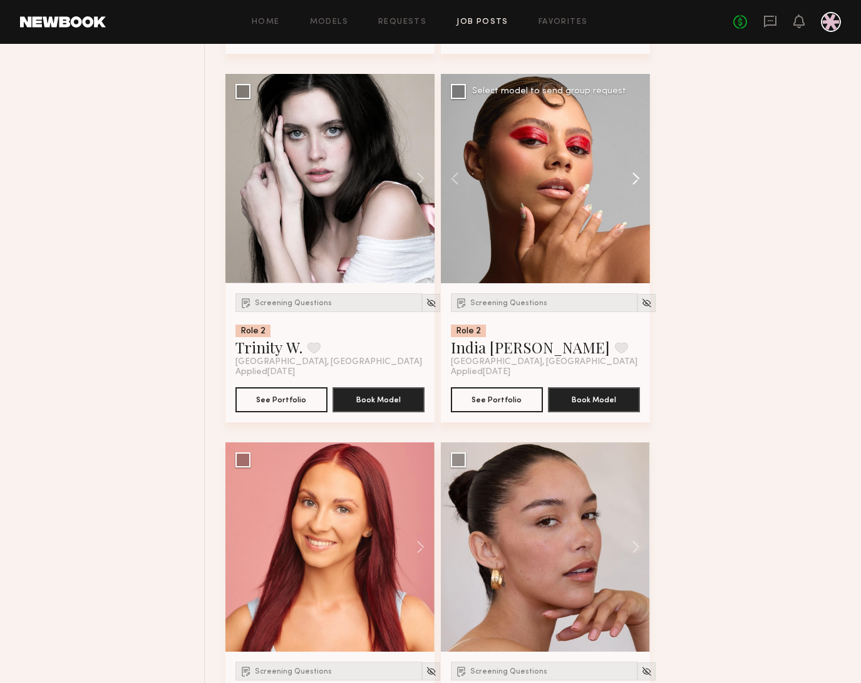
click at [634, 197] on button at bounding box center [630, 178] width 40 height 209
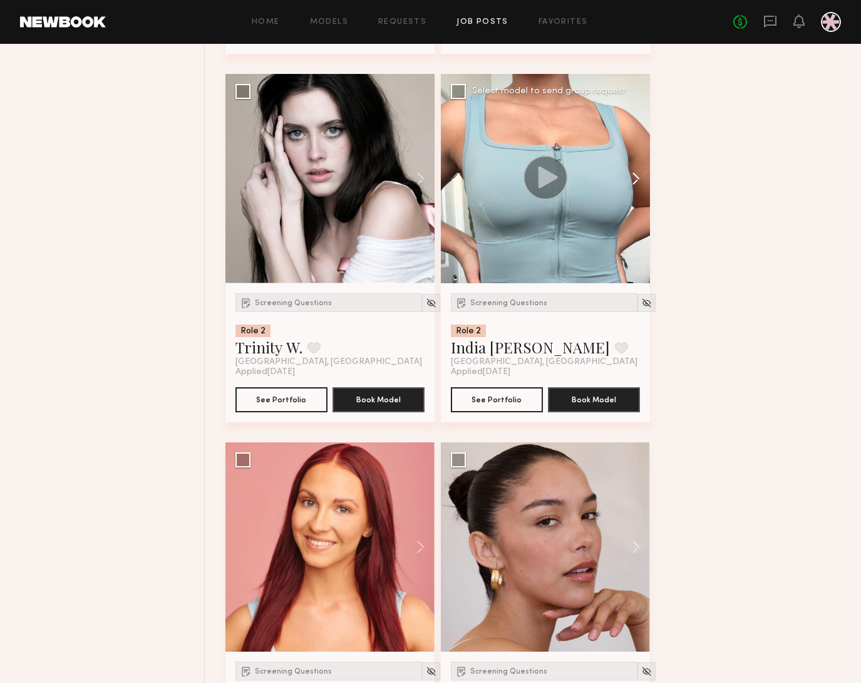
click at [634, 197] on button at bounding box center [630, 178] width 40 height 209
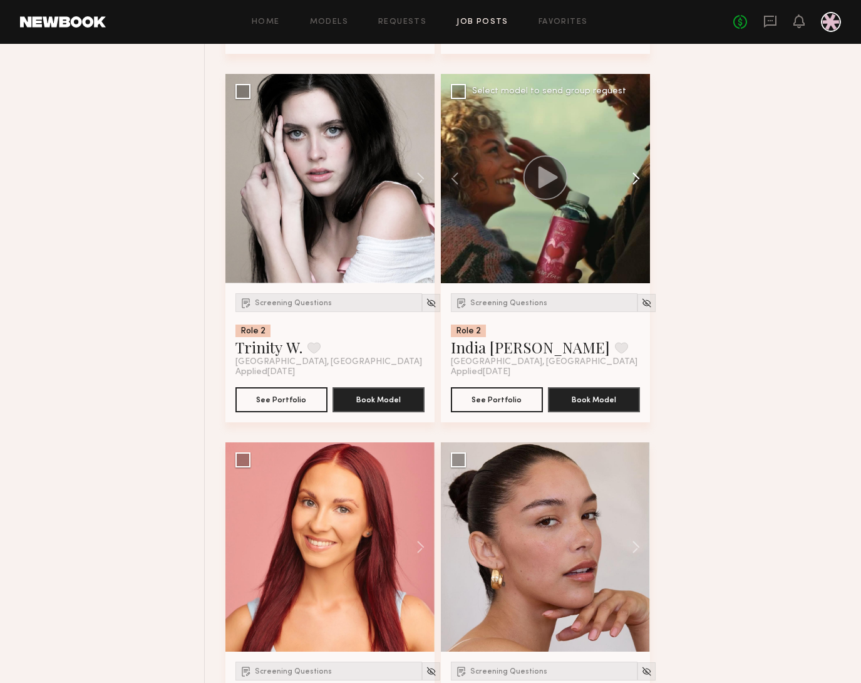
click at [634, 196] on button at bounding box center [630, 178] width 40 height 209
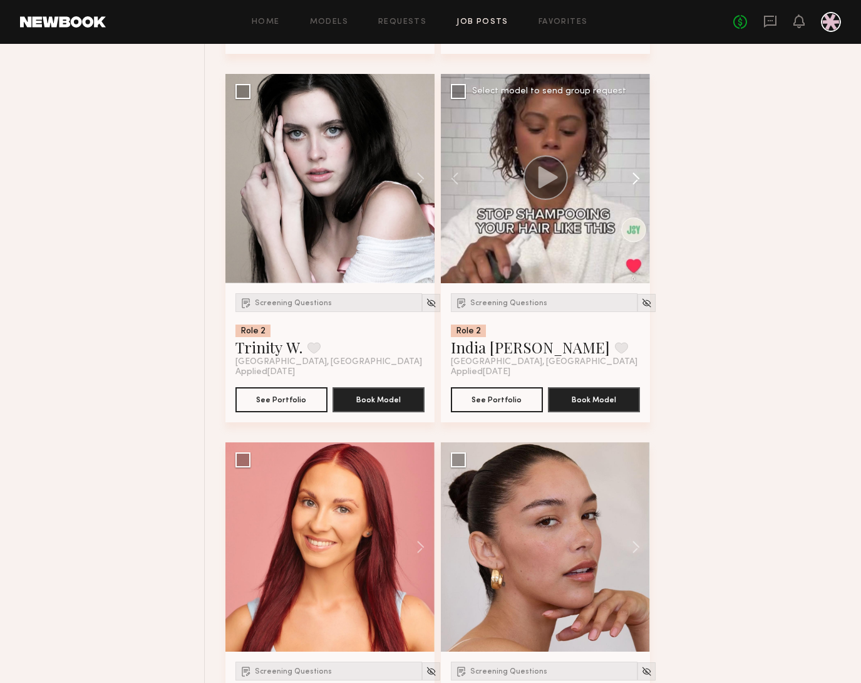
click at [634, 196] on button at bounding box center [630, 178] width 40 height 209
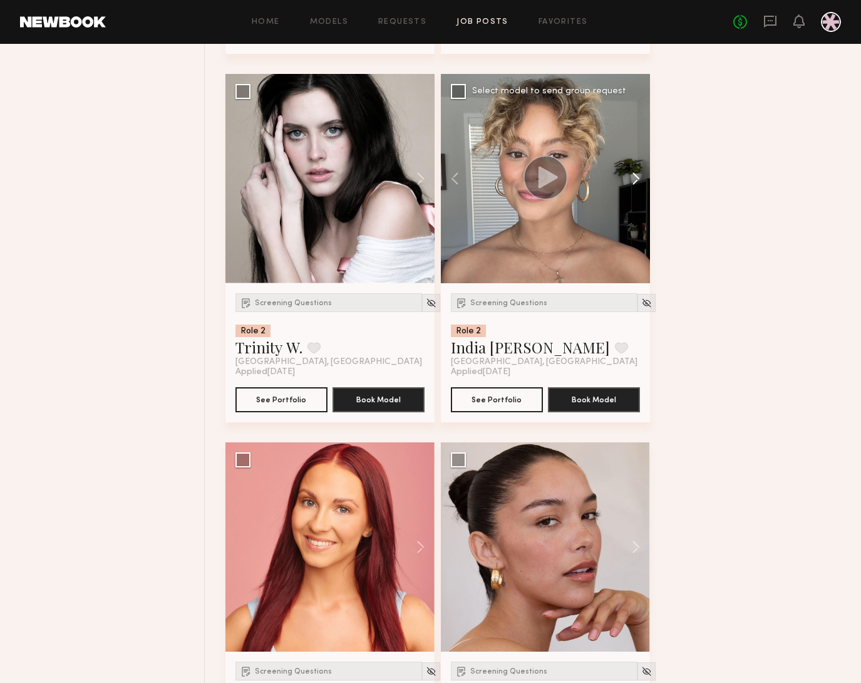
click at [634, 196] on button at bounding box center [630, 178] width 40 height 209
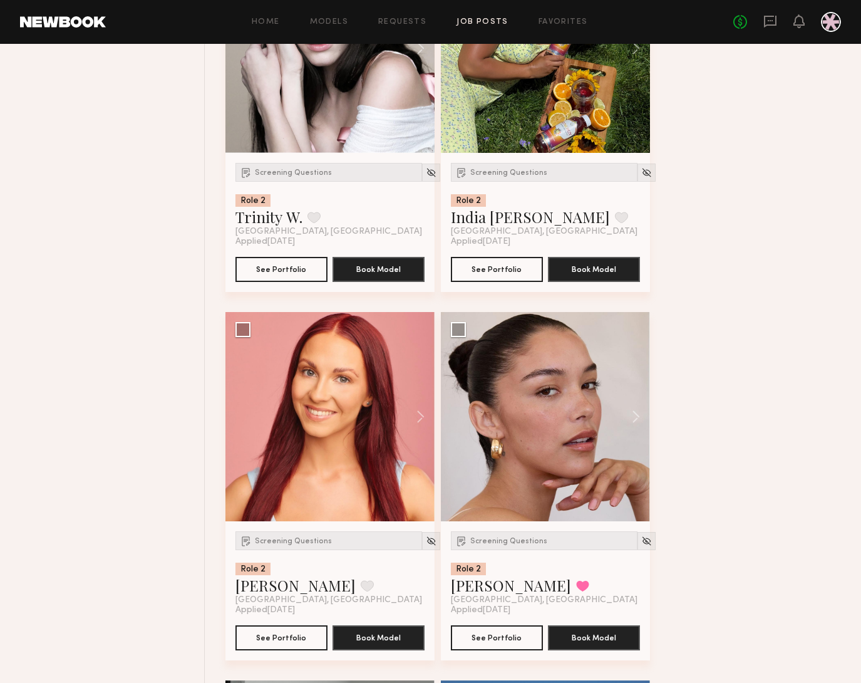
scroll to position [20943, 0]
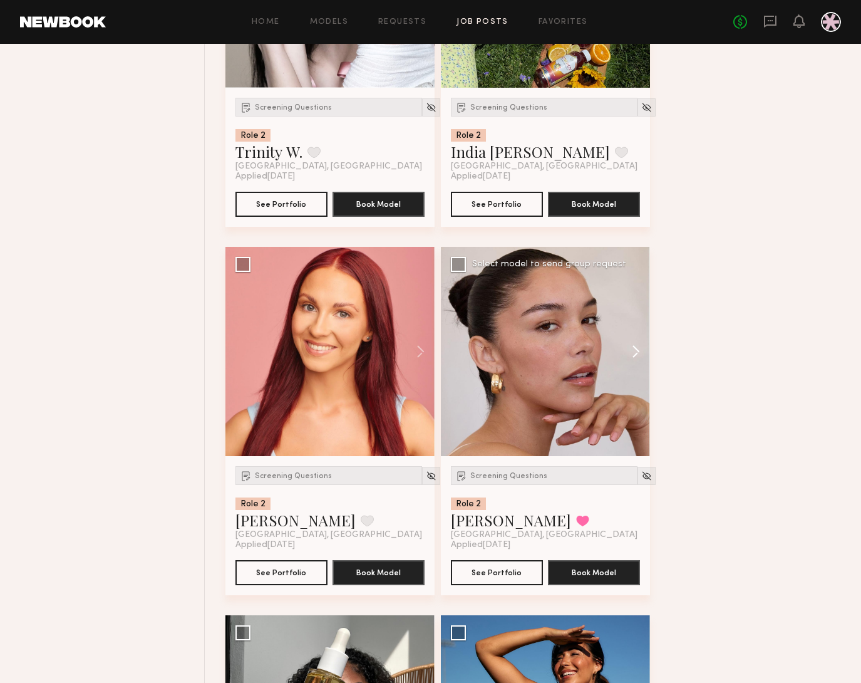
click at [633, 363] on button at bounding box center [630, 351] width 40 height 209
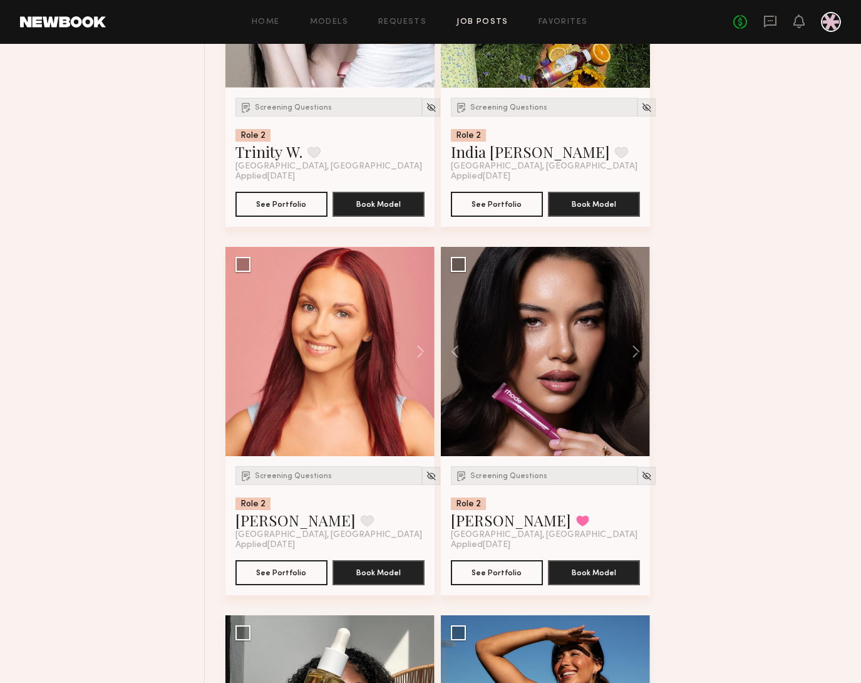
click at [483, 530] on link "Vanessa B." at bounding box center [511, 520] width 120 height 20
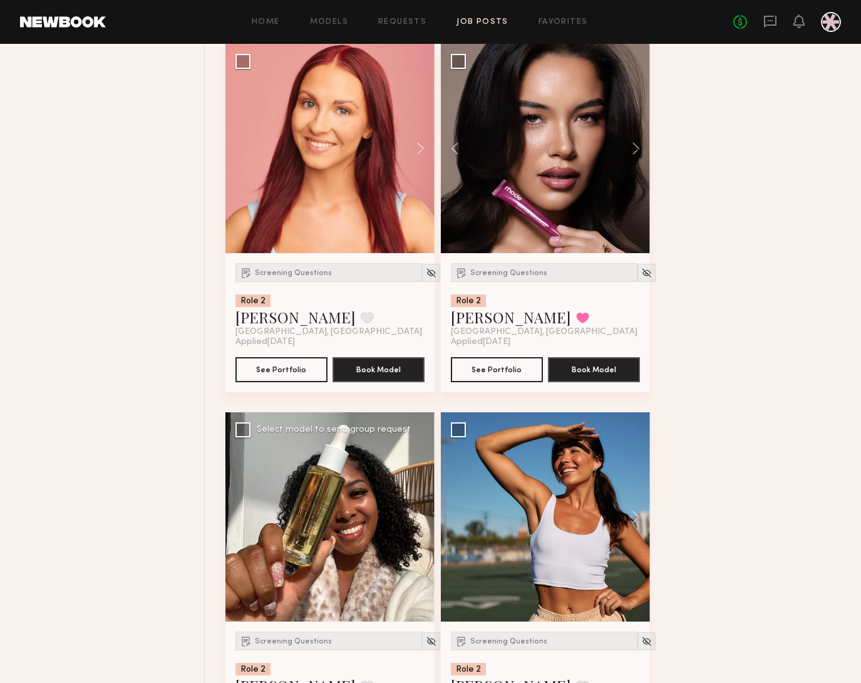
scroll to position [21349, 0]
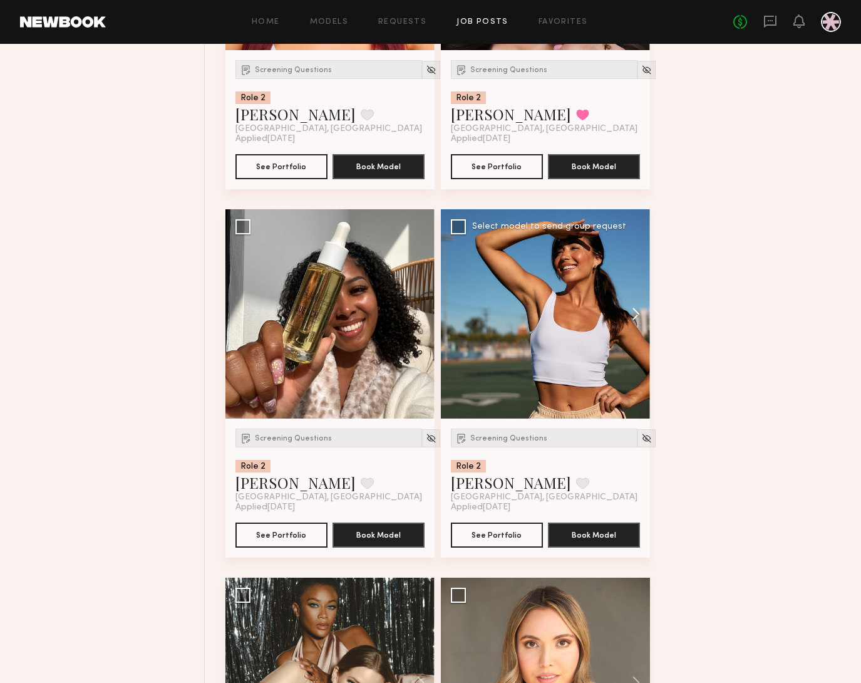
click at [639, 338] on button at bounding box center [630, 313] width 40 height 209
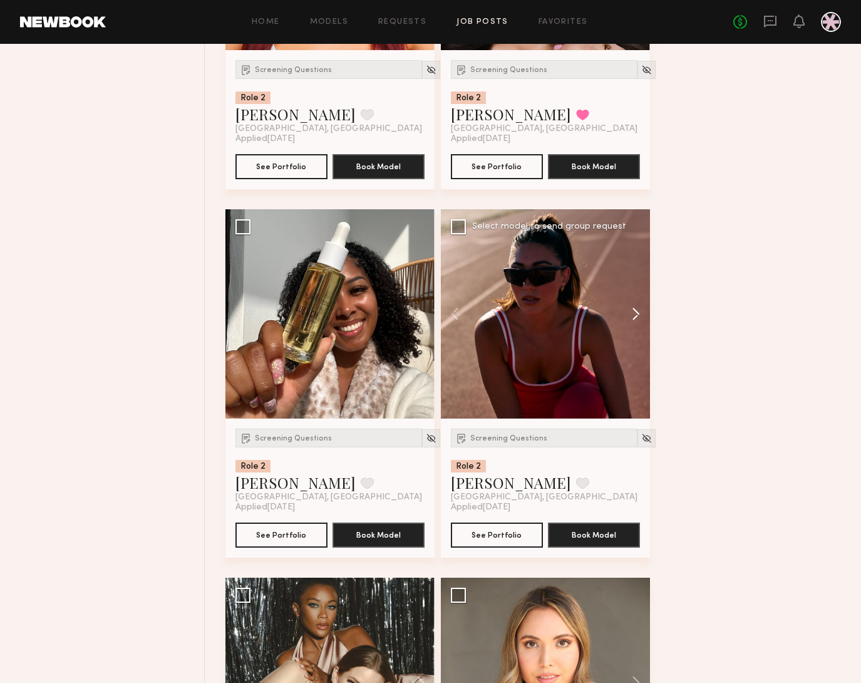
click at [636, 336] on button at bounding box center [630, 313] width 40 height 209
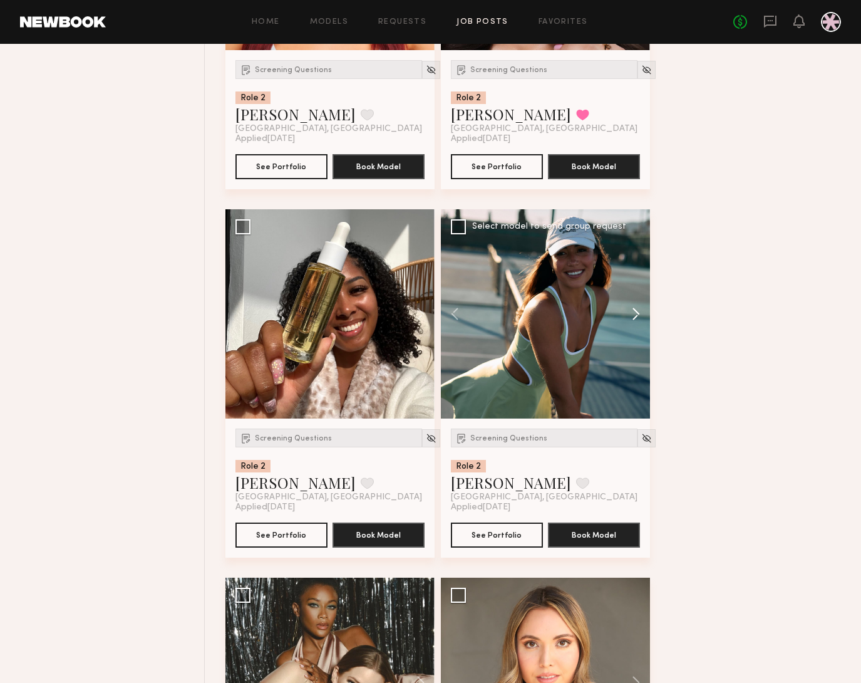
click at [636, 336] on button at bounding box center [630, 313] width 40 height 209
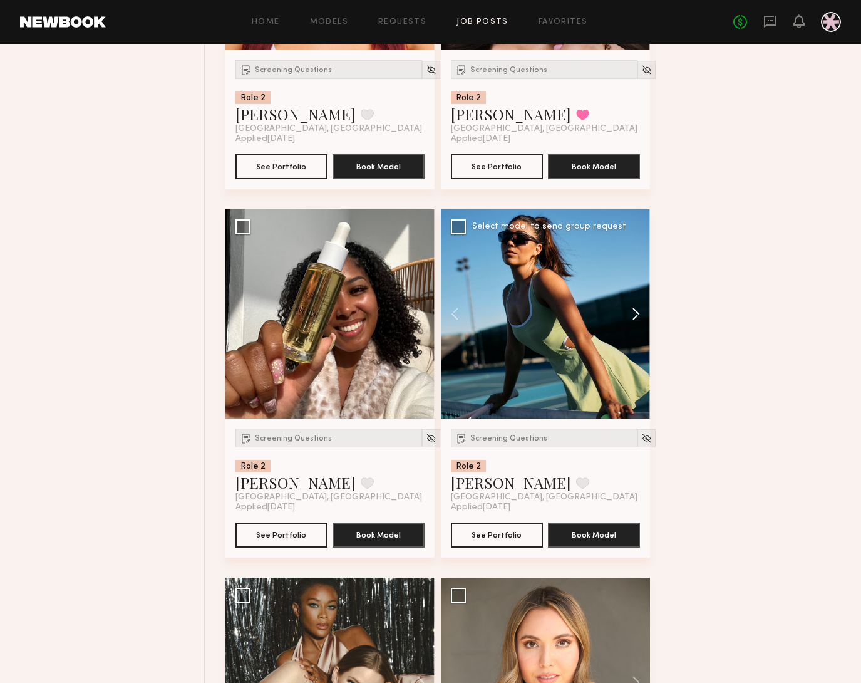
click at [636, 336] on button at bounding box center [630, 313] width 40 height 209
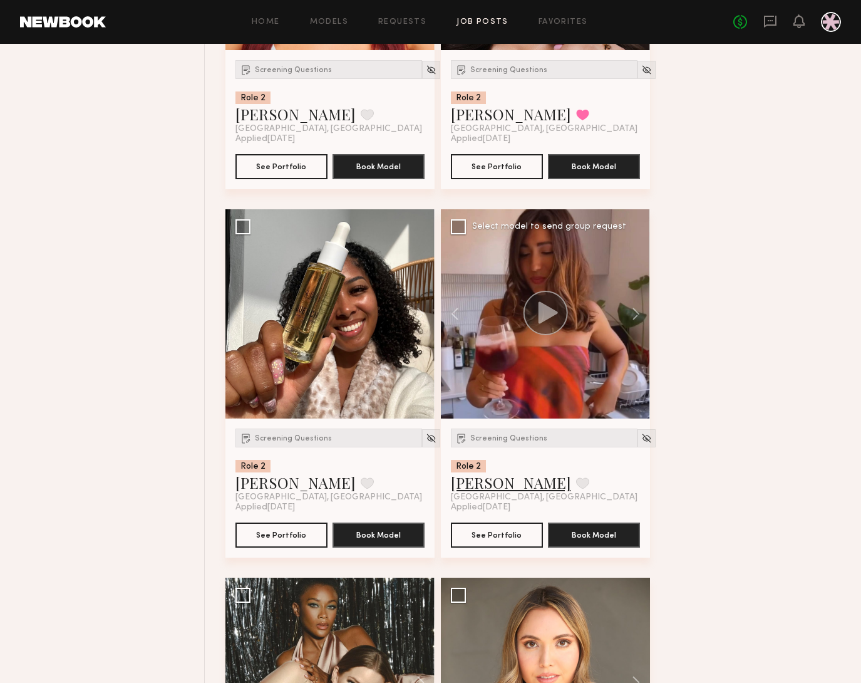
click at [477, 492] on link "Elke K." at bounding box center [511, 482] width 120 height 20
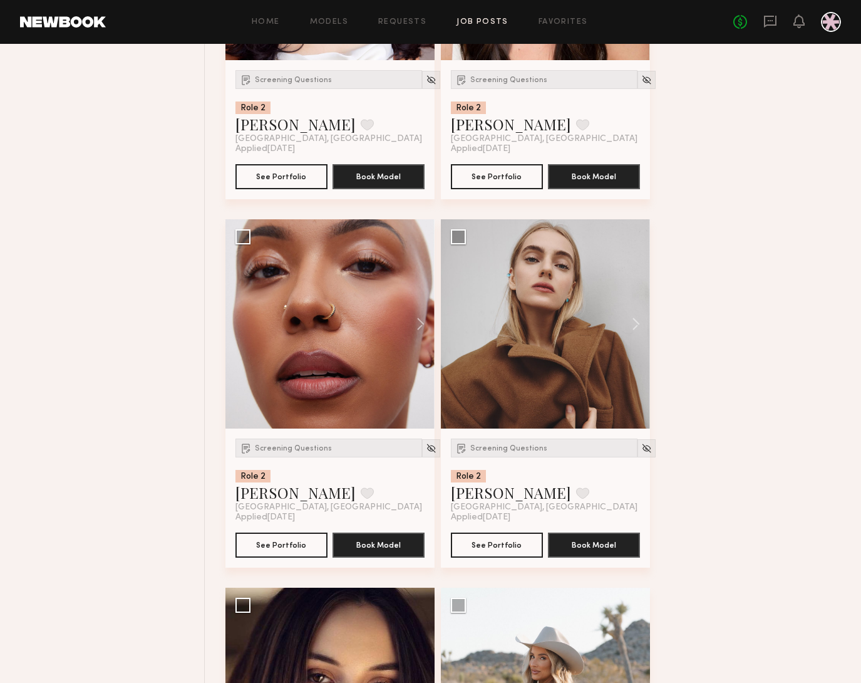
scroll to position [22444, 0]
click at [639, 335] on button at bounding box center [630, 323] width 40 height 209
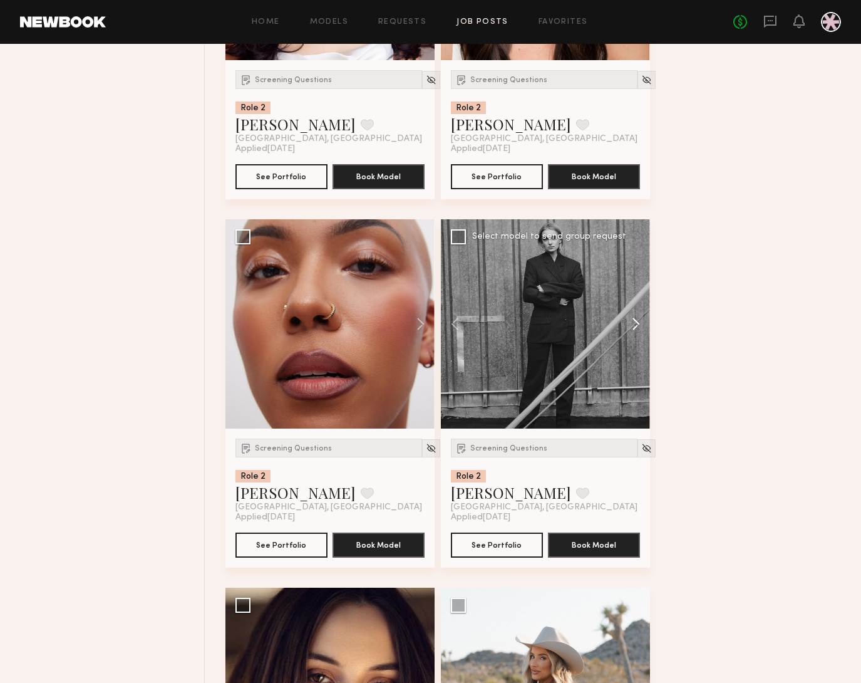
click at [639, 335] on button at bounding box center [630, 323] width 40 height 209
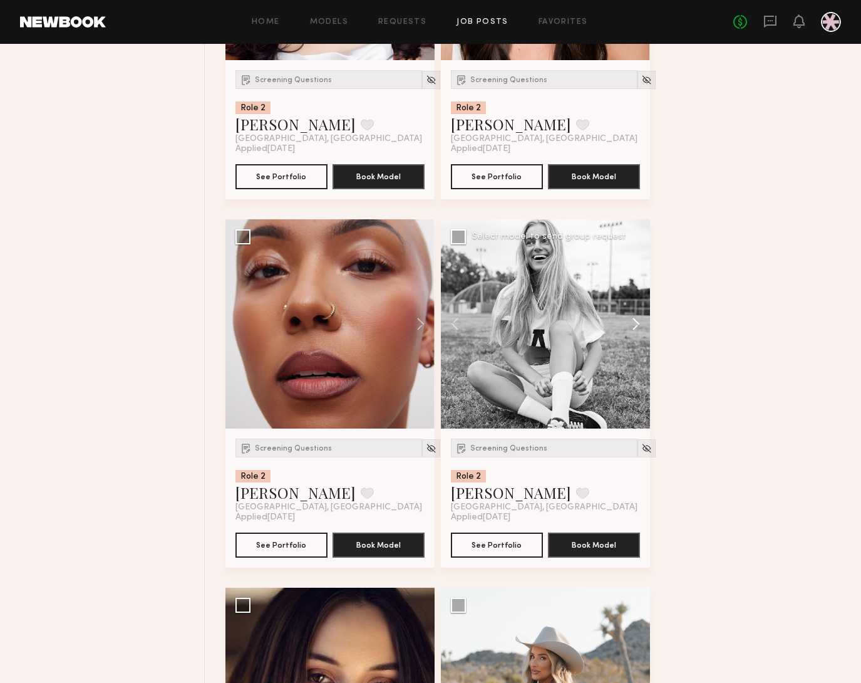
click at [639, 335] on button at bounding box center [630, 323] width 40 height 209
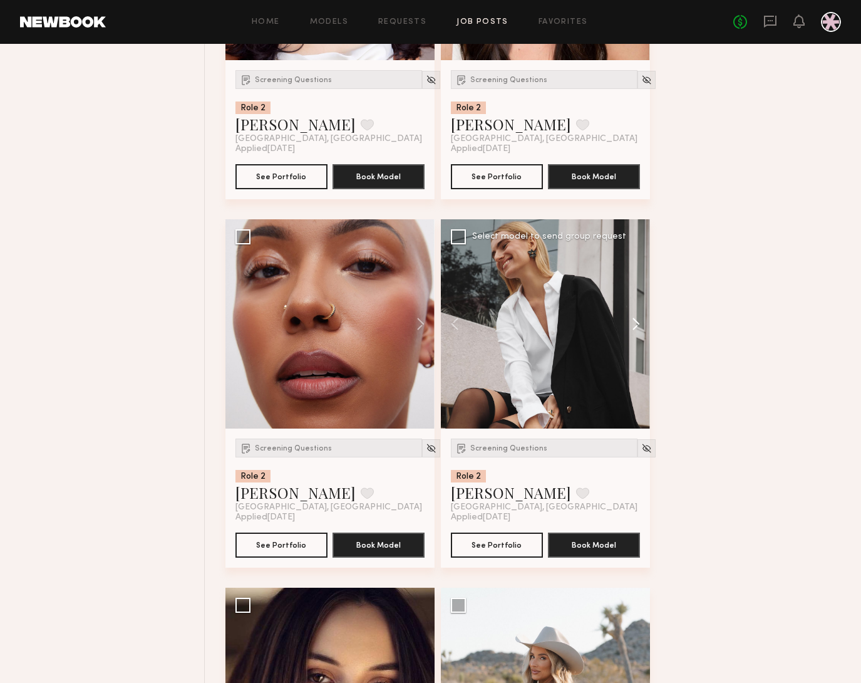
click at [641, 338] on button at bounding box center [630, 323] width 40 height 209
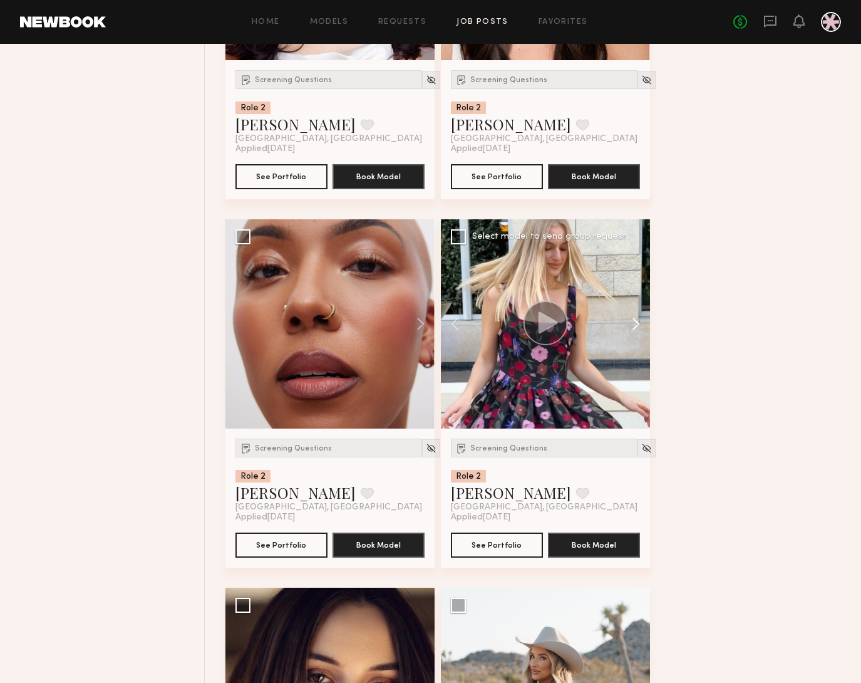
click at [641, 338] on button at bounding box center [630, 323] width 40 height 209
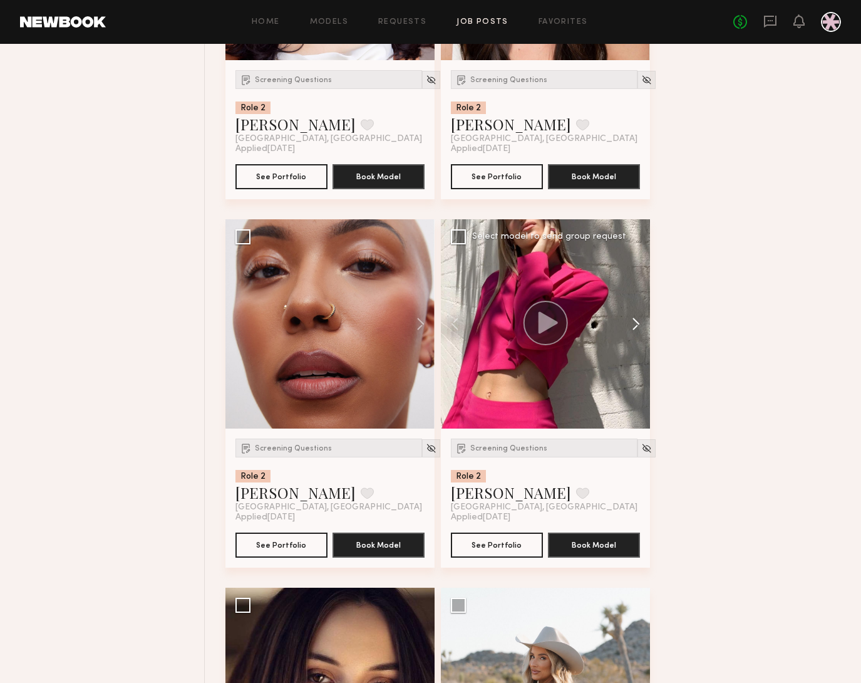
click at [641, 338] on button at bounding box center [630, 323] width 40 height 209
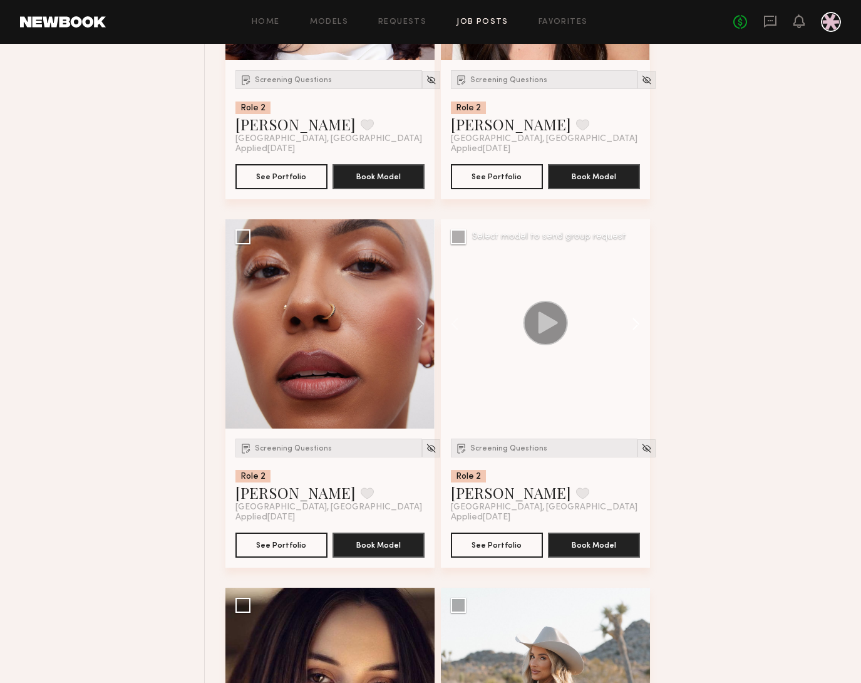
click at [641, 338] on button at bounding box center [630, 323] width 40 height 209
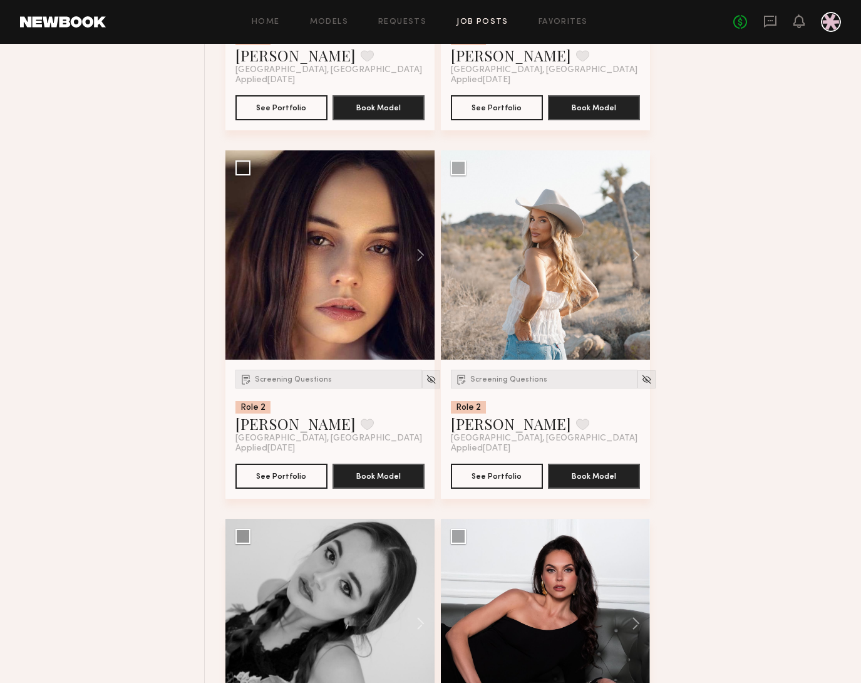
scroll to position [22928, 0]
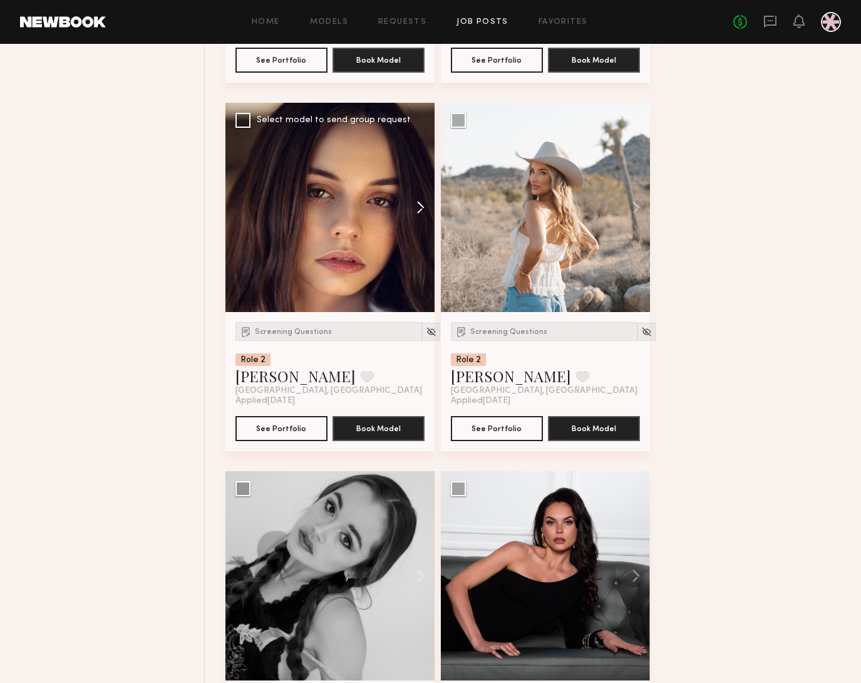
click at [428, 226] on button at bounding box center [415, 207] width 40 height 209
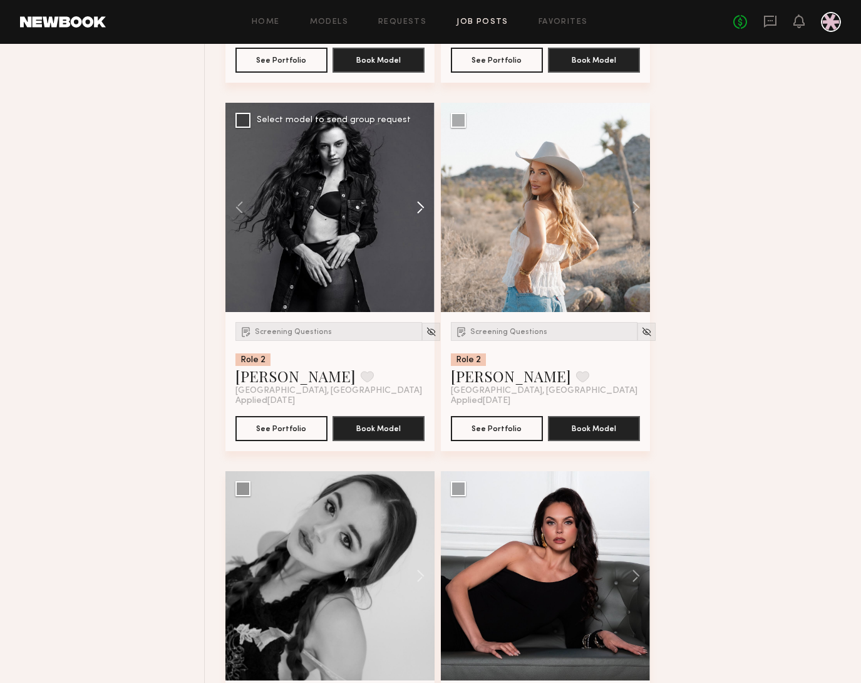
click at [426, 227] on button at bounding box center [415, 207] width 40 height 209
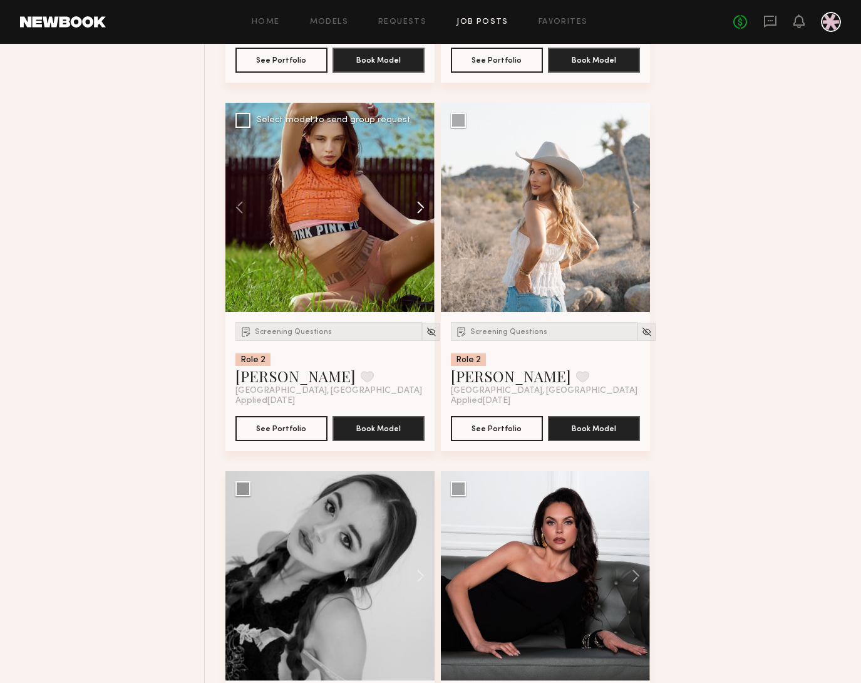
click at [426, 227] on button at bounding box center [415, 207] width 40 height 209
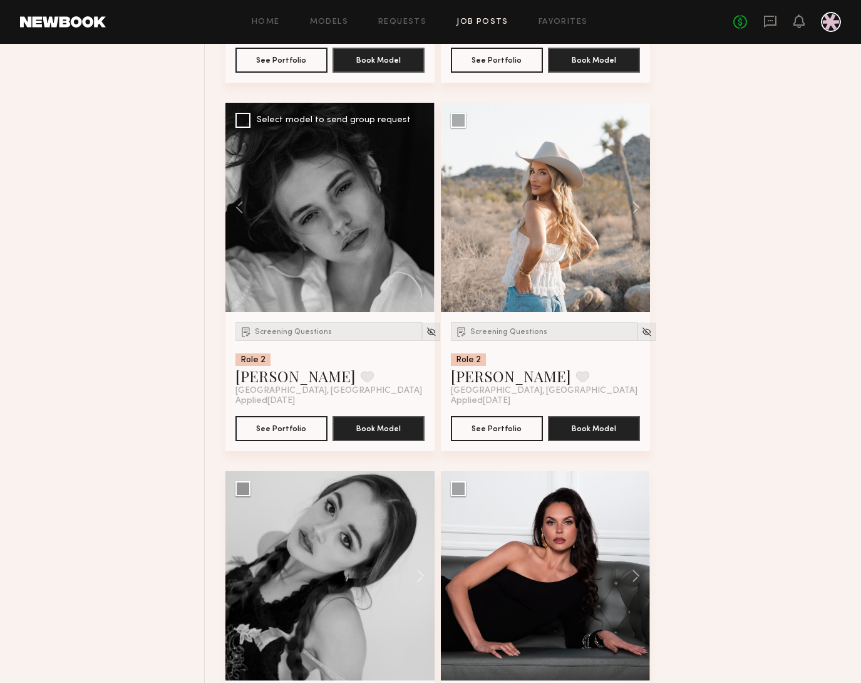
click at [426, 227] on div at bounding box center [329, 207] width 209 height 209
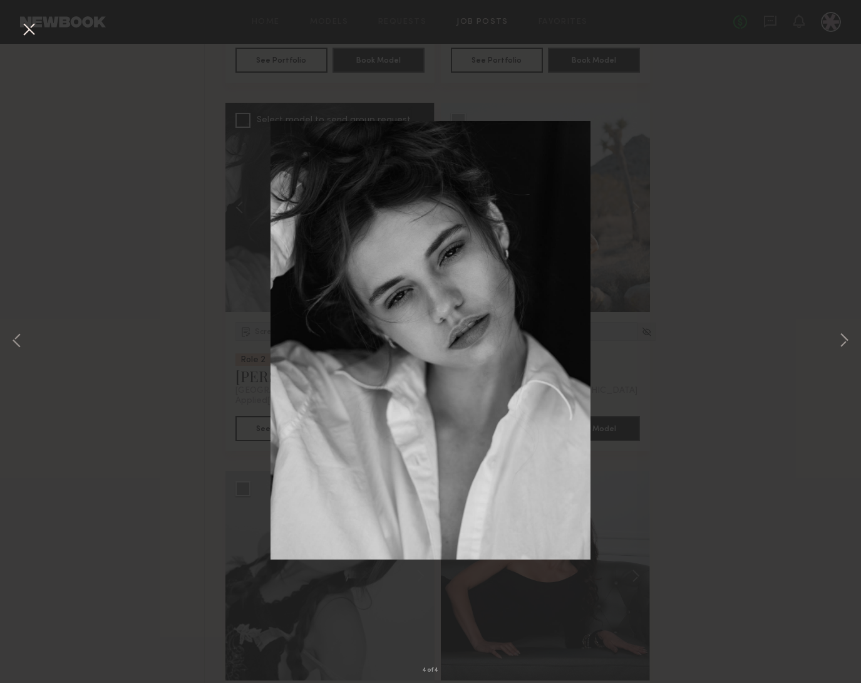
click at [747, 404] on div "4 of 4" at bounding box center [430, 341] width 861 height 683
click at [33, 33] on button at bounding box center [29, 30] width 20 height 23
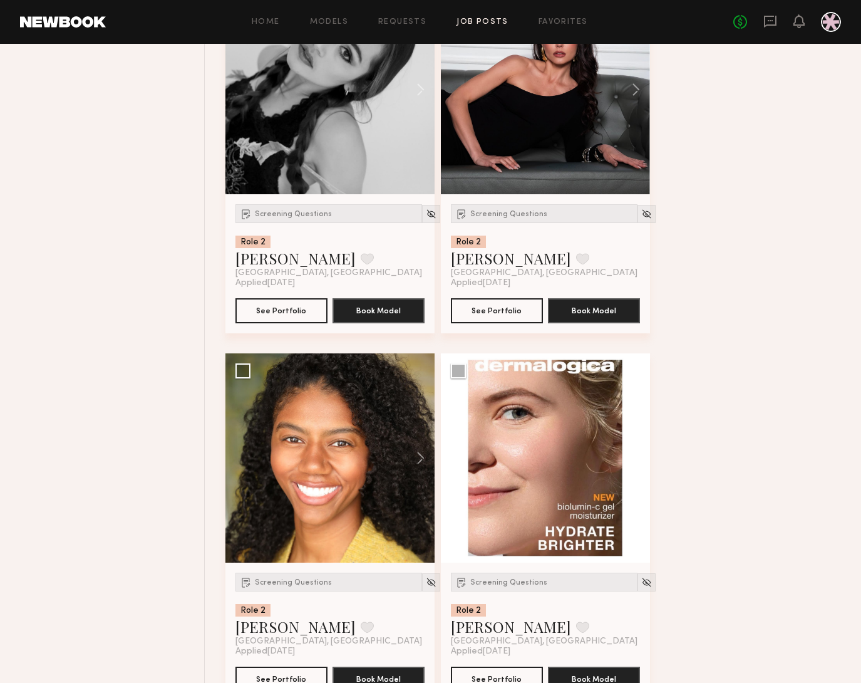
scroll to position [23473, 0]
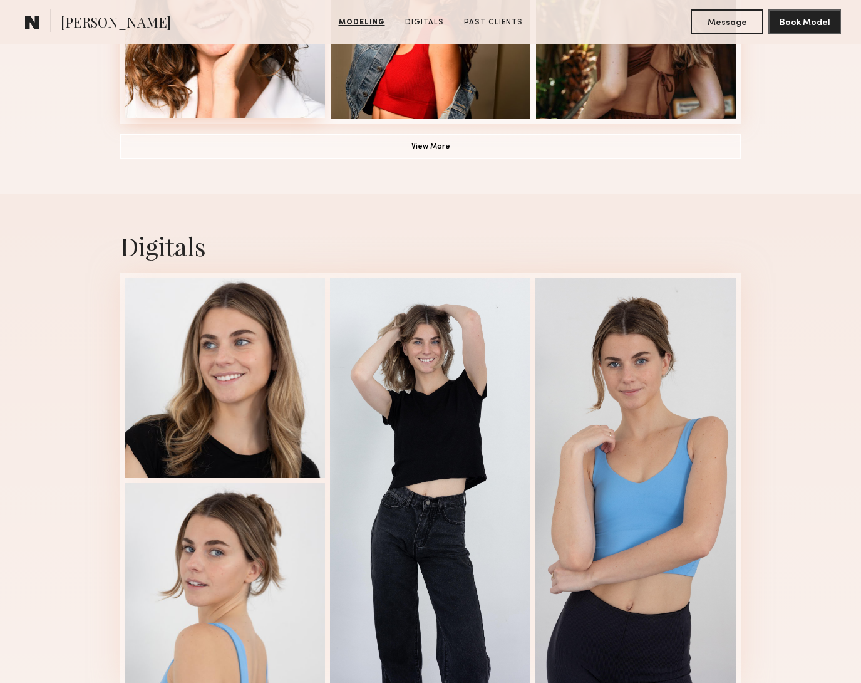
scroll to position [633, 0]
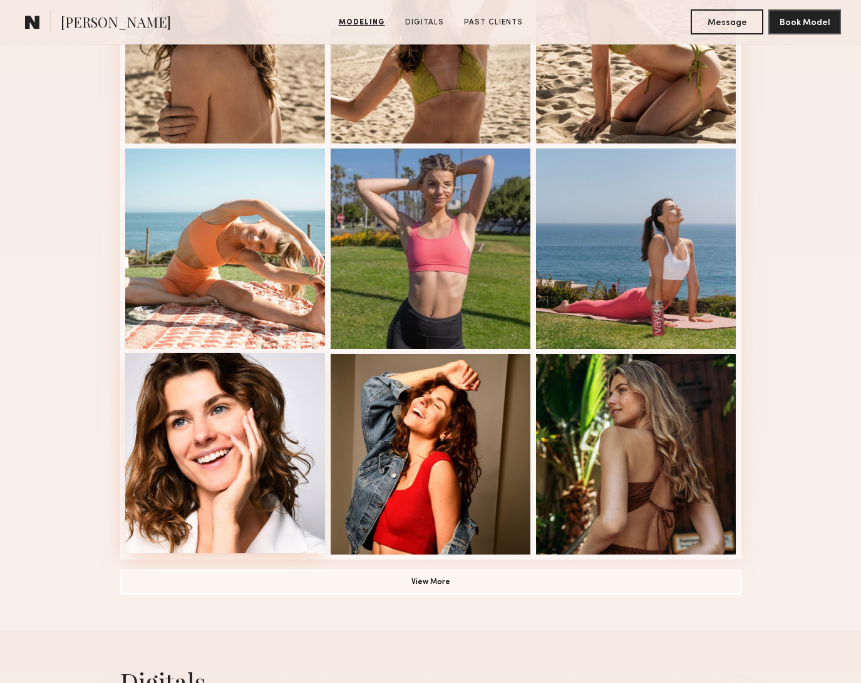
click at [278, 455] on div at bounding box center [225, 453] width 200 height 200
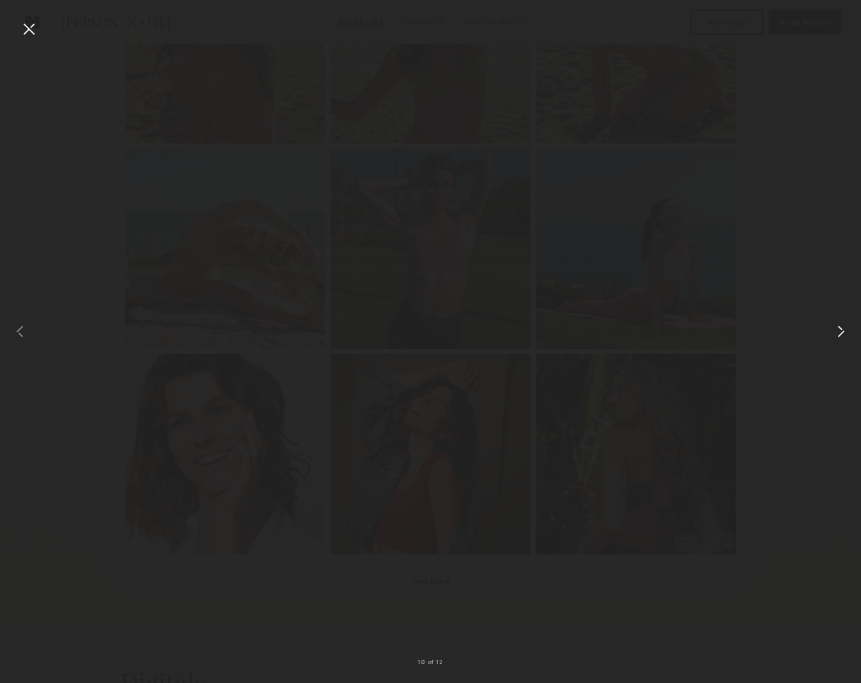
click at [842, 333] on common-icon at bounding box center [841, 331] width 20 height 20
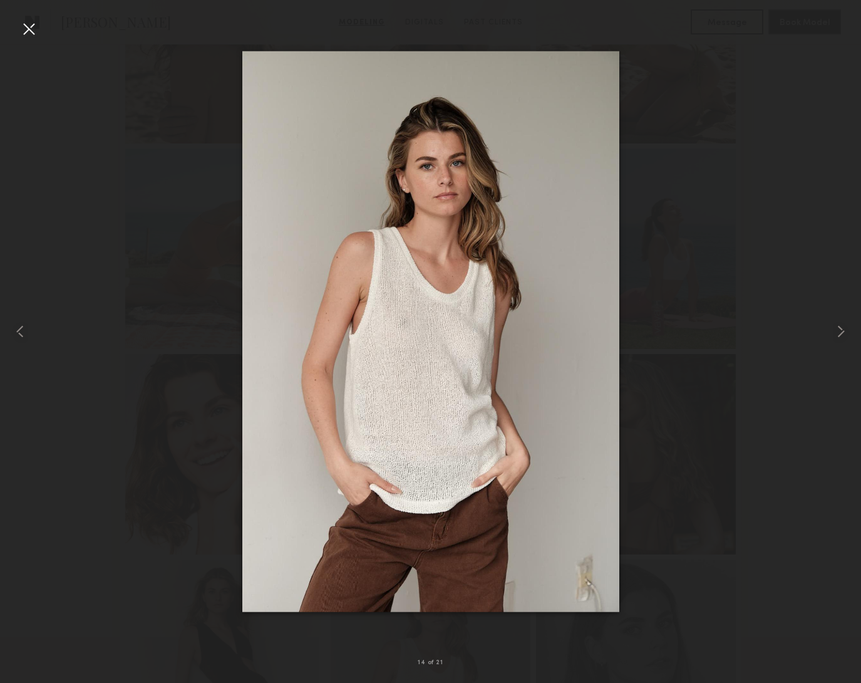
click at [774, 499] on div at bounding box center [430, 331] width 861 height 623
click at [34, 32] on div at bounding box center [29, 29] width 20 height 20
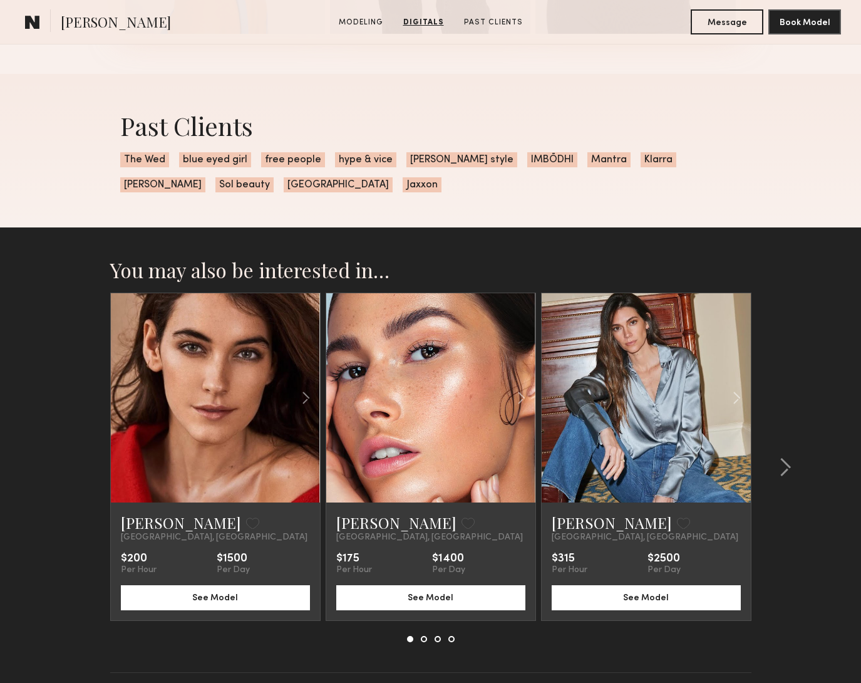
scroll to position [2350, 0]
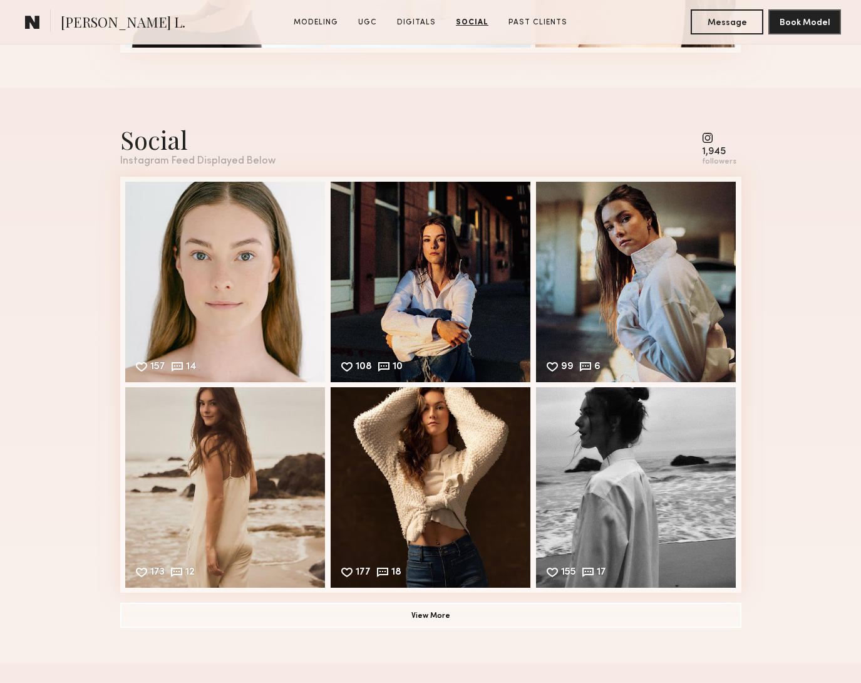
scroll to position [3275, 0]
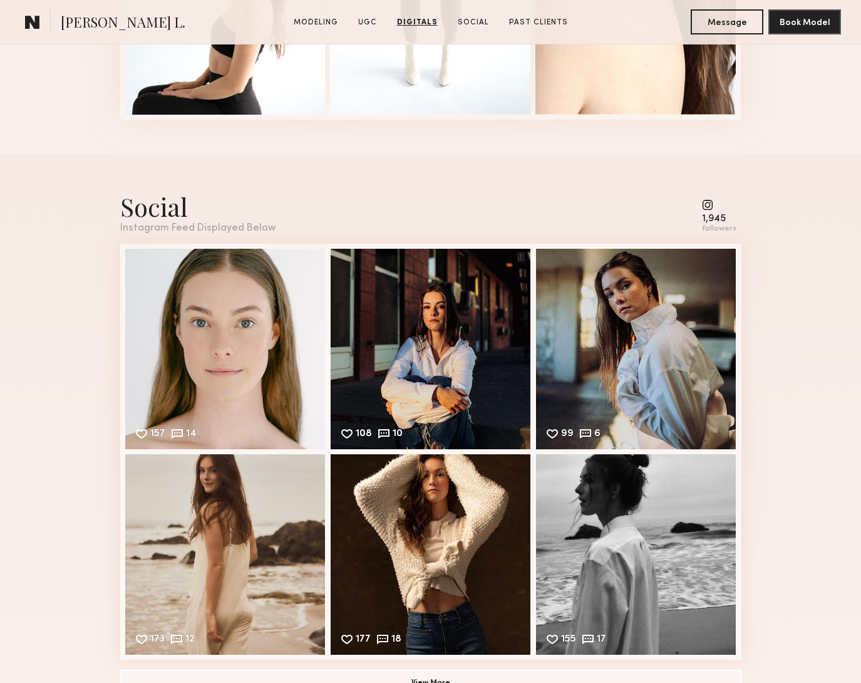
click at [719, 215] on div "1,945" at bounding box center [719, 218] width 34 height 9
click at [279, 321] on div "157 14 Likes & comments displayed to show model’s engagement" at bounding box center [225, 347] width 200 height 200
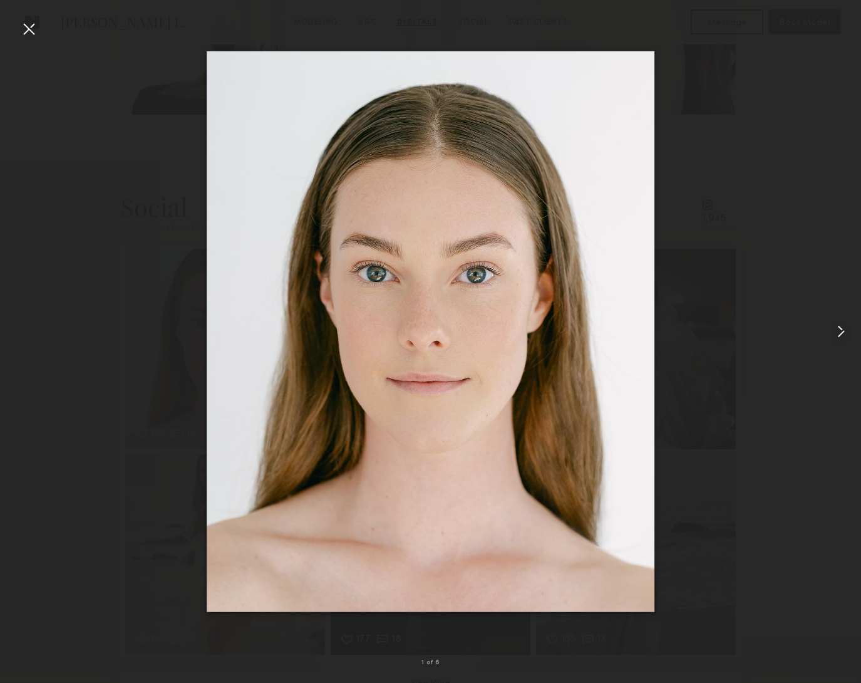
click at [837, 323] on common-icon at bounding box center [841, 331] width 20 height 20
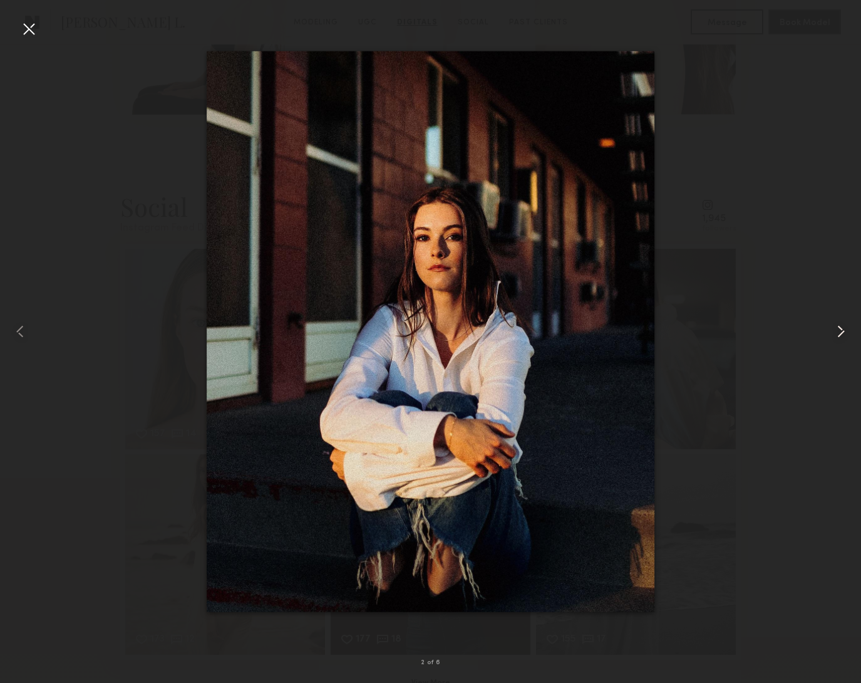
click at [837, 323] on common-icon at bounding box center [841, 331] width 20 height 20
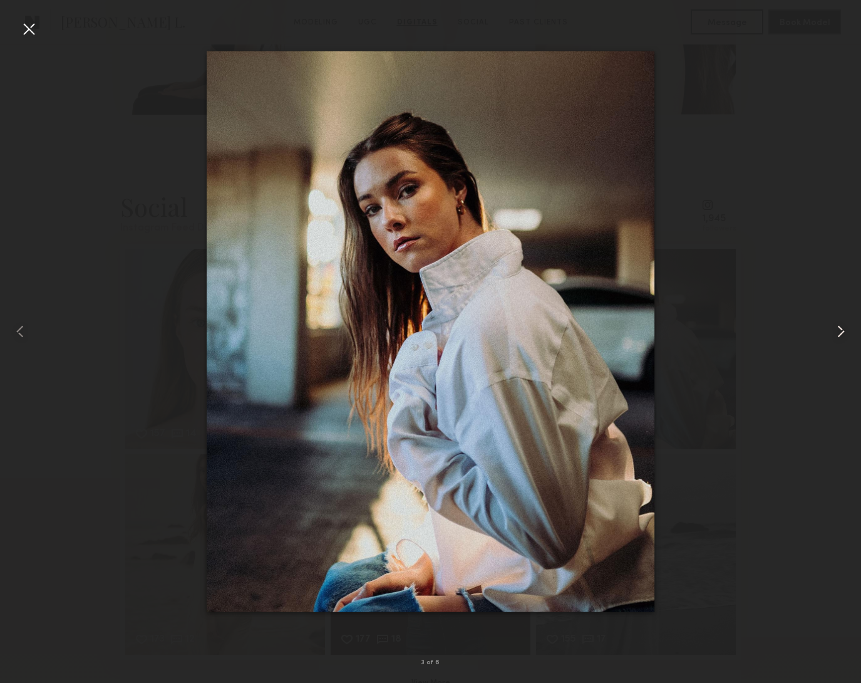
click at [837, 323] on common-icon at bounding box center [841, 331] width 20 height 20
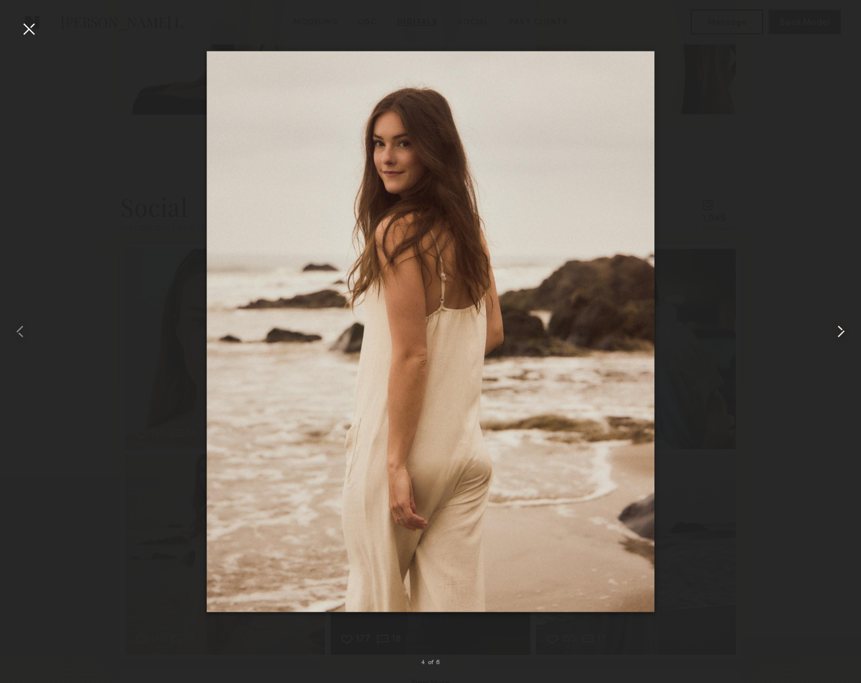
click at [837, 323] on common-icon at bounding box center [841, 331] width 20 height 20
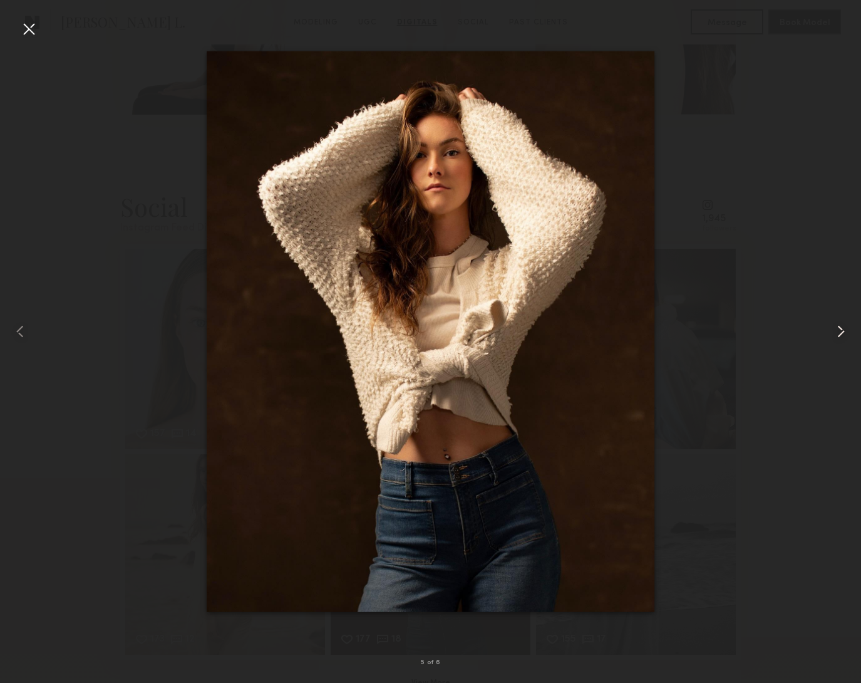
click at [837, 323] on common-icon at bounding box center [841, 331] width 20 height 20
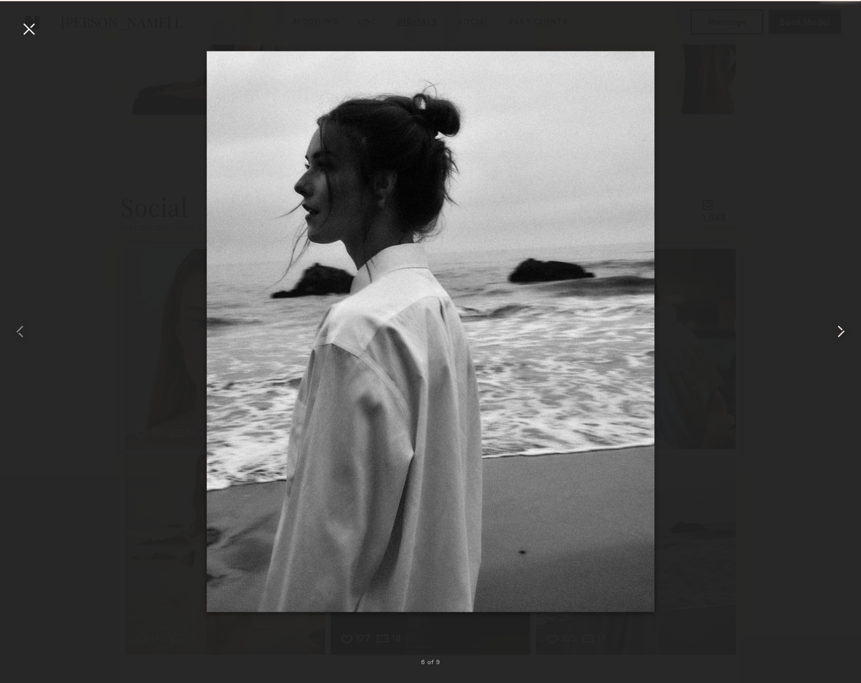
click at [837, 323] on common-icon at bounding box center [841, 331] width 20 height 20
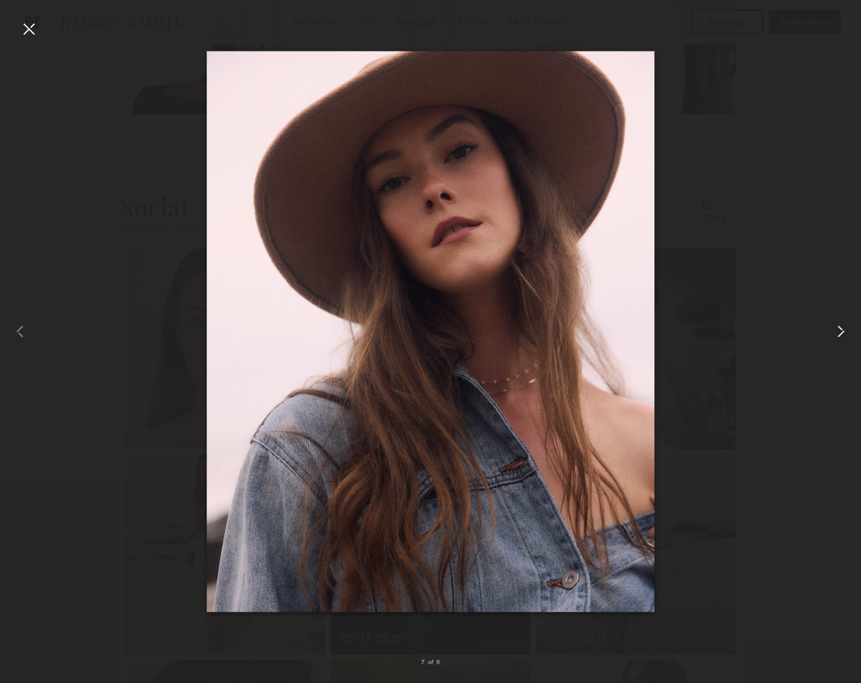
click at [837, 323] on common-icon at bounding box center [841, 331] width 20 height 20
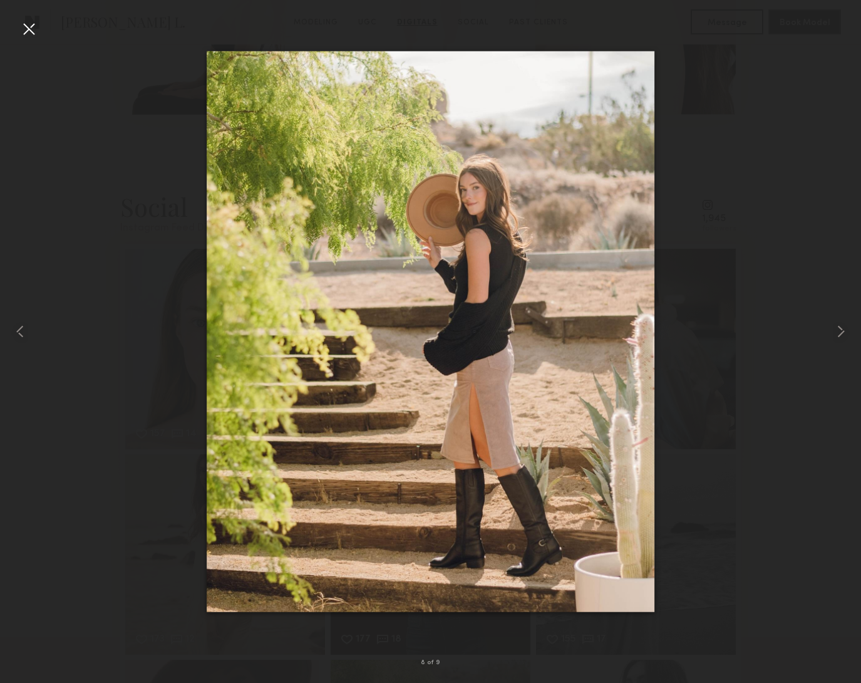
click at [736, 478] on div at bounding box center [430, 331] width 861 height 623
click at [28, 30] on div at bounding box center [29, 29] width 20 height 20
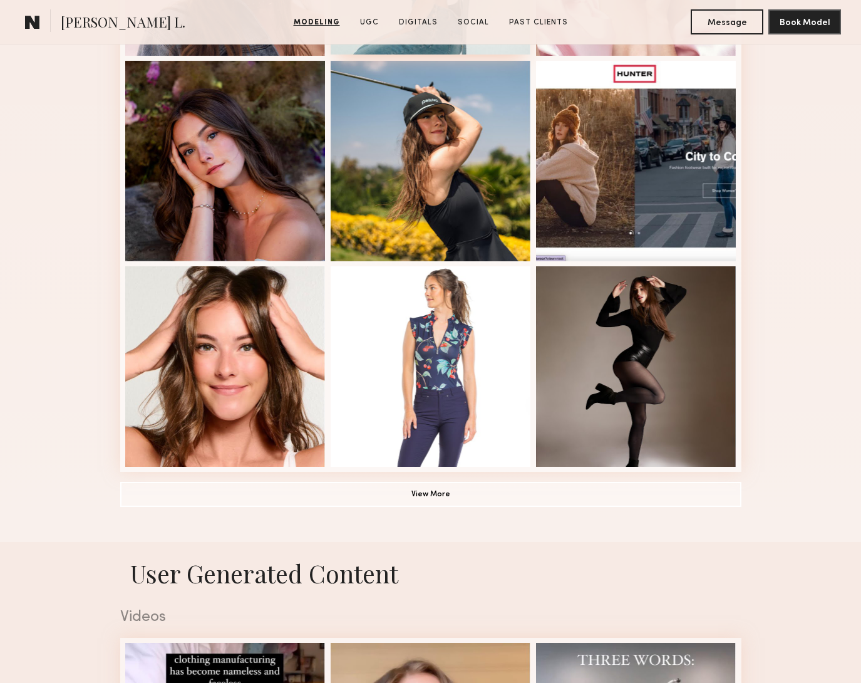
scroll to position [296, 0]
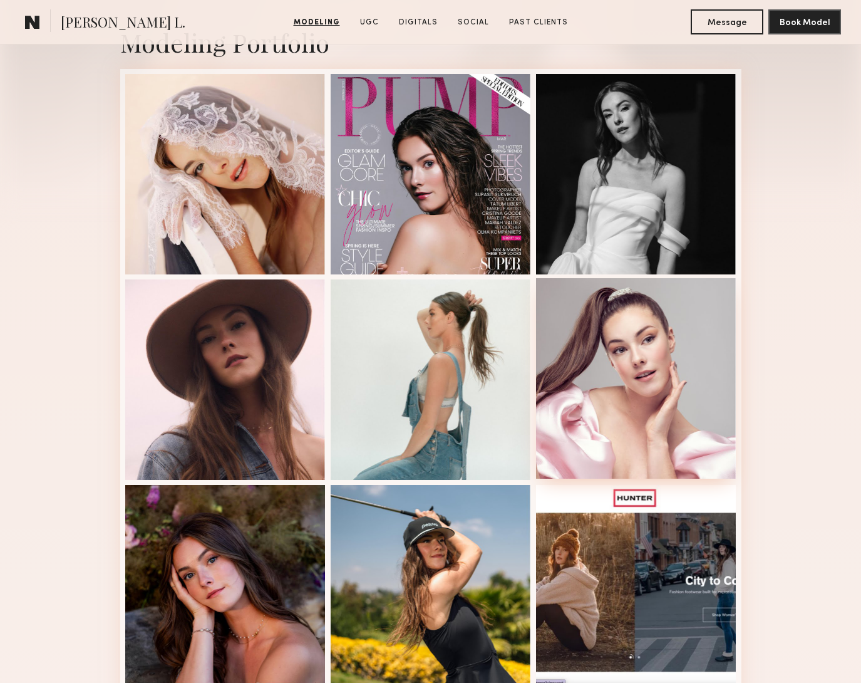
click at [596, 373] on div at bounding box center [636, 378] width 200 height 200
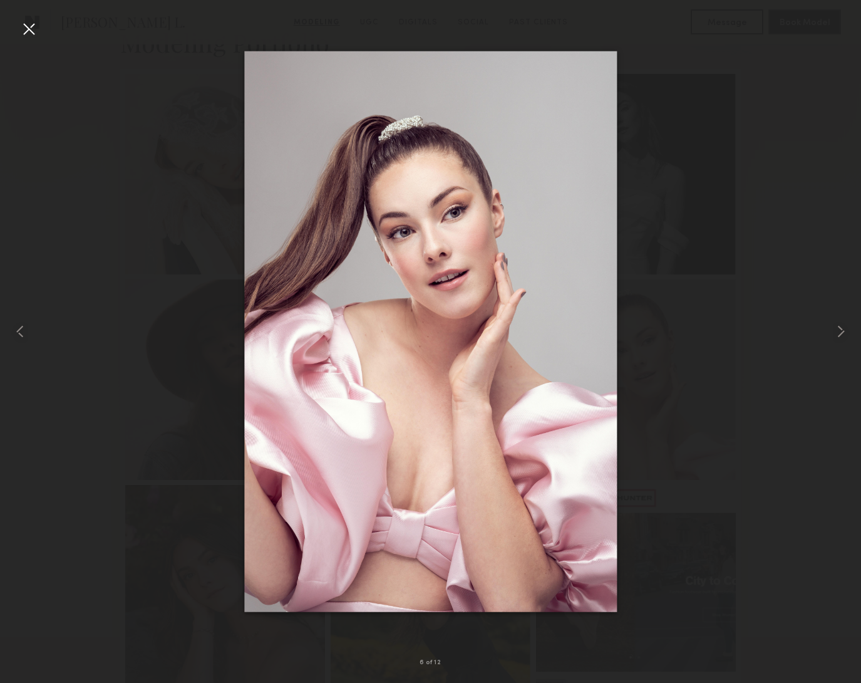
click at [24, 27] on div at bounding box center [29, 29] width 20 height 20
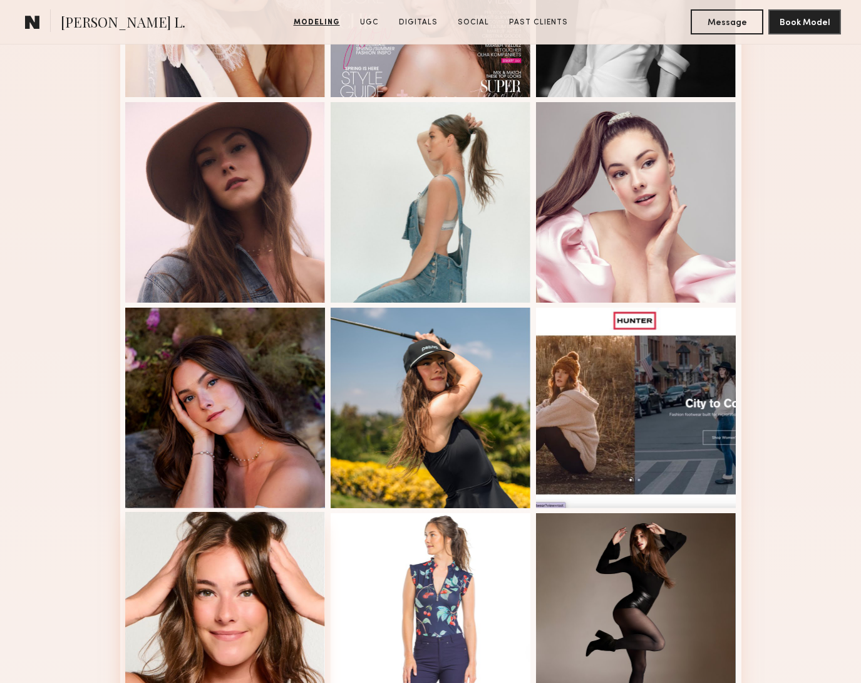
scroll to position [699, 0]
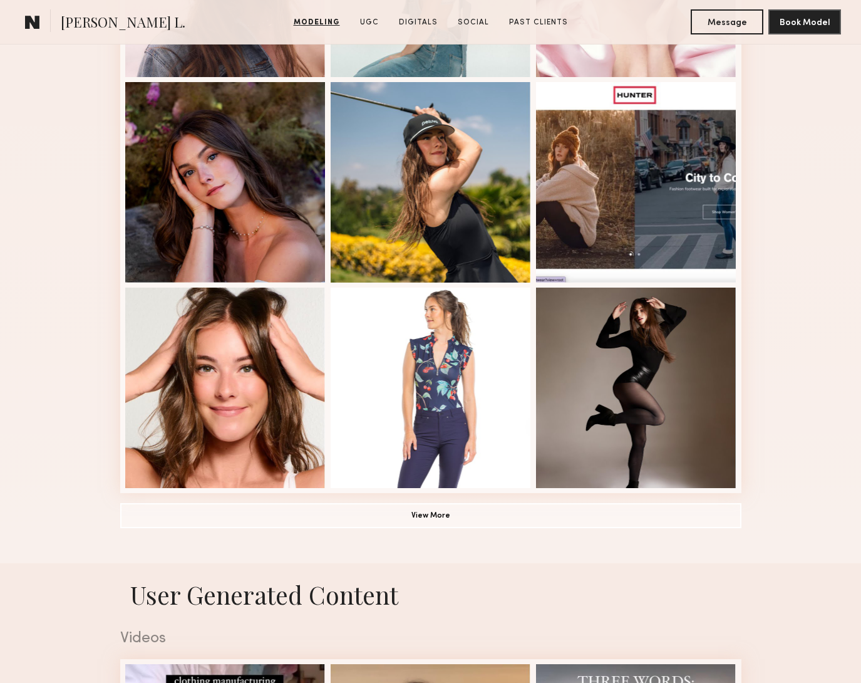
click at [482, 495] on div "Modeling Portfolio View More" at bounding box center [430, 75] width 621 height 975
click at [481, 509] on button "View More" at bounding box center [430, 514] width 621 height 25
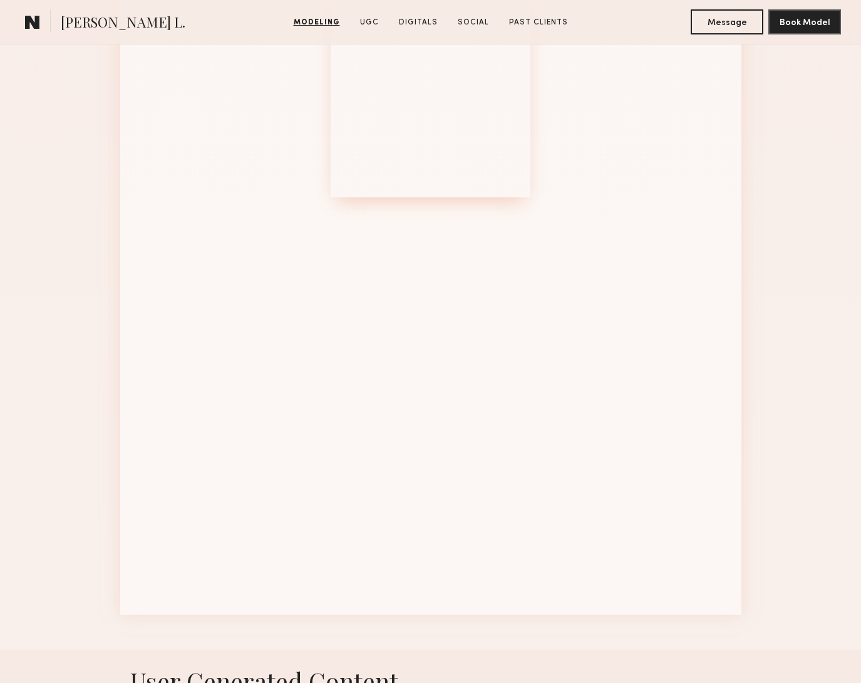
scroll to position [1543, 0]
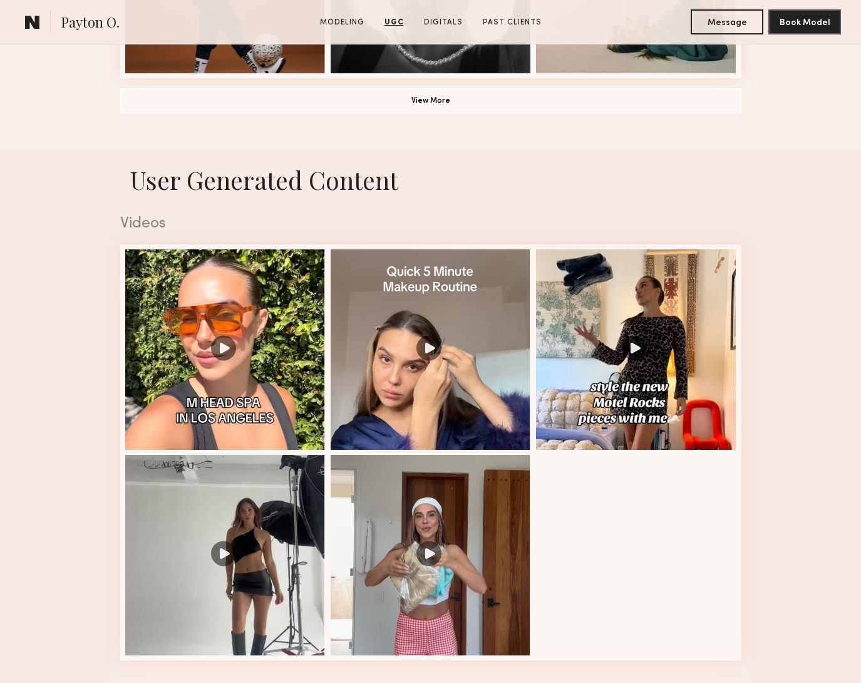
scroll to position [681, 0]
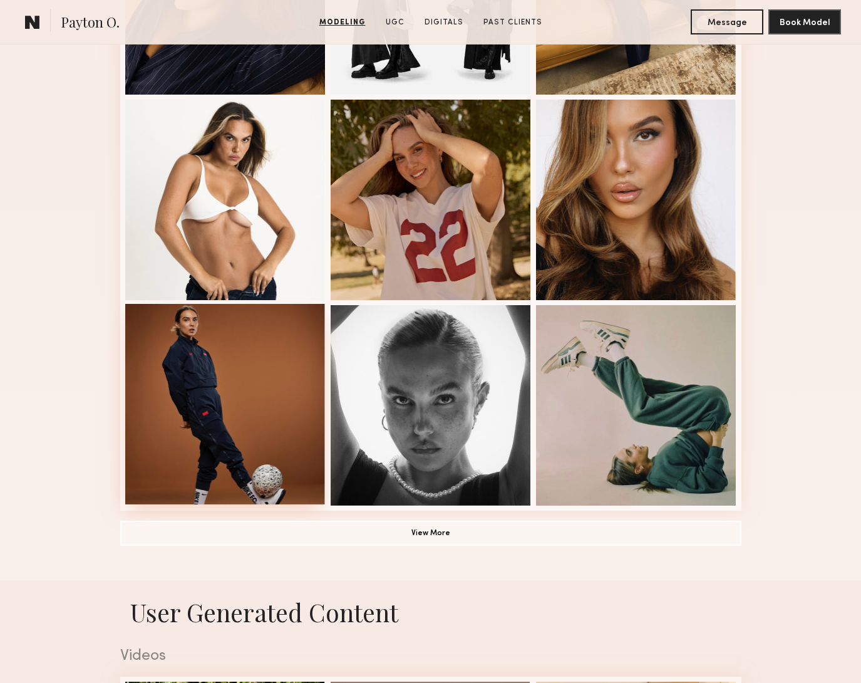
click at [219, 413] on div at bounding box center [225, 404] width 200 height 200
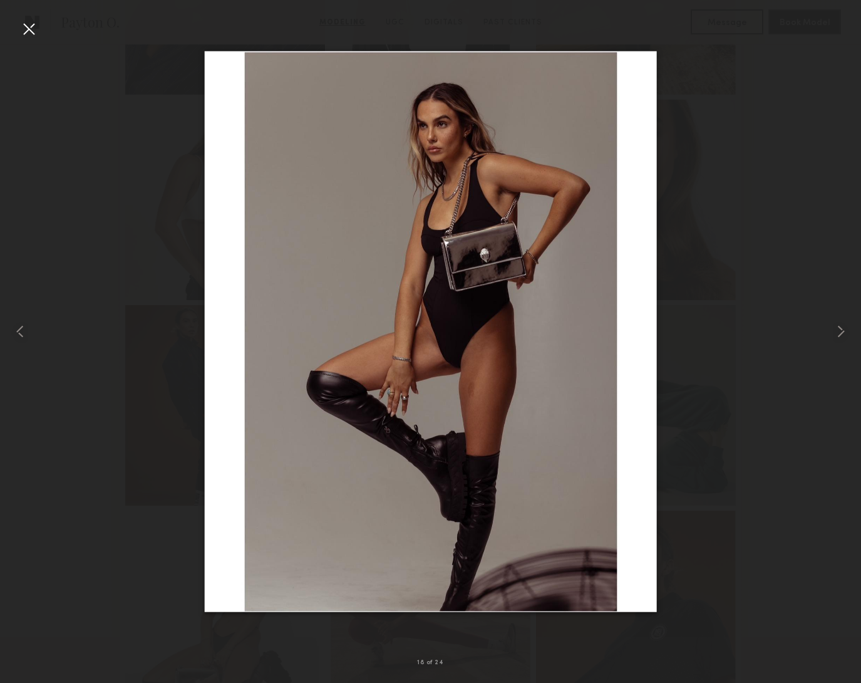
click at [781, 462] on div at bounding box center [430, 331] width 861 height 623
click at [26, 33] on div at bounding box center [29, 29] width 20 height 20
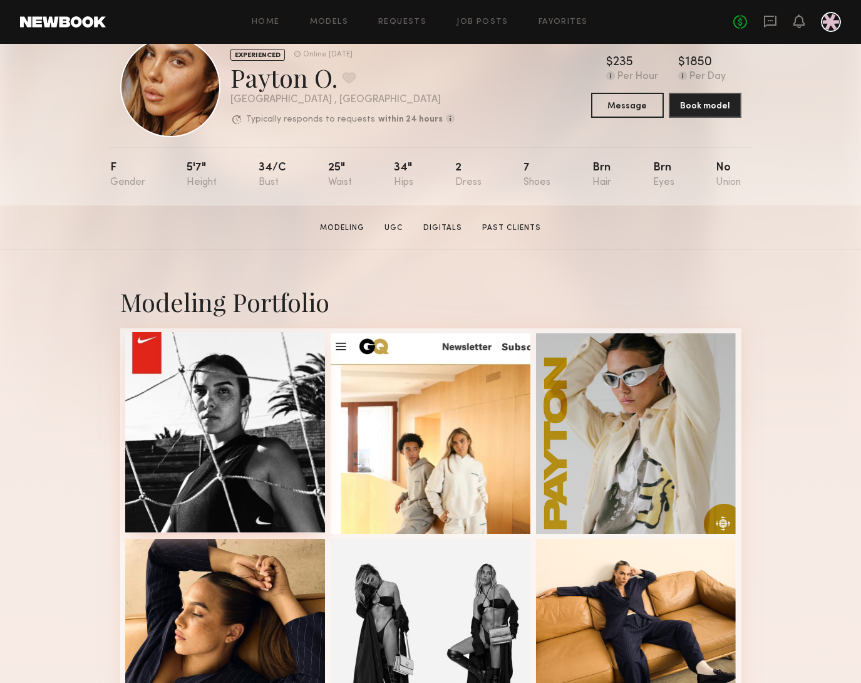
scroll to position [28, 0]
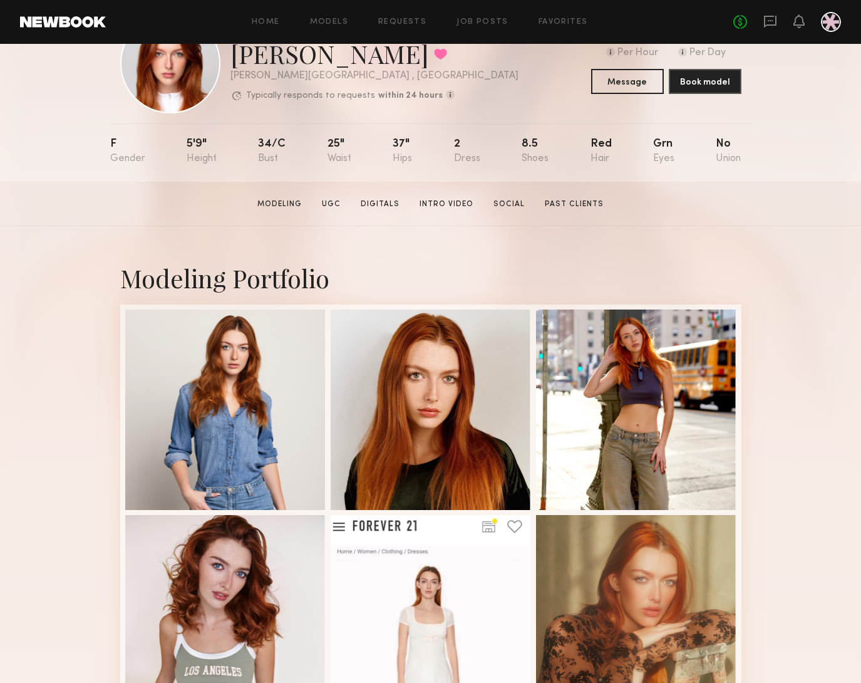
scroll to position [49, 0]
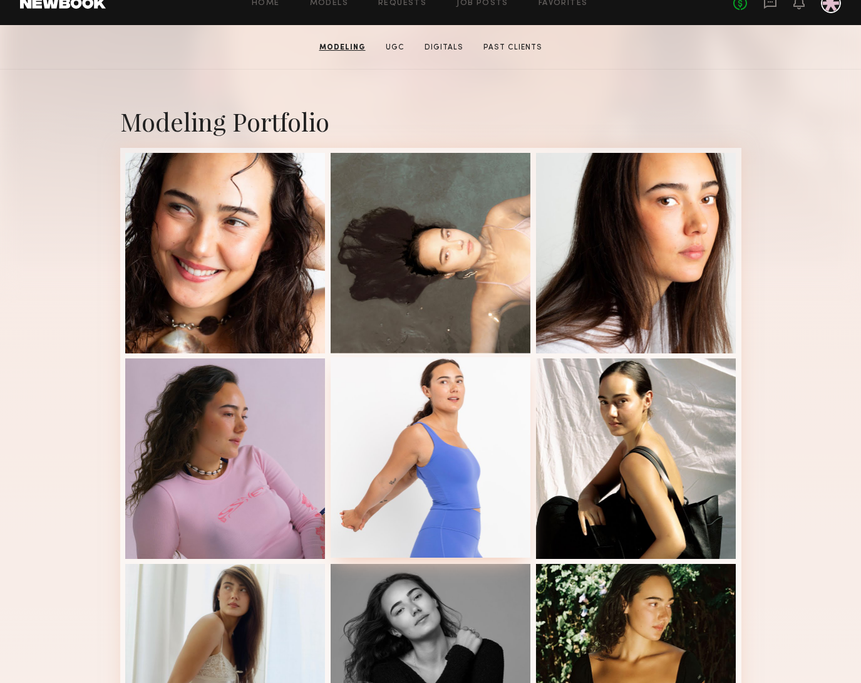
scroll to position [217, 0]
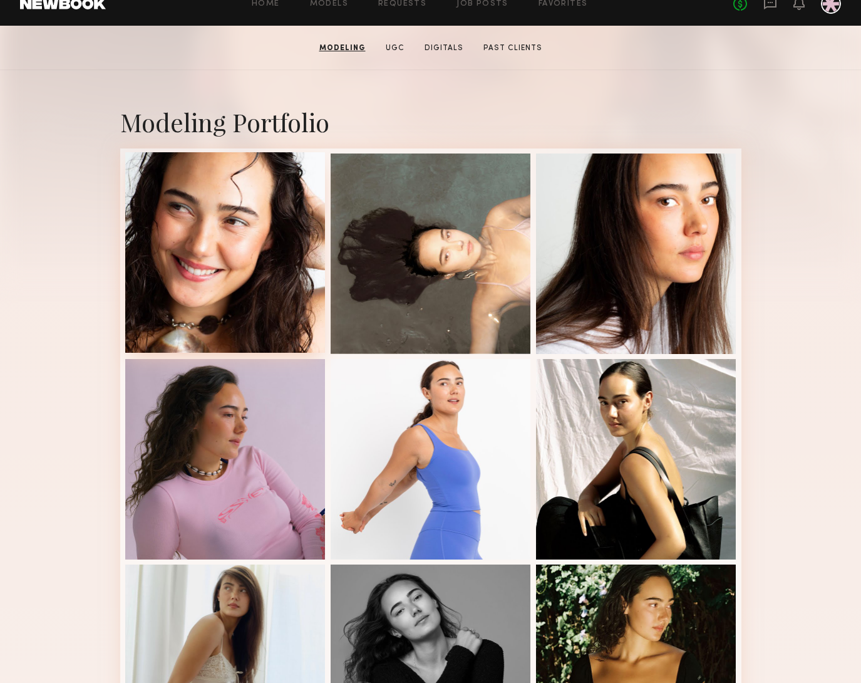
click at [206, 289] on div at bounding box center [225, 252] width 200 height 200
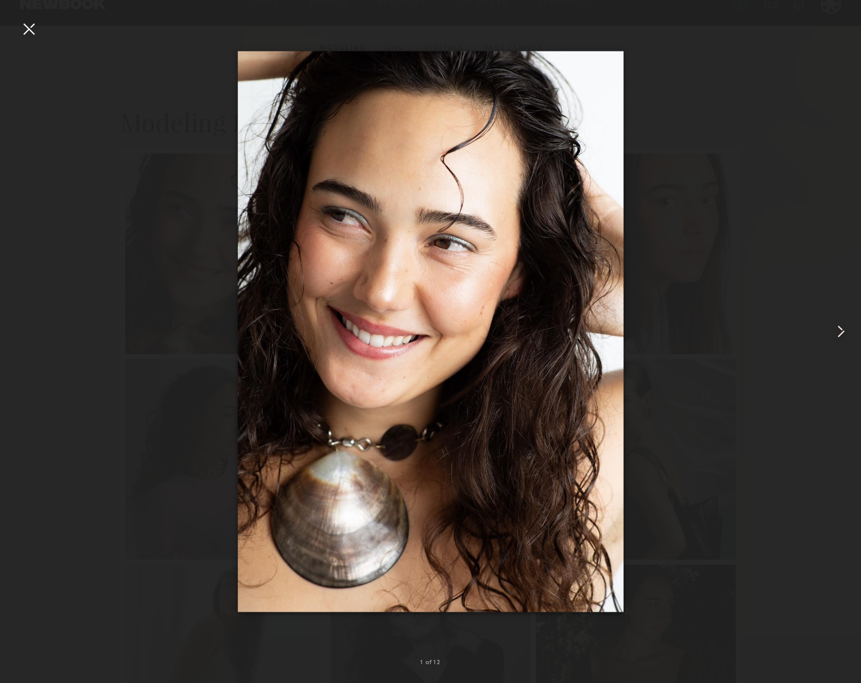
click at [839, 338] on common-icon at bounding box center [841, 331] width 20 height 20
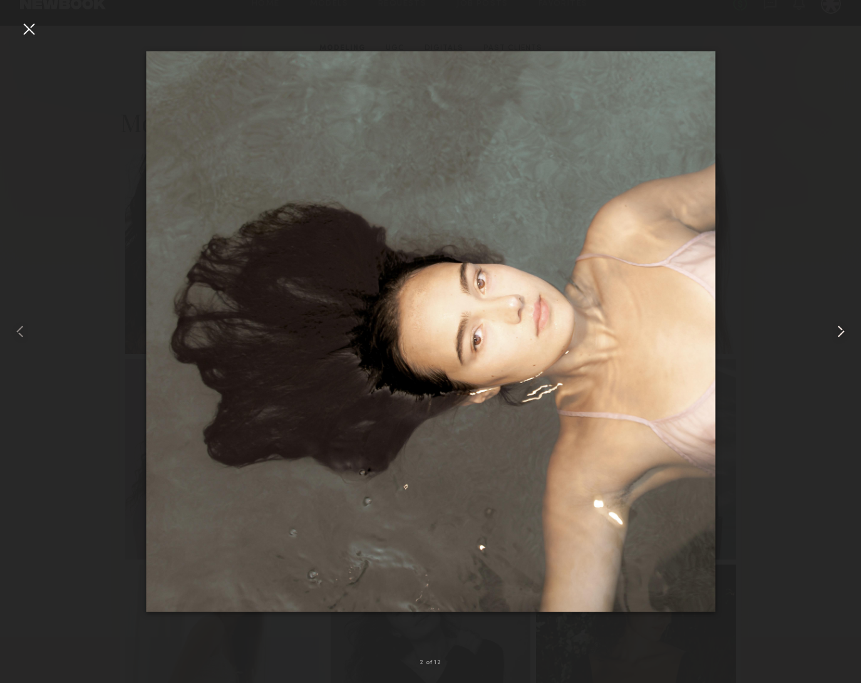
click at [839, 338] on common-icon at bounding box center [841, 331] width 20 height 20
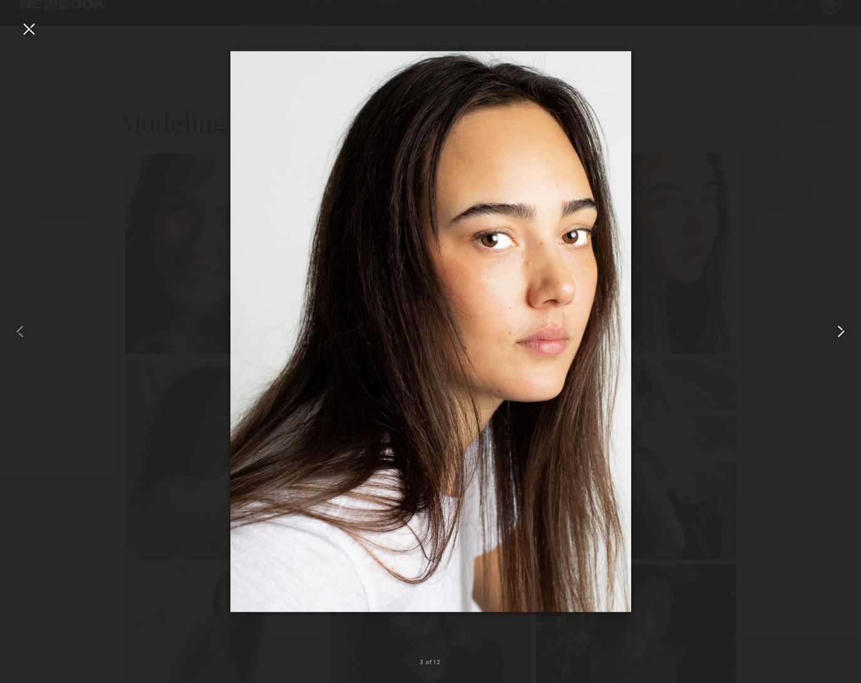
click at [839, 338] on common-icon at bounding box center [841, 331] width 20 height 20
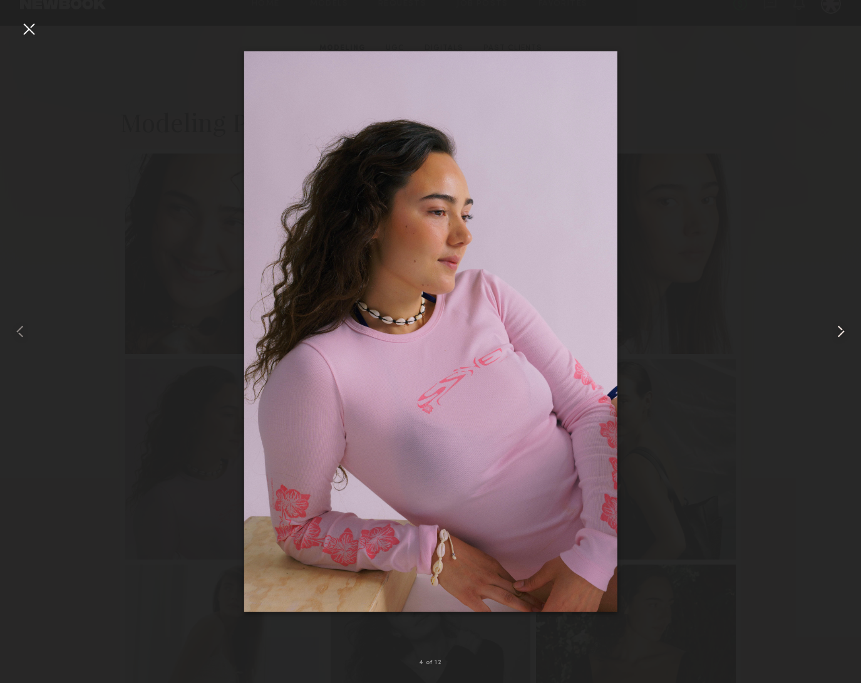
click at [839, 338] on common-icon at bounding box center [841, 331] width 20 height 20
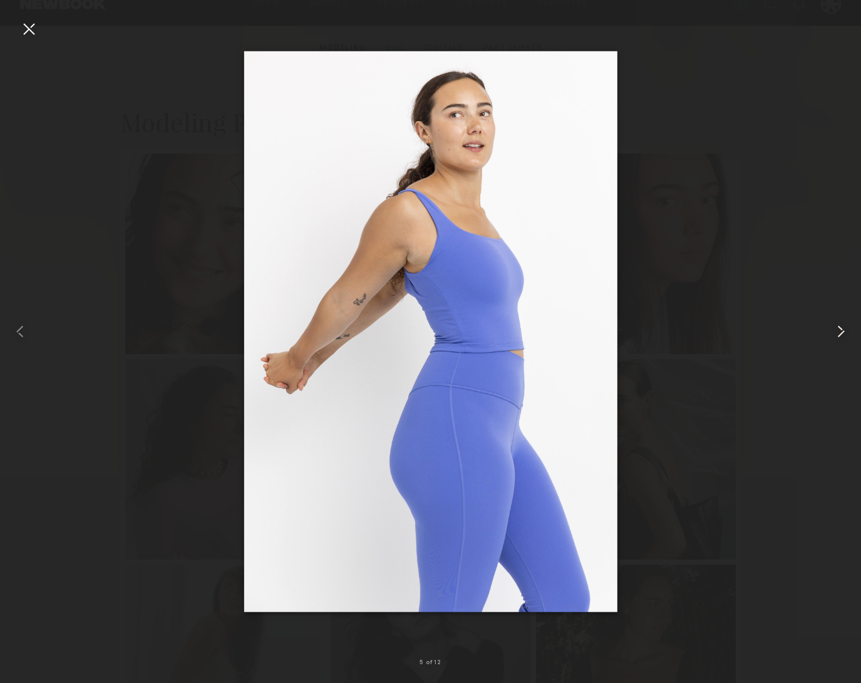
click at [839, 338] on common-icon at bounding box center [841, 331] width 20 height 20
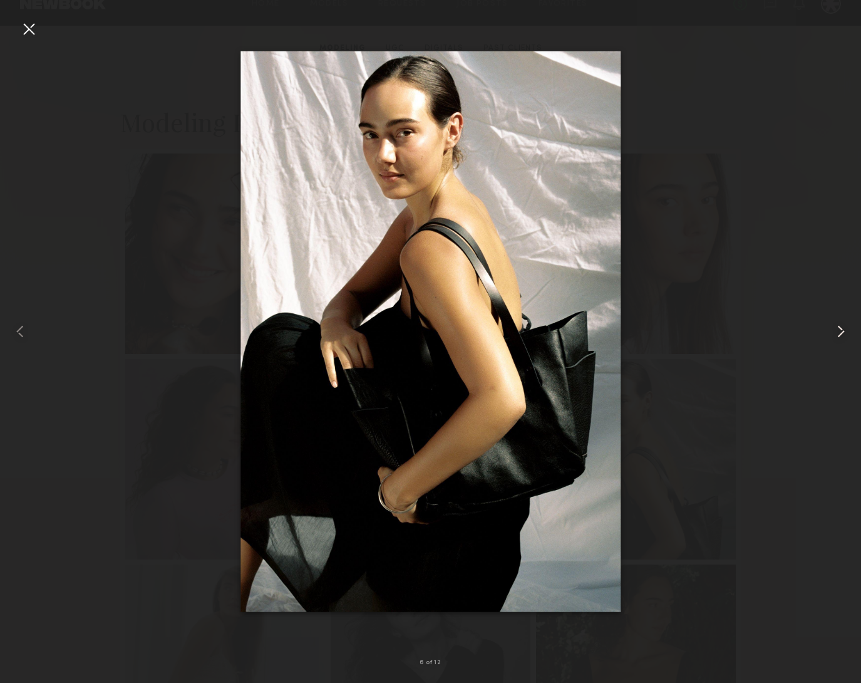
click at [839, 338] on common-icon at bounding box center [841, 331] width 20 height 20
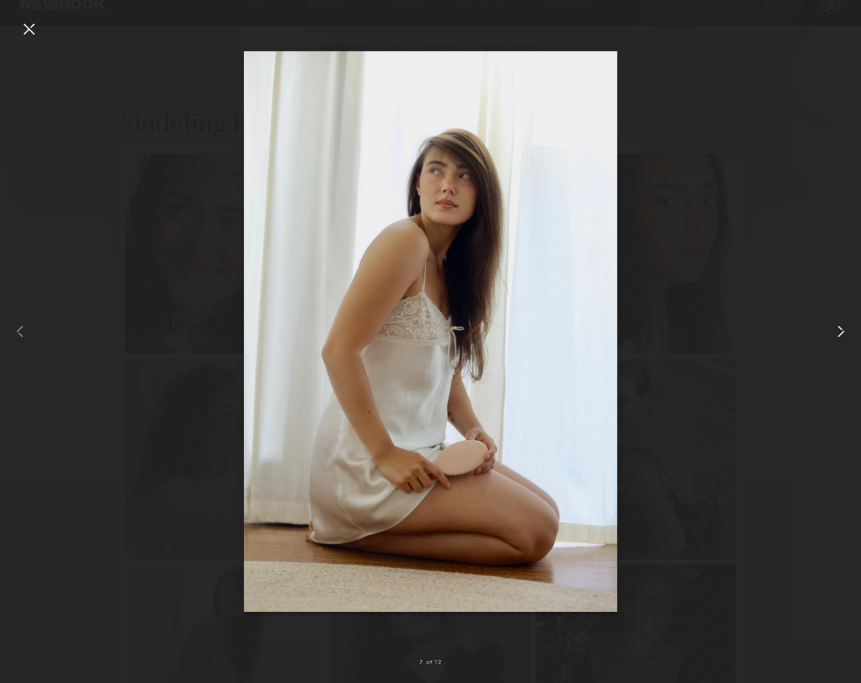
click at [839, 338] on common-icon at bounding box center [841, 331] width 20 height 20
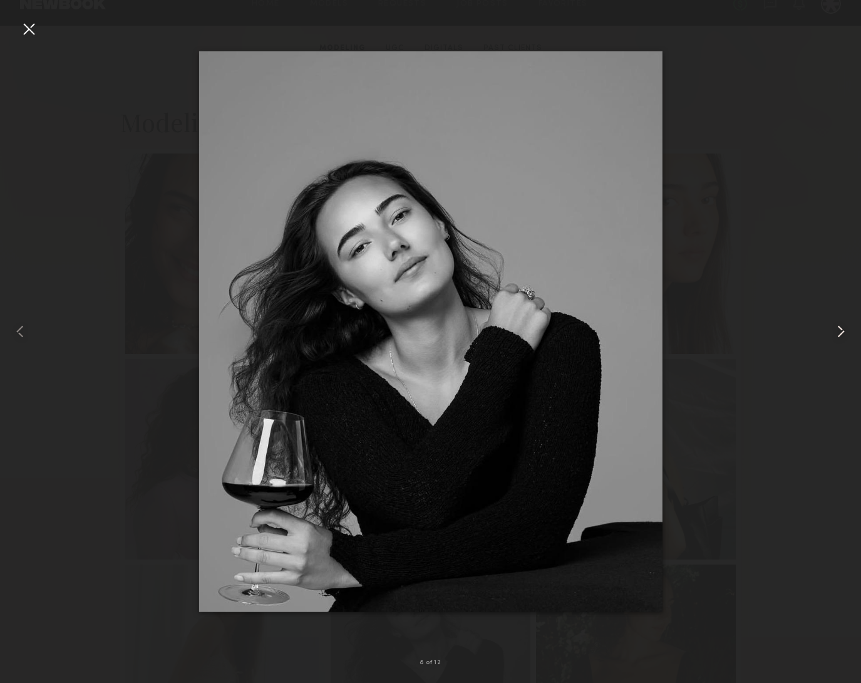
click at [839, 338] on common-icon at bounding box center [841, 331] width 20 height 20
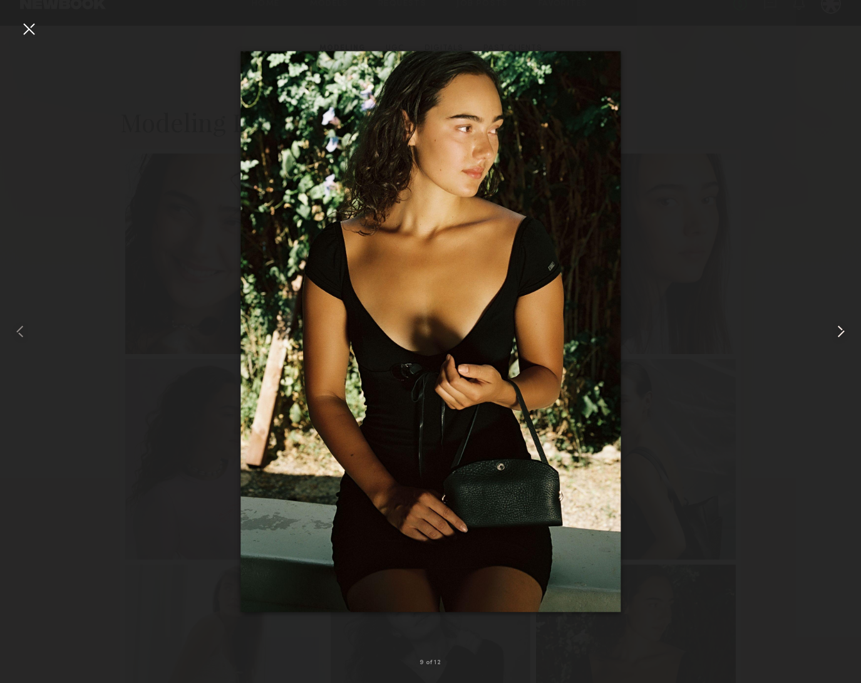
click at [839, 338] on common-icon at bounding box center [841, 331] width 20 height 20
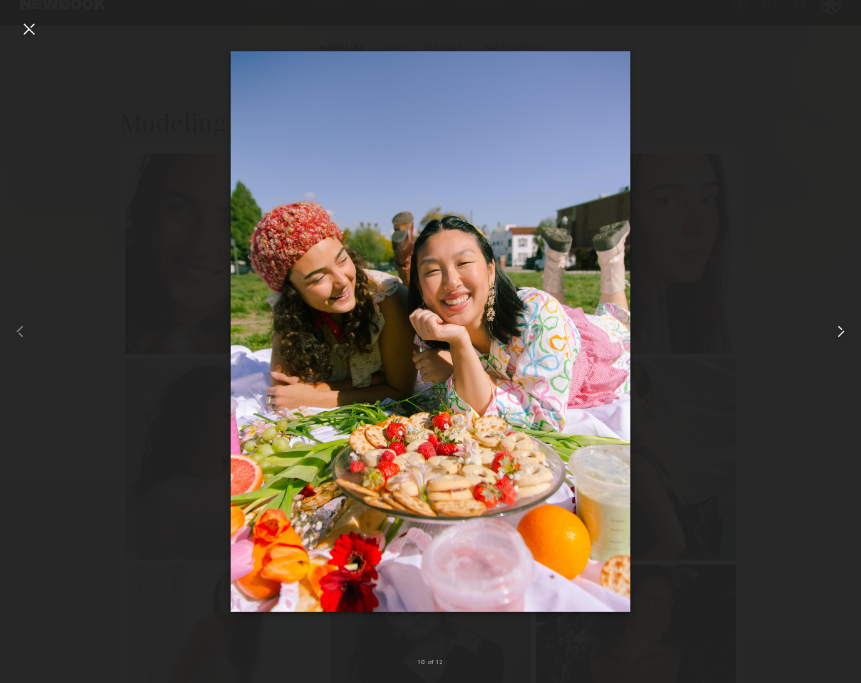
click at [839, 338] on common-icon at bounding box center [841, 331] width 20 height 20
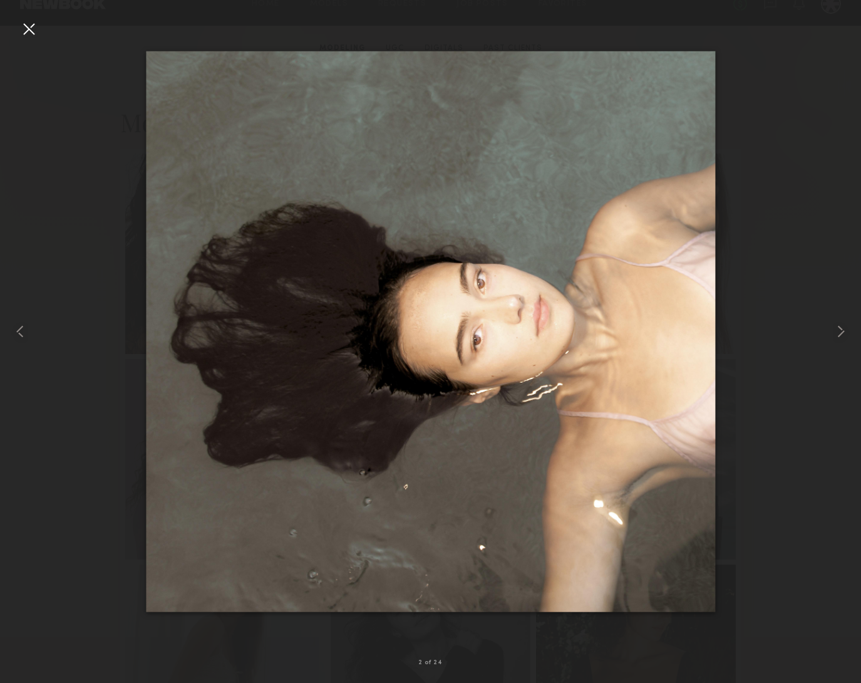
click at [30, 26] on div at bounding box center [29, 29] width 20 height 20
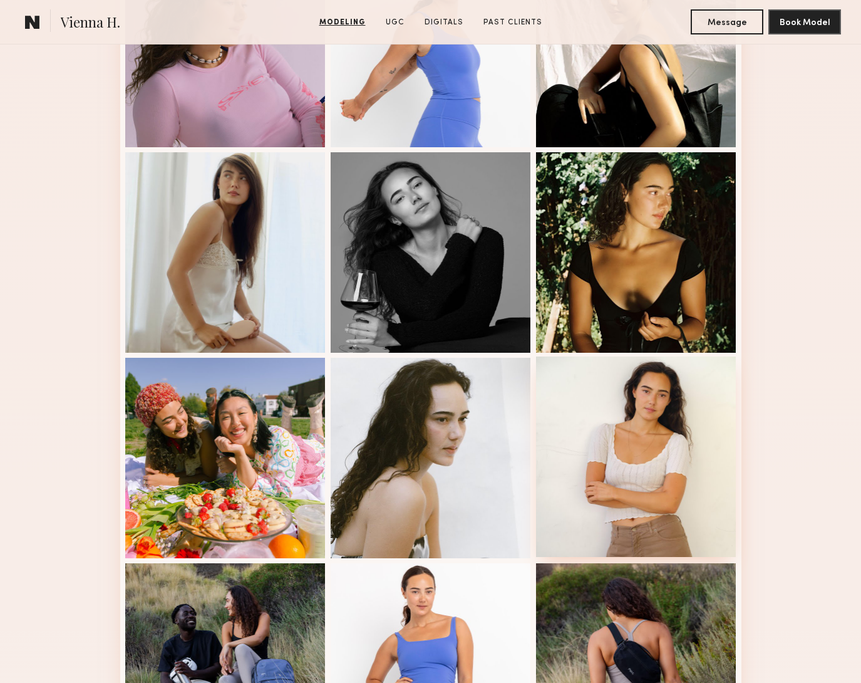
scroll to position [0, 0]
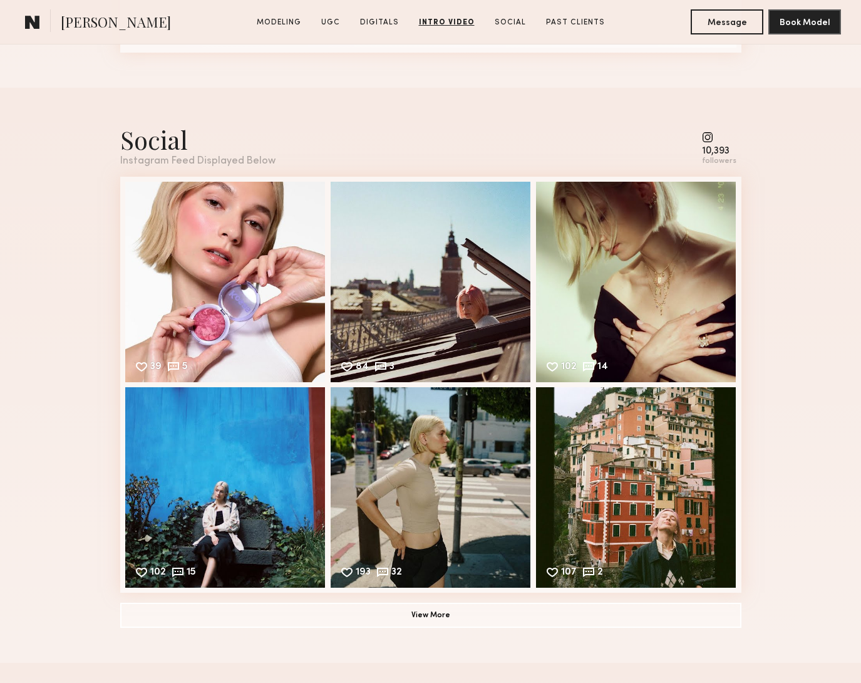
scroll to position [2739, 0]
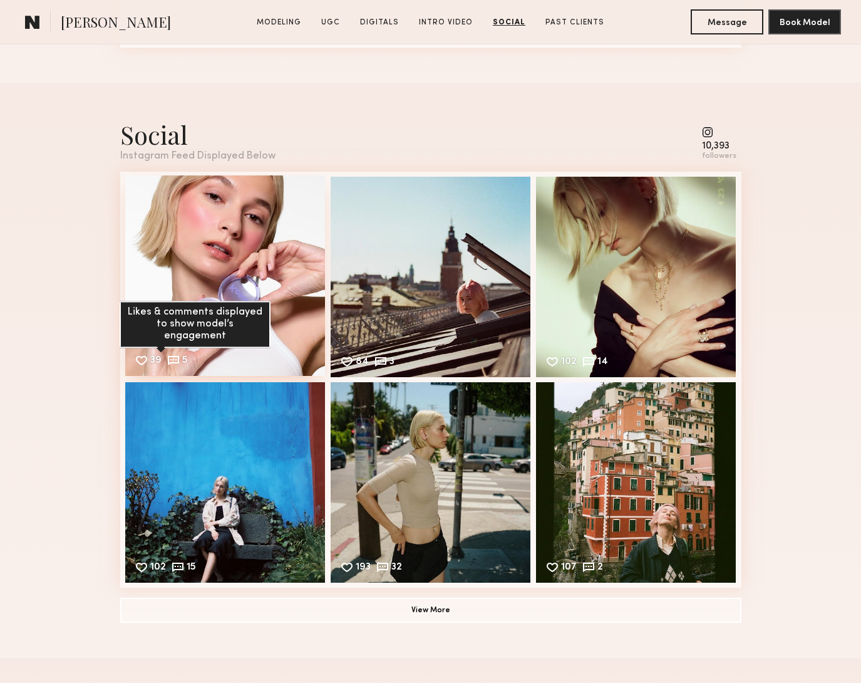
click at [178, 359] on common-icon at bounding box center [174, 360] width 14 height 14
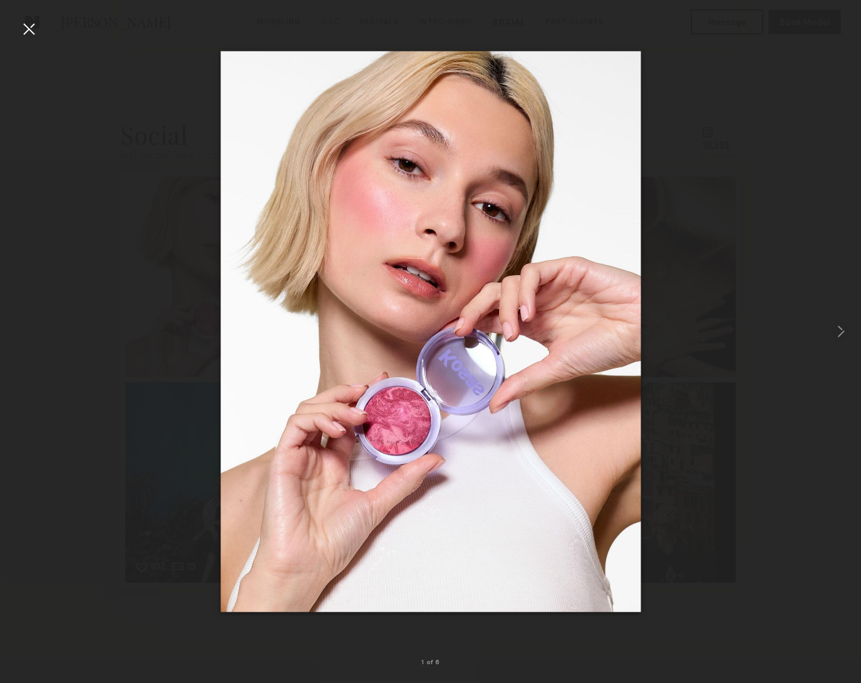
click at [184, 65] on div at bounding box center [430, 331] width 861 height 623
click at [29, 25] on div at bounding box center [29, 29] width 20 height 20
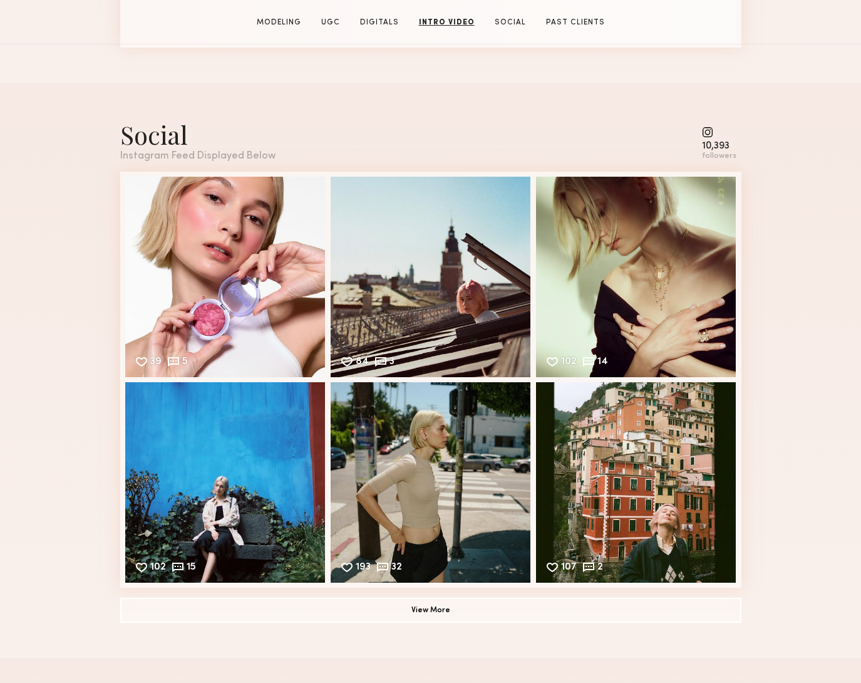
scroll to position [0, 0]
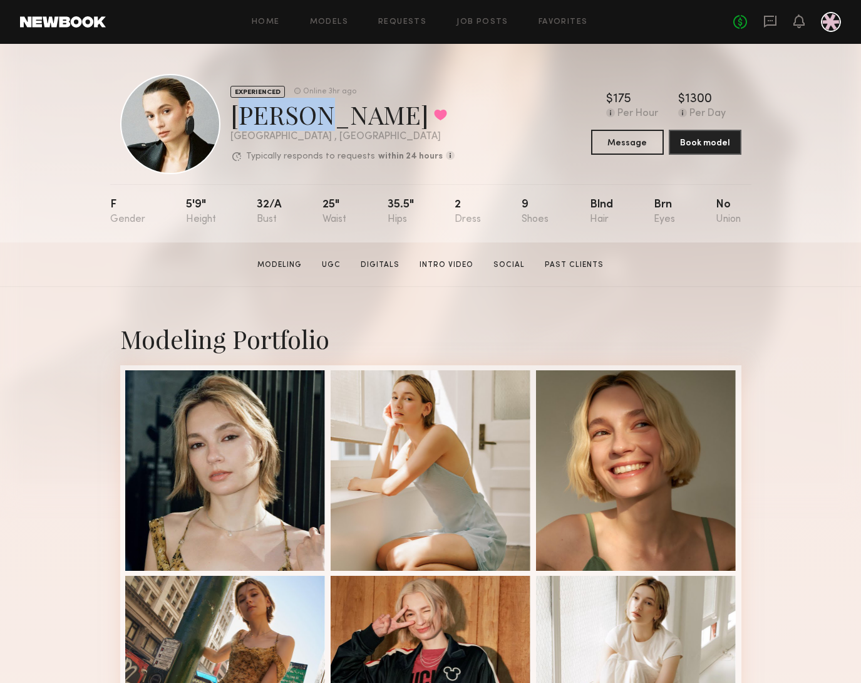
drag, startPoint x: 225, startPoint y: 113, endPoint x: 296, endPoint y: 116, distance: 70.2
click at [288, 114] on div "EXPERIENCED Online 3hr ago [PERSON_NAME] Favorited [GEOGRAPHIC_DATA] , [GEOGRAP…" at bounding box center [287, 124] width 334 height 100
copy div "Yuliia"
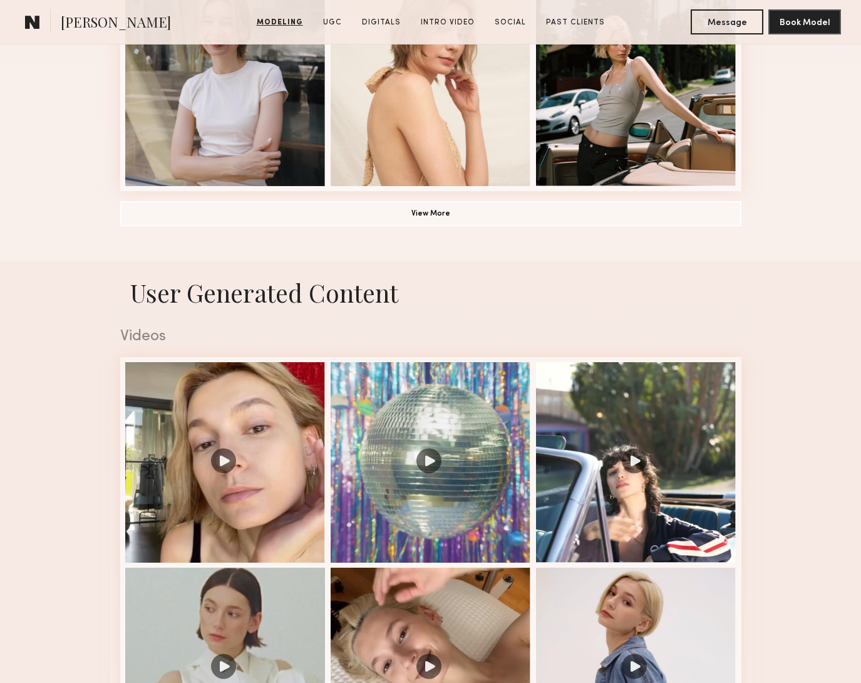
scroll to position [1191, 0]
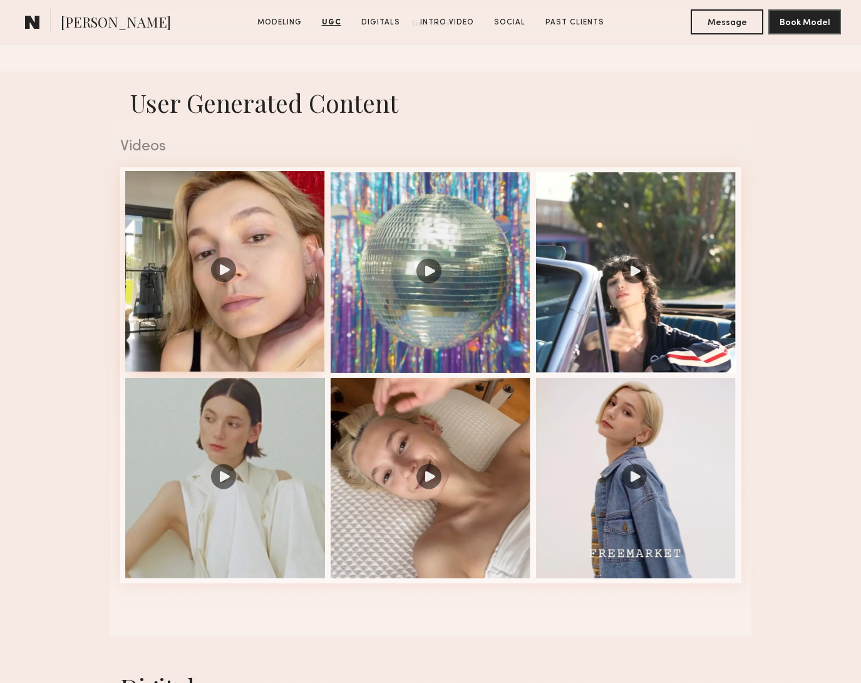
click at [226, 302] on div at bounding box center [225, 271] width 200 height 200
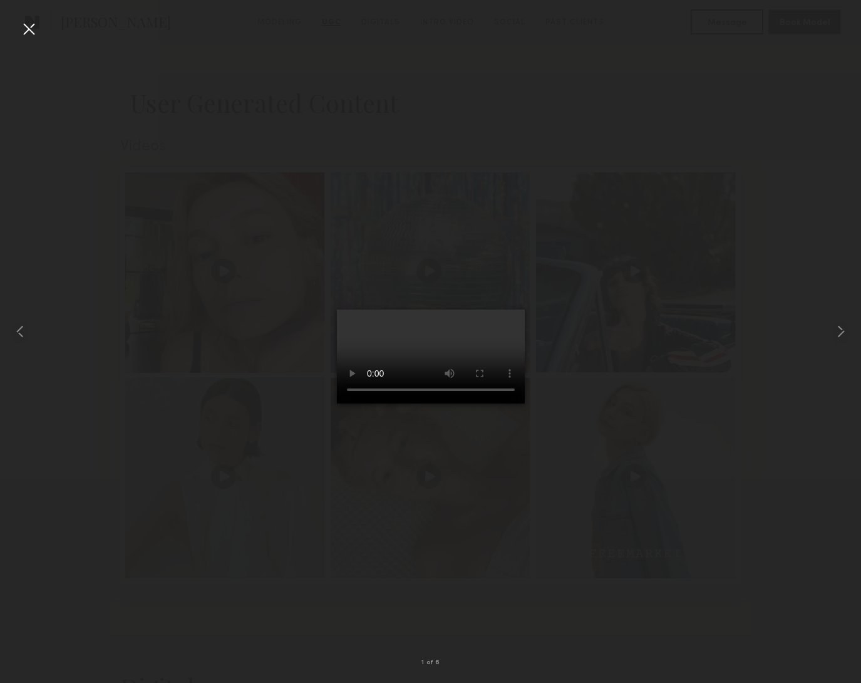
click at [144, 532] on div at bounding box center [430, 331] width 861 height 623
click at [36, 20] on div at bounding box center [29, 29] width 20 height 20
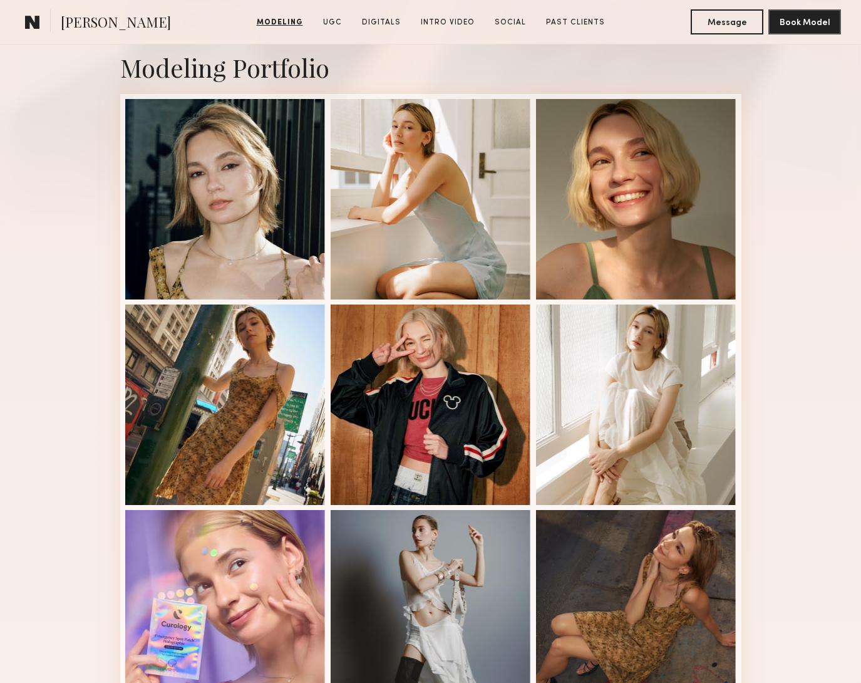
scroll to position [267, 0]
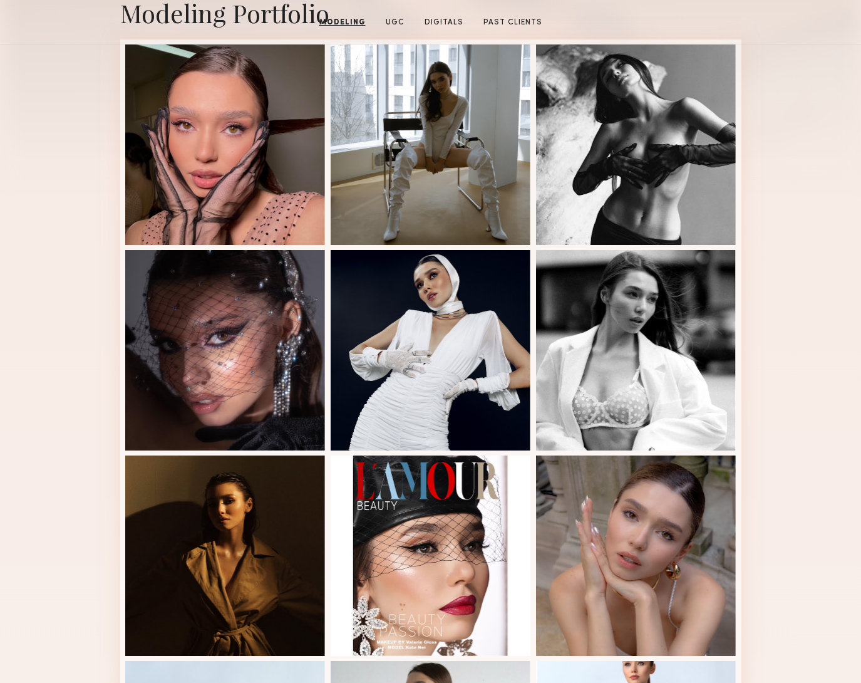
scroll to position [41, 0]
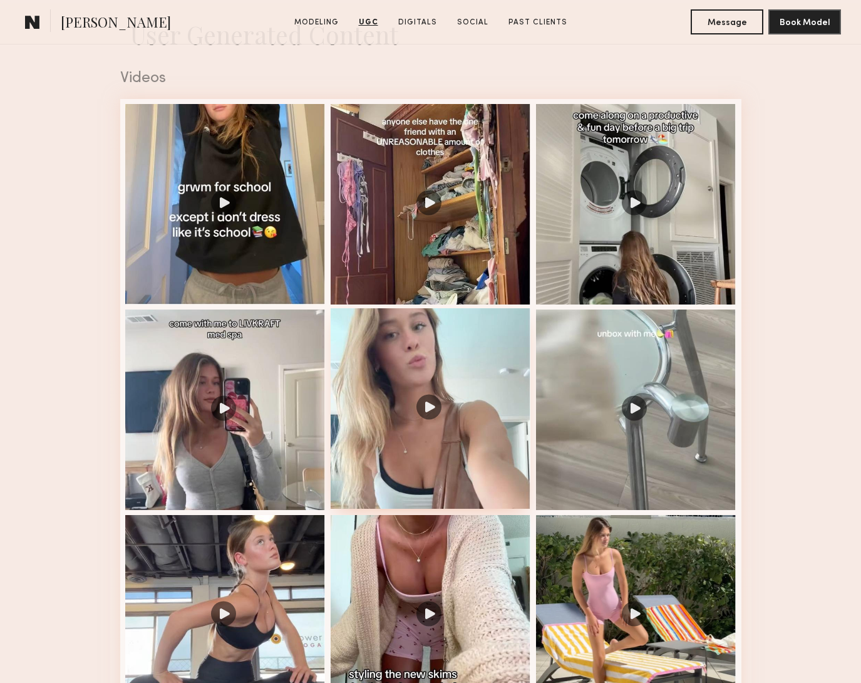
scroll to position [1215, 0]
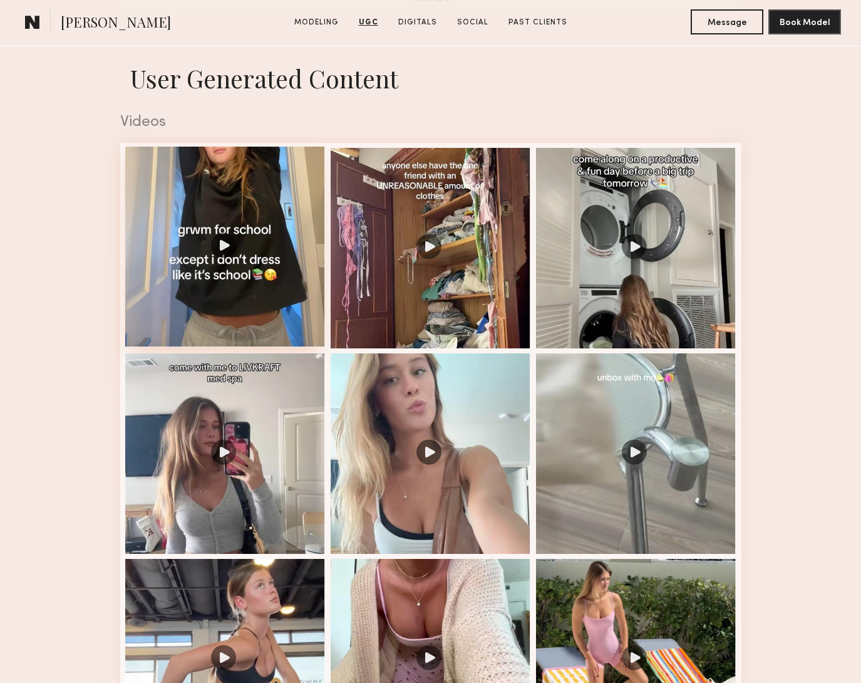
click at [198, 280] on div at bounding box center [225, 247] width 200 height 200
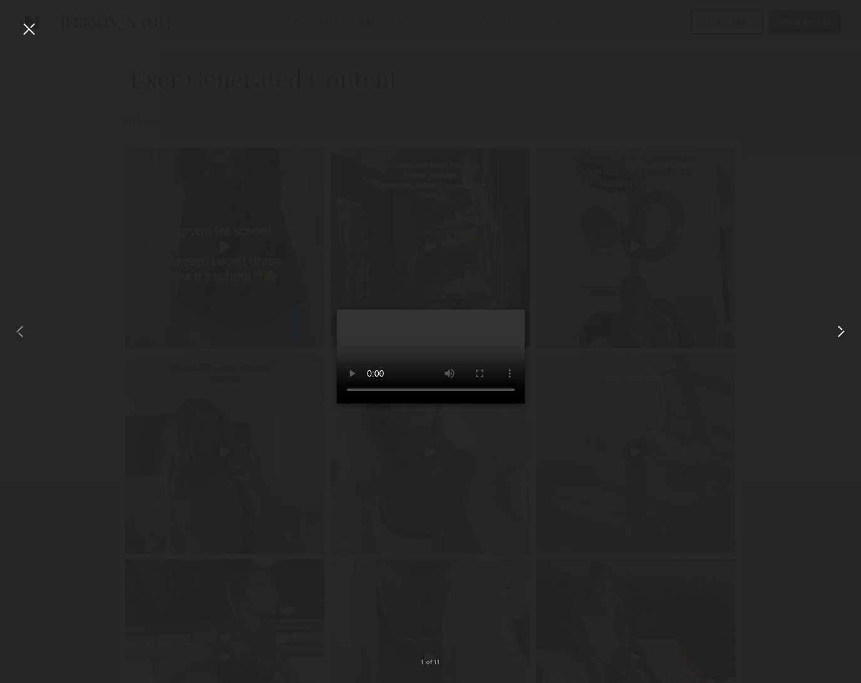
click at [841, 327] on common-icon at bounding box center [841, 331] width 20 height 20
click at [845, 328] on common-icon at bounding box center [841, 331] width 20 height 20
click at [26, 27] on div at bounding box center [29, 29] width 20 height 20
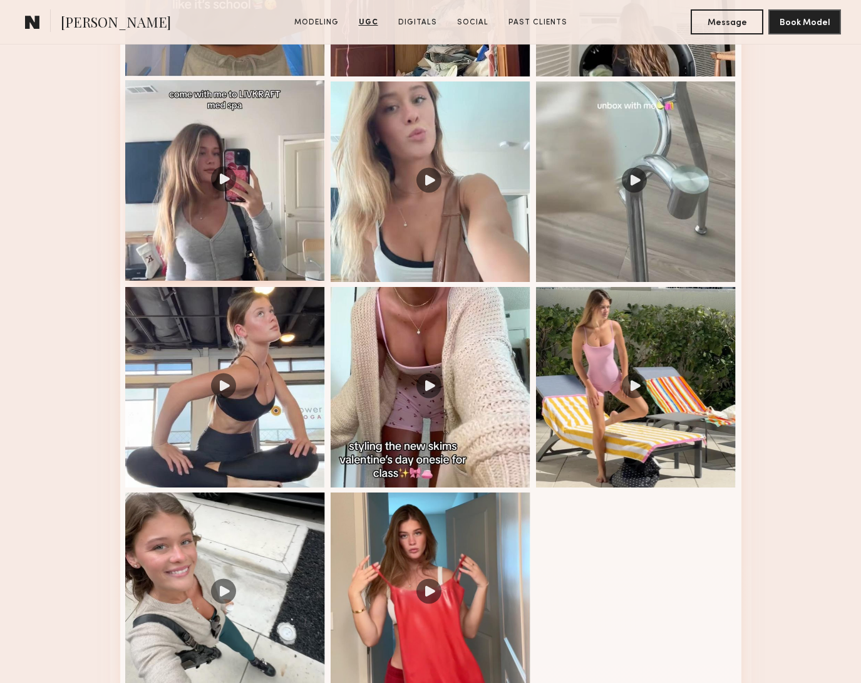
scroll to position [1826, 0]
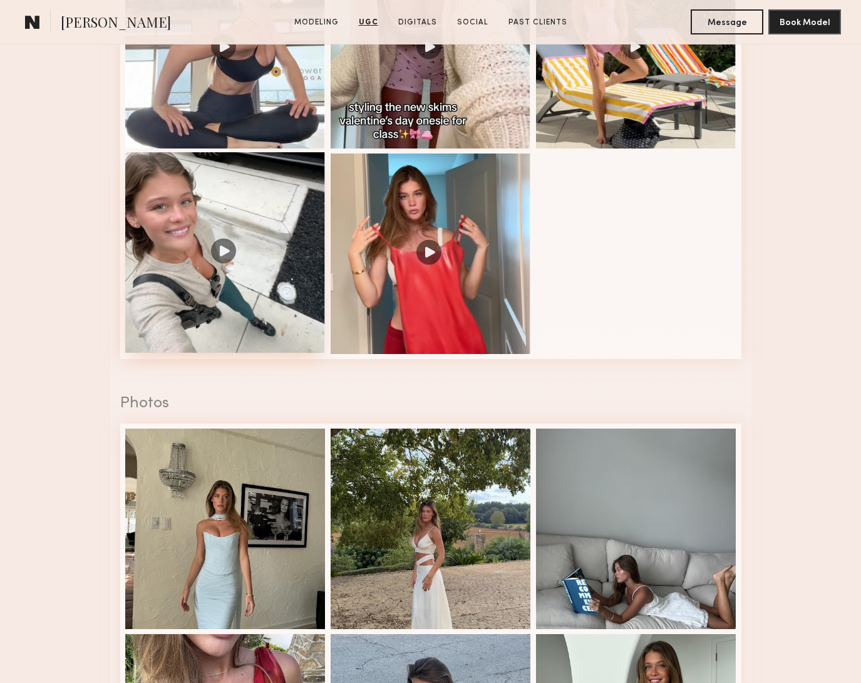
click at [320, 191] on div at bounding box center [225, 252] width 200 height 200
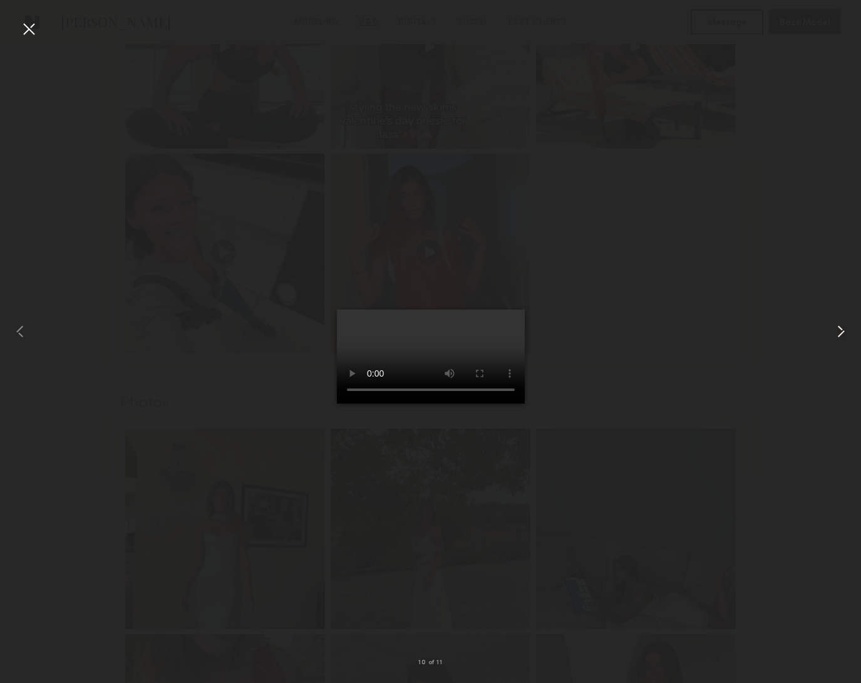
click at [845, 322] on common-icon at bounding box center [841, 331] width 20 height 20
click at [36, 34] on div at bounding box center [29, 29] width 20 height 20
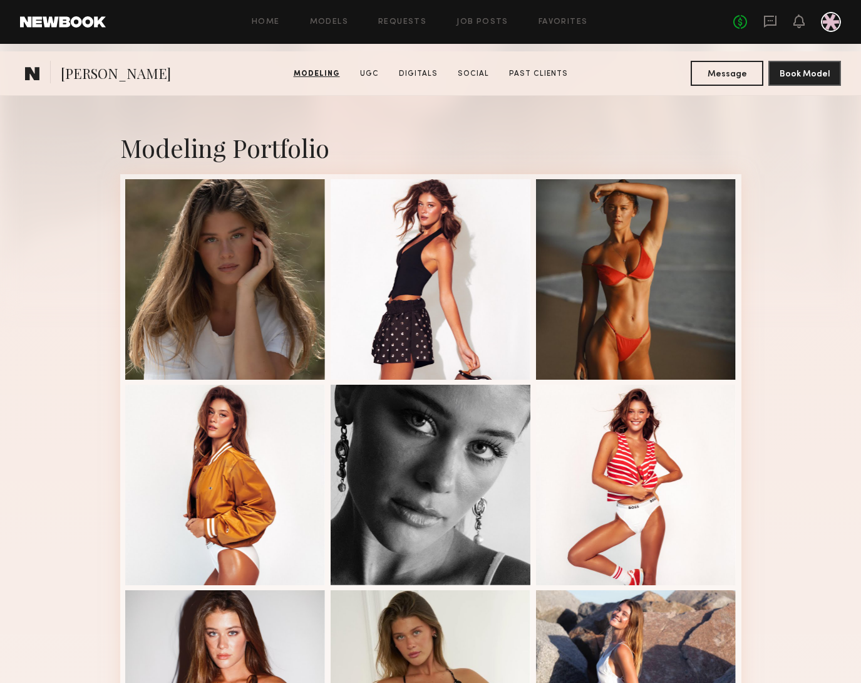
scroll to position [0, 0]
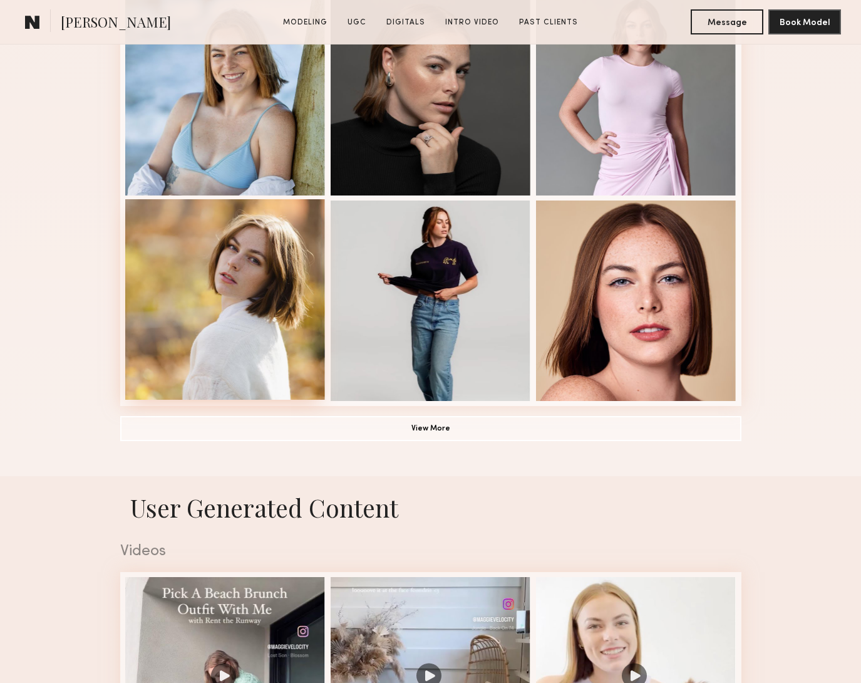
scroll to position [794, 0]
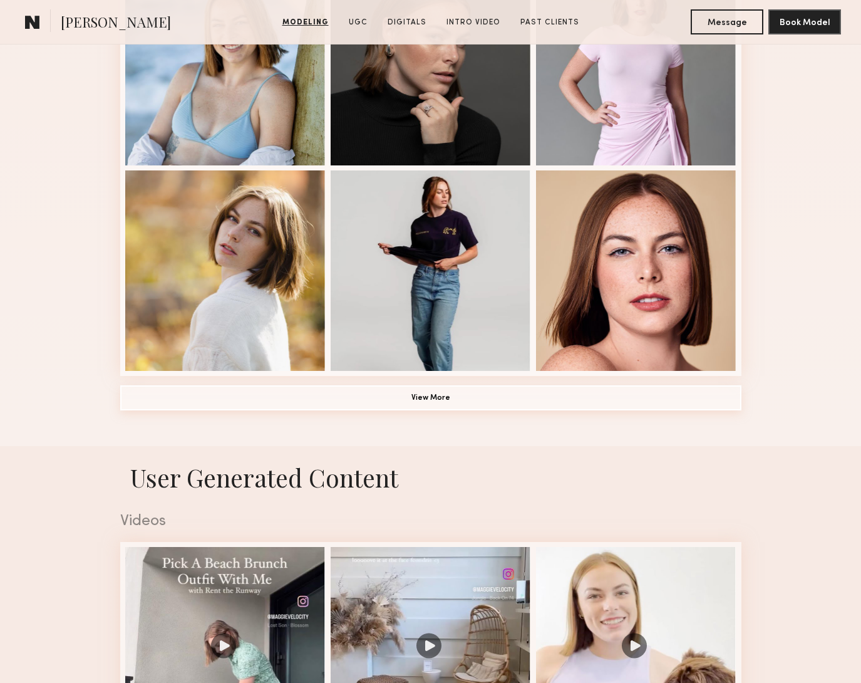
click at [421, 406] on button "View More" at bounding box center [430, 397] width 621 height 25
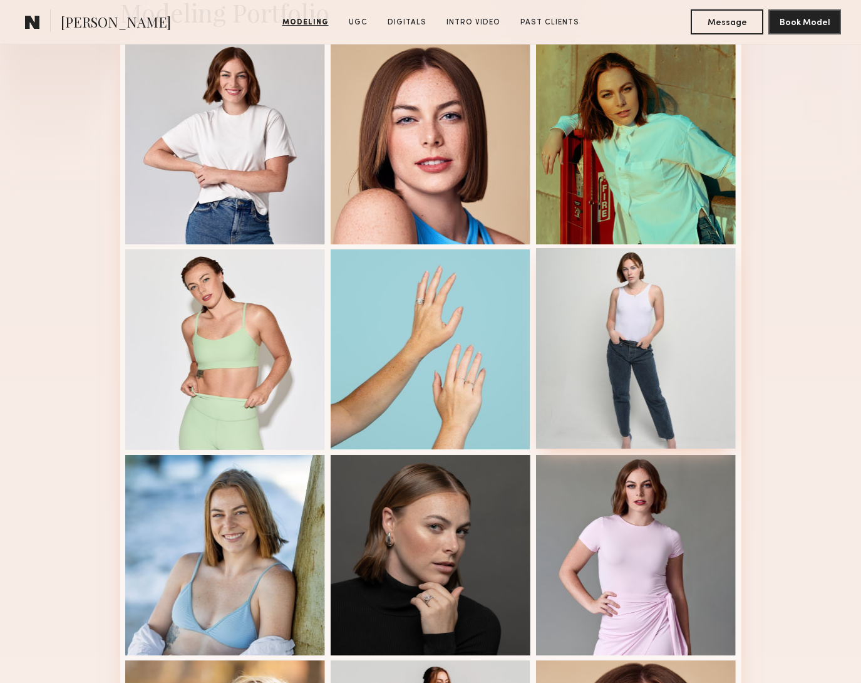
scroll to position [0, 0]
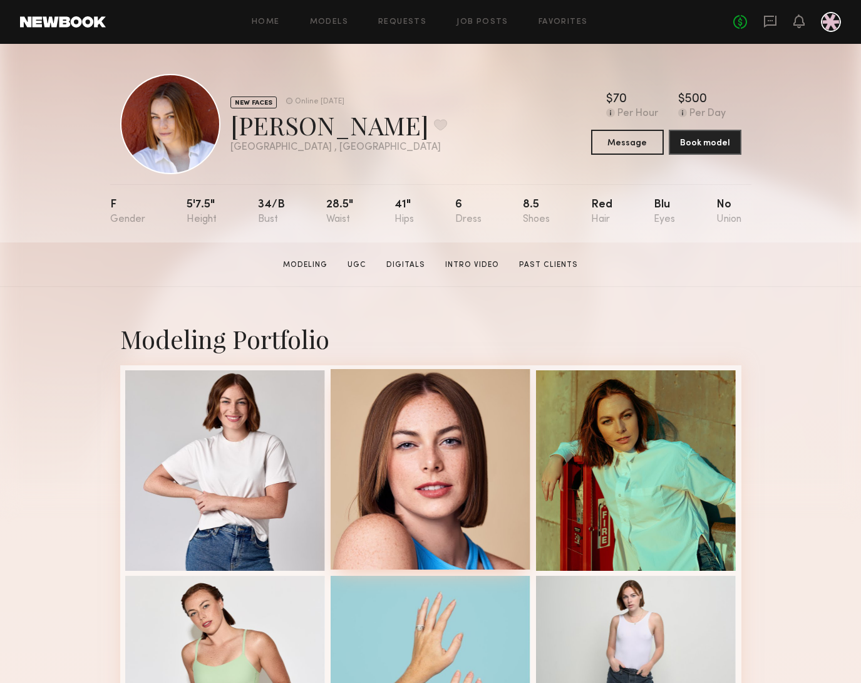
click at [433, 465] on div at bounding box center [431, 469] width 200 height 200
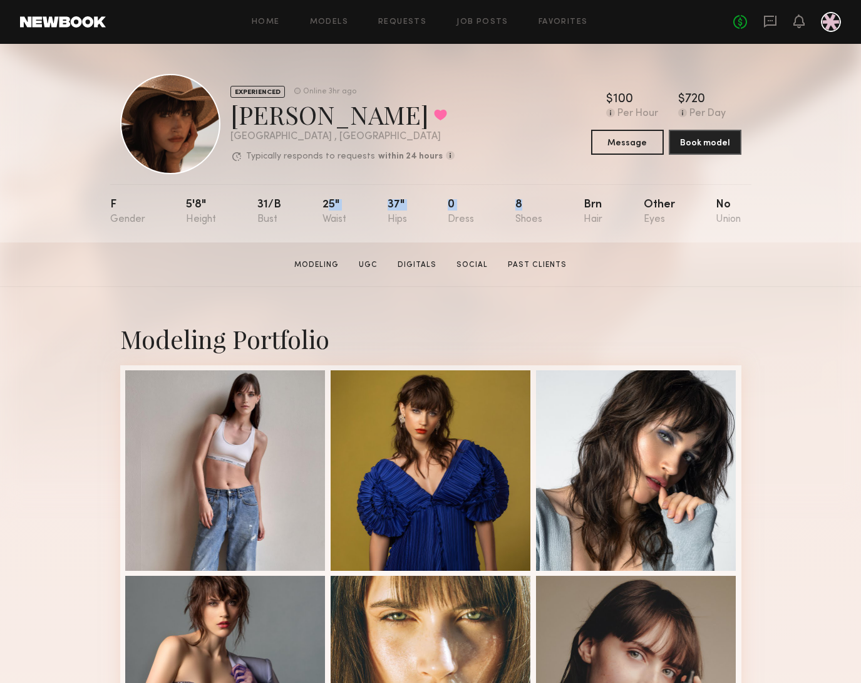
drag, startPoint x: 341, startPoint y: 210, endPoint x: 519, endPoint y: 228, distance: 178.2
click at [519, 228] on nb-model-profile-props "F 5'8" 31/b 25" 37" 0 8 Brn Other No" at bounding box center [430, 213] width 641 height 58
click at [676, 282] on section "[PERSON_NAME] Modeling UGC Digitals Social Past Clients Message Book Model" at bounding box center [430, 264] width 861 height 44
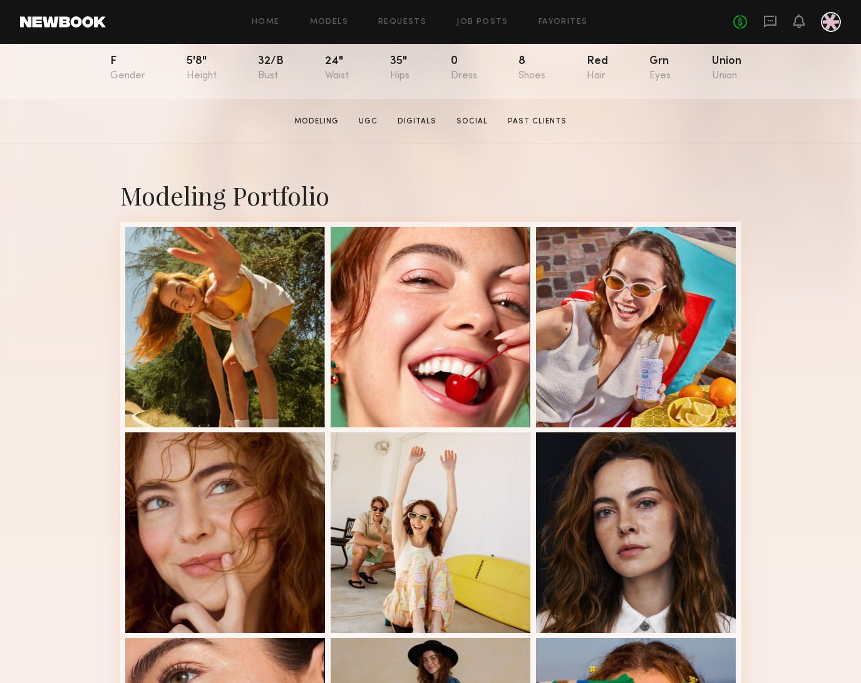
scroll to position [247, 0]
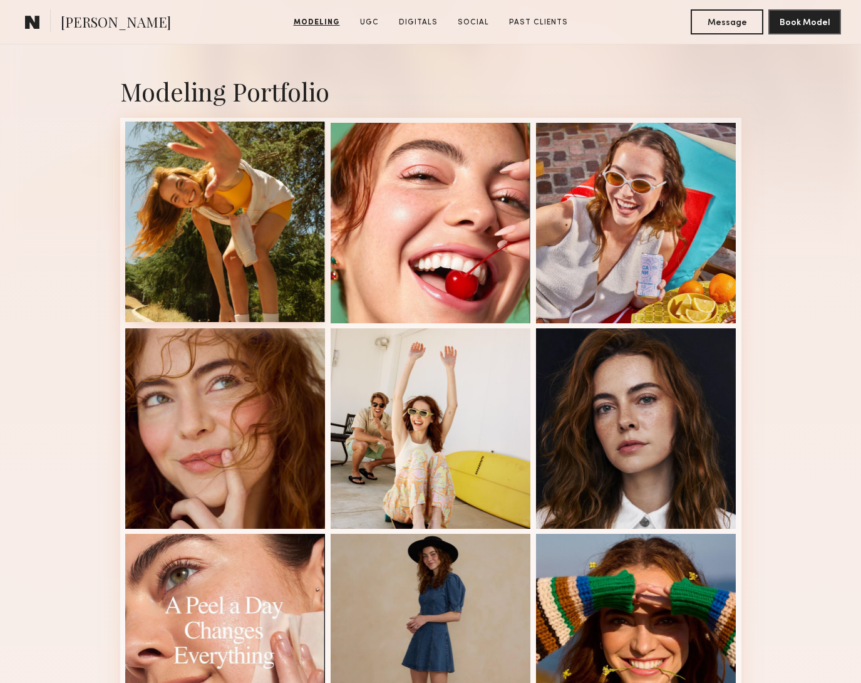
click at [194, 217] on div at bounding box center [225, 222] width 200 height 200
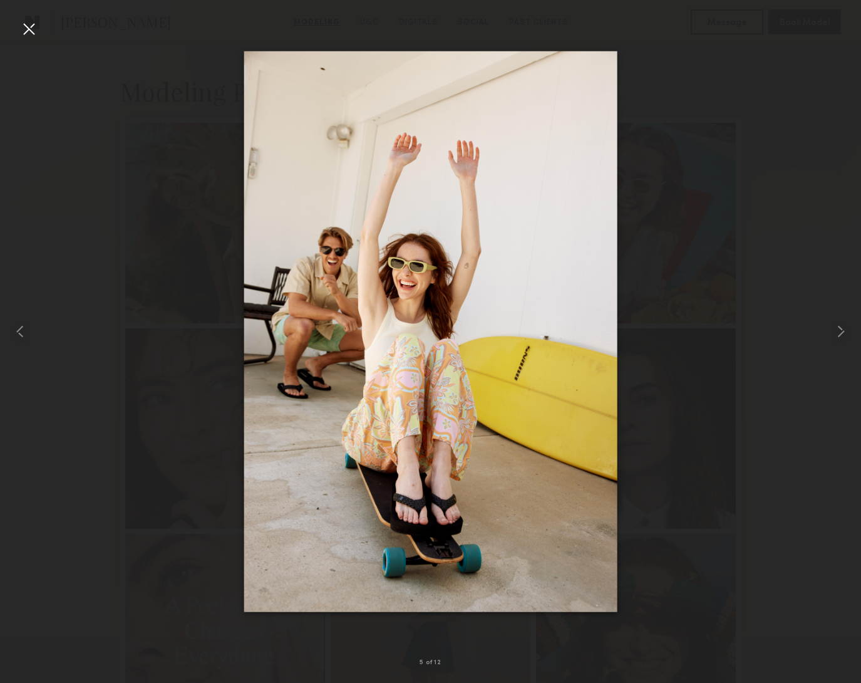
click at [28, 31] on div at bounding box center [29, 29] width 20 height 20
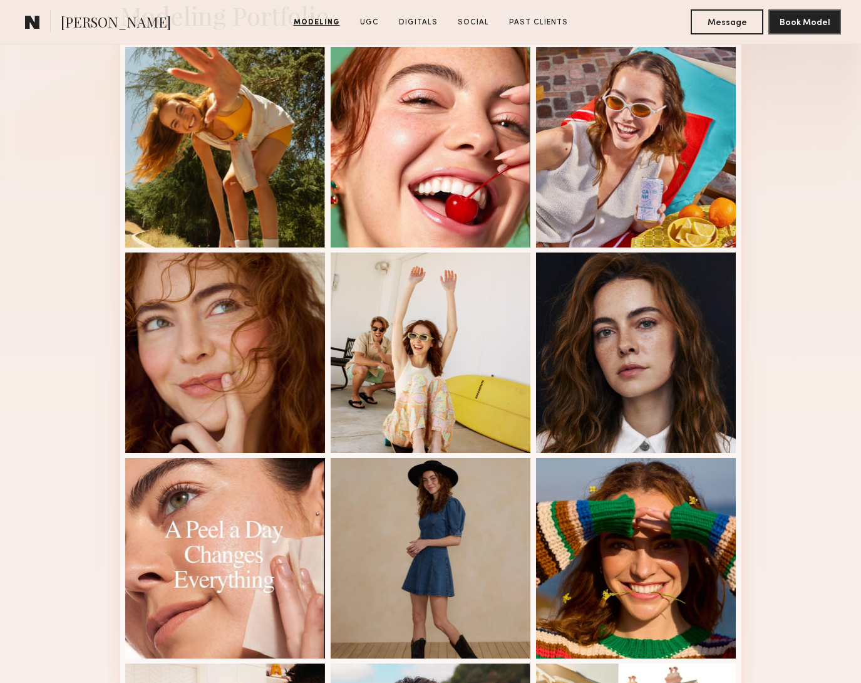
scroll to position [0, 0]
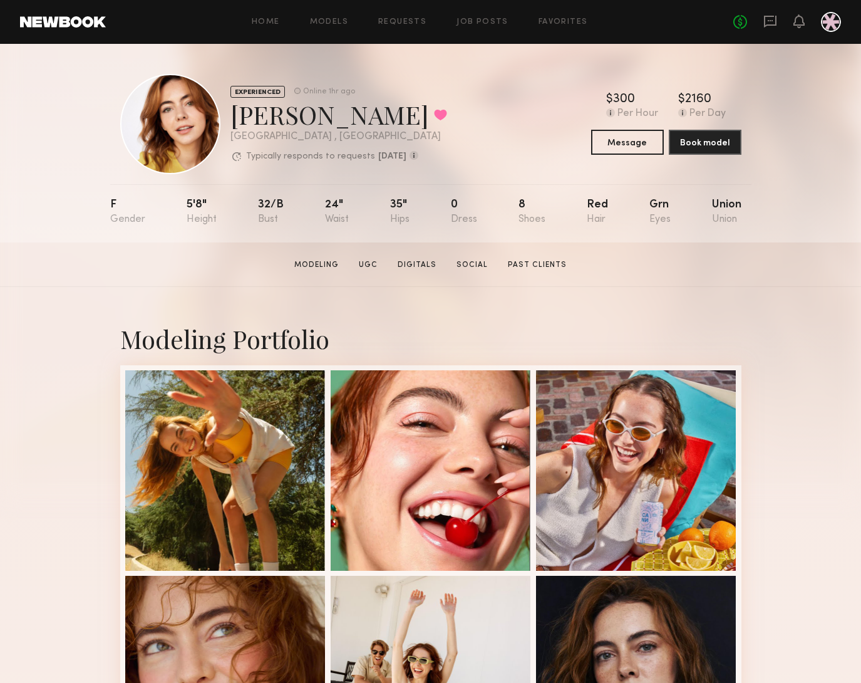
click at [788, 271] on section "Haley G. Modeling UGC Digitals Social Past Clients Message Book Model" at bounding box center [430, 264] width 861 height 44
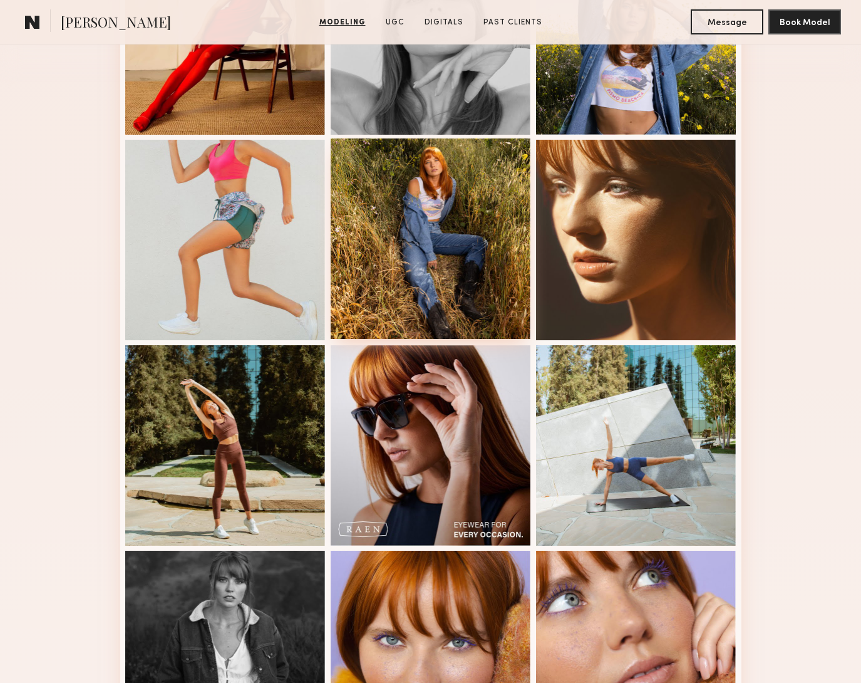
scroll to position [1050, 0]
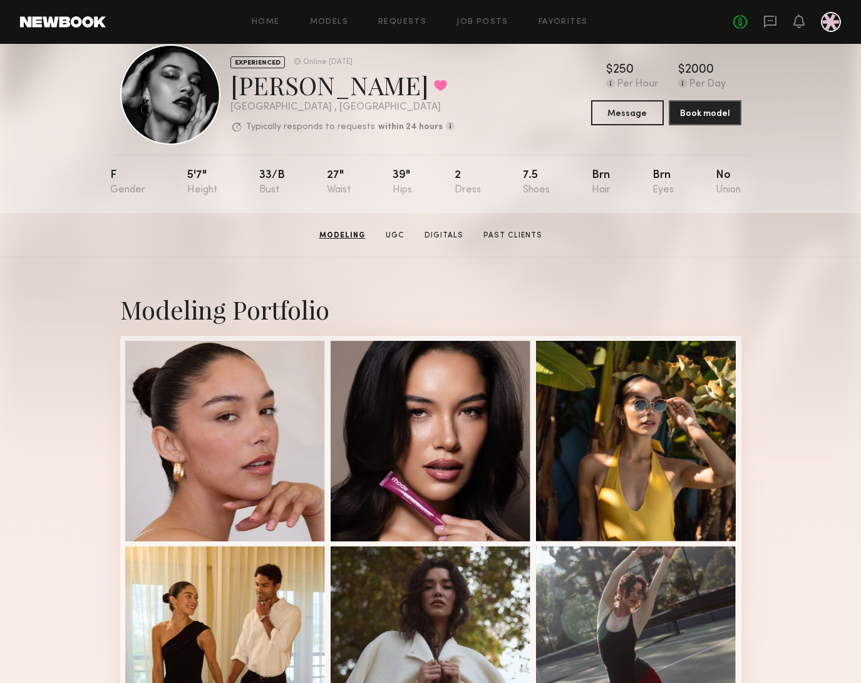
scroll to position [18, 0]
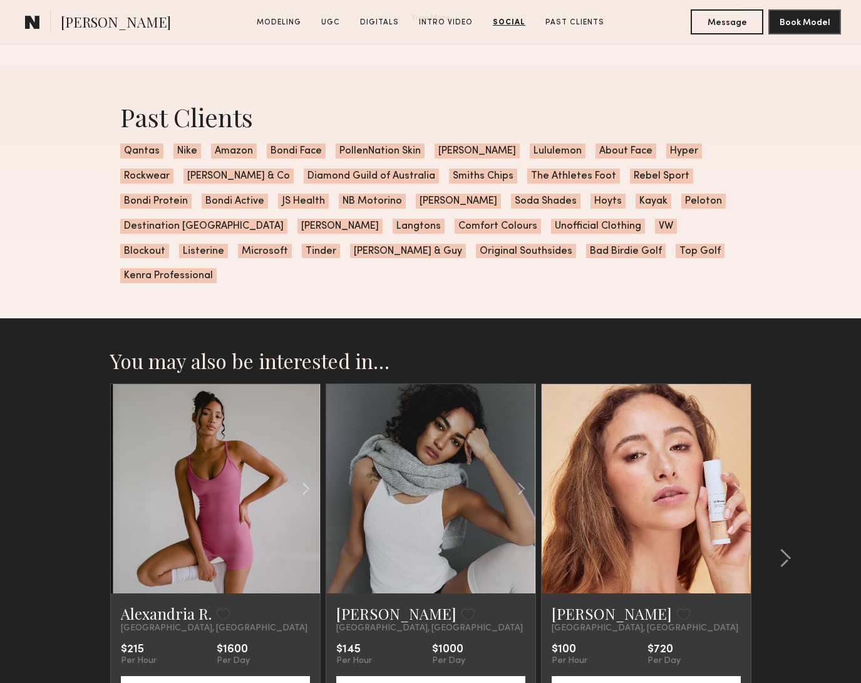
scroll to position [3242, 0]
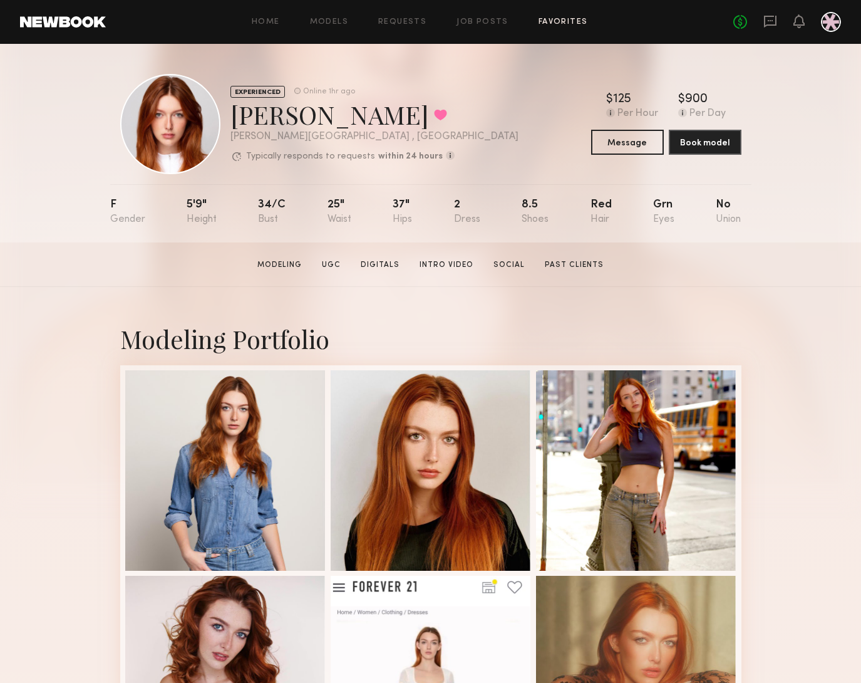
click at [541, 23] on link "Favorites" at bounding box center [563, 22] width 49 height 8
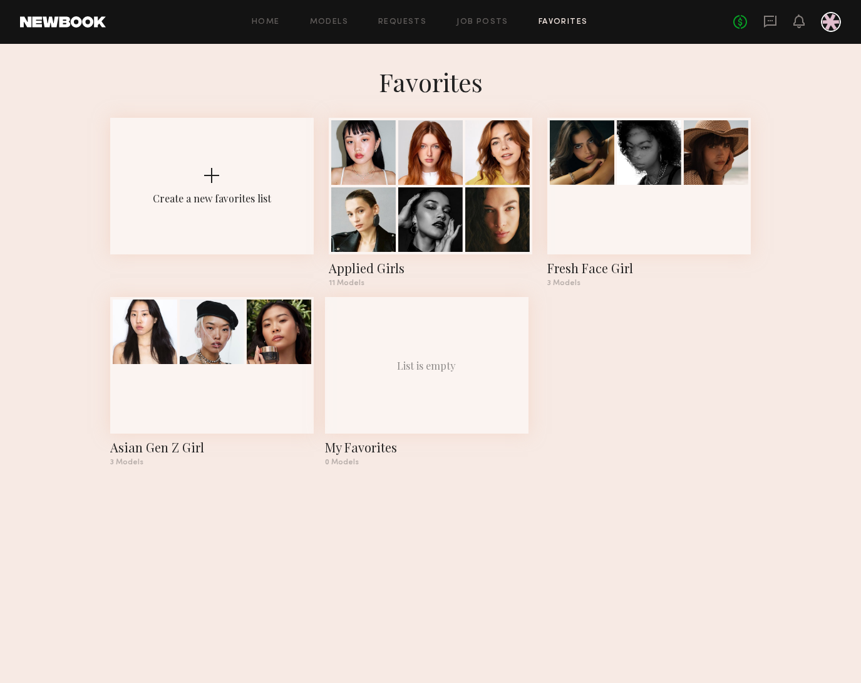
click at [781, 450] on common-react-bridge "Favorites Create a new favorites list Applied Girls 11 Models Fresh Face Girl 3…" at bounding box center [430, 270] width 861 height 452
click at [686, 210] on div at bounding box center [649, 184] width 204 height 137
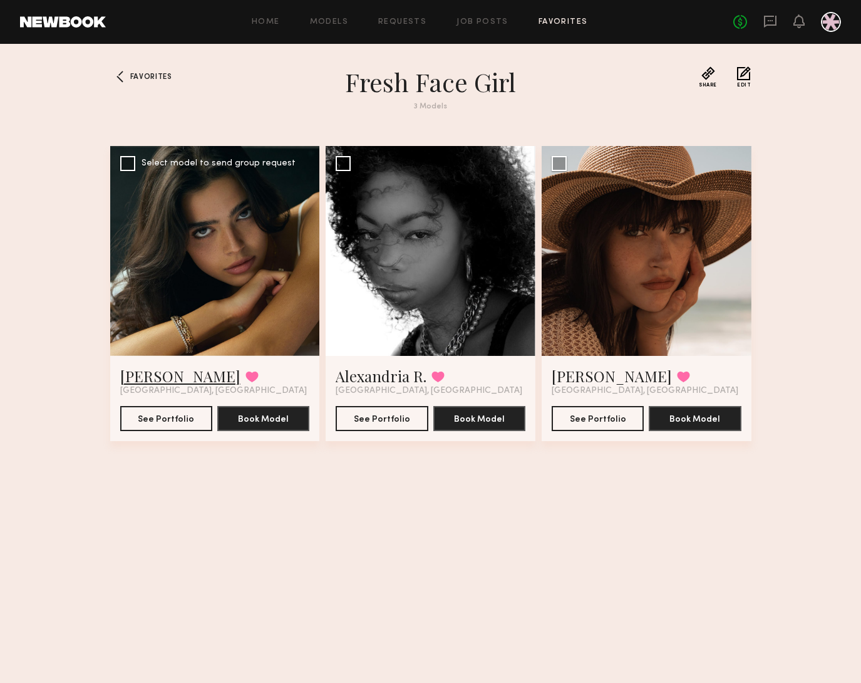
click at [163, 380] on link "Lauren S." at bounding box center [180, 376] width 120 height 20
click at [357, 376] on link "Alexandria R." at bounding box center [381, 376] width 91 height 20
click at [677, 376] on button at bounding box center [683, 376] width 13 height 11
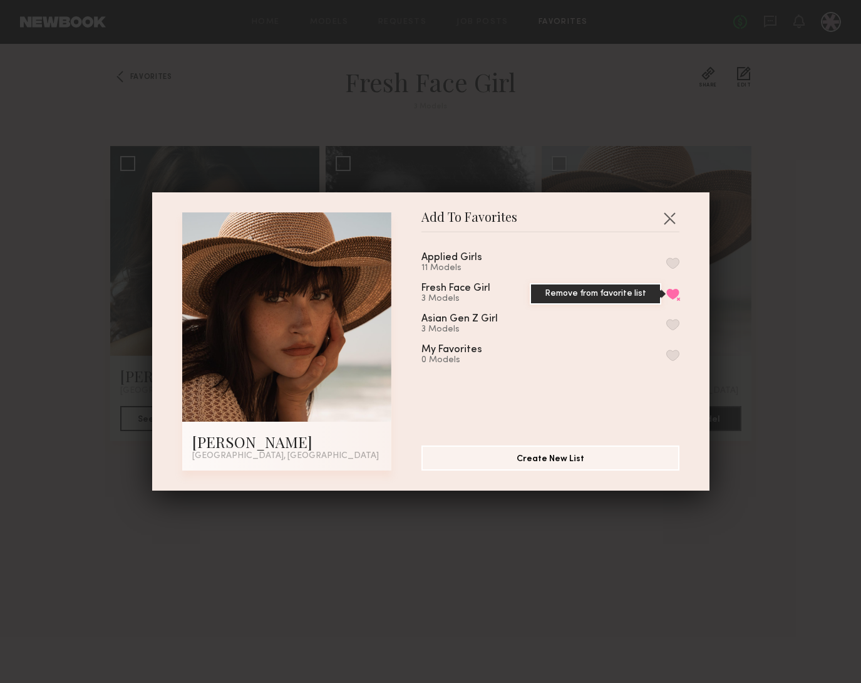
click at [670, 291] on button "Remove from favorite list" at bounding box center [672, 293] width 13 height 11
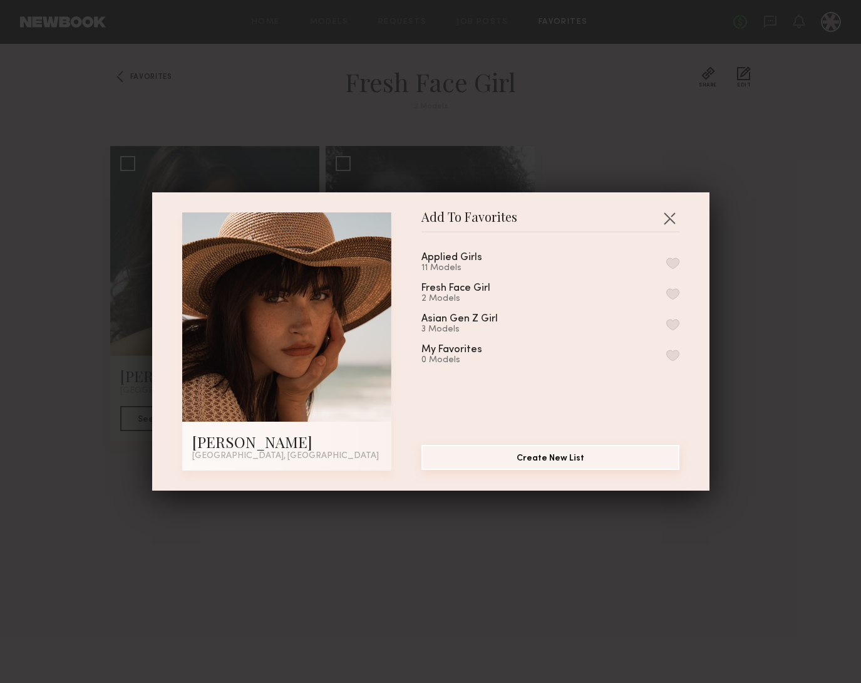
drag, startPoint x: 593, startPoint y: 460, endPoint x: 632, endPoint y: 472, distance: 40.6
click at [592, 460] on button "Create New List" at bounding box center [550, 457] width 258 height 25
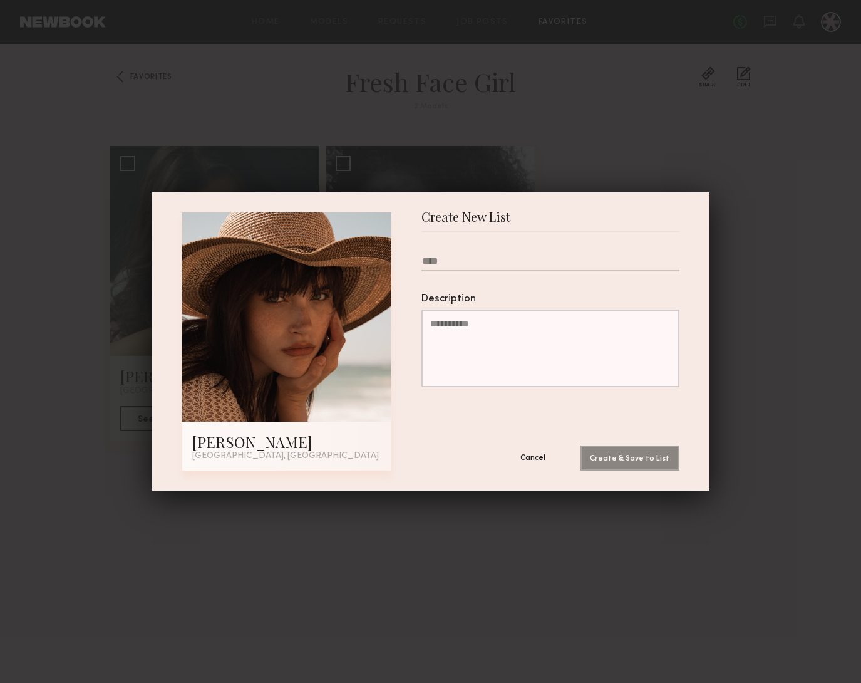
click at [507, 450] on button "Cancel" at bounding box center [532, 457] width 75 height 25
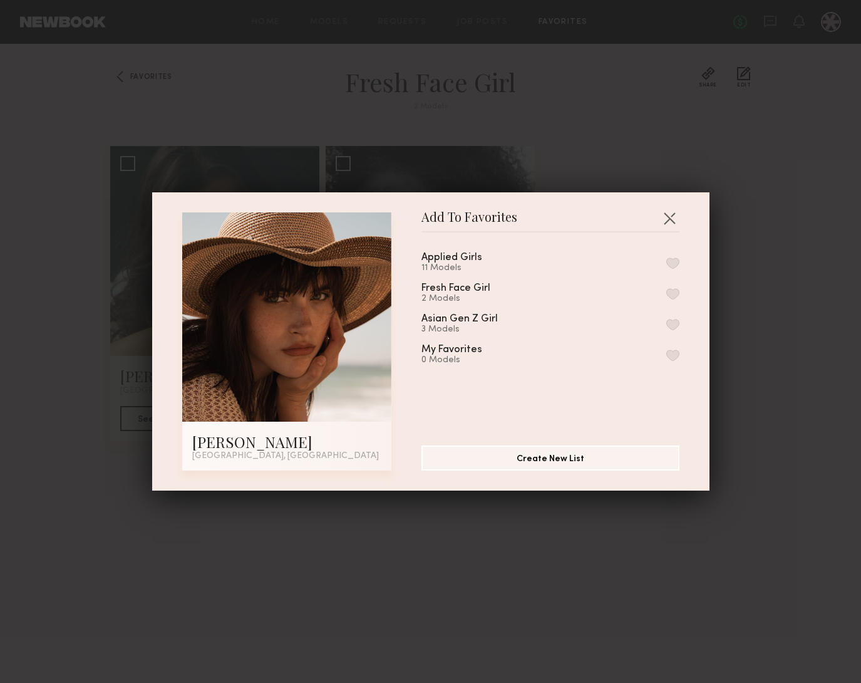
click at [721, 319] on div "Add To Favorites Mae B. Los Angeles, CA Add To Favorites Applied Girls 11 Model…" at bounding box center [430, 341] width 861 height 683
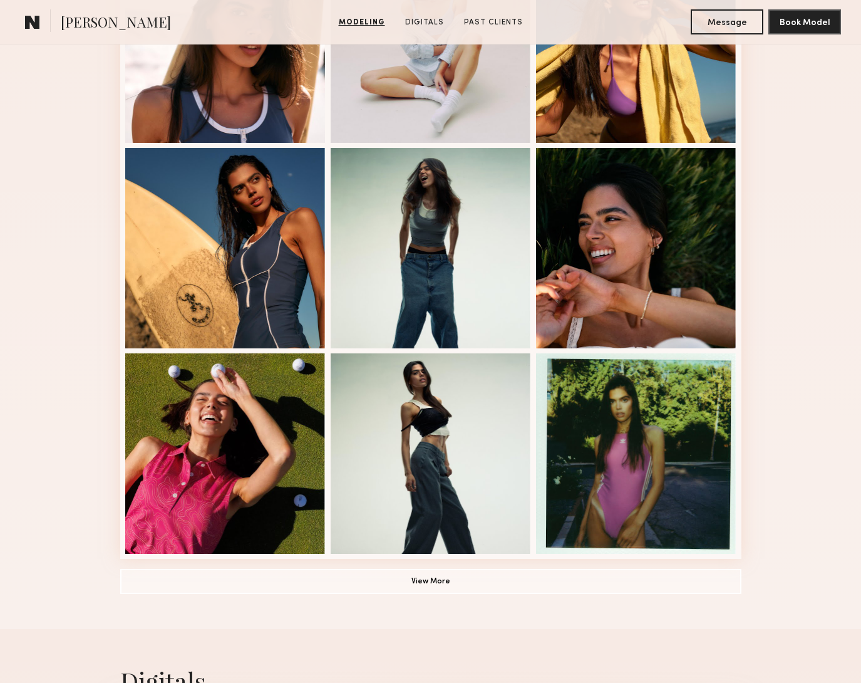
scroll to position [654, 0]
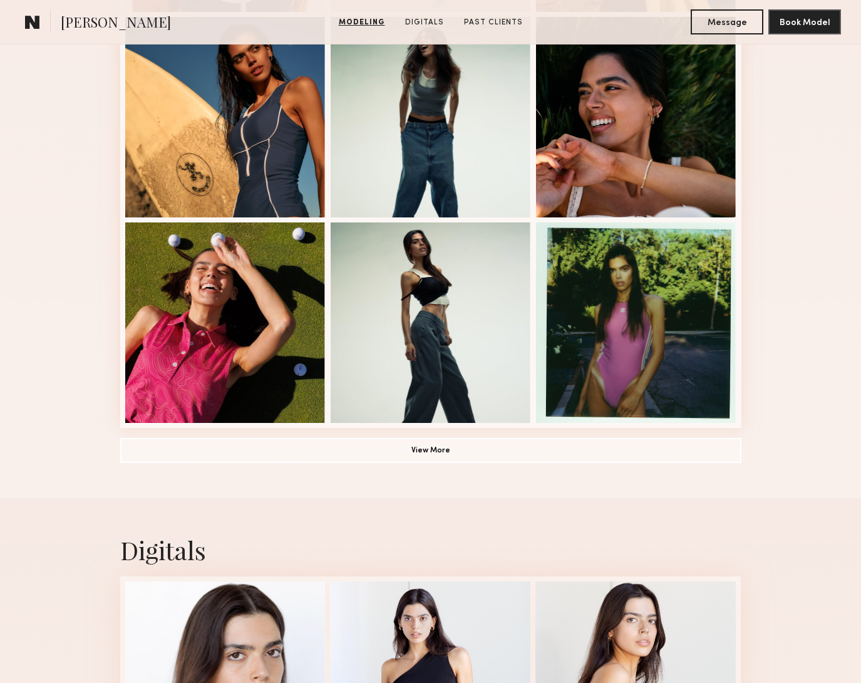
click at [715, 542] on div "Digitals" at bounding box center [430, 549] width 621 height 33
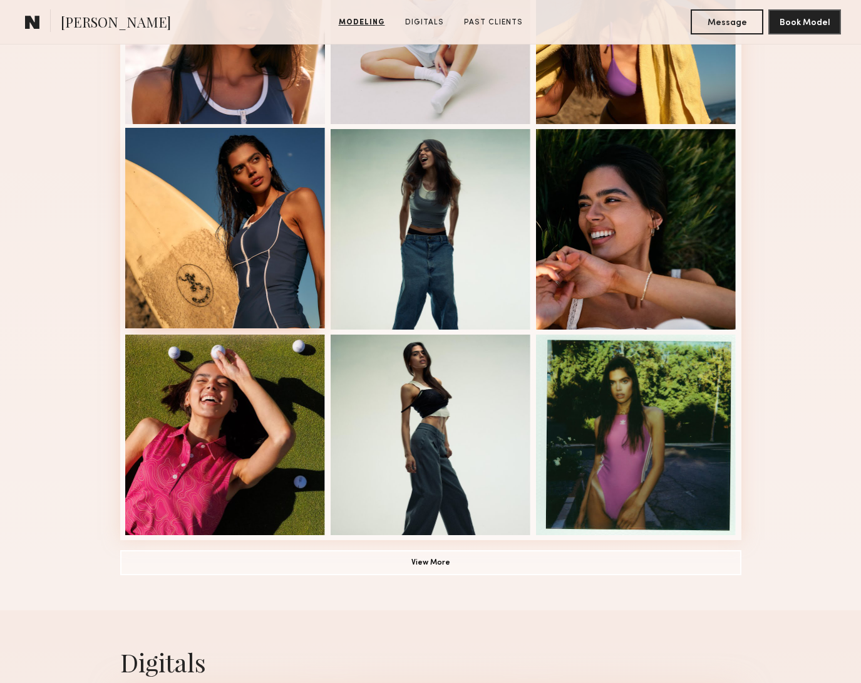
click at [281, 236] on div at bounding box center [225, 228] width 200 height 200
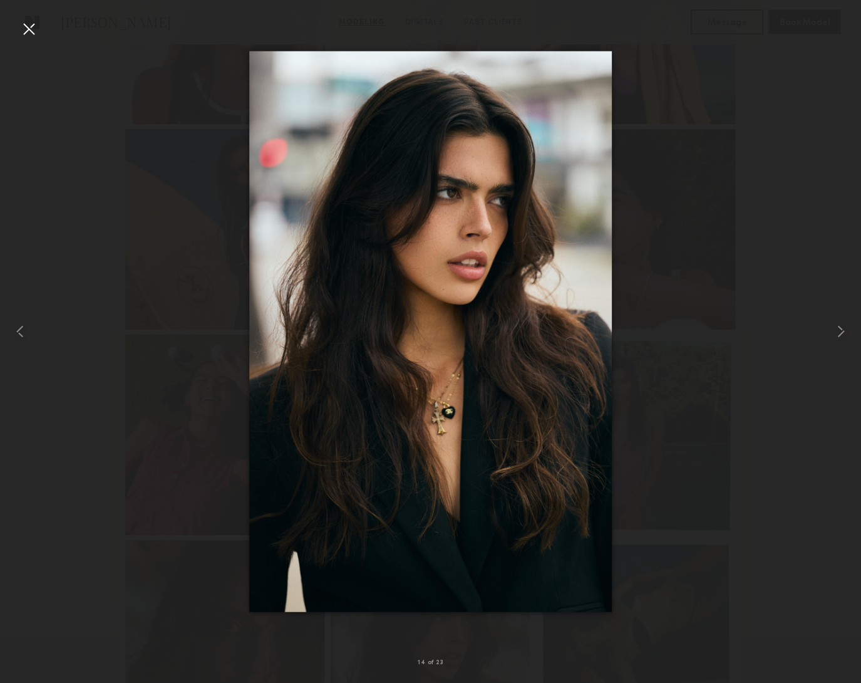
click at [700, 419] on div at bounding box center [430, 331] width 861 height 623
click at [19, 28] on div at bounding box center [29, 29] width 20 height 20
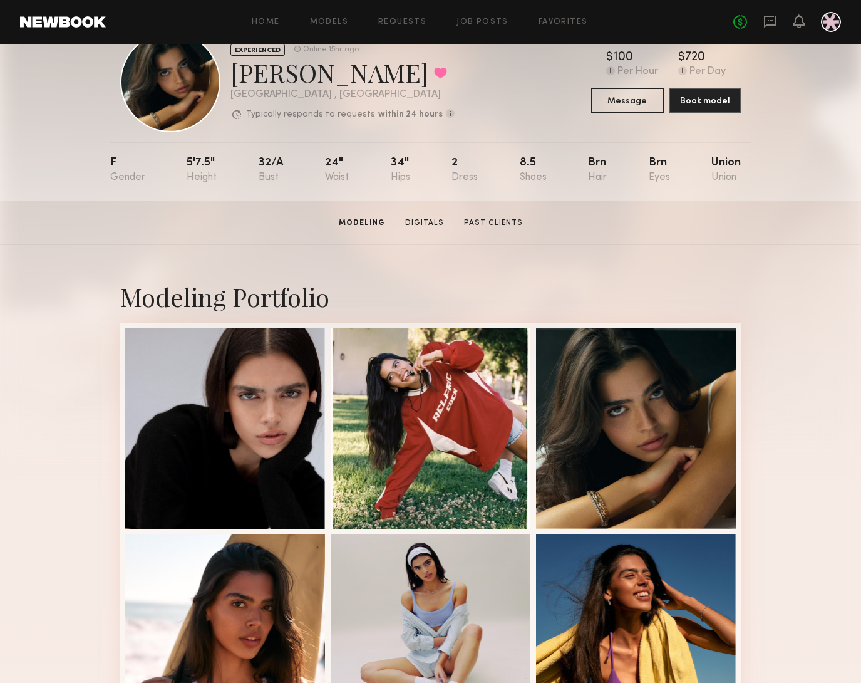
scroll to position [40, 0]
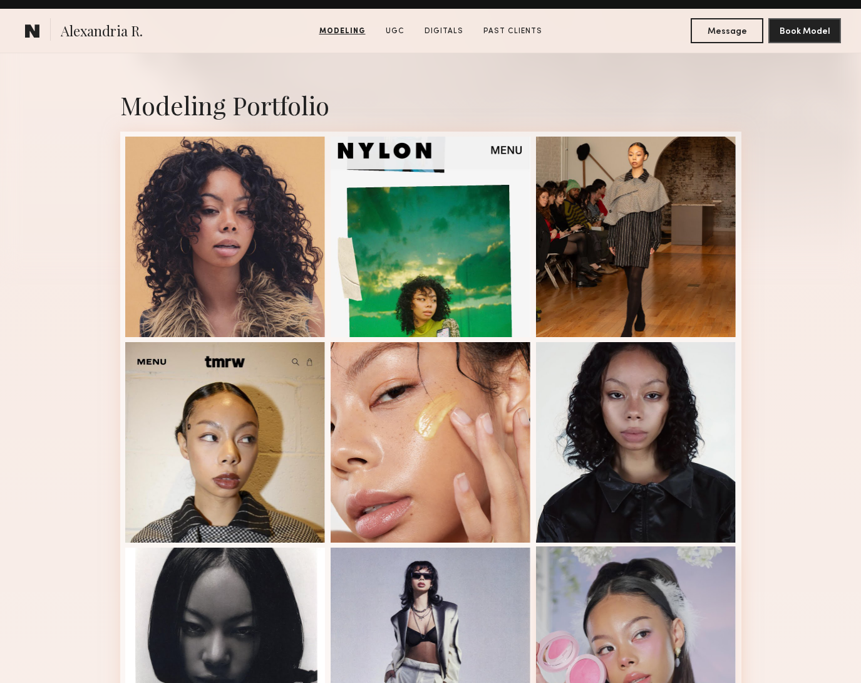
scroll to position [490, 0]
